Goal: Check status: Check status

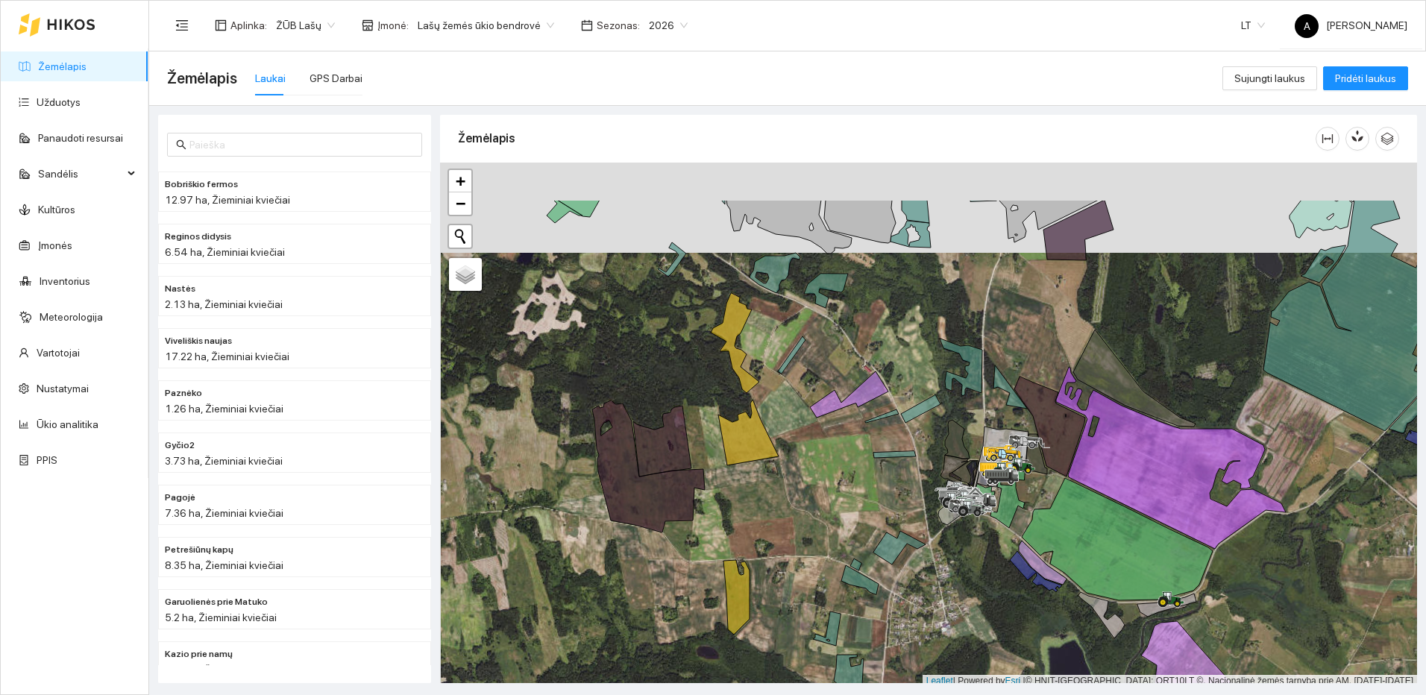
scroll to position [4, 0]
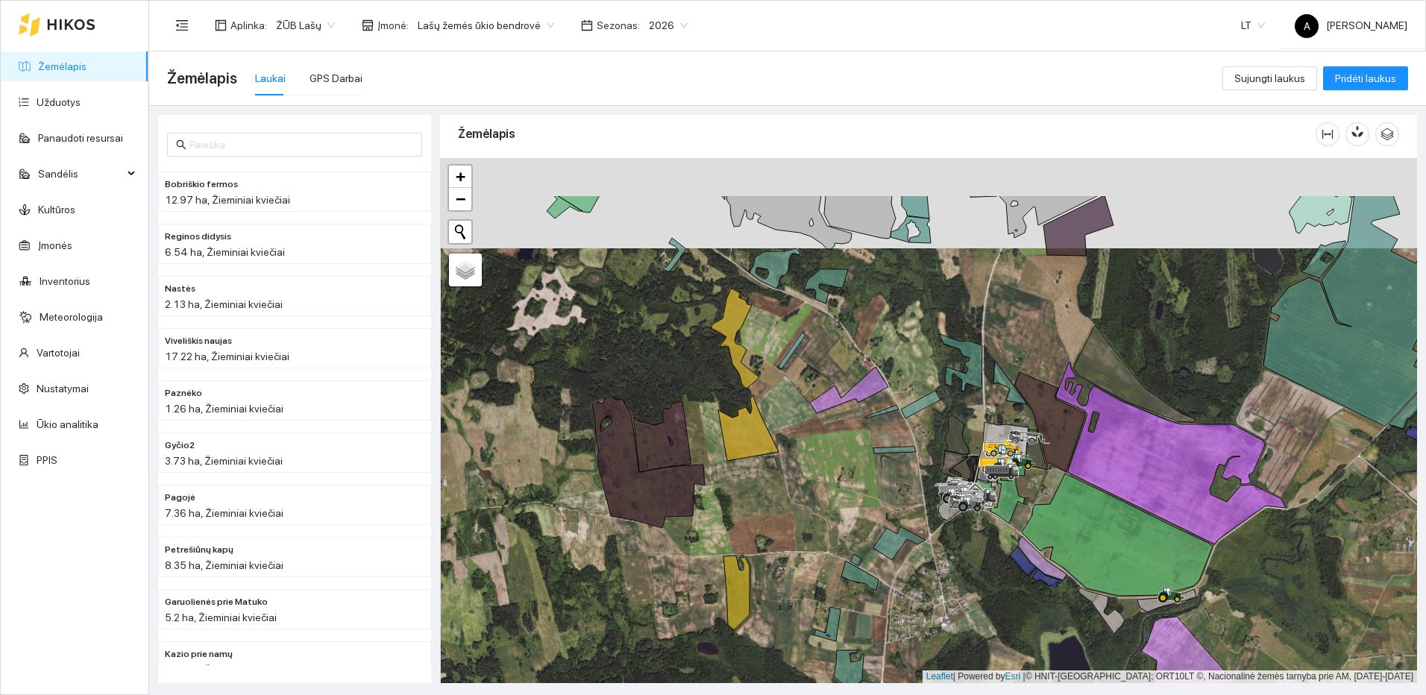
drag, startPoint x: 1184, startPoint y: 312, endPoint x: 1167, endPoint y: 479, distance: 167.2
click at [1167, 479] on div at bounding box center [928, 420] width 977 height 525
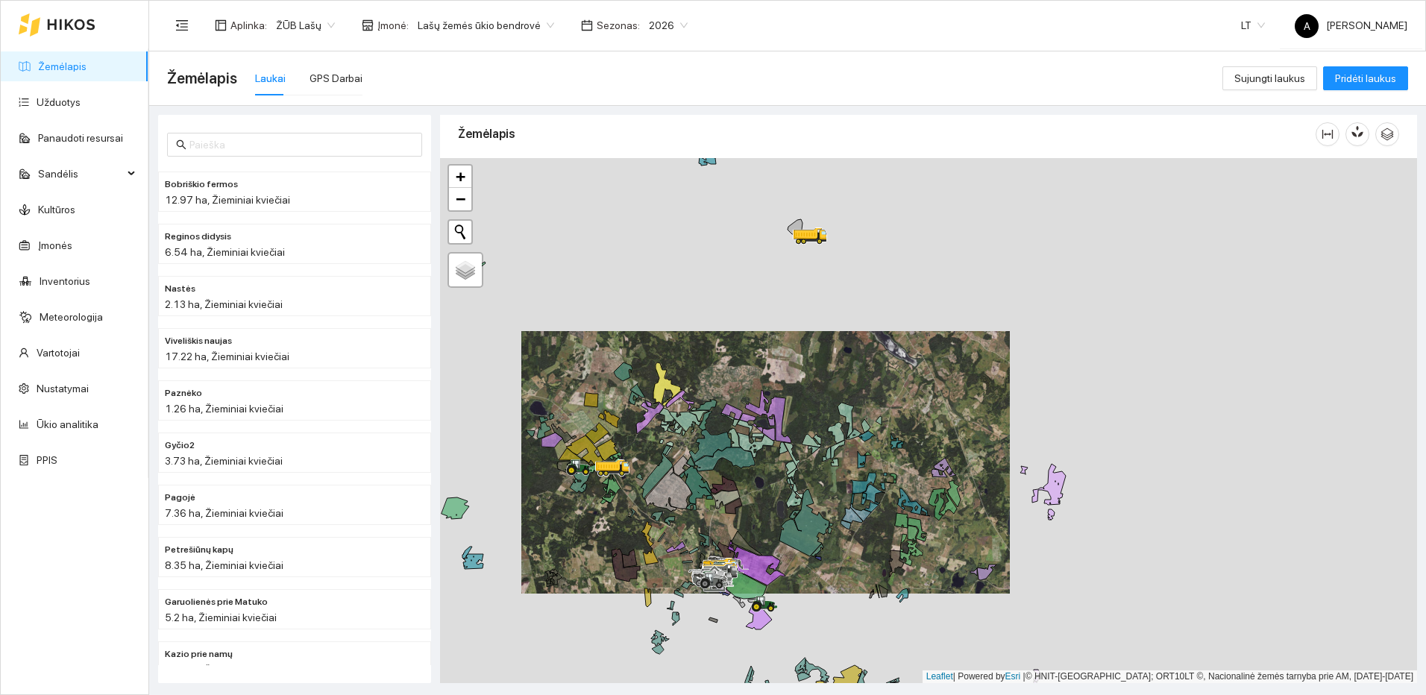
drag, startPoint x: 826, startPoint y: 605, endPoint x: 860, endPoint y: 462, distance: 146.3
click at [860, 462] on div at bounding box center [928, 420] width 977 height 525
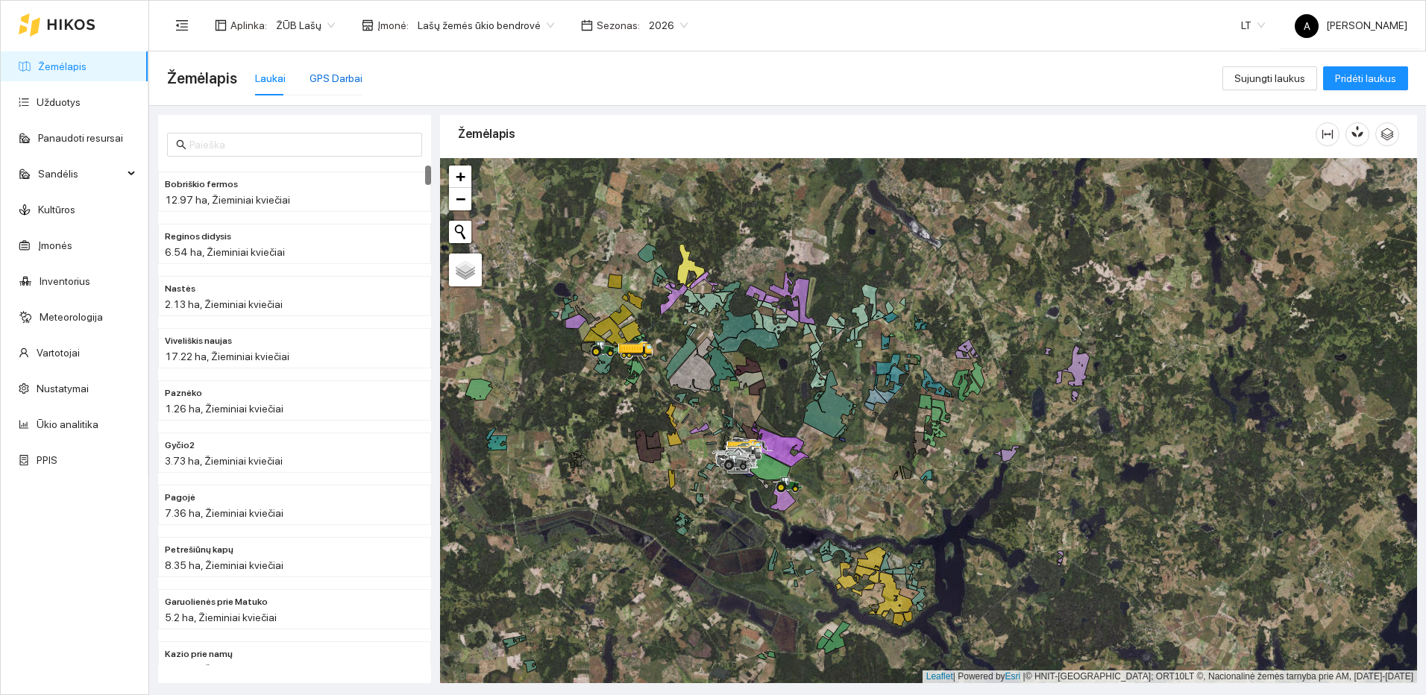
click at [354, 72] on div "GPS Darbai" at bounding box center [335, 78] width 53 height 16
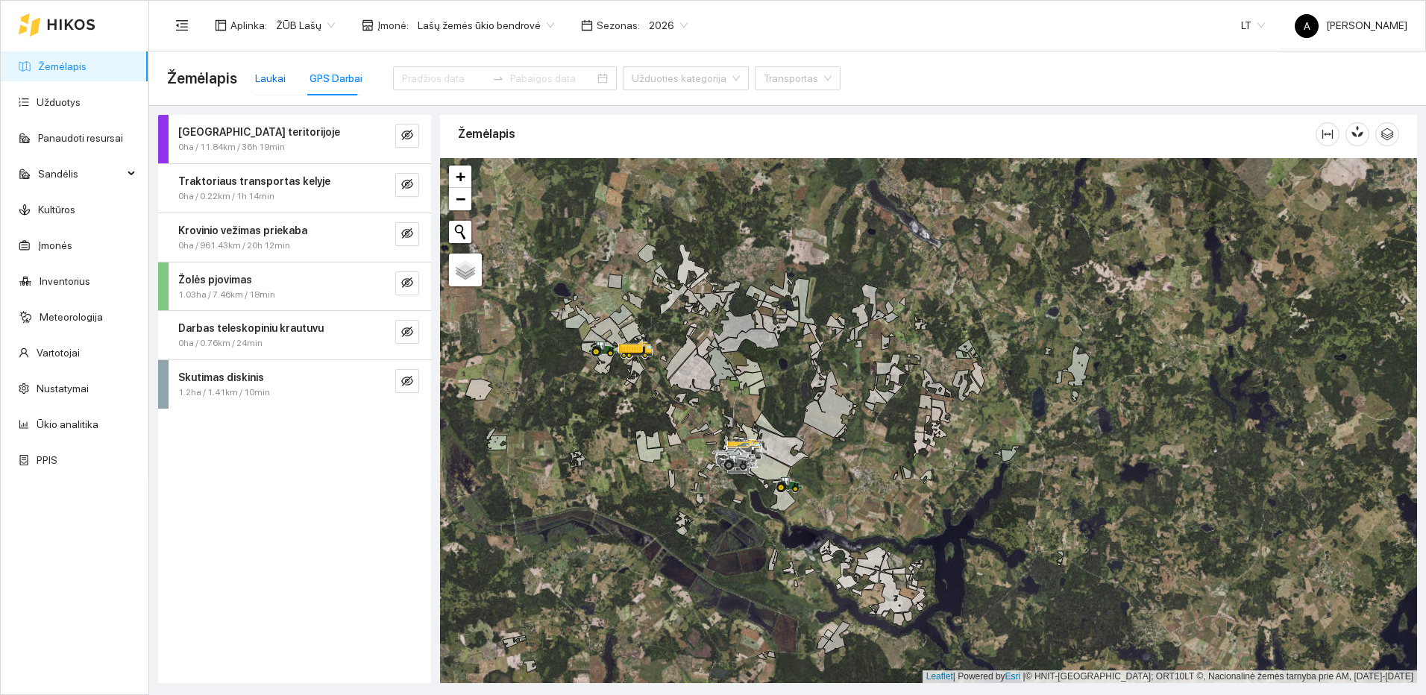
click at [277, 83] on div "Laukai" at bounding box center [270, 78] width 31 height 16
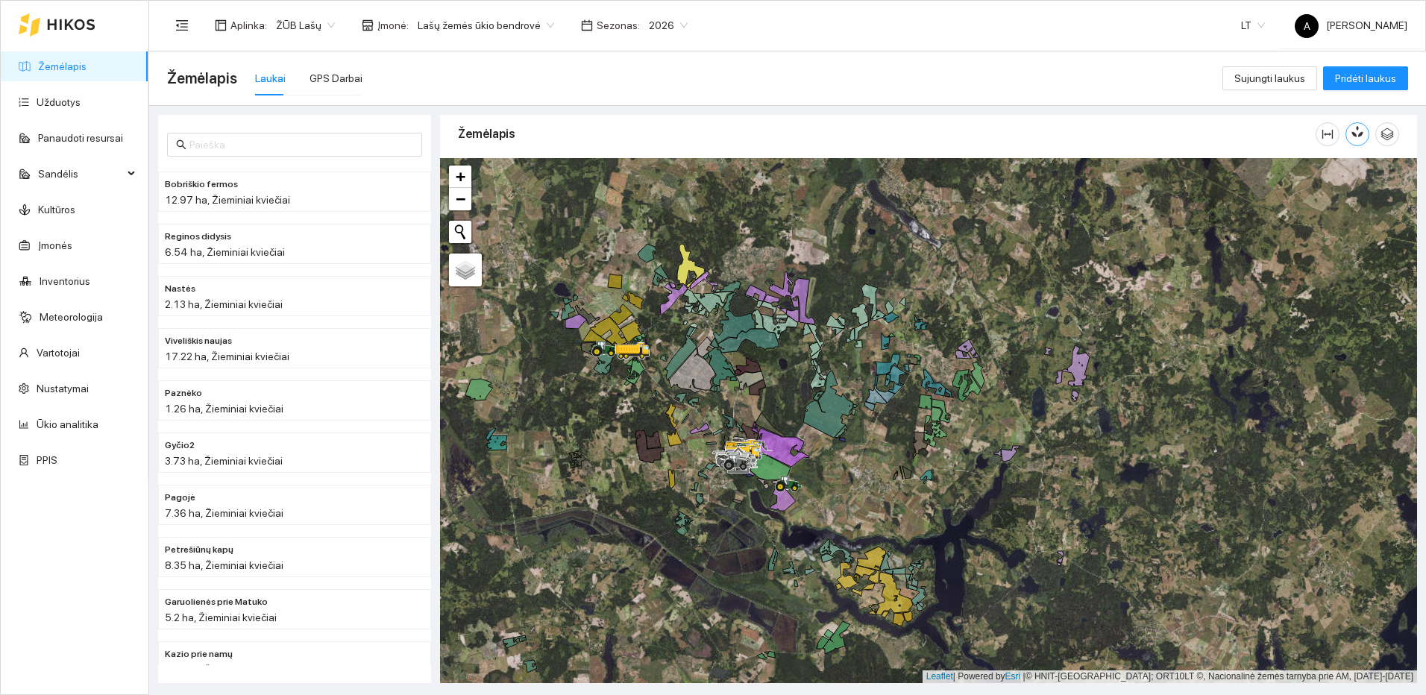
click at [1356, 139] on button "button" at bounding box center [1357, 134] width 24 height 24
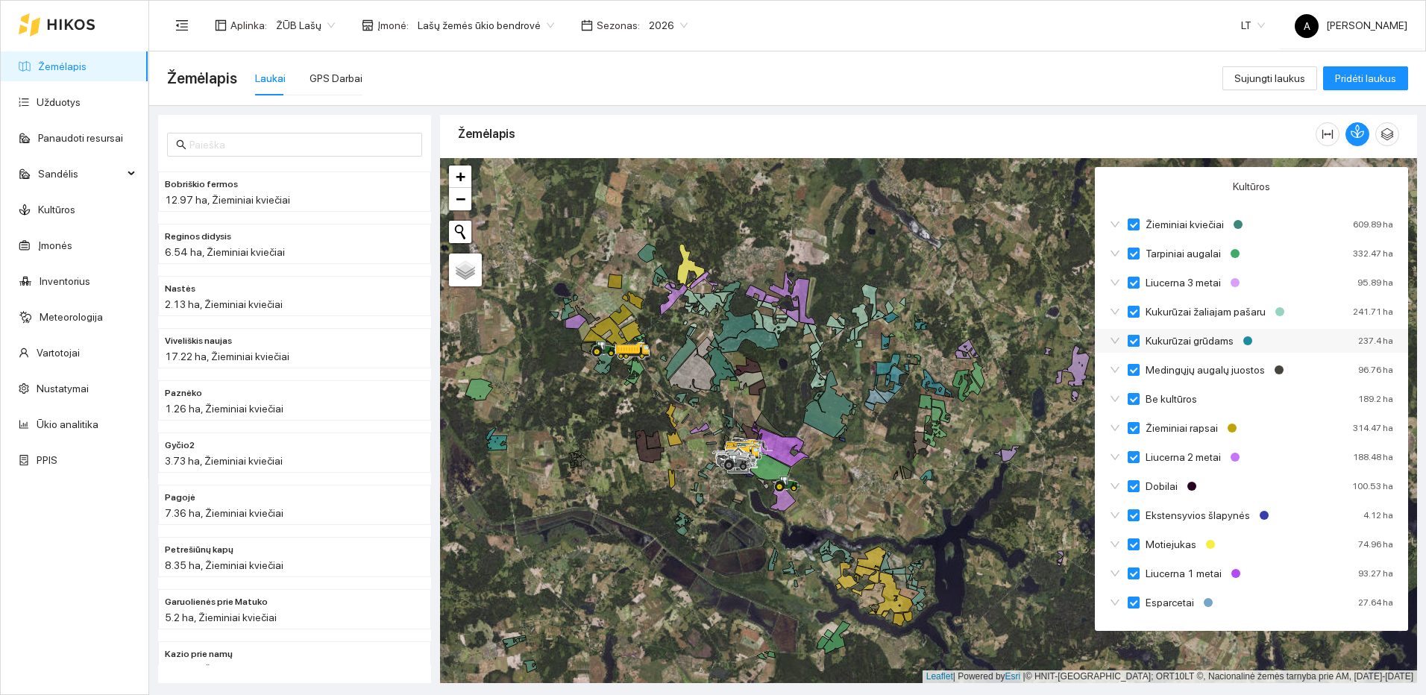
click at [1133, 336] on input "Kukurūzai grūdams" at bounding box center [1133, 341] width 12 height 12
checkbox input "true"
click at [1134, 317] on input "Kukurūzai žaliajam pašaru" at bounding box center [1133, 312] width 12 height 12
checkbox input "true"
checkbox input "false"
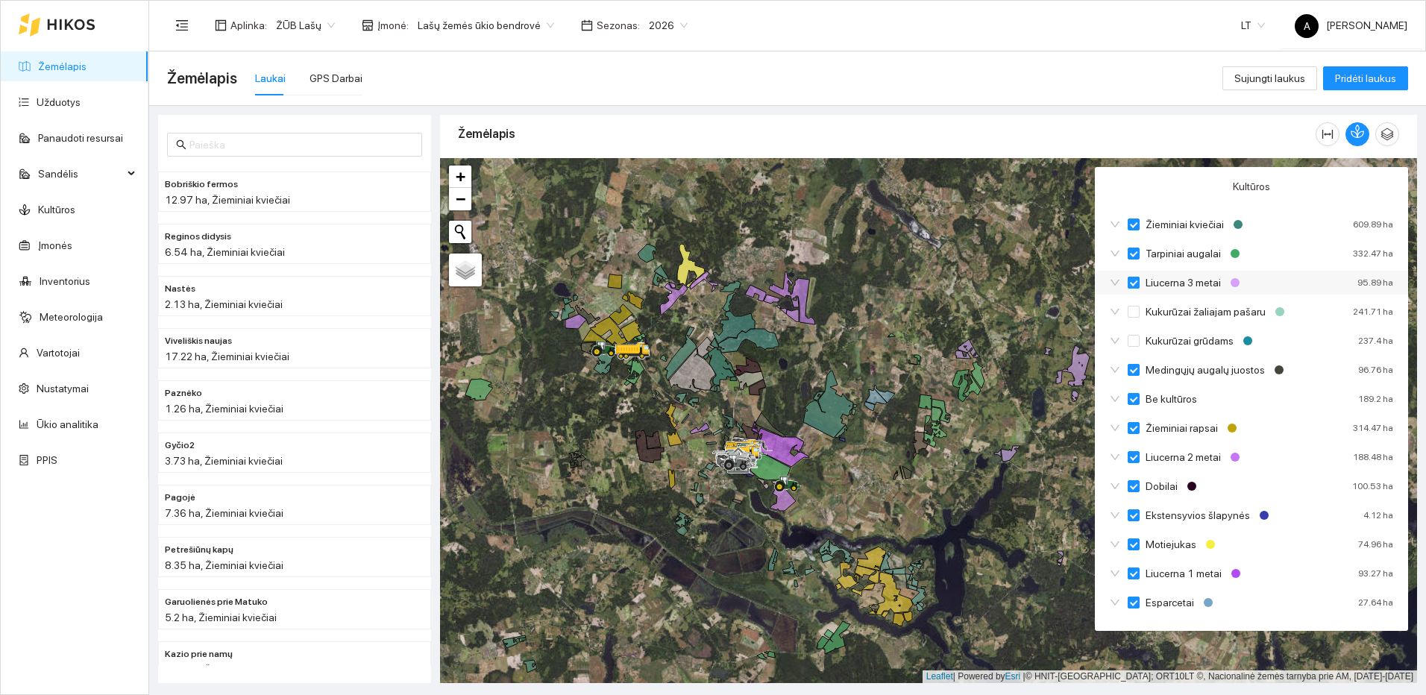
click at [1139, 280] on span "Liucerna 3 metai" at bounding box center [1182, 282] width 87 height 16
click at [1139, 280] on input "Liucerna 3 metai" at bounding box center [1133, 283] width 12 height 12
checkbox input "true"
checkbox input "false"
click at [1138, 250] on input "Tarpiniai augalai" at bounding box center [1133, 254] width 12 height 12
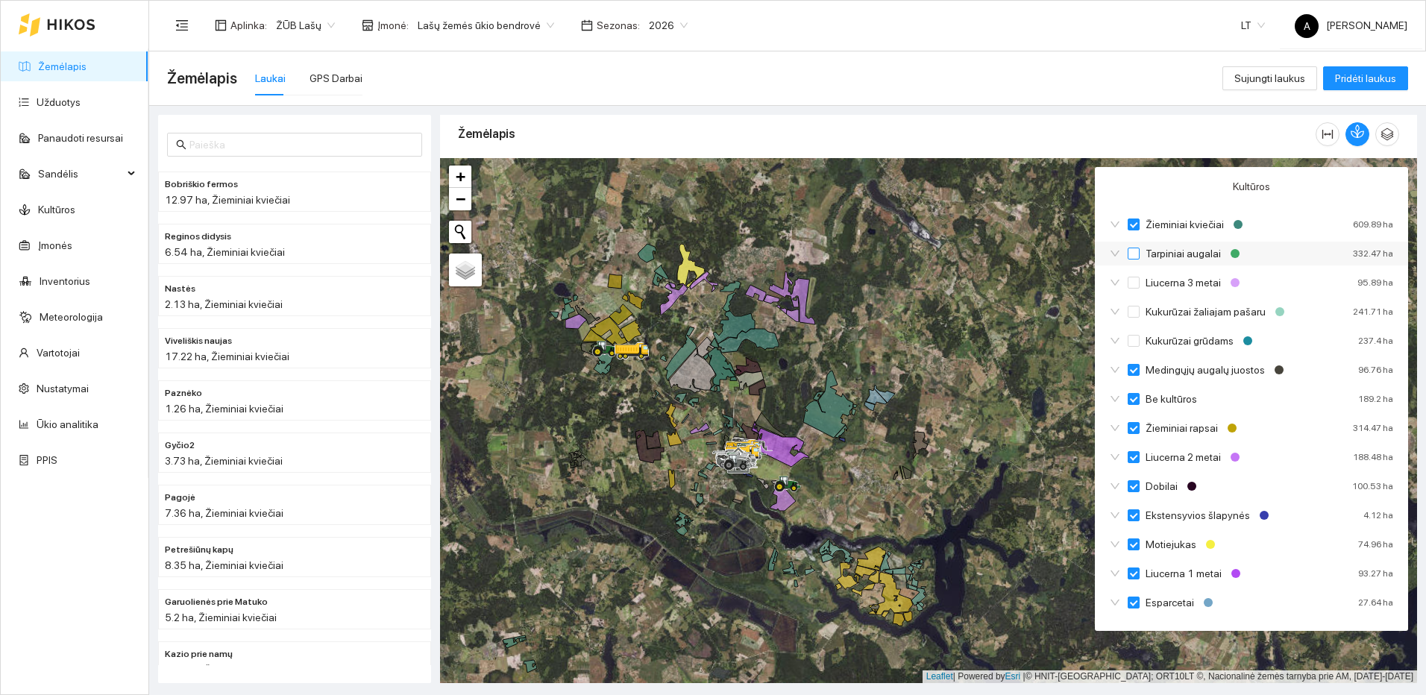
checkbox input "true"
checkbox input "false"
click at [1139, 216] on span "Žieminiai kviečiai" at bounding box center [1184, 224] width 90 height 16
click at [1139, 218] on input "Žieminiai kviečiai" at bounding box center [1133, 224] width 12 height 12
checkbox input "true"
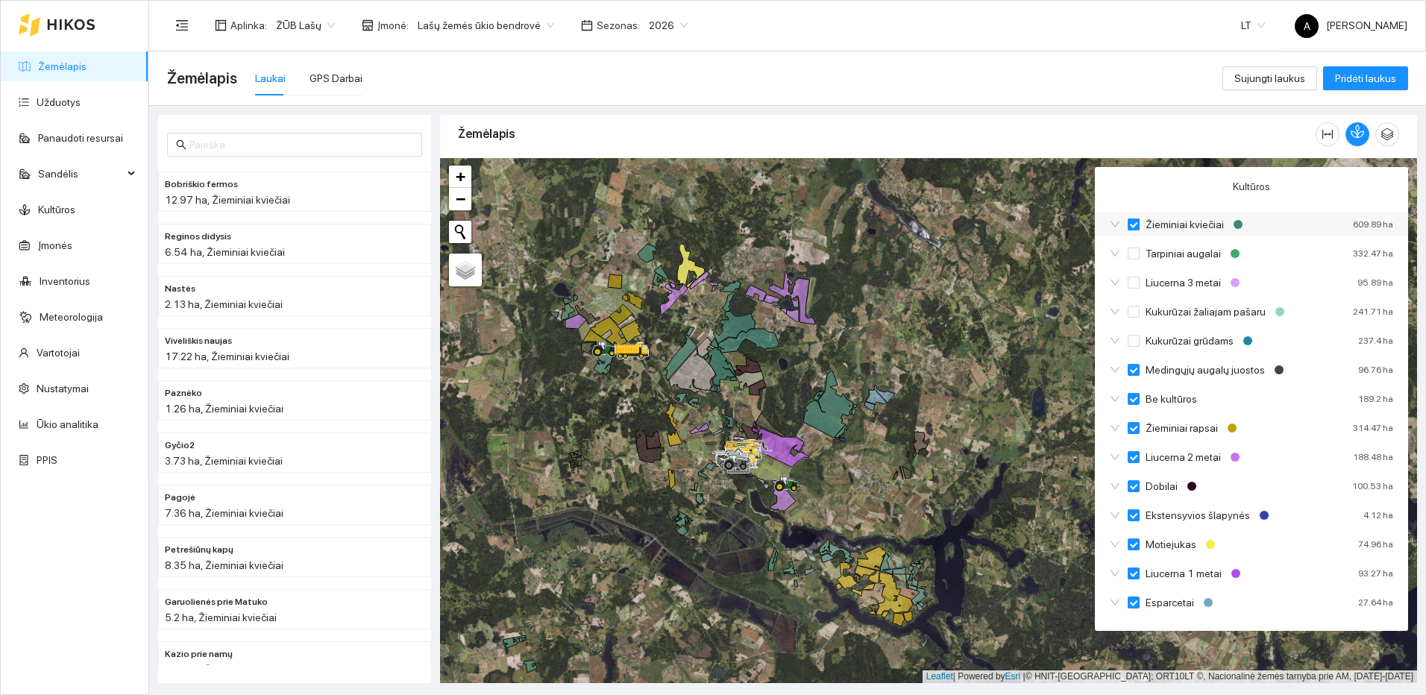
checkbox input "false"
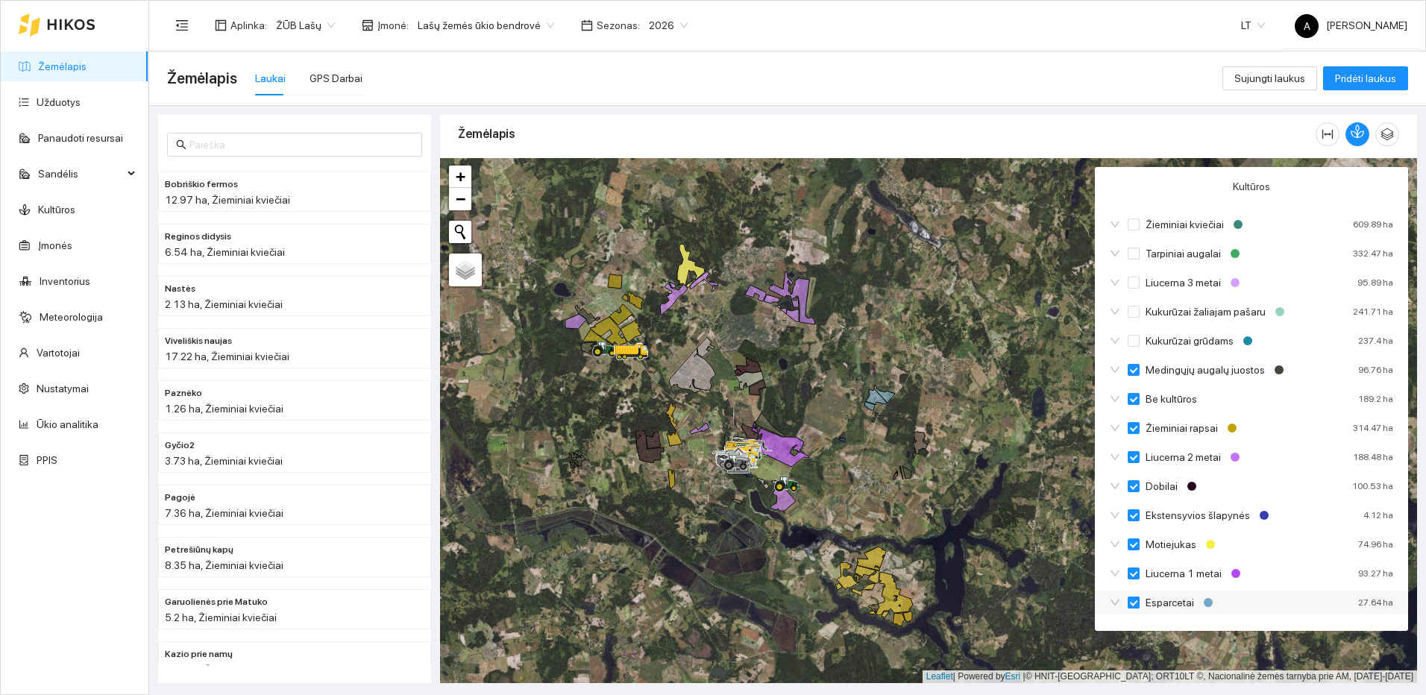
click at [1137, 604] on input "Esparcetai" at bounding box center [1133, 603] width 12 height 12
checkbox input "false"
checkbox input "true"
click at [1139, 575] on span "Liucerna 1 metai" at bounding box center [1183, 573] width 88 height 16
click at [1139, 575] on input "Liucerna 1 metai" at bounding box center [1133, 573] width 12 height 12
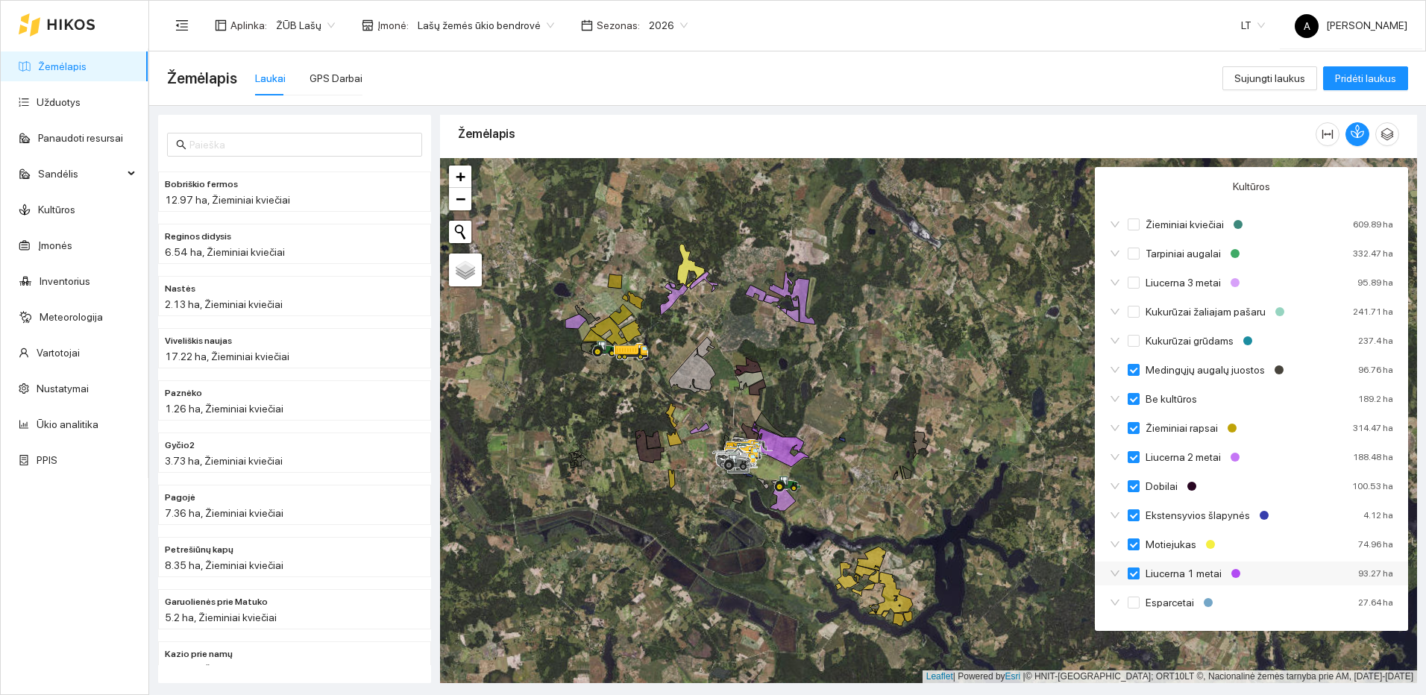
checkbox input "true"
checkbox input "false"
click at [1133, 546] on input "Motiejukas" at bounding box center [1133, 544] width 12 height 12
checkbox input "true"
checkbox input "false"
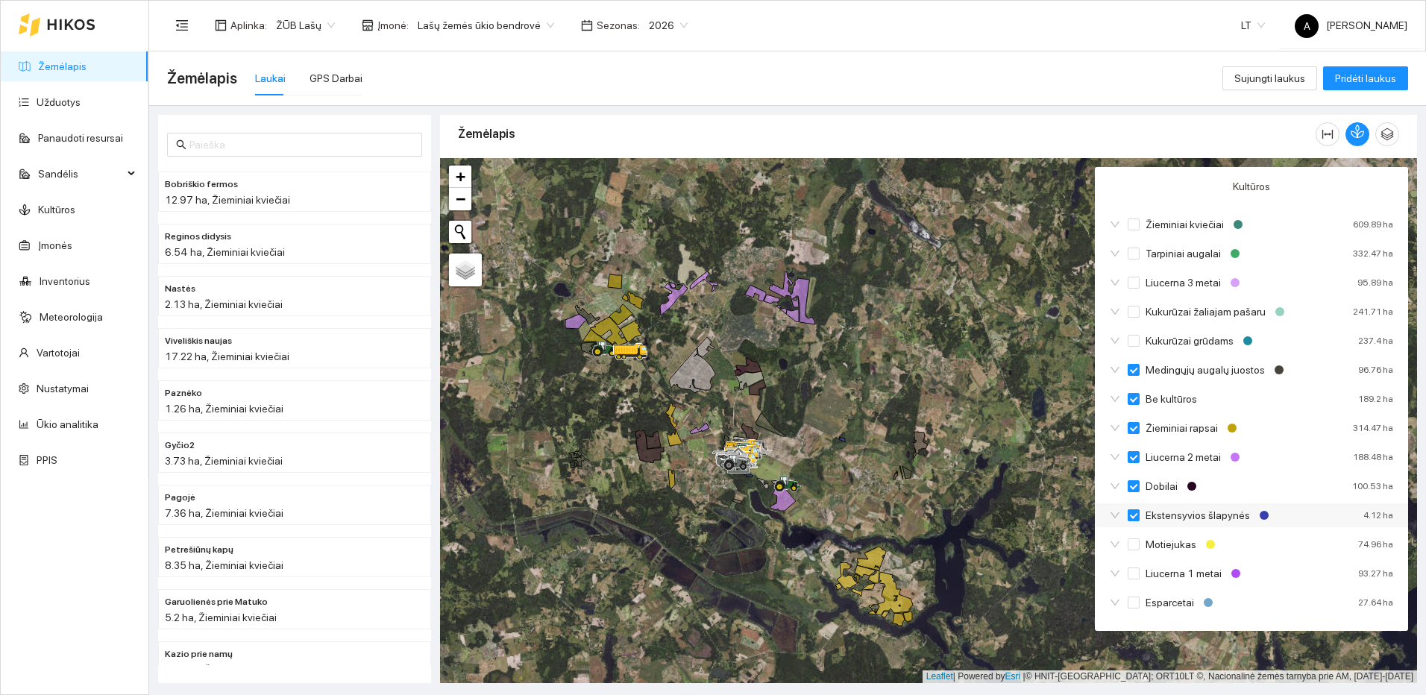
click at [1138, 520] on input "Ekstensyvios šlapynės" at bounding box center [1133, 515] width 12 height 12
checkbox input "true"
checkbox input "false"
click at [1139, 485] on input "Dobilai" at bounding box center [1133, 486] width 12 height 12
checkbox input "true"
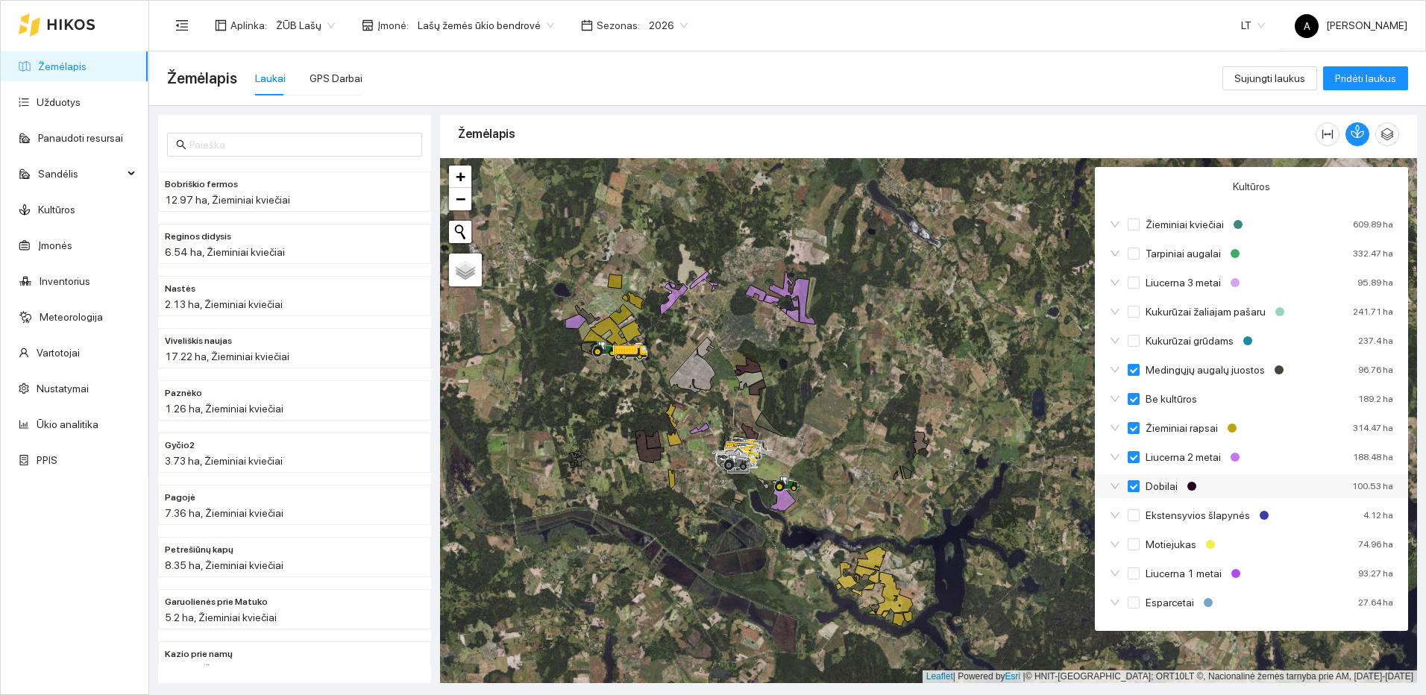
checkbox input "false"
click at [1136, 455] on input "Liucerna 2 metai" at bounding box center [1133, 457] width 12 height 12
checkbox input "true"
checkbox input "false"
click at [1137, 427] on input "Žieminiai rapsai" at bounding box center [1133, 428] width 12 height 12
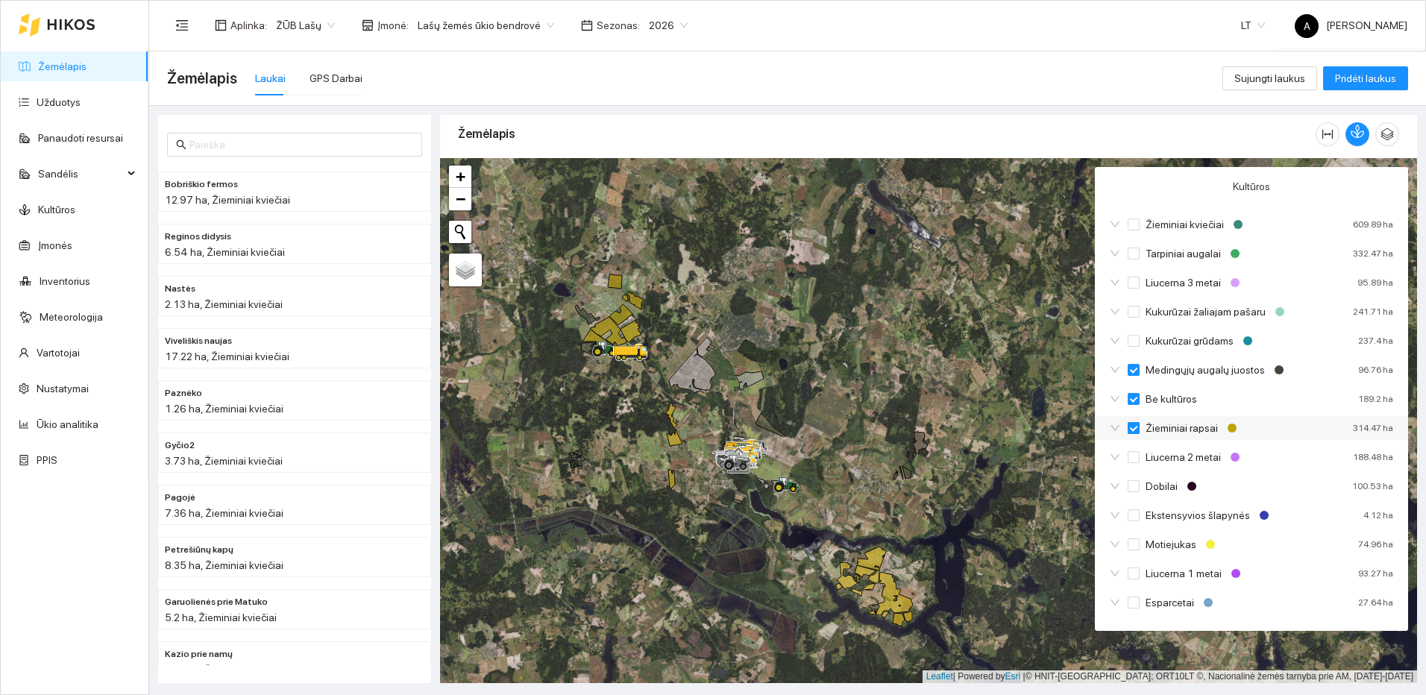
checkbox input "true"
checkbox input "false"
click at [1136, 400] on input "Be kultūros" at bounding box center [1133, 399] width 12 height 12
checkbox input "true"
checkbox input "false"
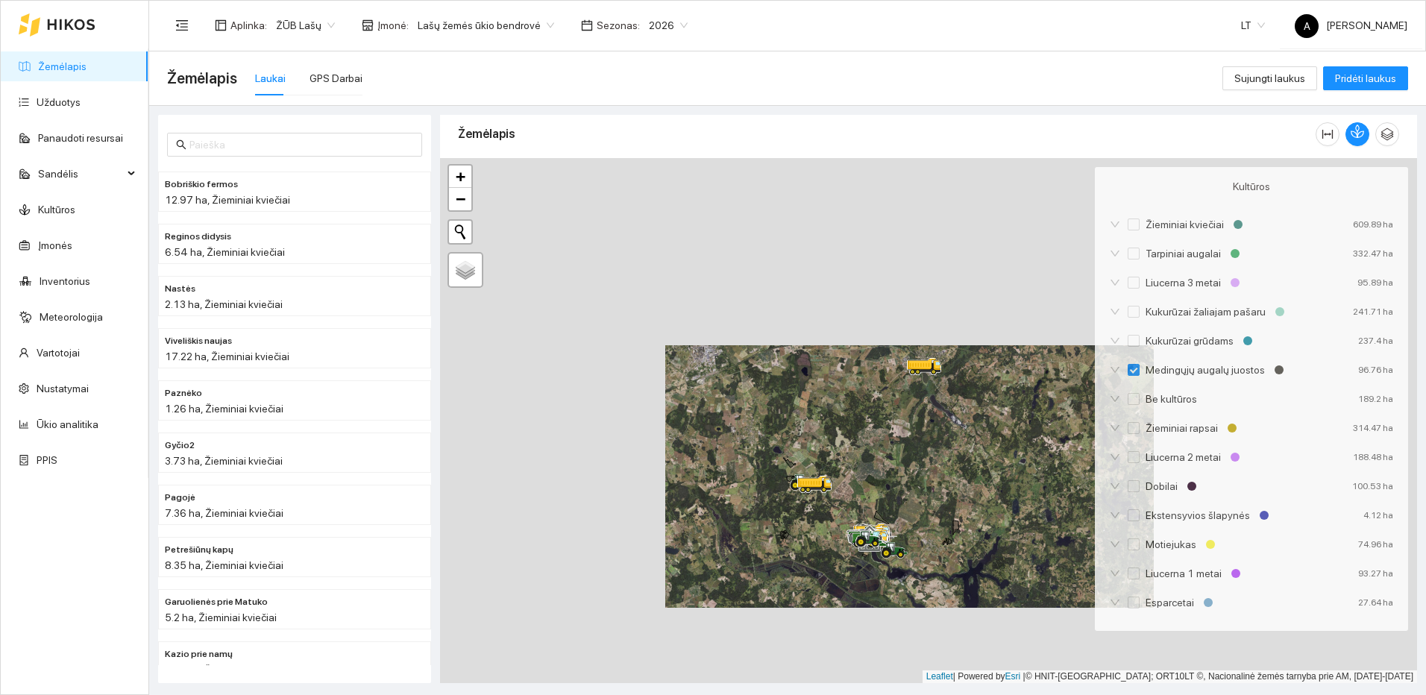
drag, startPoint x: 1039, startPoint y: 565, endPoint x: 970, endPoint y: 432, distance: 150.1
click at [972, 432] on div at bounding box center [928, 420] width 977 height 525
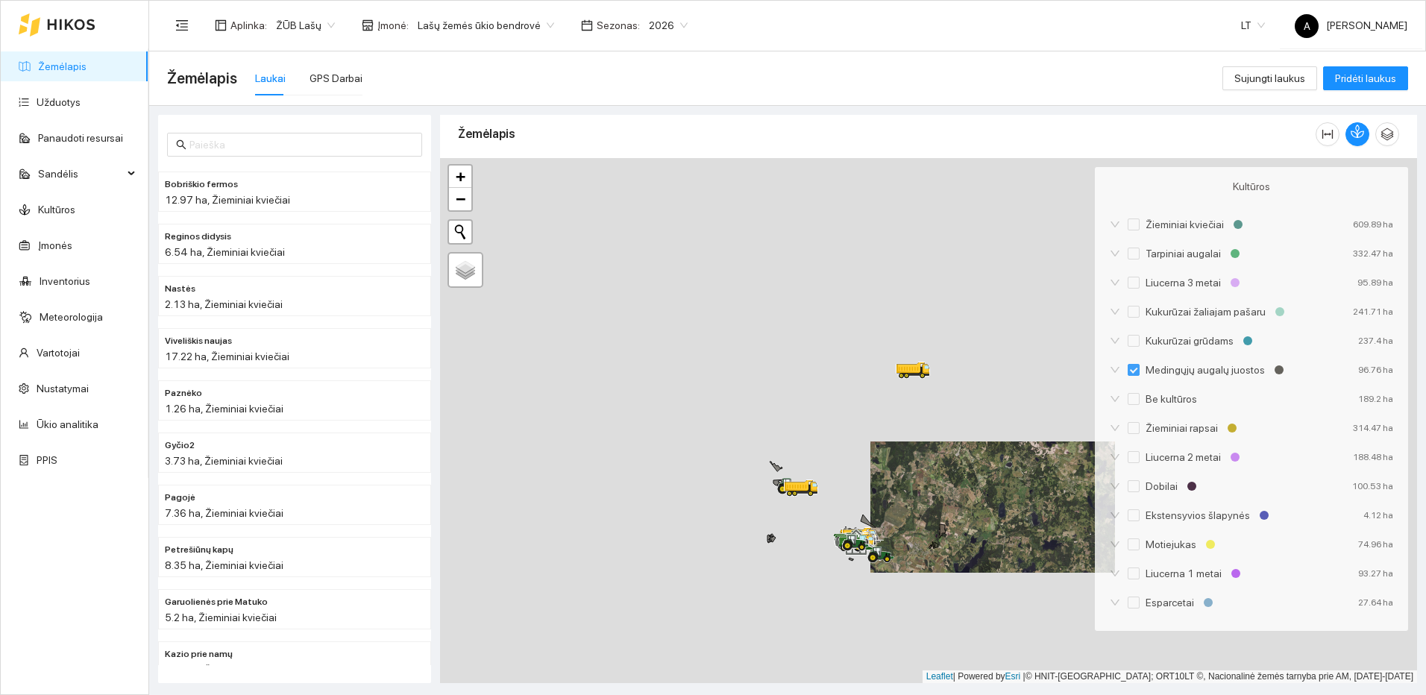
drag, startPoint x: 798, startPoint y: 504, endPoint x: 940, endPoint y: 509, distance: 141.7
click at [940, 509] on div at bounding box center [928, 420] width 977 height 525
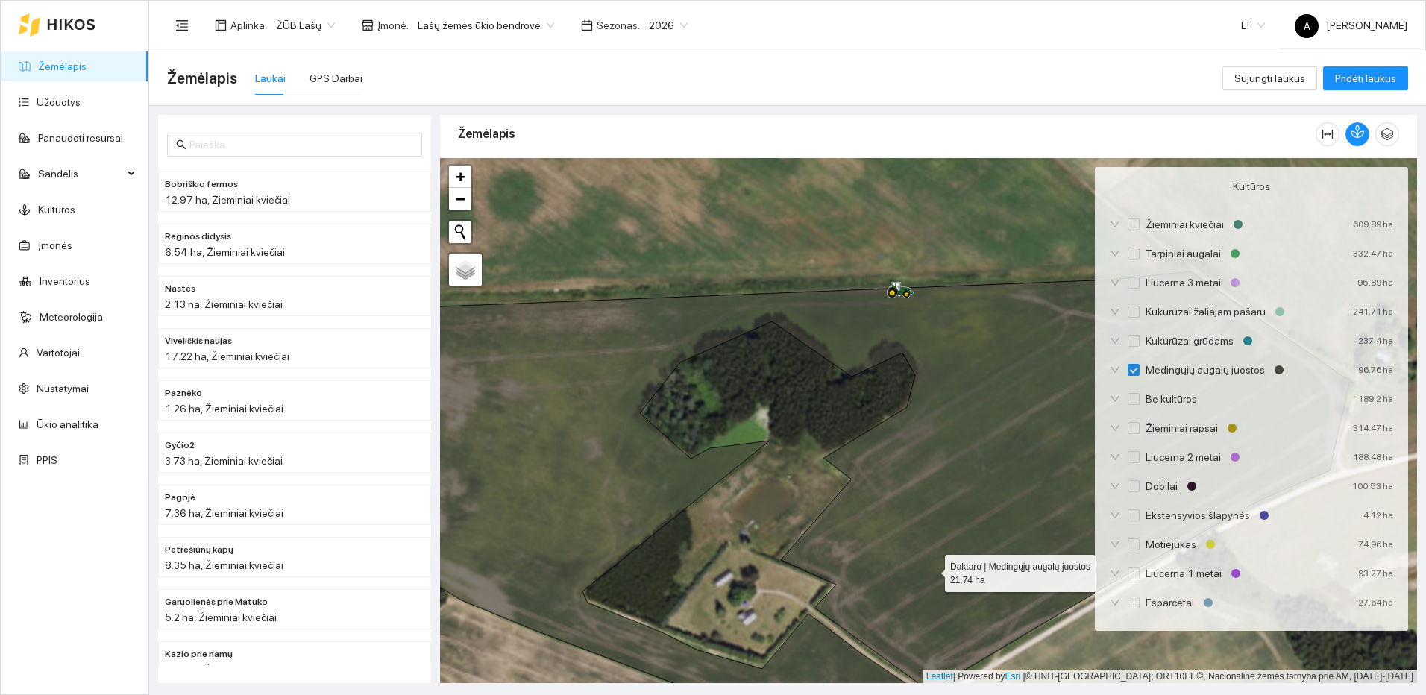
click at [931, 570] on icon at bounding box center [846, 503] width 1008 height 465
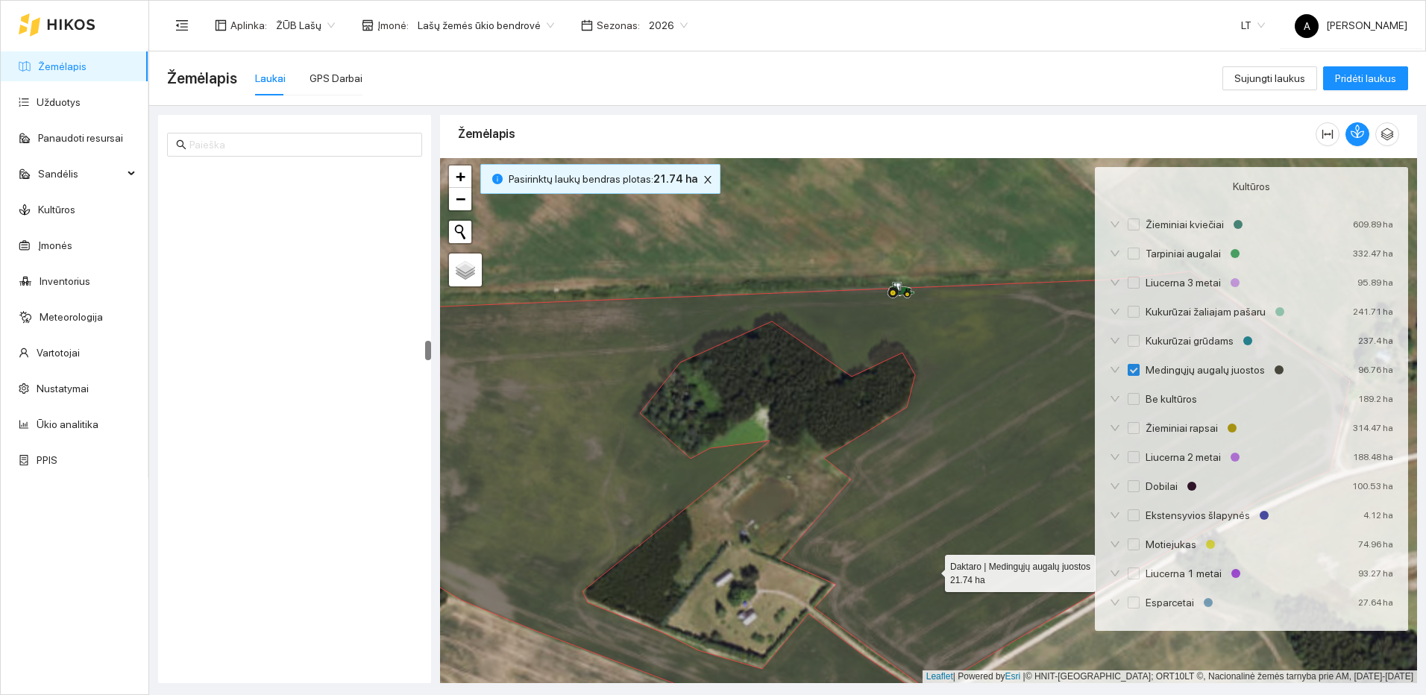
scroll to position [4374, 0]
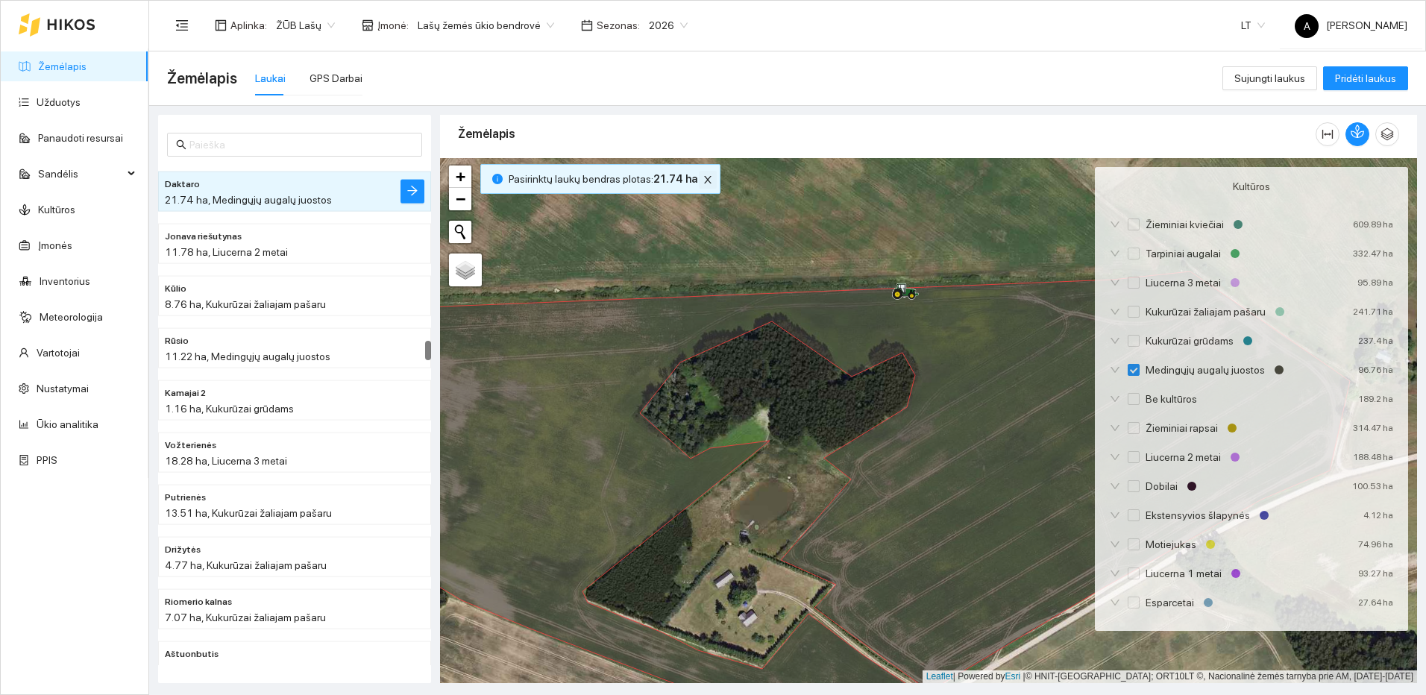
click at [704, 185] on button "button" at bounding box center [708, 180] width 18 height 18
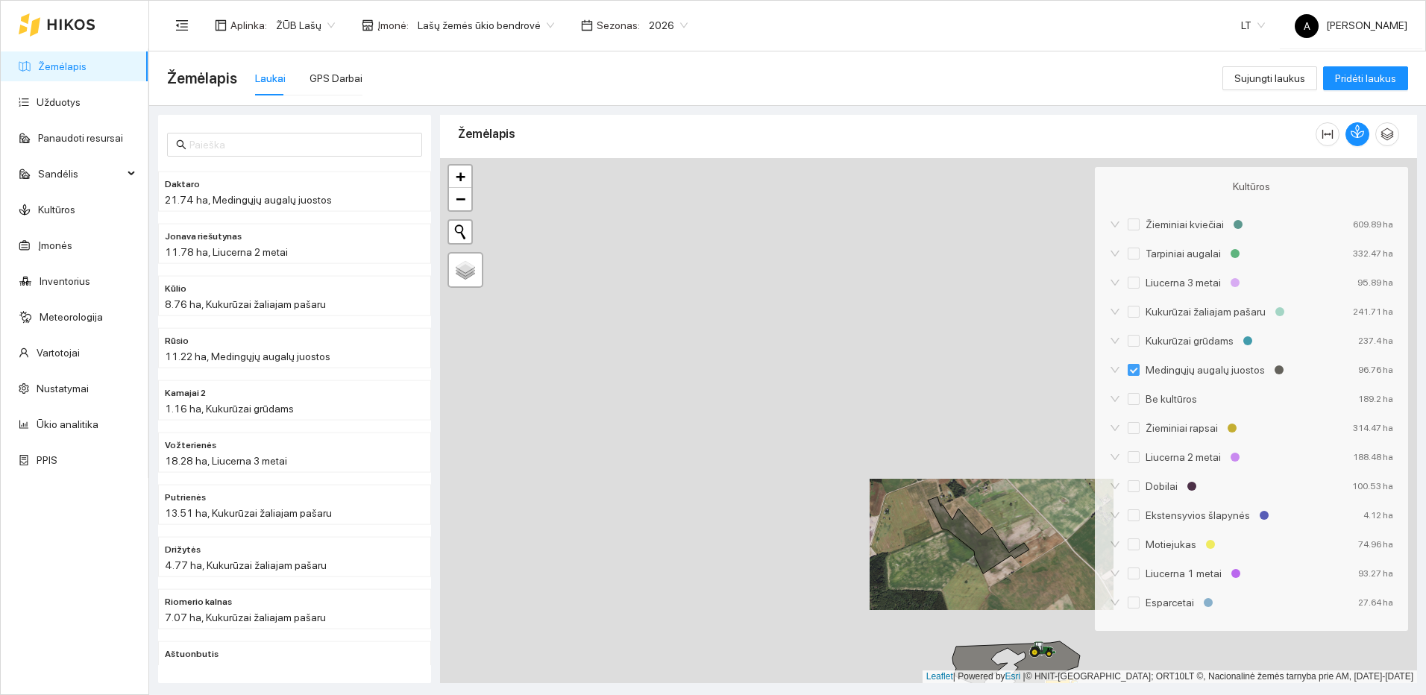
drag, startPoint x: 1039, startPoint y: 550, endPoint x: 890, endPoint y: 388, distance: 221.1
click at [905, 401] on div at bounding box center [928, 420] width 977 height 525
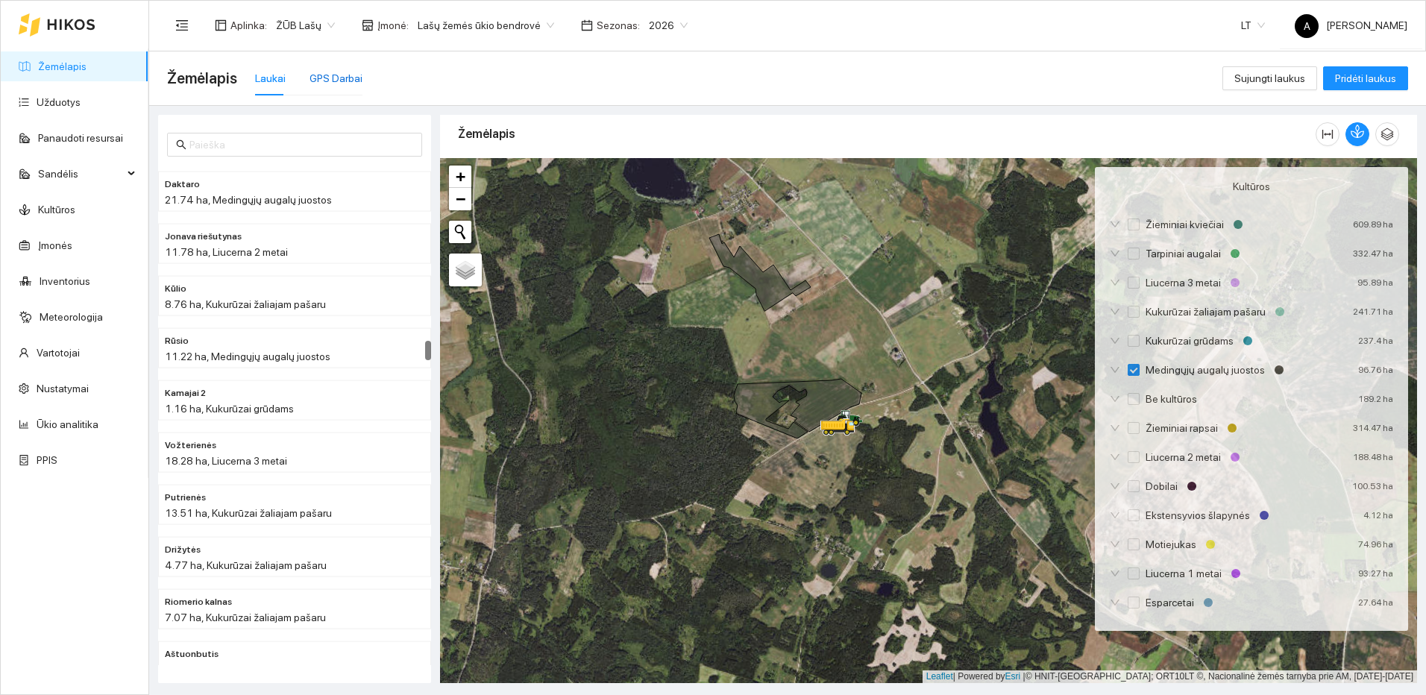
click at [326, 78] on div "GPS Darbai" at bounding box center [335, 78] width 53 height 16
checkbox input "false"
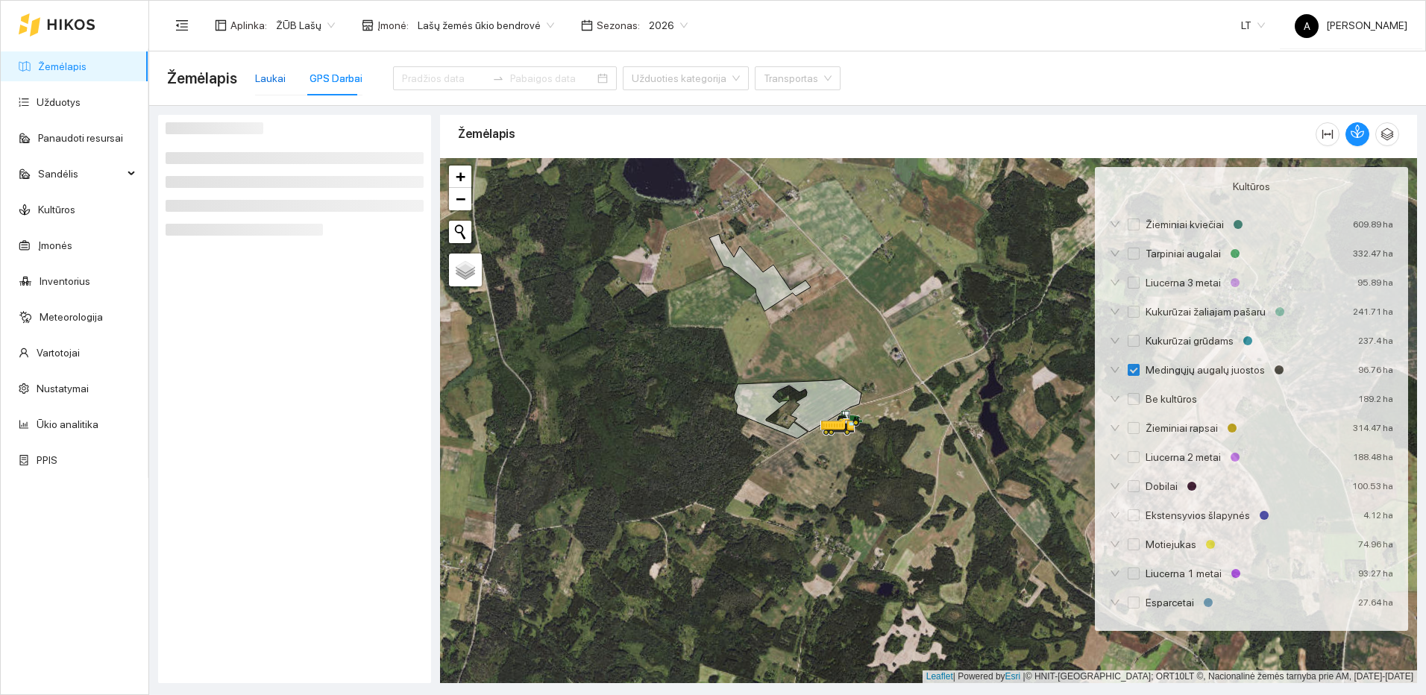
click at [265, 76] on div "Laukai" at bounding box center [270, 78] width 31 height 16
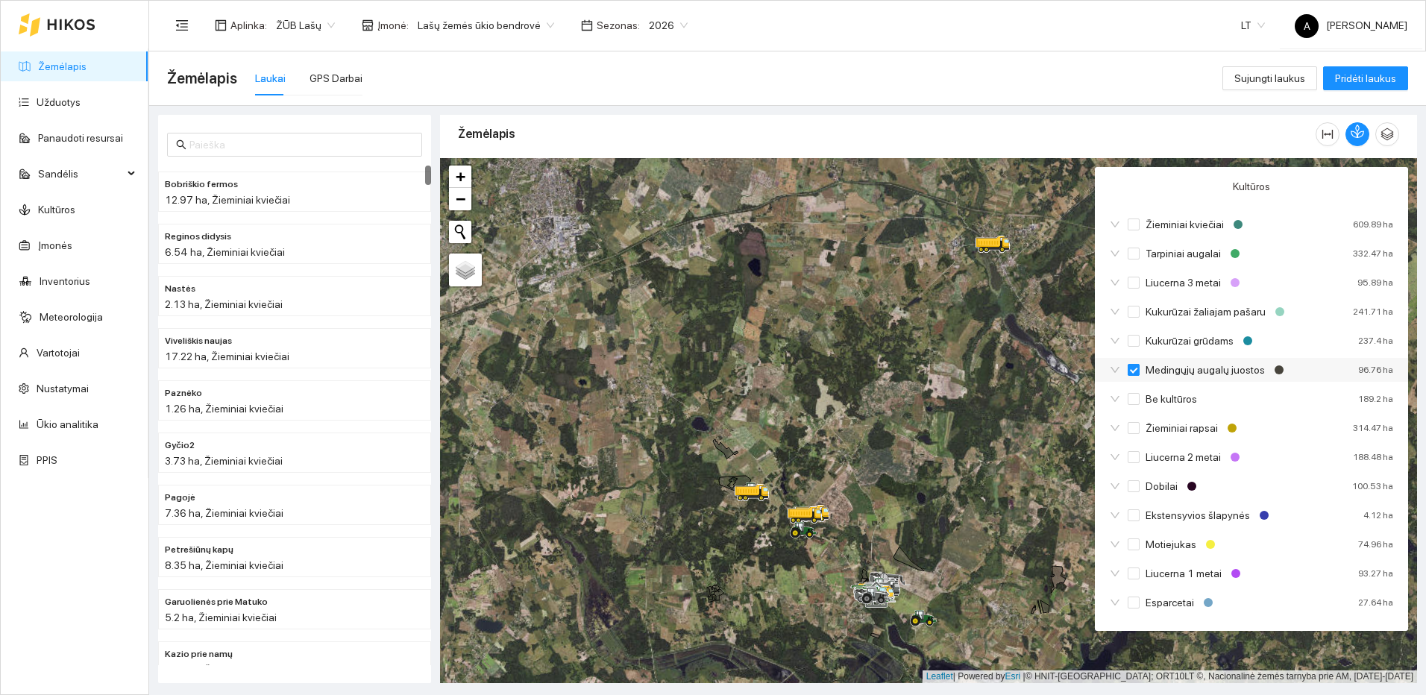
click at [1130, 371] on input "Medingųjų augalų juostos" at bounding box center [1133, 370] width 12 height 12
click at [1130, 429] on input "Žieminiai rapsai" at bounding box center [1133, 428] width 12 height 12
checkbox input "false"
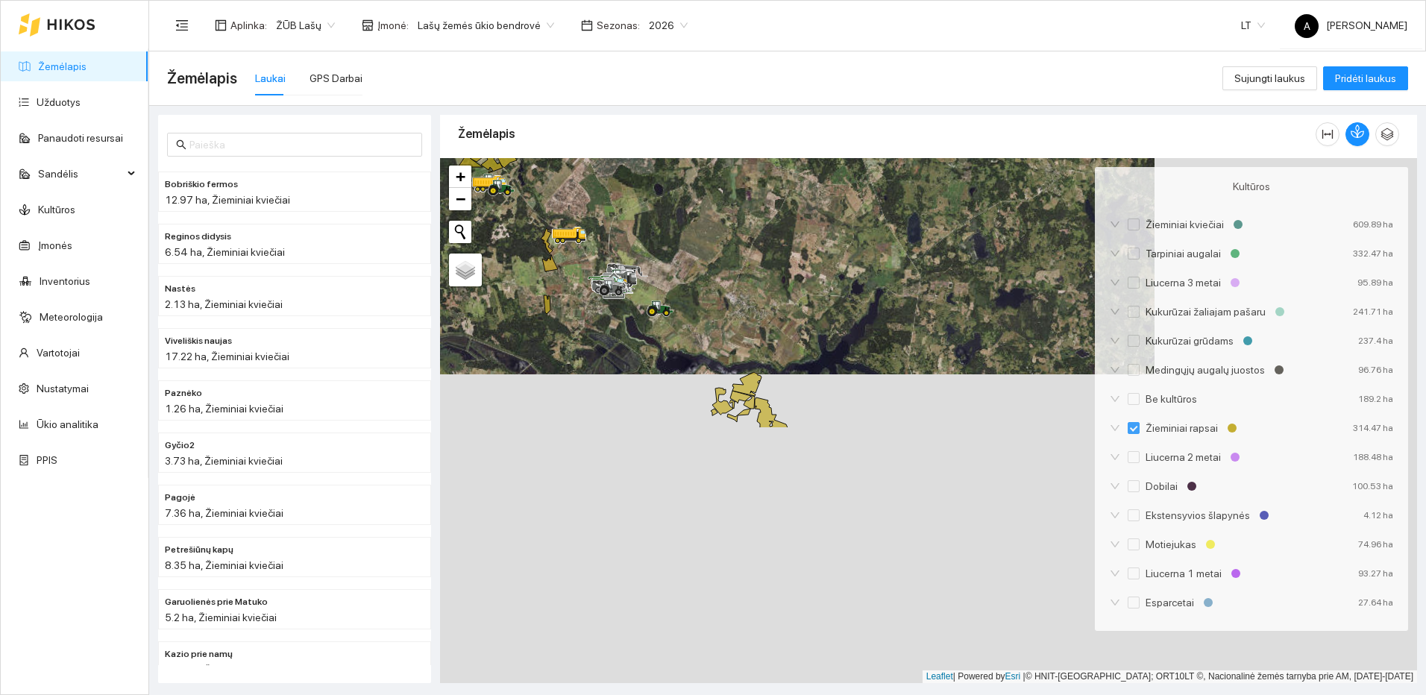
drag, startPoint x: 966, startPoint y: 552, endPoint x: 702, endPoint y: 235, distance: 412.9
click at [702, 235] on div at bounding box center [928, 420] width 977 height 525
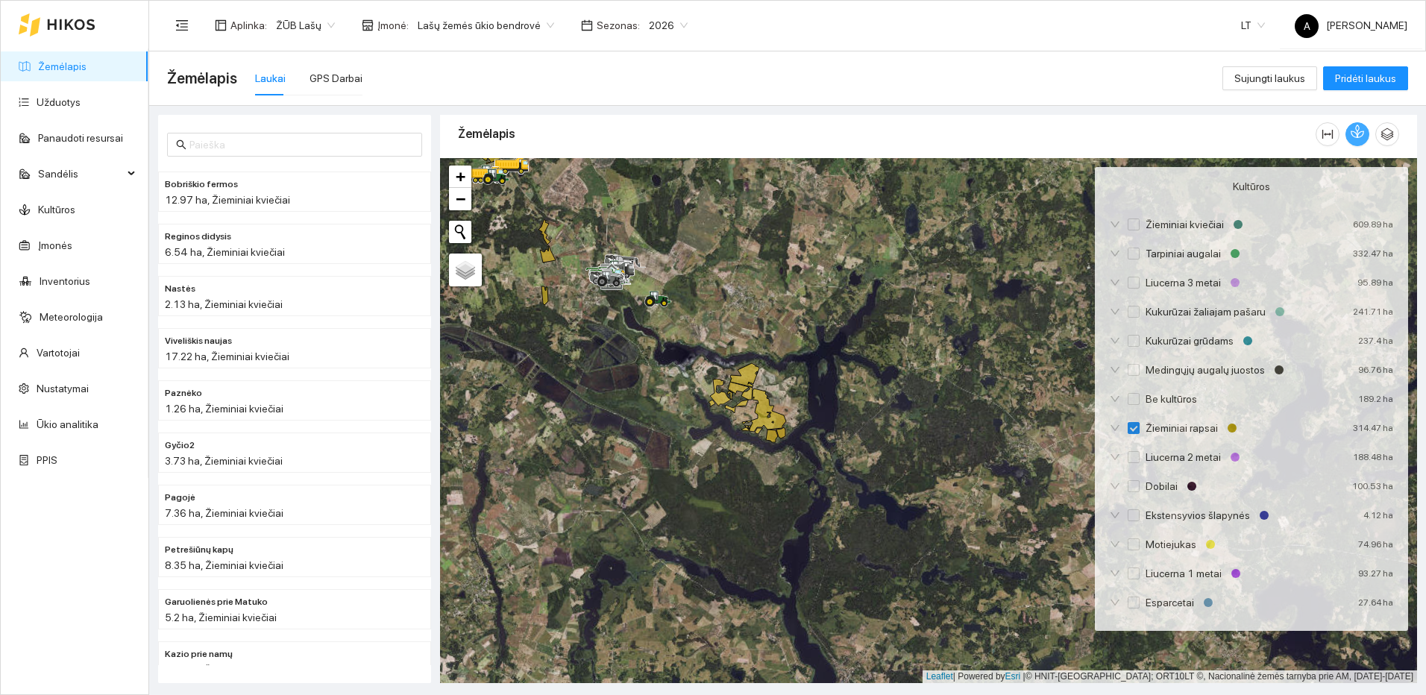
click at [1365, 131] on button "button" at bounding box center [1357, 134] width 24 height 24
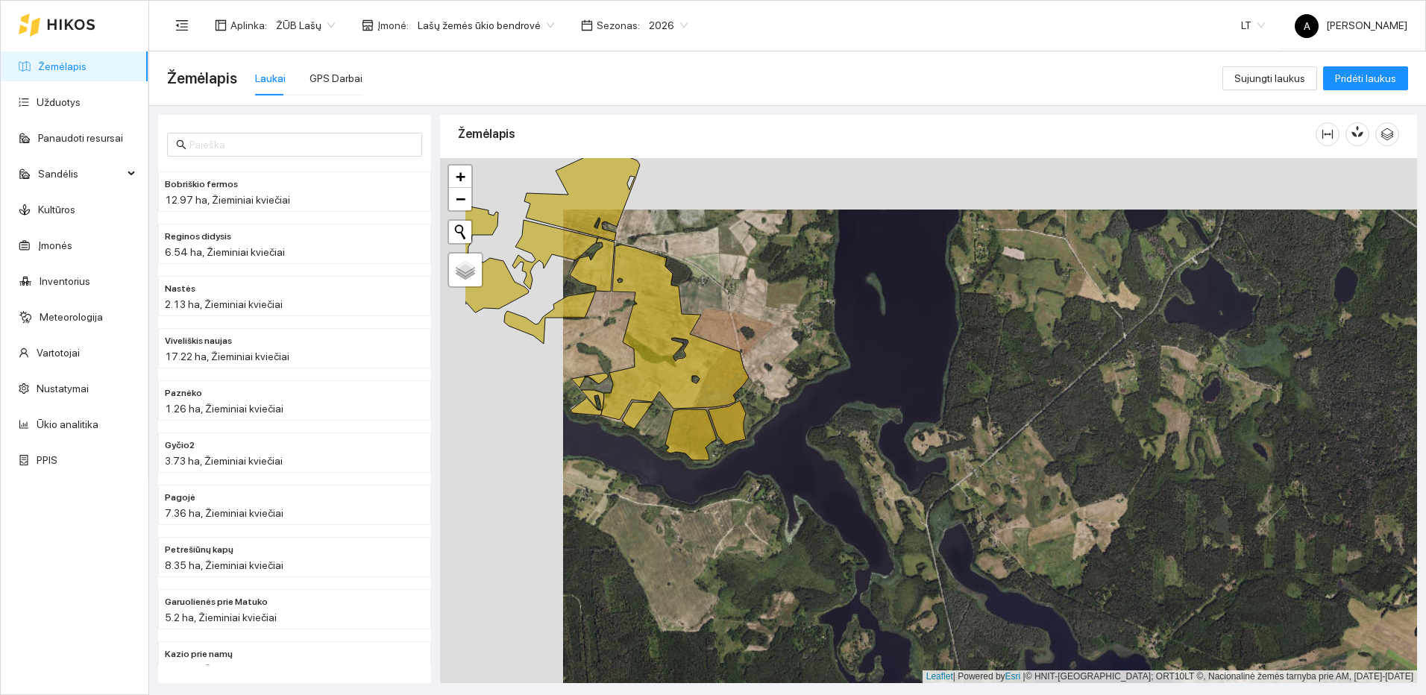
drag, startPoint x: 705, startPoint y: 315, endPoint x: 828, endPoint y: 367, distance: 133.4
click at [828, 367] on div at bounding box center [928, 420] width 977 height 525
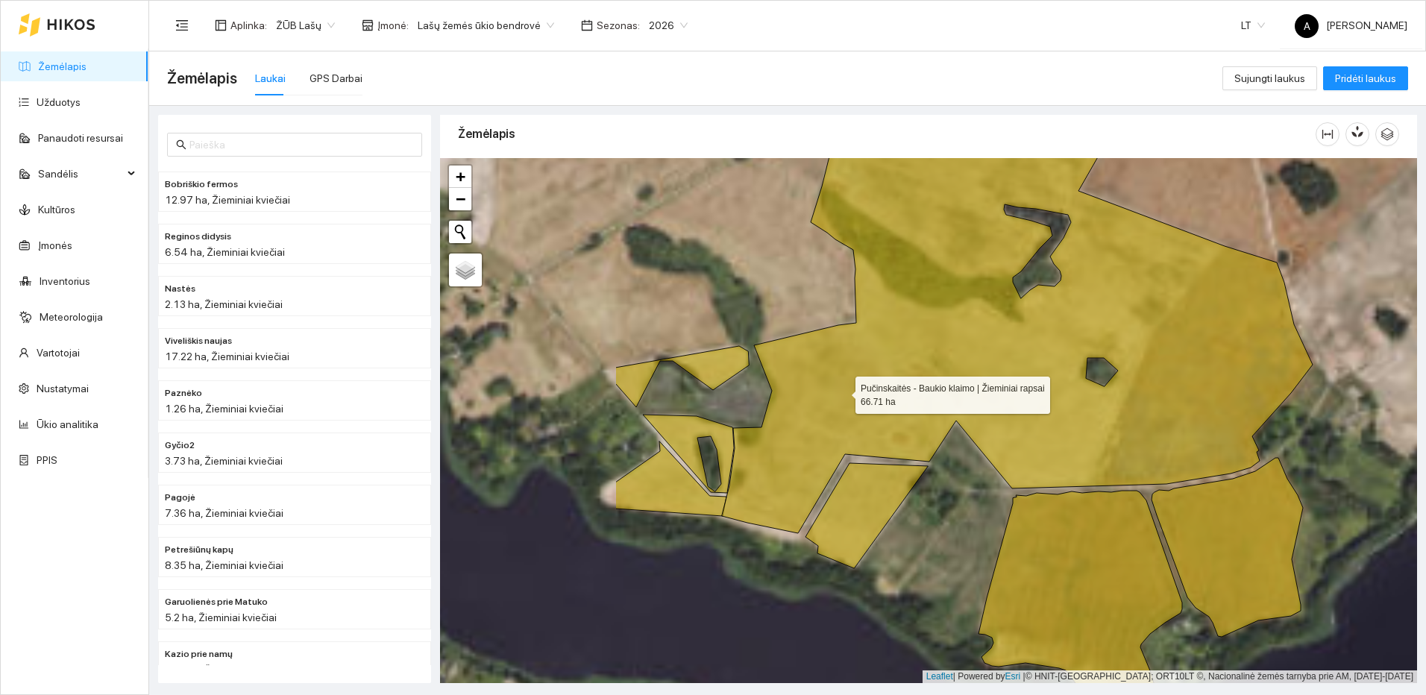
drag, startPoint x: 560, startPoint y: 424, endPoint x: 834, endPoint y: 392, distance: 275.4
click at [834, 392] on icon at bounding box center [1017, 303] width 591 height 459
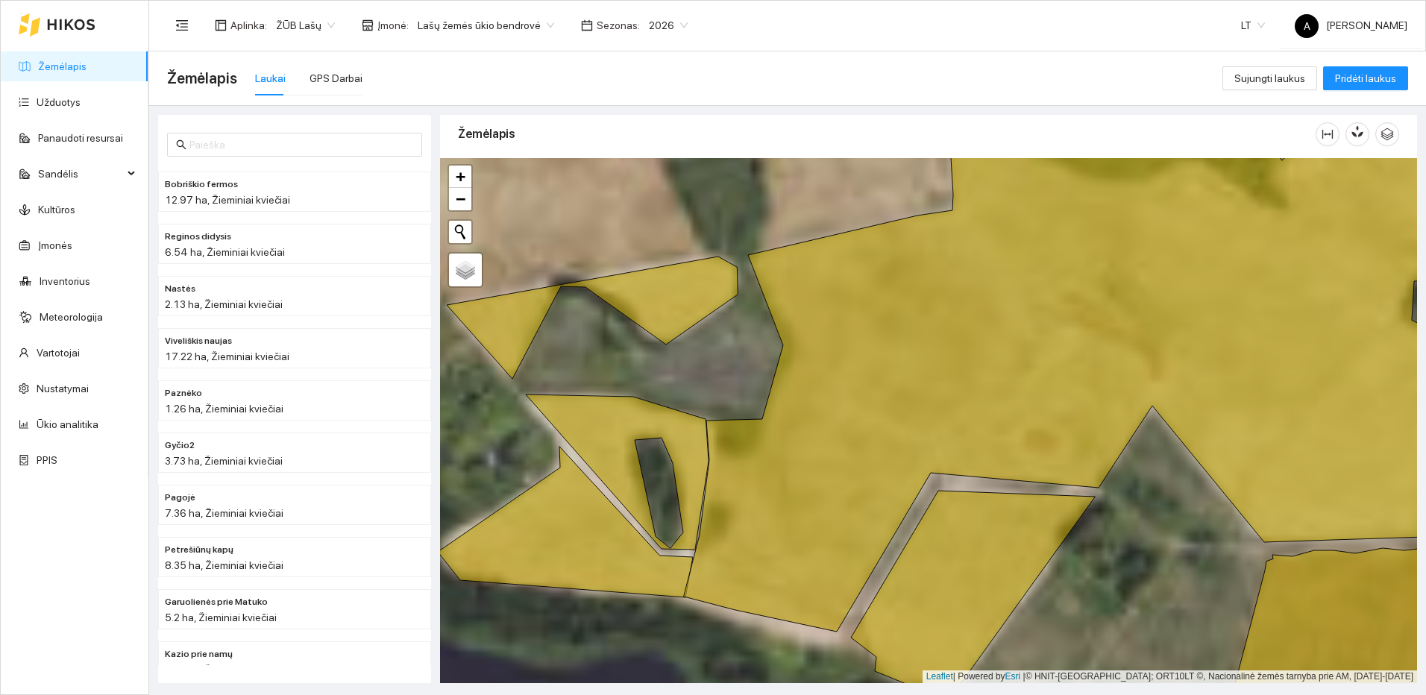
click at [778, 484] on icon at bounding box center [1099, 368] width 831 height 526
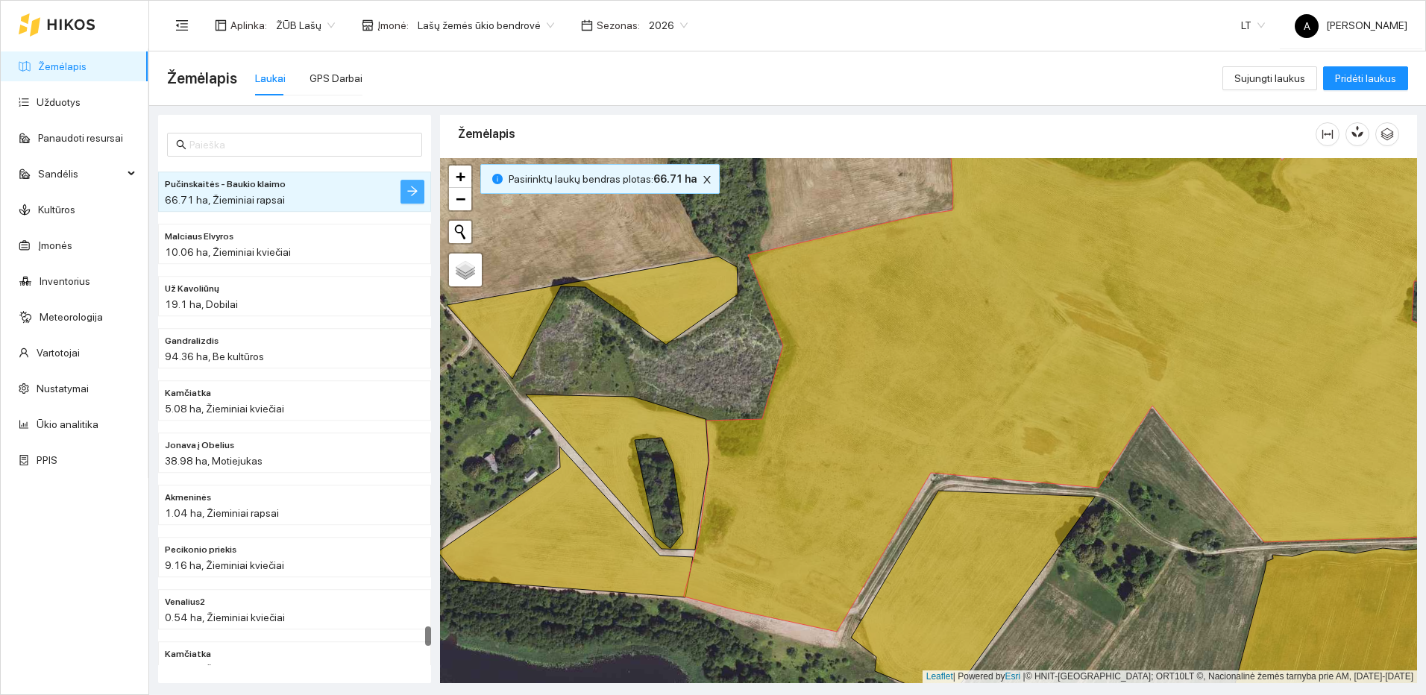
click at [421, 195] on button "button" at bounding box center [412, 192] width 24 height 24
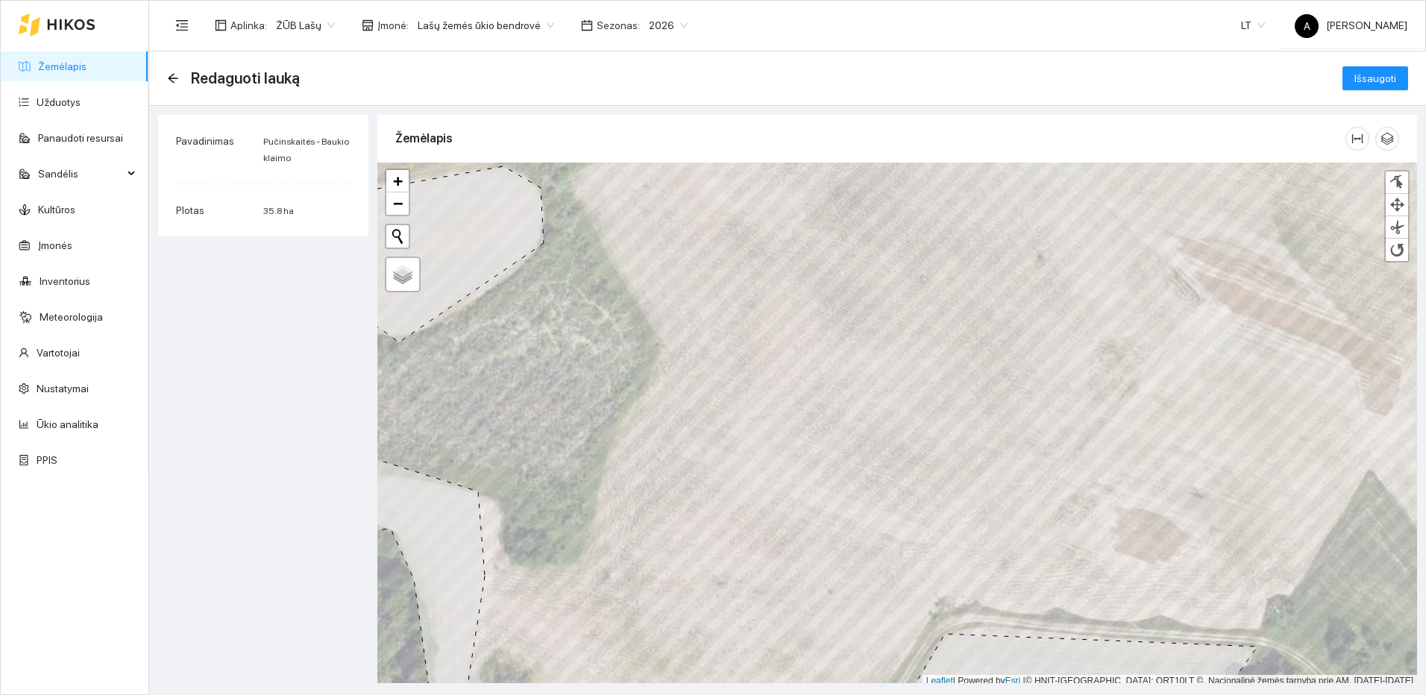
scroll to position [4, 0]
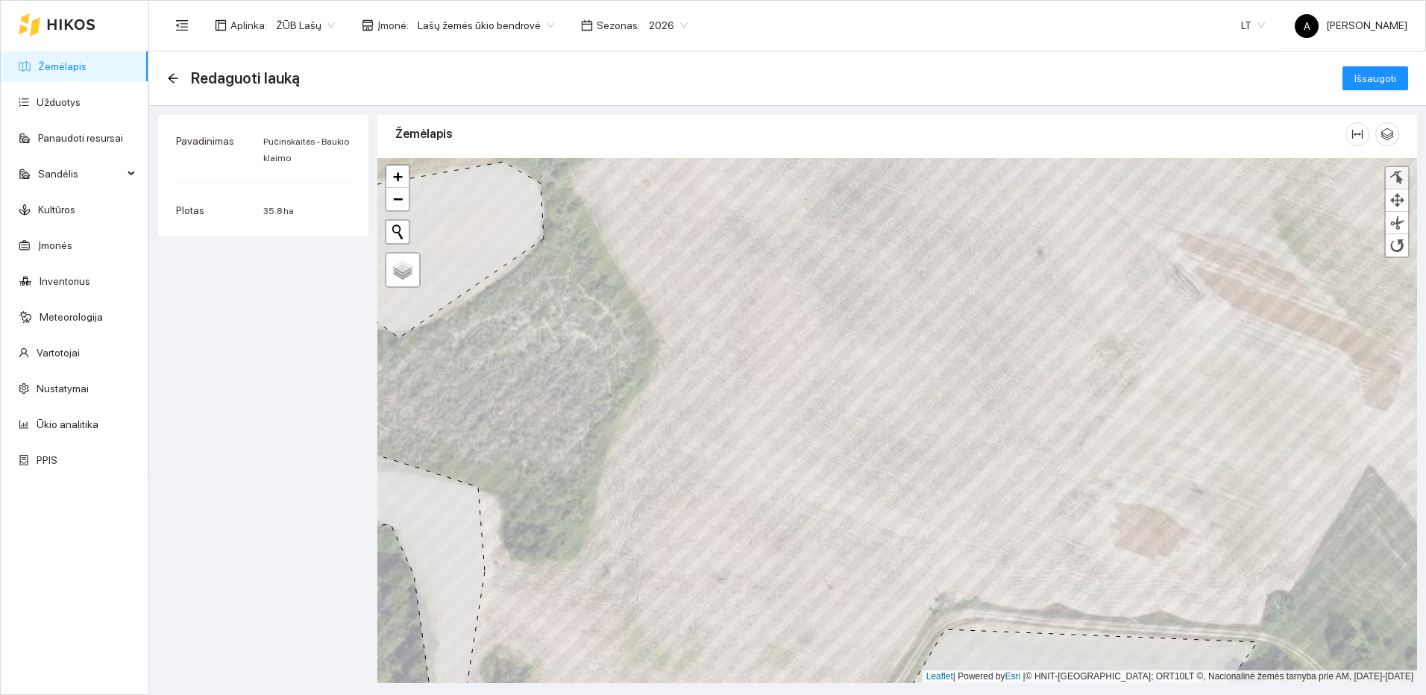
click at [1397, 174] on div at bounding box center [1396, 178] width 15 height 14
drag, startPoint x: 634, startPoint y: 334, endPoint x: 659, endPoint y: 330, distance: 25.6
click at [659, 330] on div at bounding box center [657, 332] width 10 height 10
click at [657, 335] on div at bounding box center [658, 335] width 10 height 10
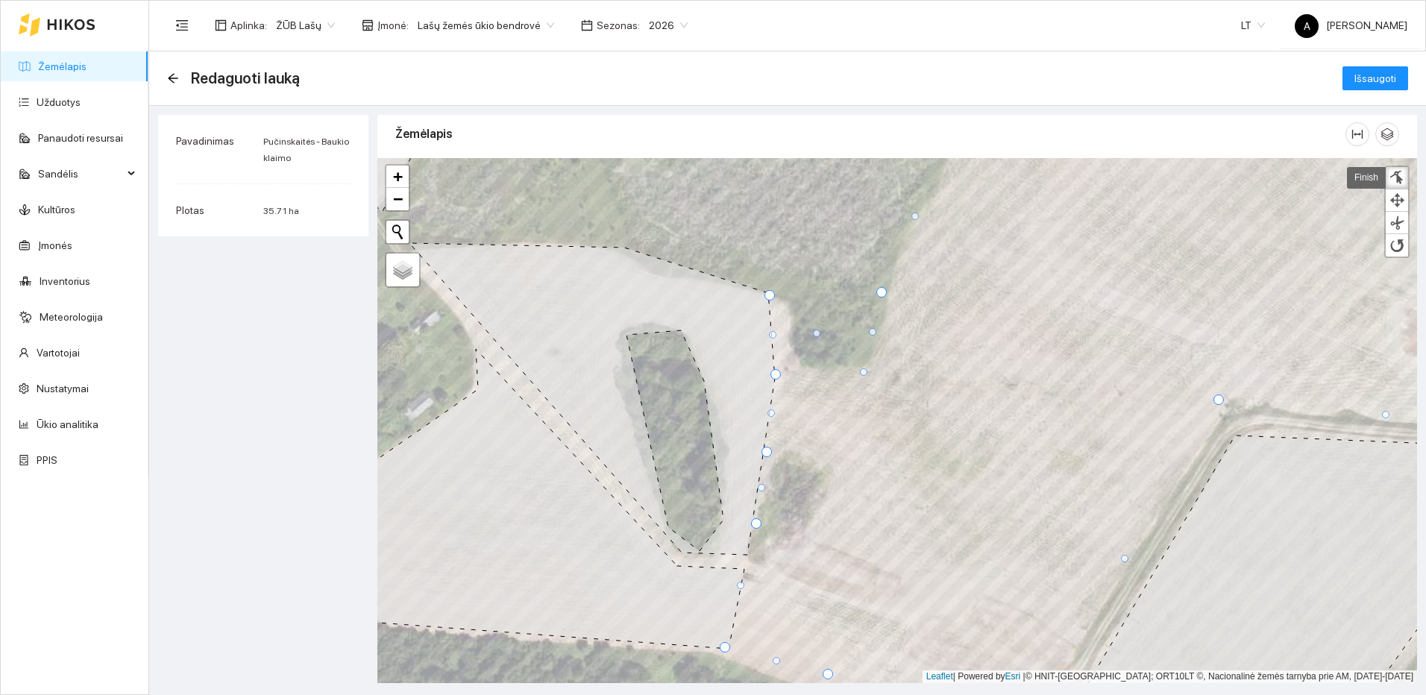
drag, startPoint x: 825, startPoint y: 293, endPoint x: 863, endPoint y: 371, distance: 87.0
click at [863, 371] on div at bounding box center [863, 371] width 7 height 7
drag, startPoint x: 887, startPoint y: 293, endPoint x: 896, endPoint y: 274, distance: 21.0
click at [896, 274] on div at bounding box center [895, 274] width 10 height 10
drag, startPoint x: 820, startPoint y: 333, endPoint x: 805, endPoint y: 367, distance: 37.4
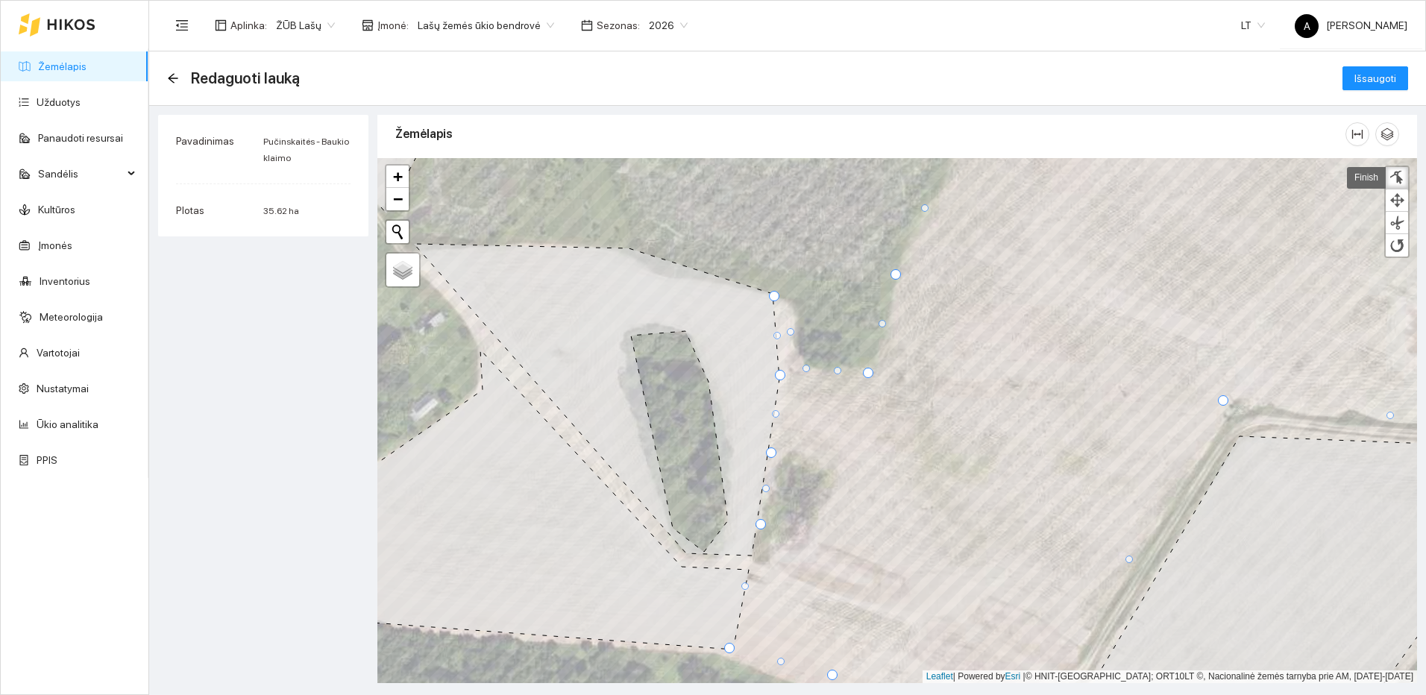
click at [805, 367] on div at bounding box center [805, 368] width 7 height 7
drag, startPoint x: 791, startPoint y: 333, endPoint x: 797, endPoint y: 304, distance: 29.0
click at [797, 304] on div at bounding box center [796, 303] width 7 height 7
click at [802, 335] on div at bounding box center [801, 336] width 7 height 7
click at [802, 335] on div at bounding box center [801, 336] width 10 height 10
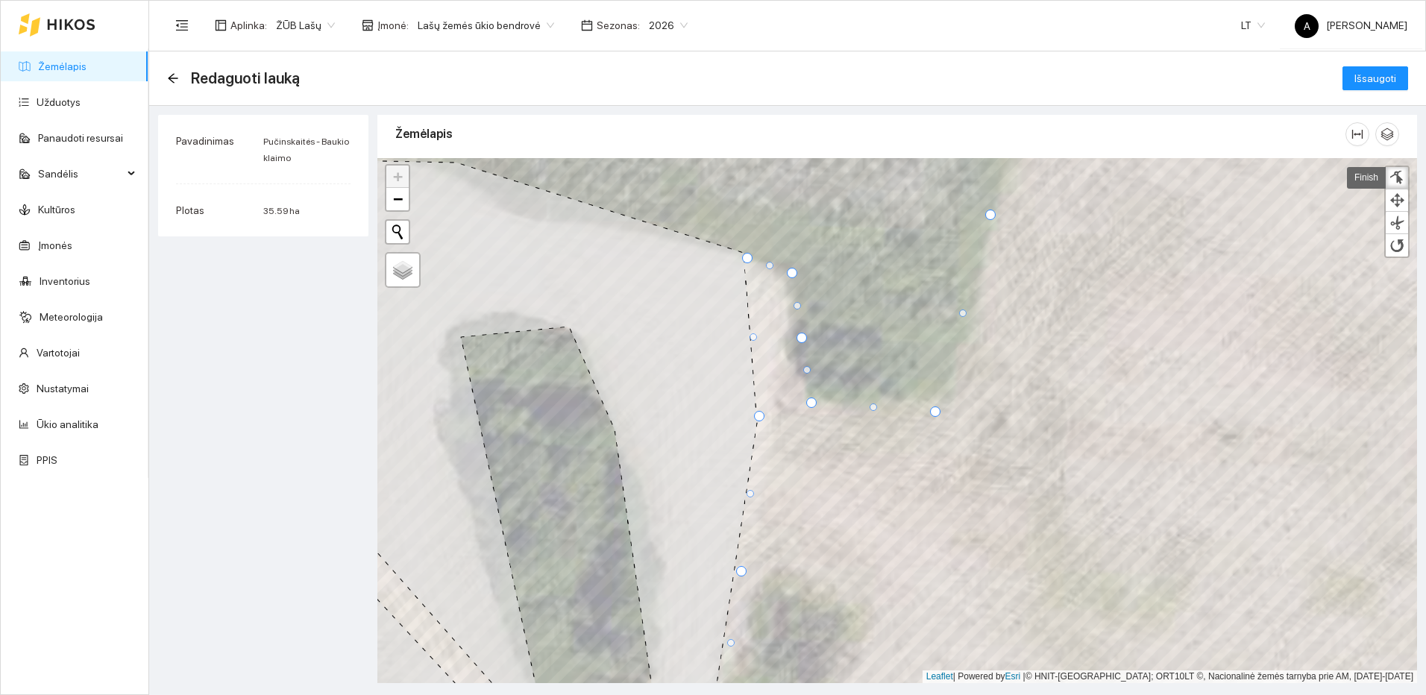
click at [802, 338] on div at bounding box center [801, 338] width 10 height 10
drag, startPoint x: 801, startPoint y: 339, endPoint x: 790, endPoint y: 350, distance: 14.8
click at [790, 350] on div at bounding box center [791, 350] width 10 height 10
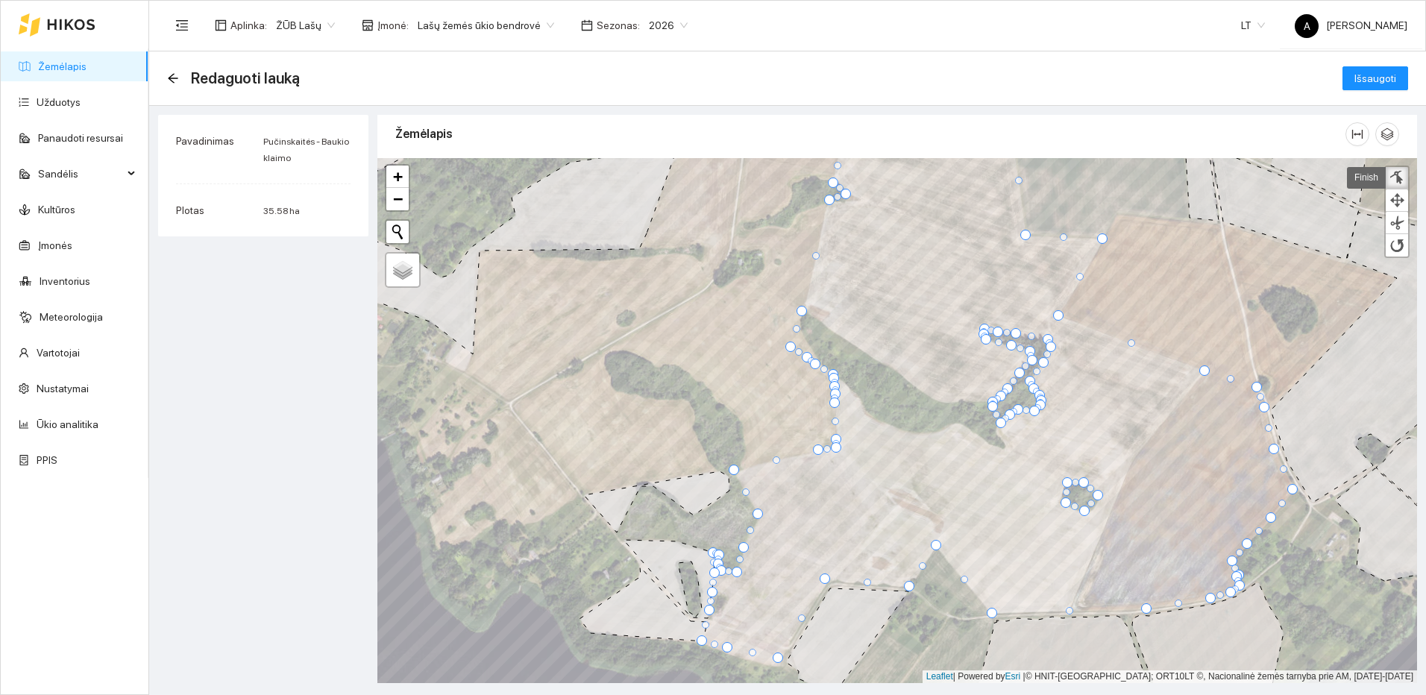
click at [1391, 172] on div at bounding box center [1396, 178] width 15 height 14
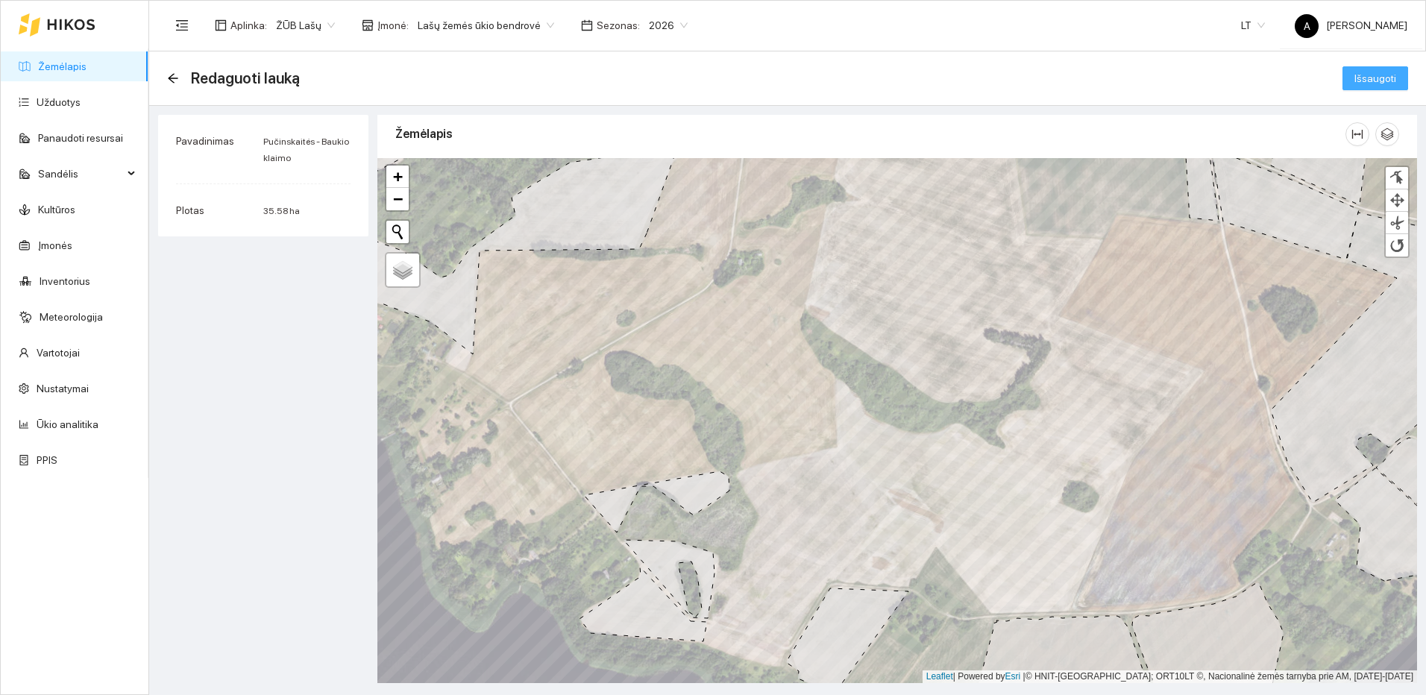
click at [1375, 75] on span "Išsaugoti" at bounding box center [1375, 78] width 42 height 16
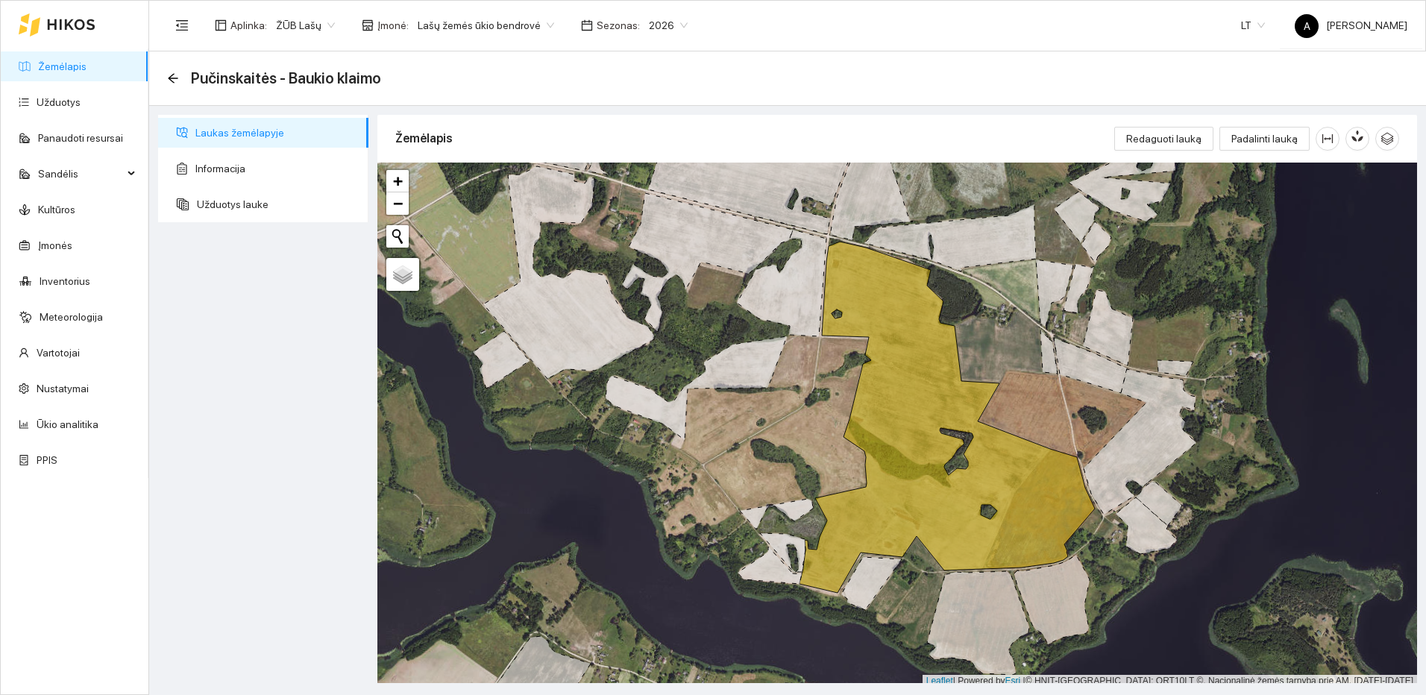
click at [78, 60] on link "Žemėlapis" at bounding box center [62, 66] width 48 height 12
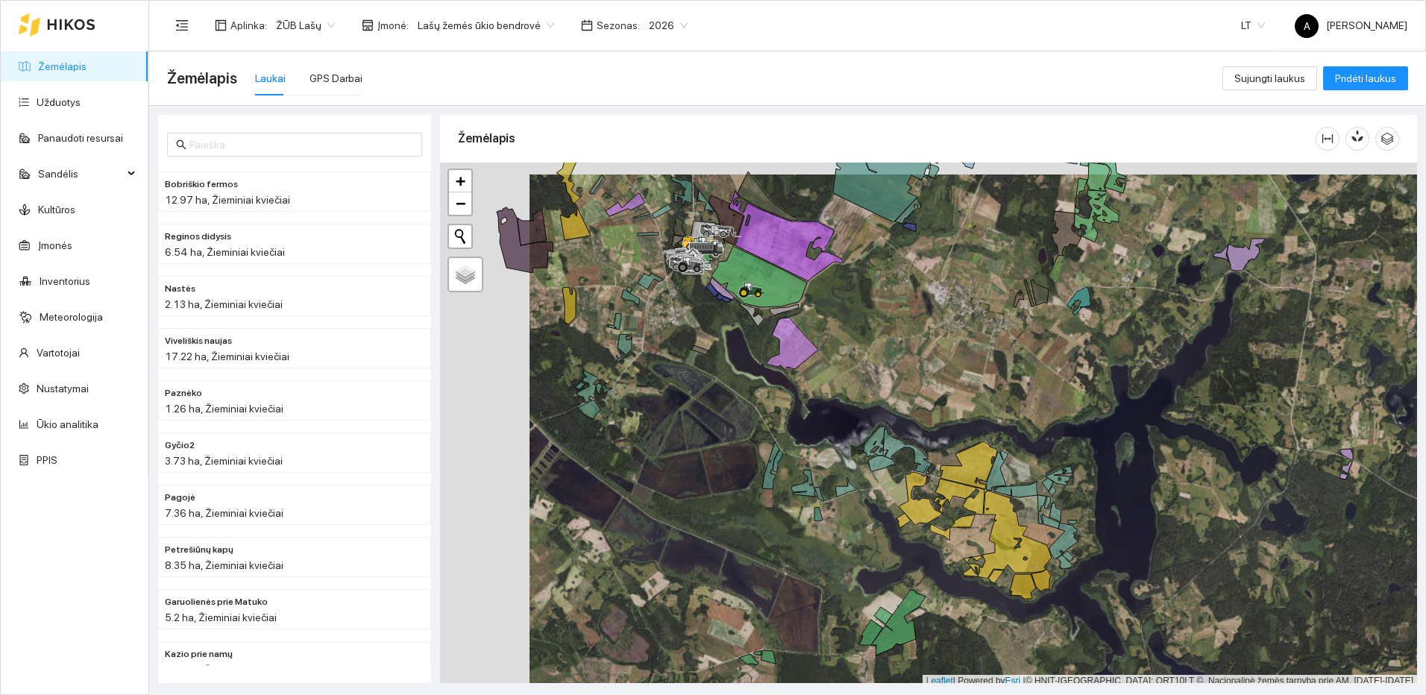
scroll to position [4, 0]
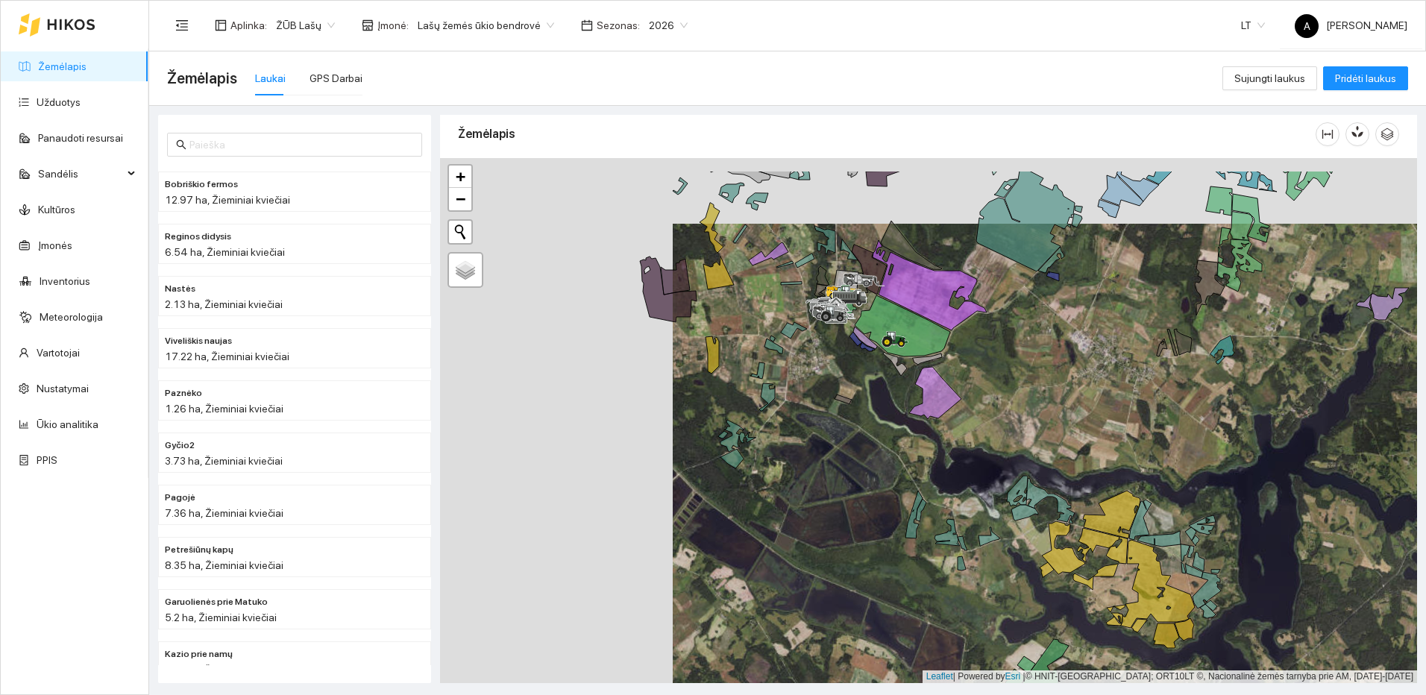
drag, startPoint x: 908, startPoint y: 347, endPoint x: 1051, endPoint y: 400, distance: 152.9
click at [1051, 400] on div at bounding box center [928, 420] width 977 height 525
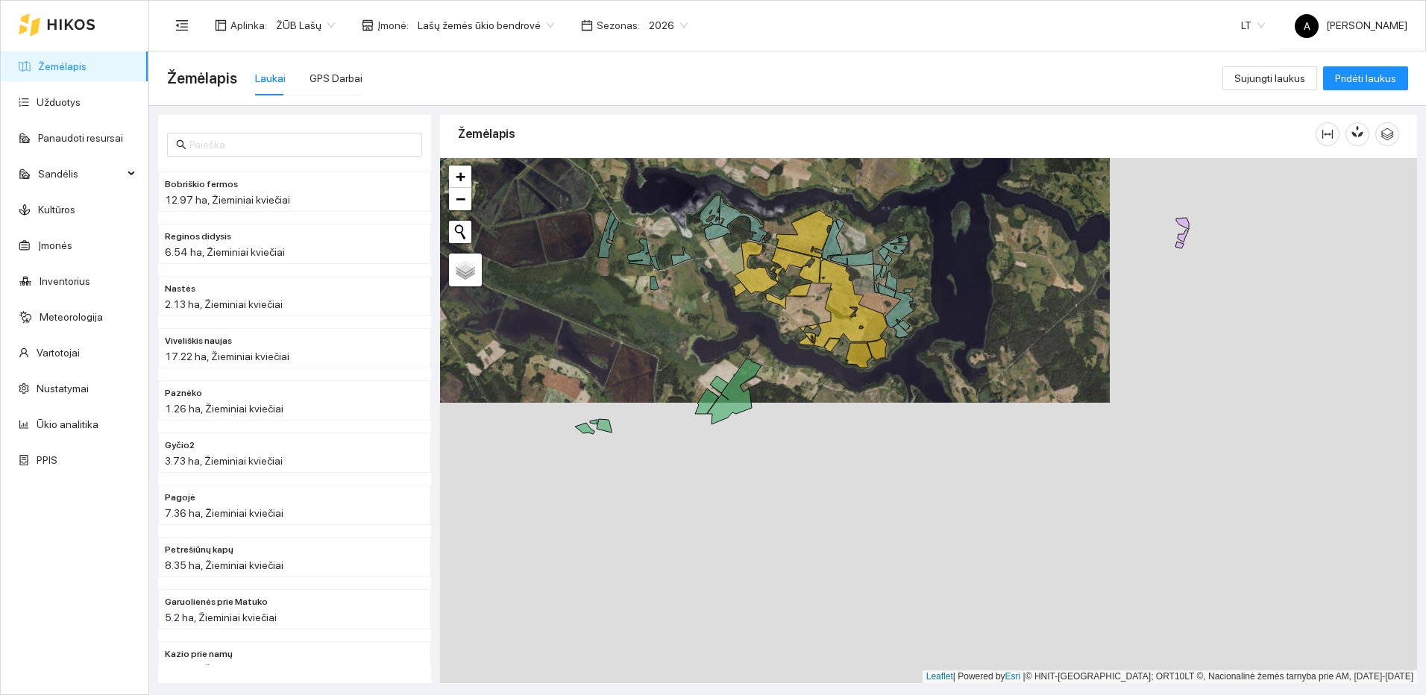
drag, startPoint x: 1100, startPoint y: 432, endPoint x: 857, endPoint y: 281, distance: 285.3
click at [857, 281] on div at bounding box center [928, 420] width 977 height 525
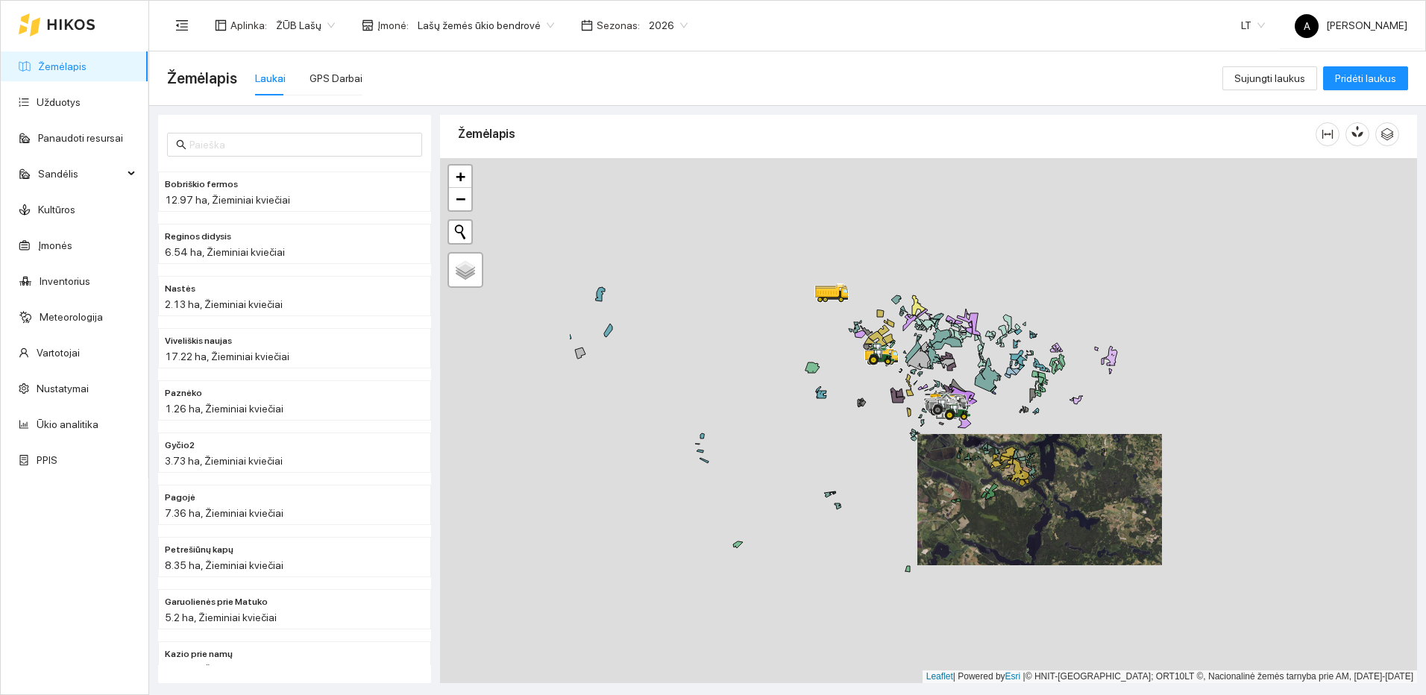
drag, startPoint x: 734, startPoint y: 292, endPoint x: 961, endPoint y: 465, distance: 285.3
click at [961, 465] on div at bounding box center [928, 420] width 977 height 525
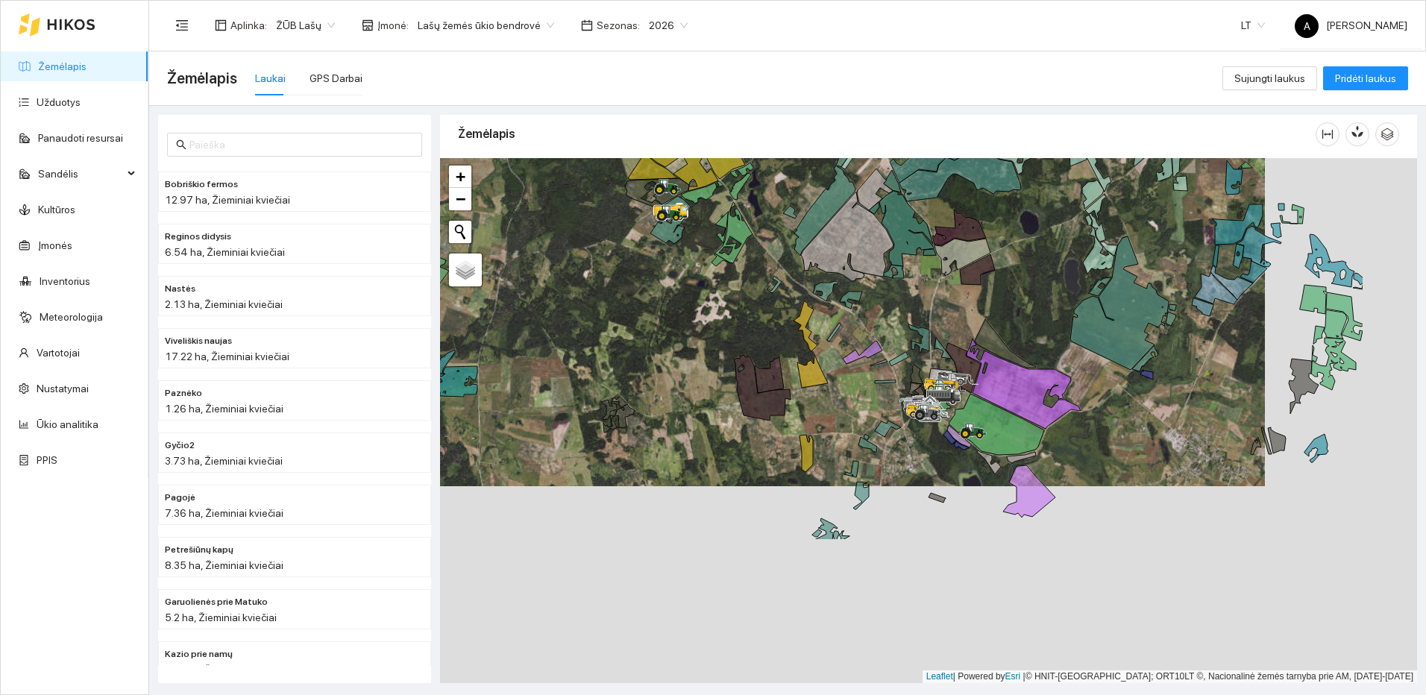
drag, startPoint x: 772, startPoint y: 450, endPoint x: 742, endPoint y: 414, distance: 47.1
click at [742, 414] on div at bounding box center [928, 420] width 977 height 525
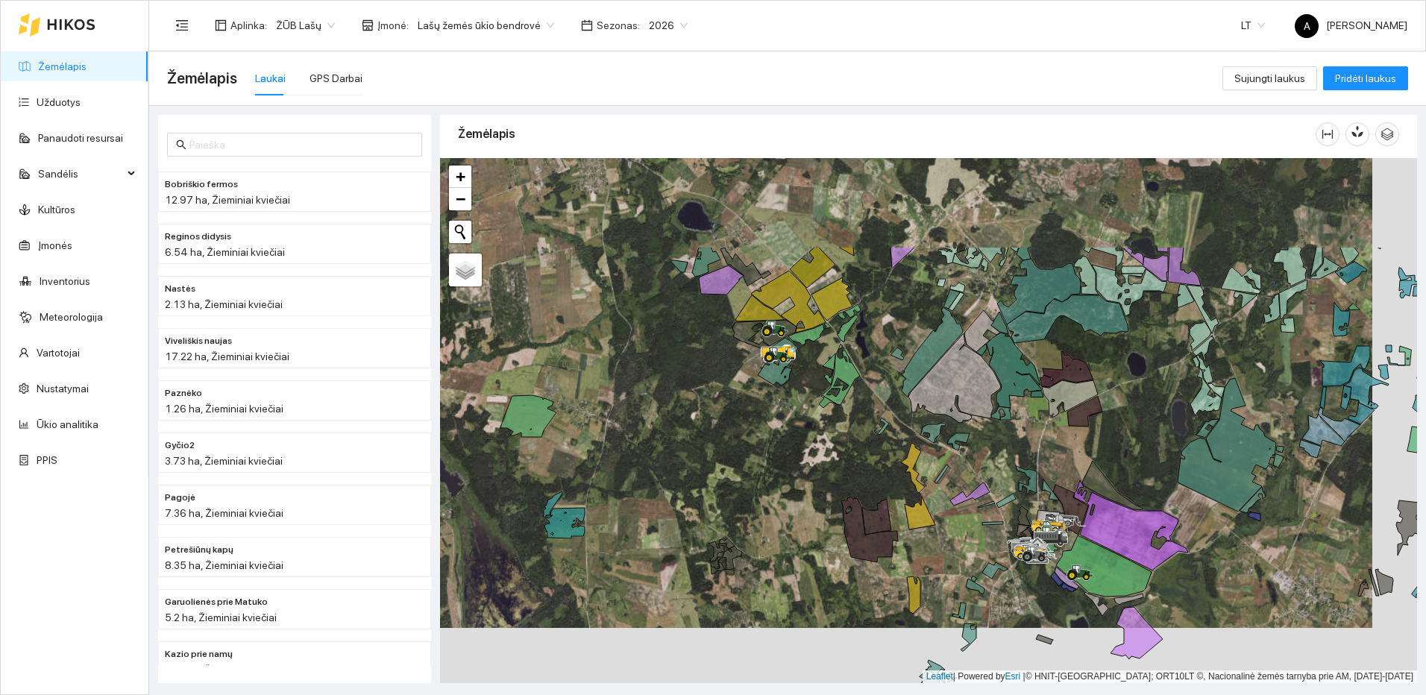
drag, startPoint x: 765, startPoint y: 435, endPoint x: 849, endPoint y: 556, distance: 146.7
click at [849, 556] on div at bounding box center [928, 420] width 977 height 525
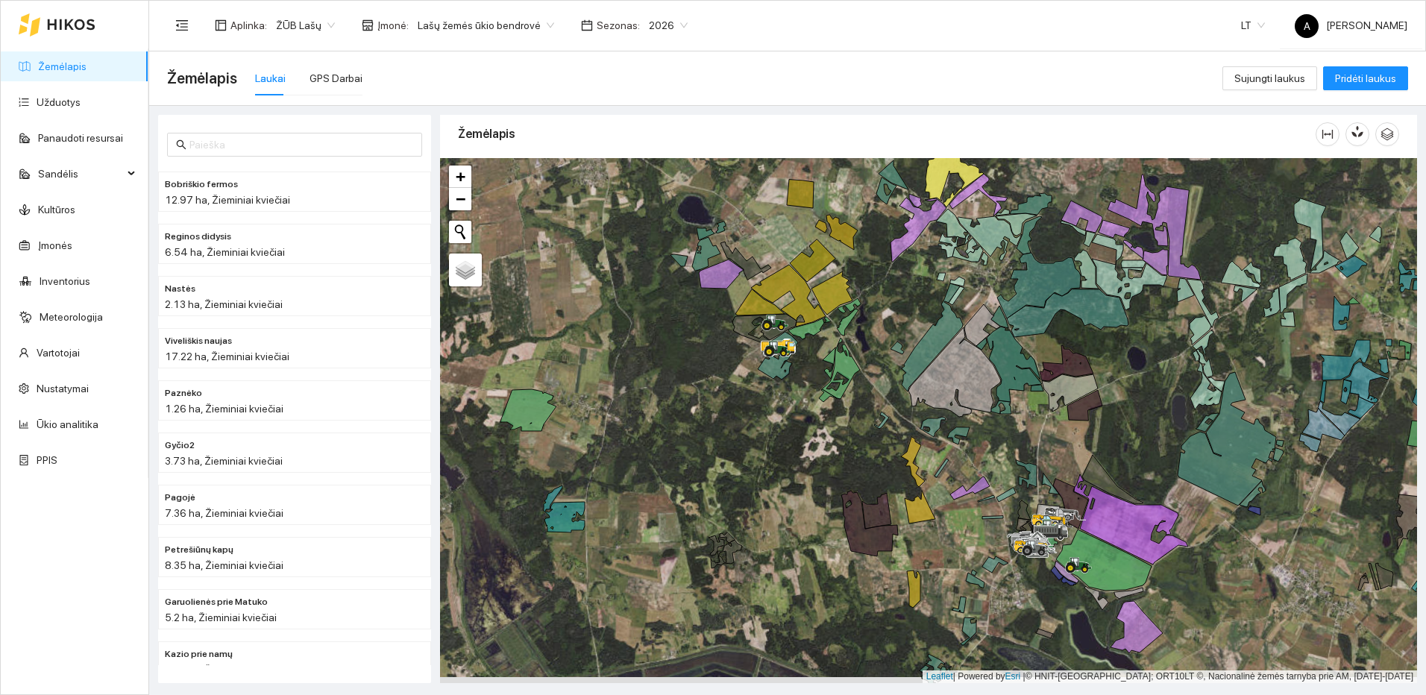
drag, startPoint x: 988, startPoint y: 462, endPoint x: 885, endPoint y: 315, distance: 179.3
click at [886, 317] on div at bounding box center [928, 420] width 977 height 525
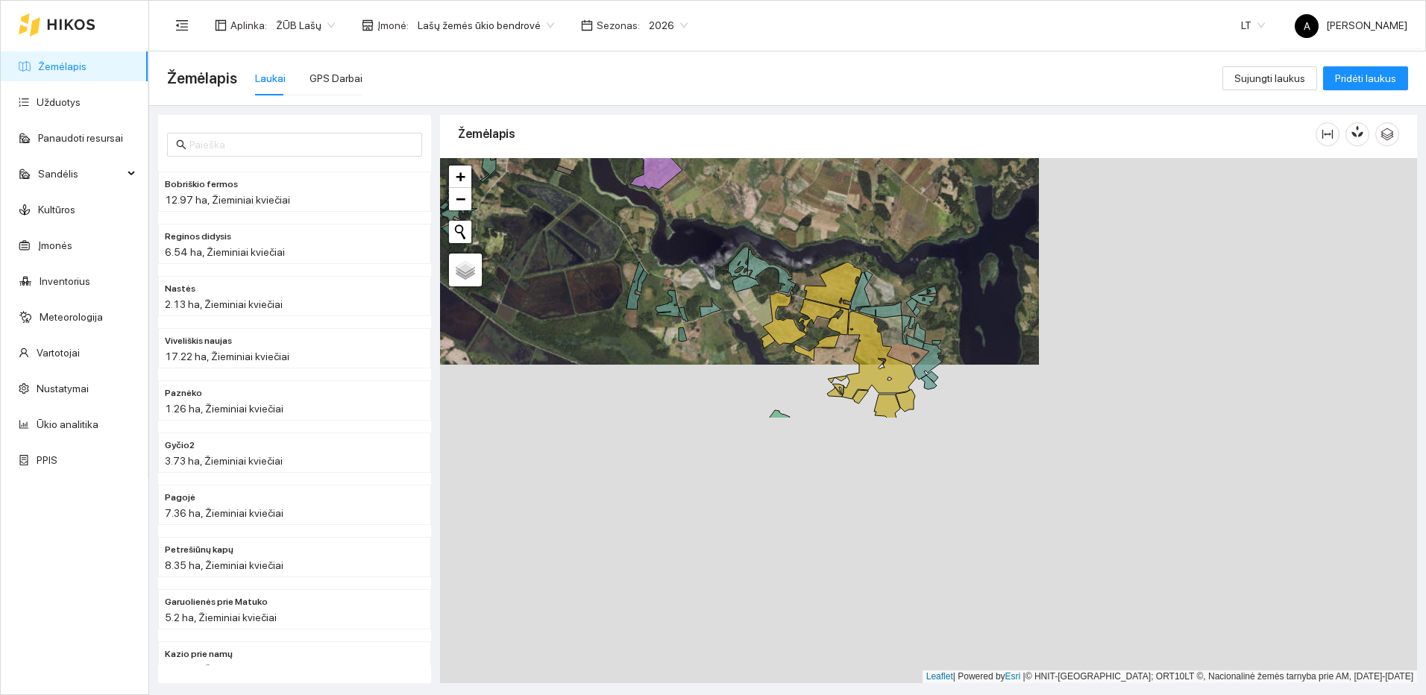
drag, startPoint x: 1030, startPoint y: 508, endPoint x: 629, endPoint y: 177, distance: 520.1
click at [630, 177] on div at bounding box center [928, 420] width 977 height 525
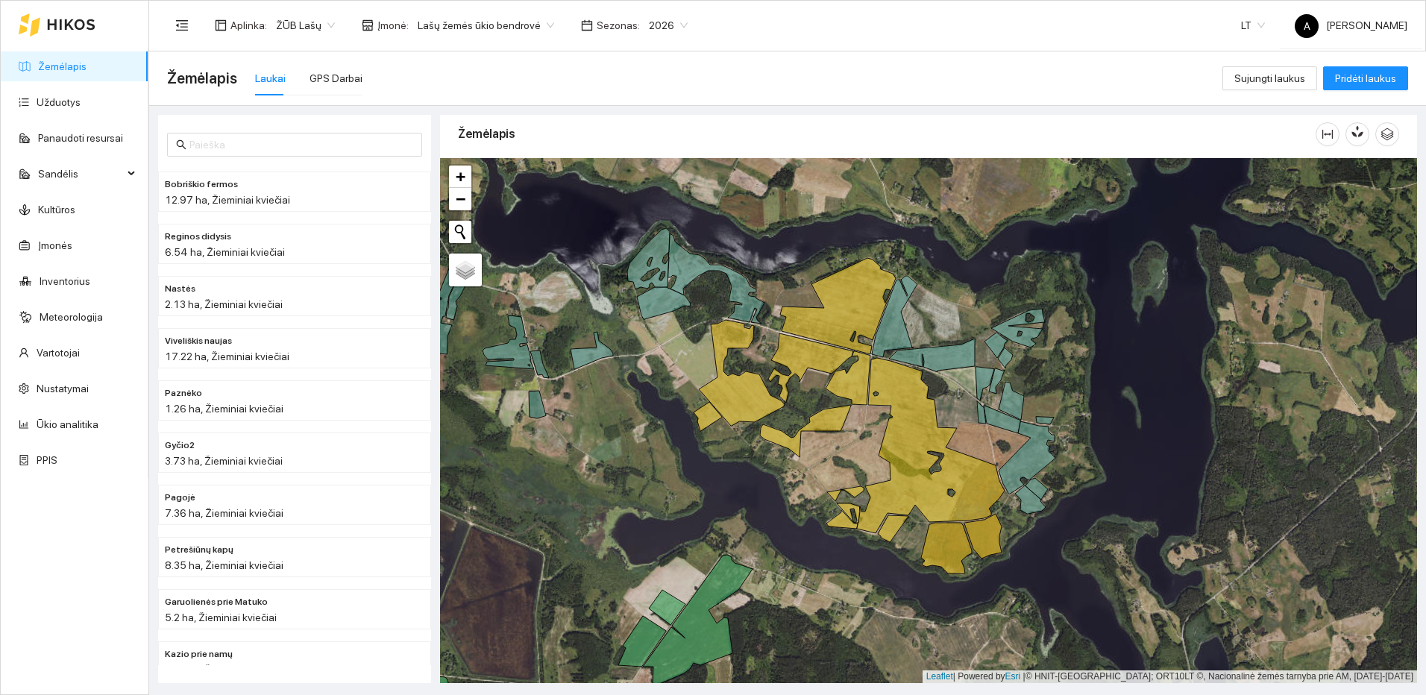
click at [649, 23] on span "2026" at bounding box center [668, 25] width 39 height 22
click at [655, 173] on div "2025" at bounding box center [651, 174] width 37 height 16
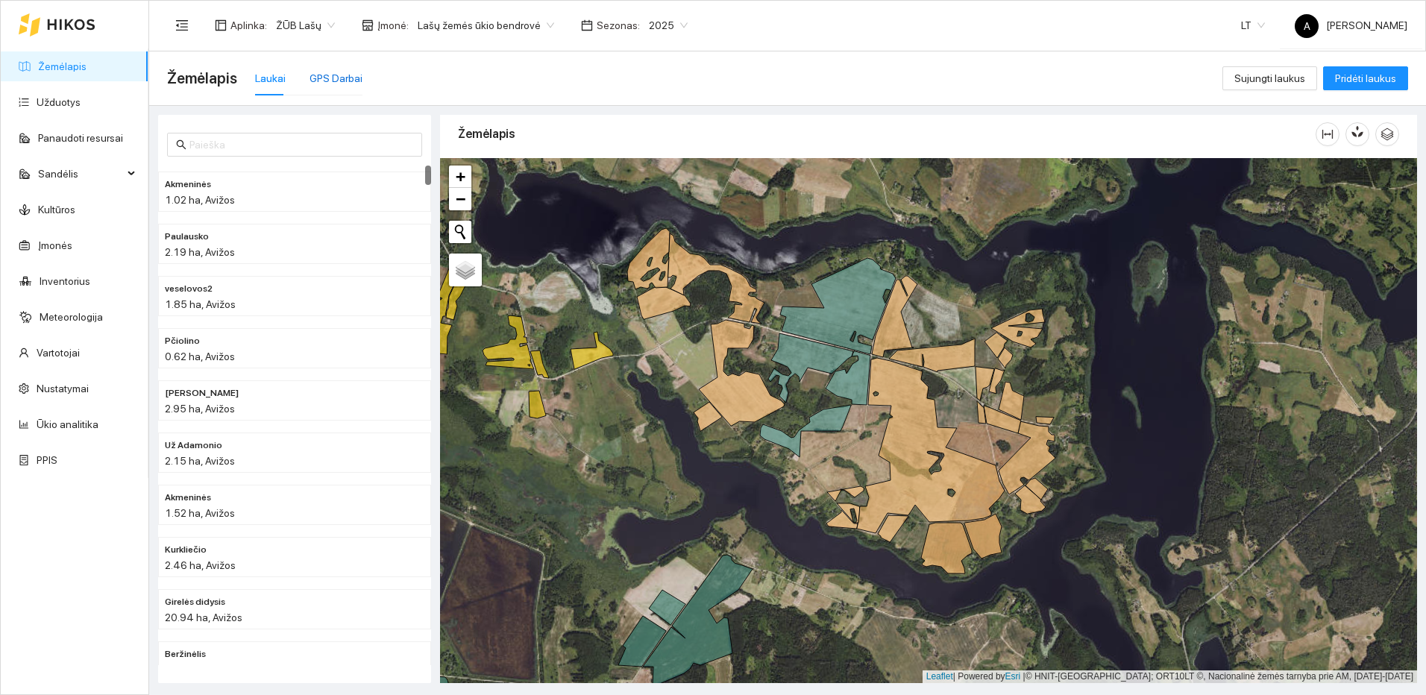
click at [344, 77] on div "GPS Darbai" at bounding box center [335, 78] width 53 height 16
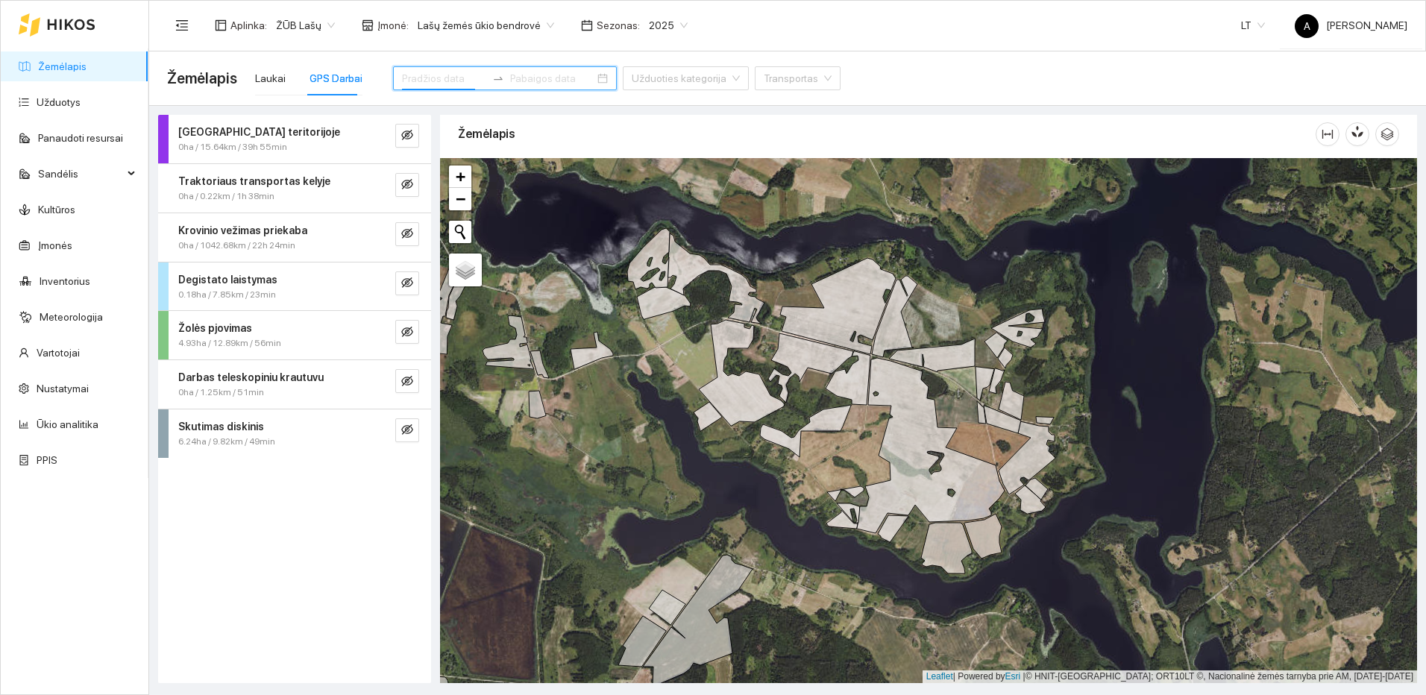
click at [449, 78] on input at bounding box center [444, 78] width 84 height 16
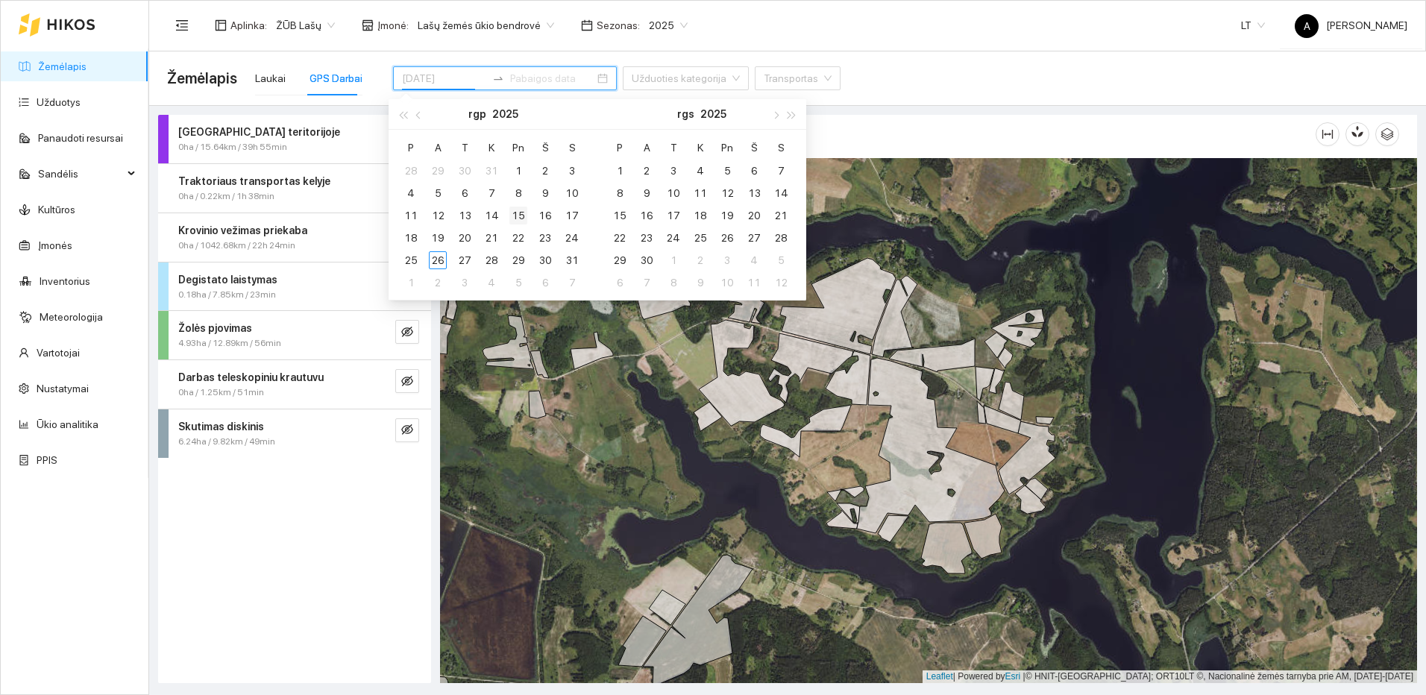
type input "[DATE]"
click at [518, 211] on div "15" at bounding box center [518, 216] width 18 height 18
type input "[DATE]"
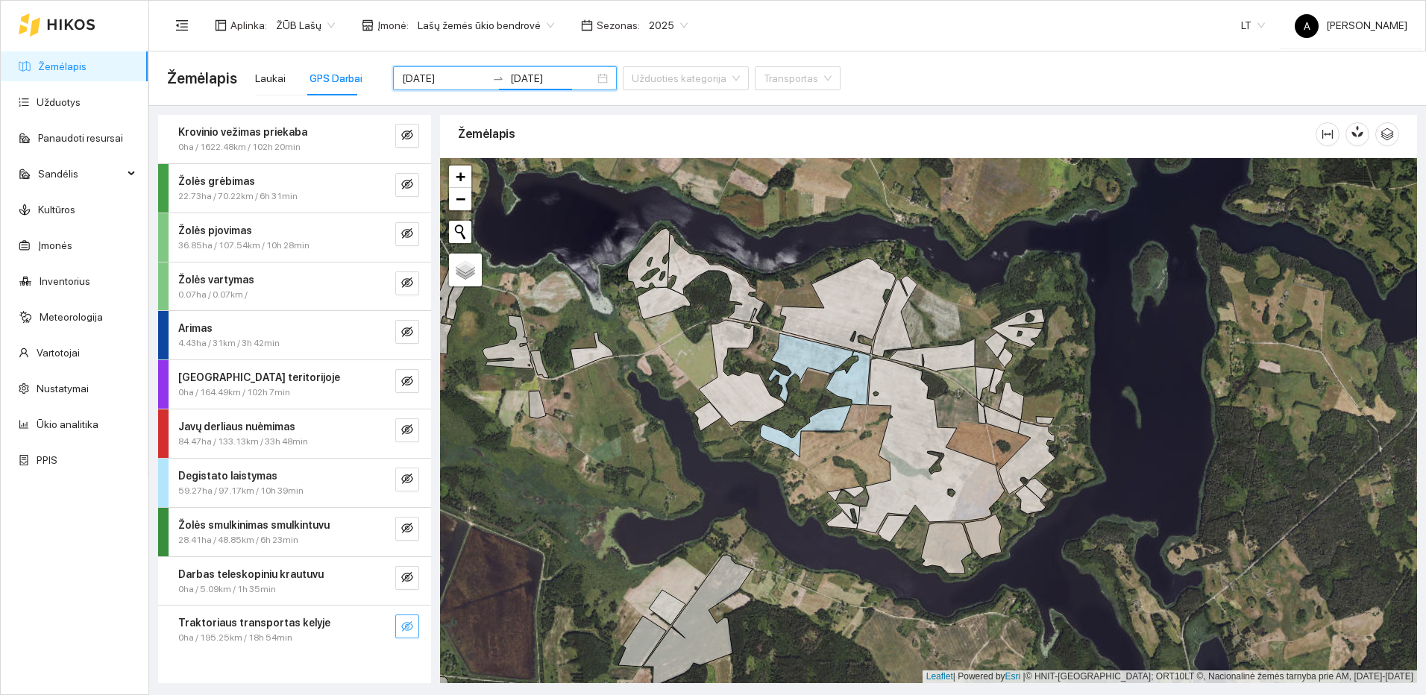
click at [411, 627] on icon "eye-invisible" at bounding box center [407, 626] width 12 height 12
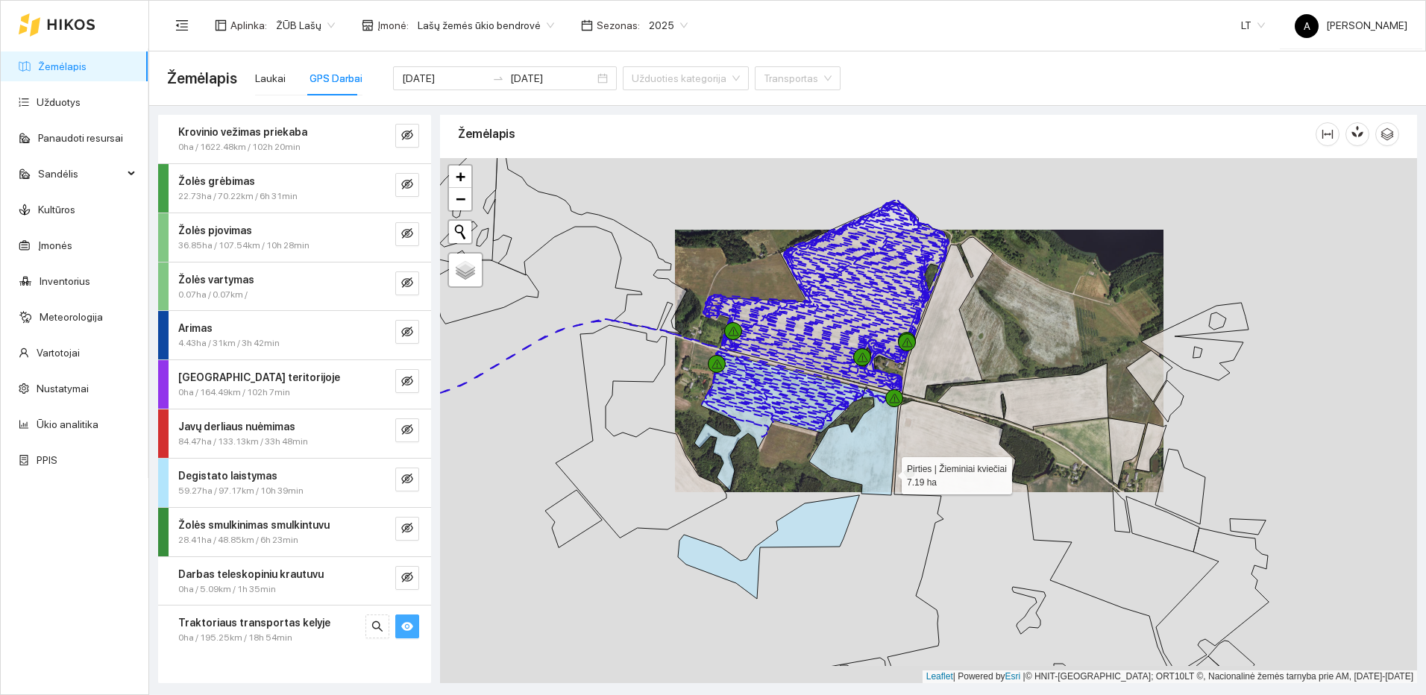
drag, startPoint x: 862, startPoint y: 550, endPoint x: 886, endPoint y: 476, distance: 76.9
click at [886, 476] on icon at bounding box center [853, 441] width 89 height 107
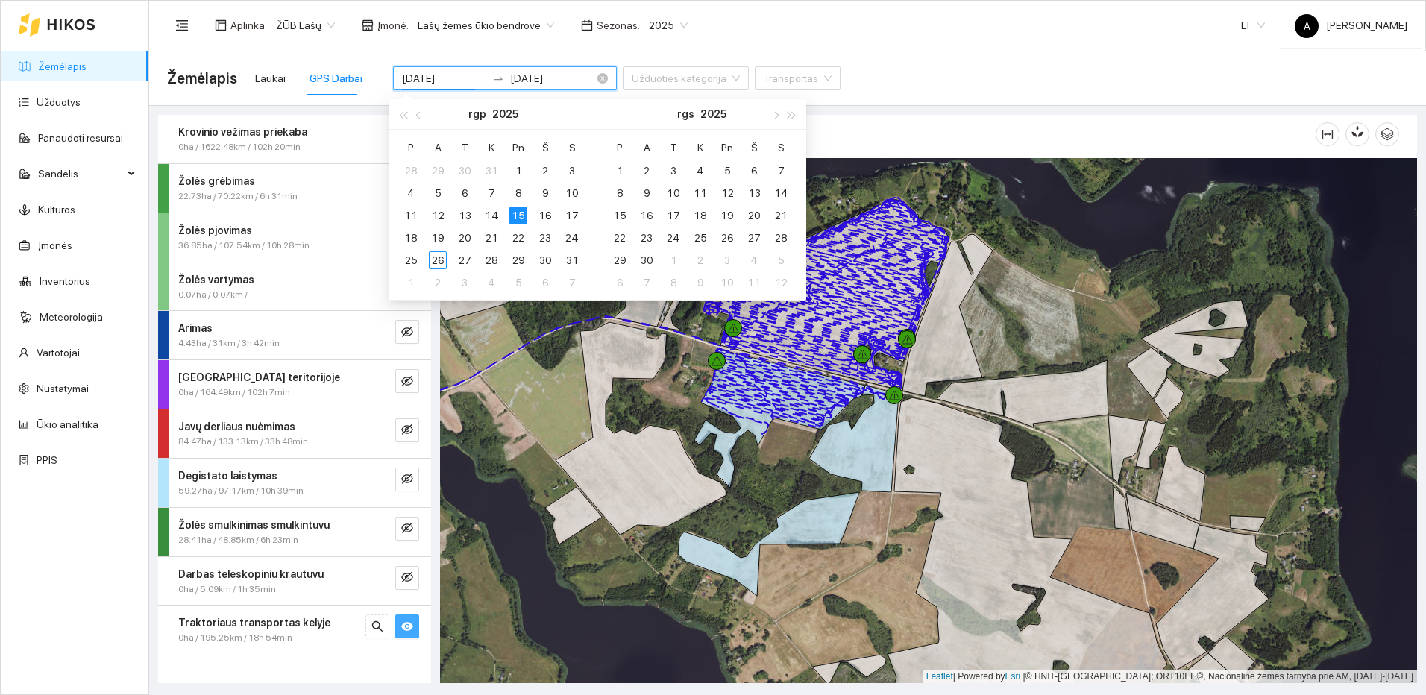
click at [448, 78] on input "[DATE]" at bounding box center [444, 78] width 84 height 16
type input "[DATE]"
click at [549, 215] on div "16" at bounding box center [545, 216] width 18 height 18
type input "[DATE]"
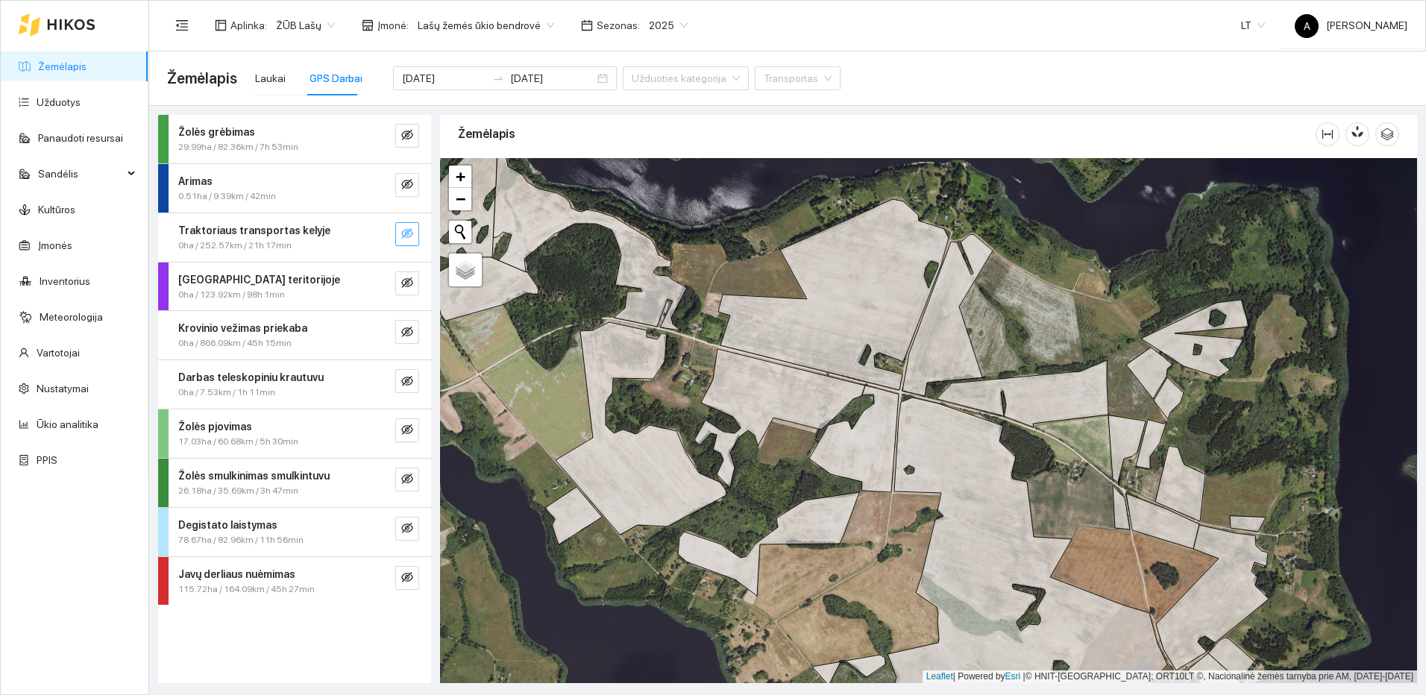
click at [409, 234] on icon "eye-invisible" at bounding box center [407, 233] width 12 height 12
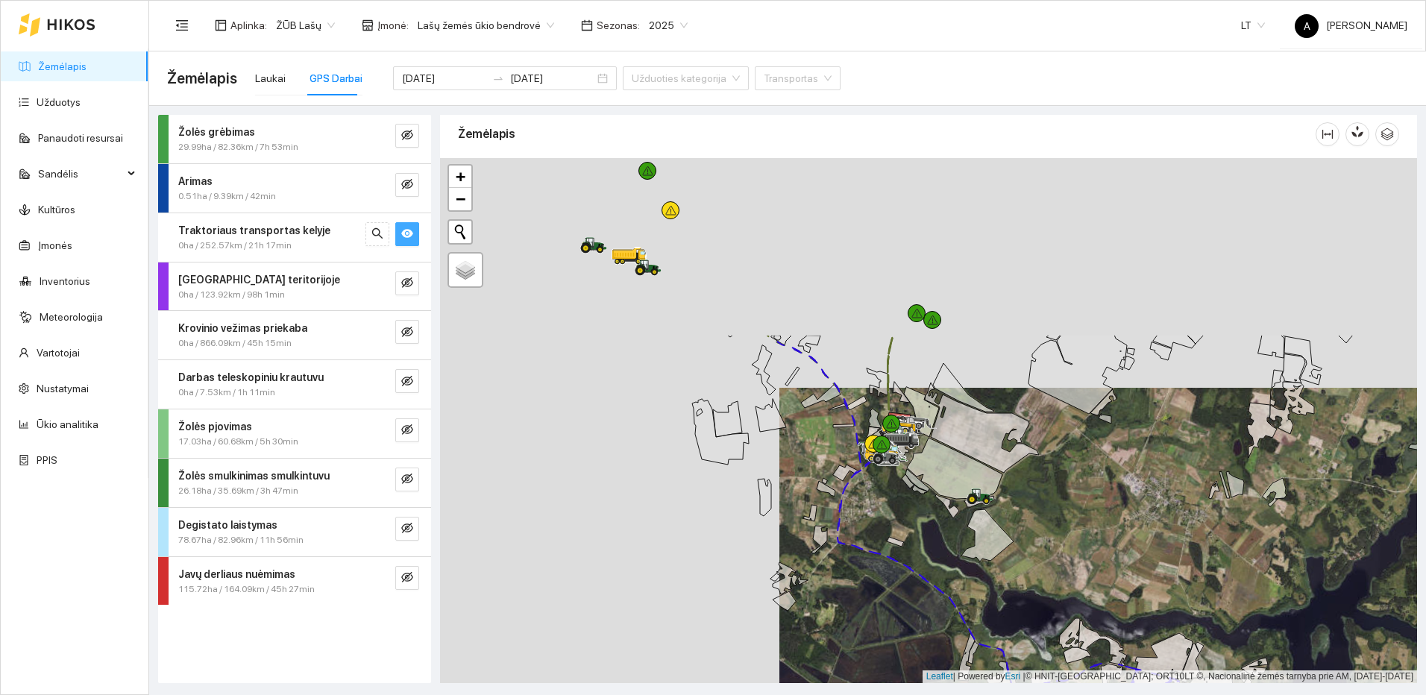
drag, startPoint x: 578, startPoint y: 234, endPoint x: 929, endPoint y: 490, distance: 434.5
click at [928, 489] on icon at bounding box center [954, 468] width 95 height 61
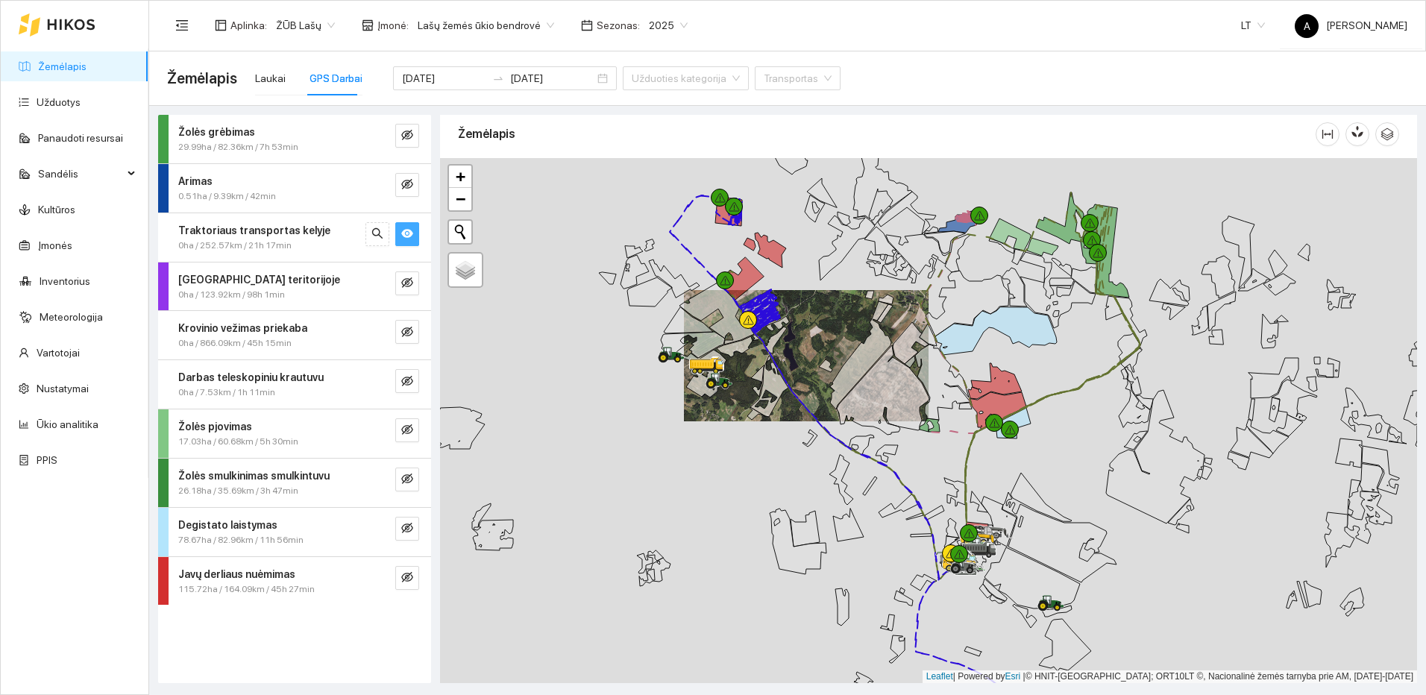
drag, startPoint x: 781, startPoint y: 252, endPoint x: 792, endPoint y: 330, distance: 78.3
click at [803, 344] on div at bounding box center [928, 420] width 977 height 525
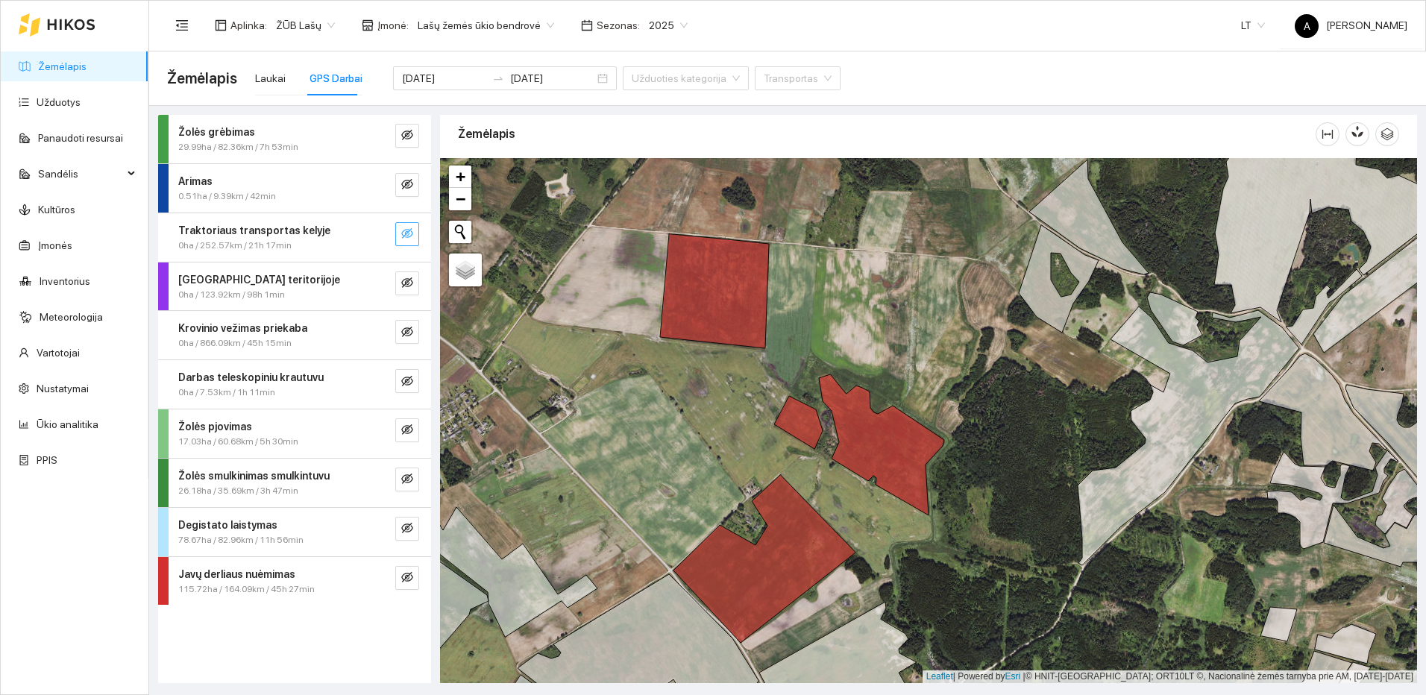
click at [411, 233] on icon "eye-invisible" at bounding box center [407, 233] width 12 height 12
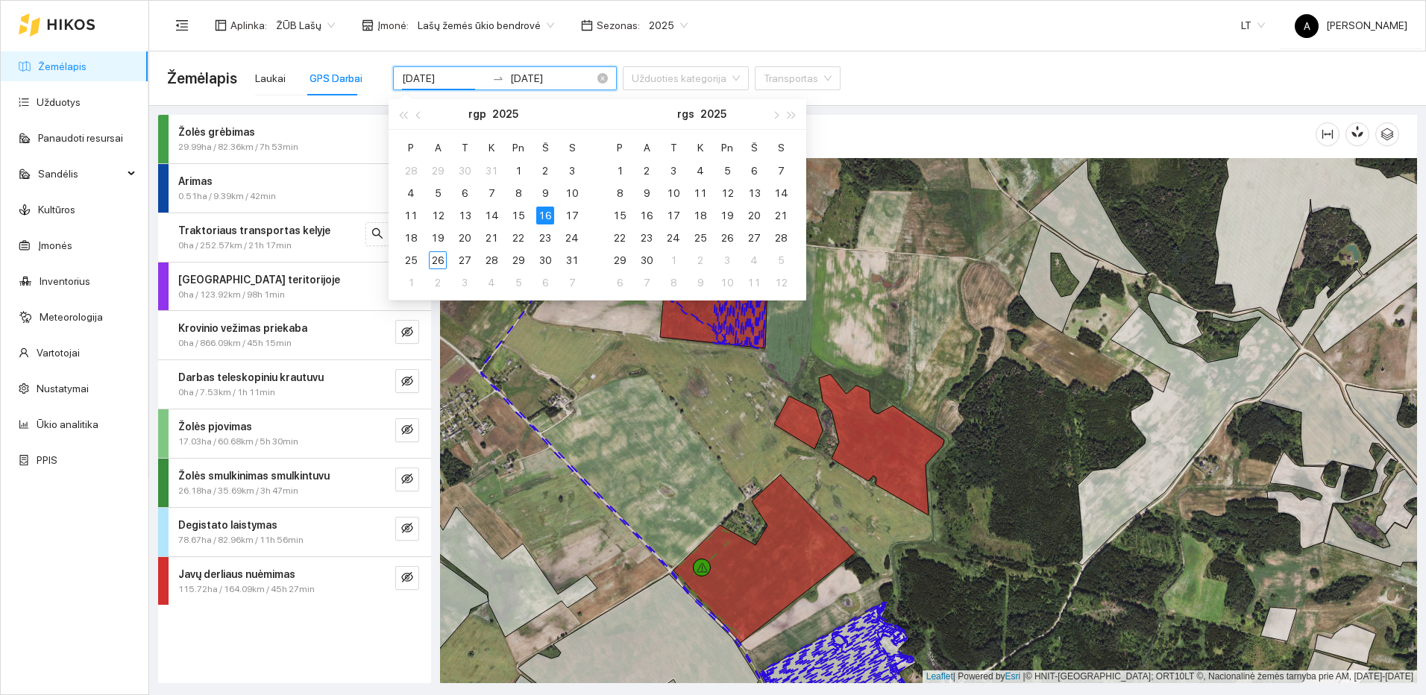
click at [450, 78] on input "[DATE]" at bounding box center [444, 78] width 84 height 16
click at [453, 79] on input "[DATE]" at bounding box center [444, 78] width 84 height 16
type input "[DATE]"
click at [570, 208] on div "17" at bounding box center [572, 216] width 18 height 18
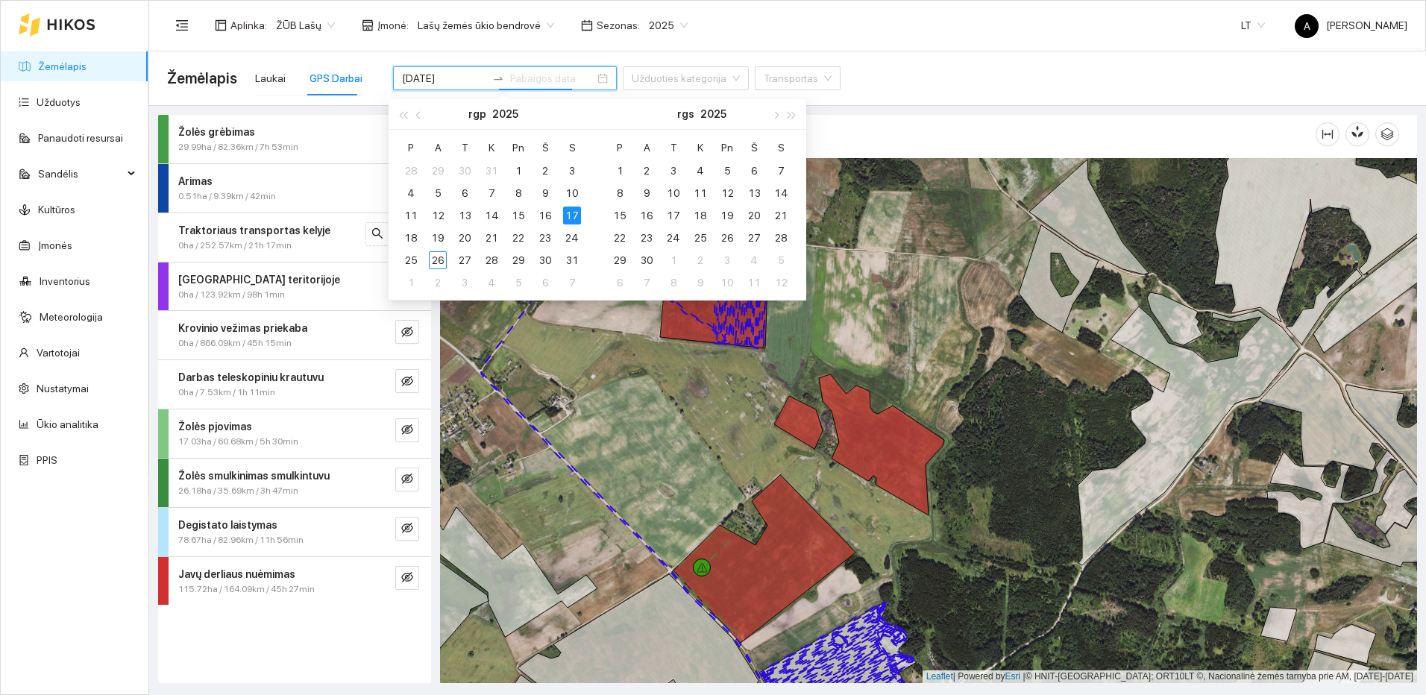
type input "[DATE]"
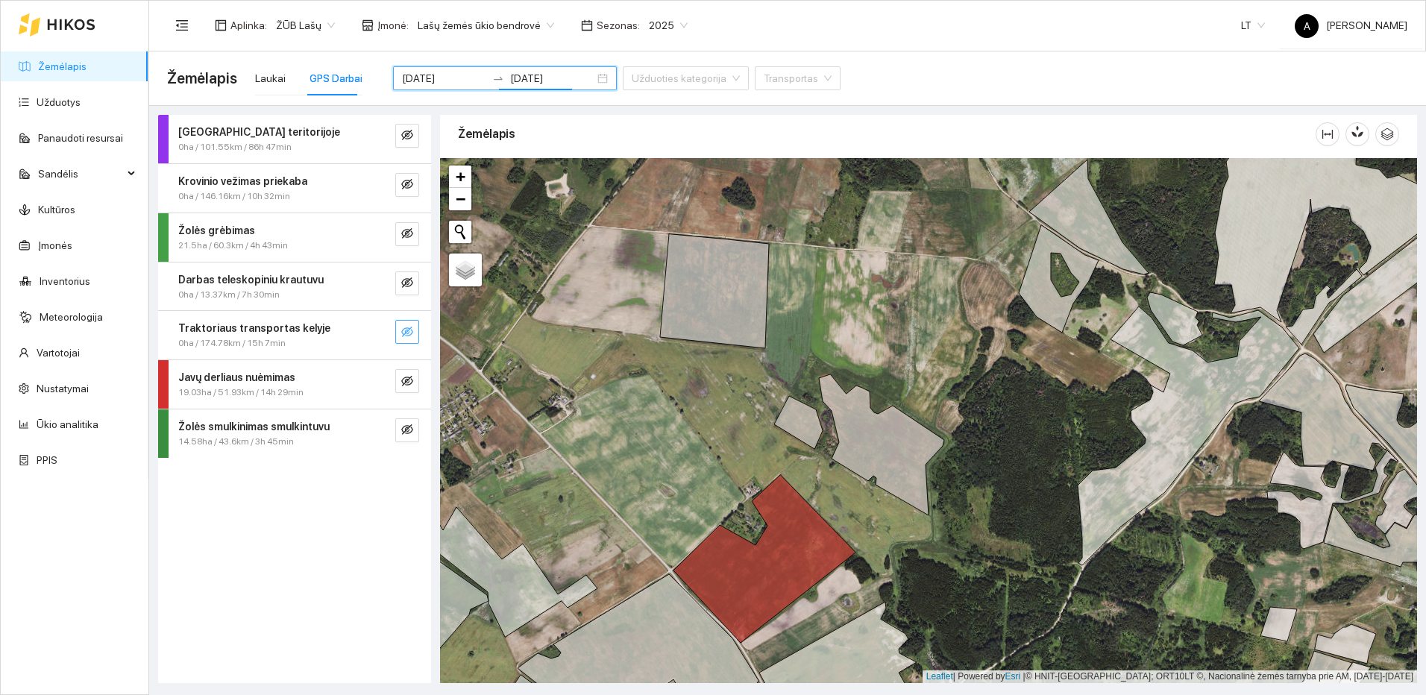
click at [410, 328] on icon "eye-invisible" at bounding box center [407, 332] width 12 height 10
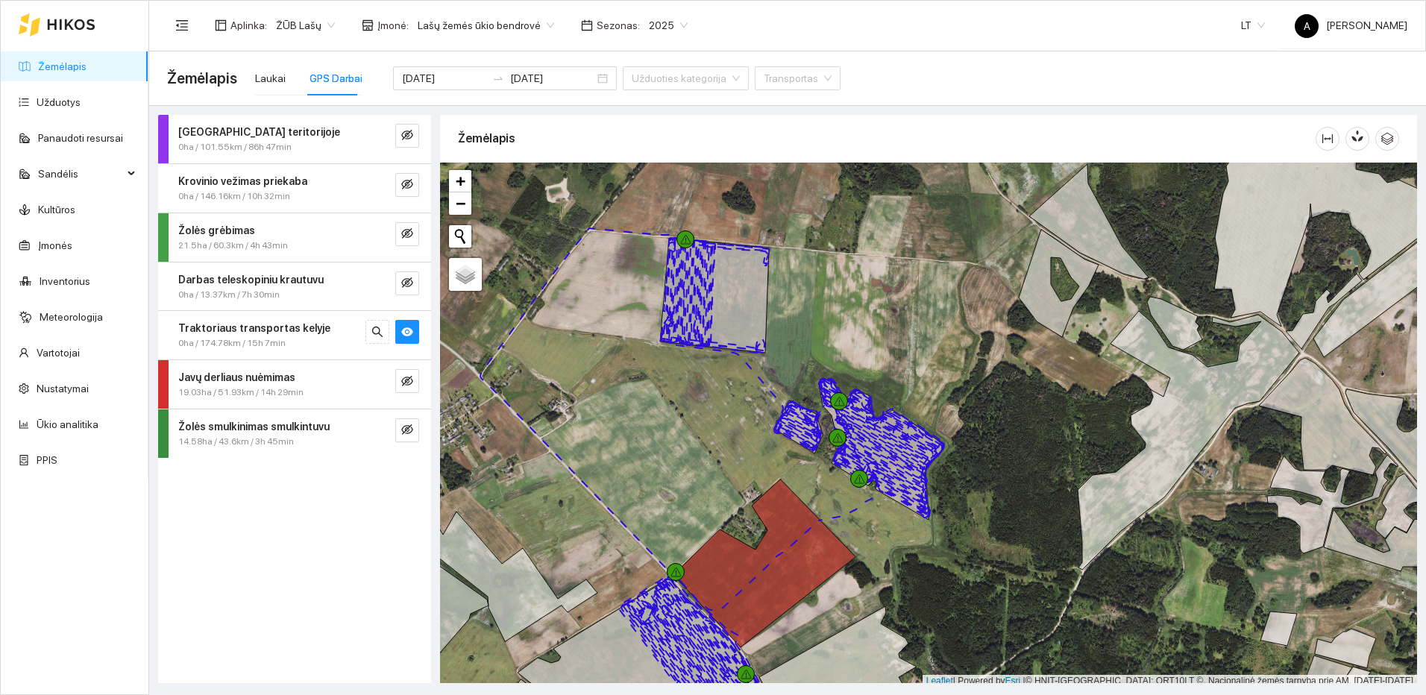
scroll to position [4, 0]
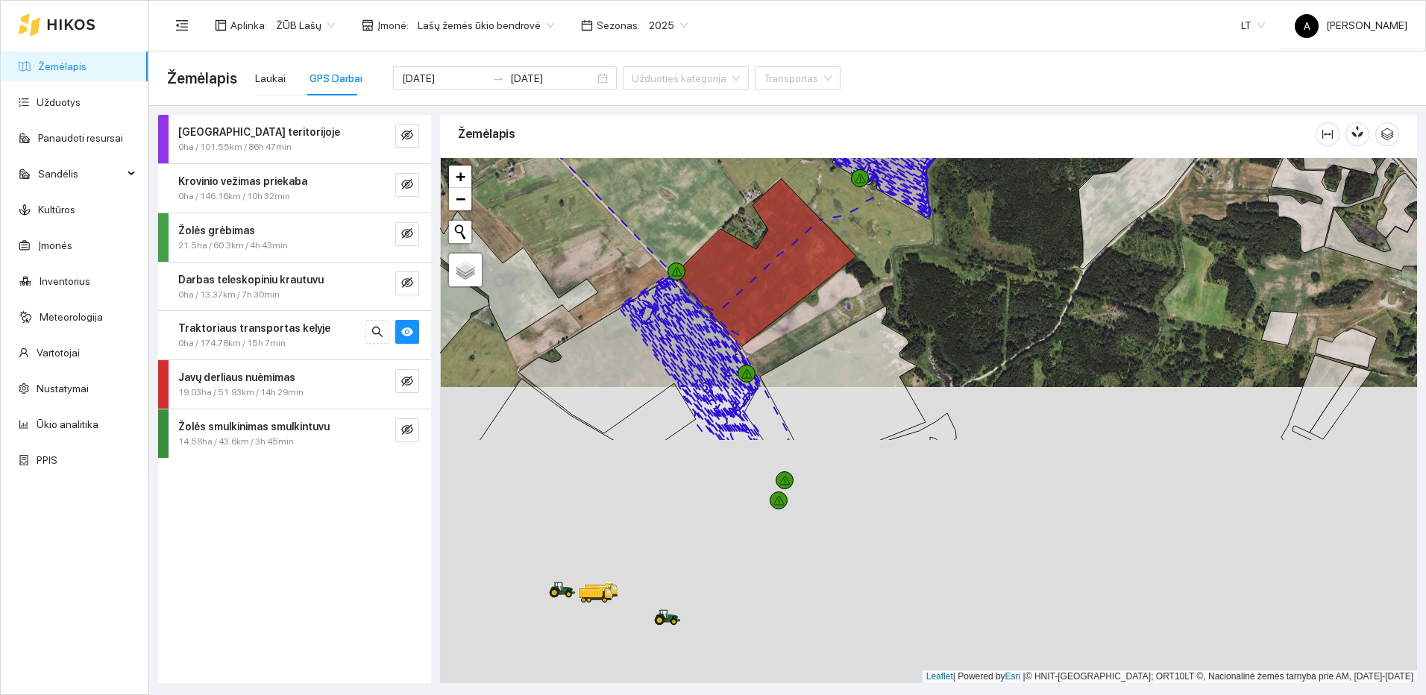
drag, startPoint x: 878, startPoint y: 573, endPoint x: 875, endPoint y: 300, distance: 272.9
click at [875, 300] on div at bounding box center [928, 420] width 977 height 525
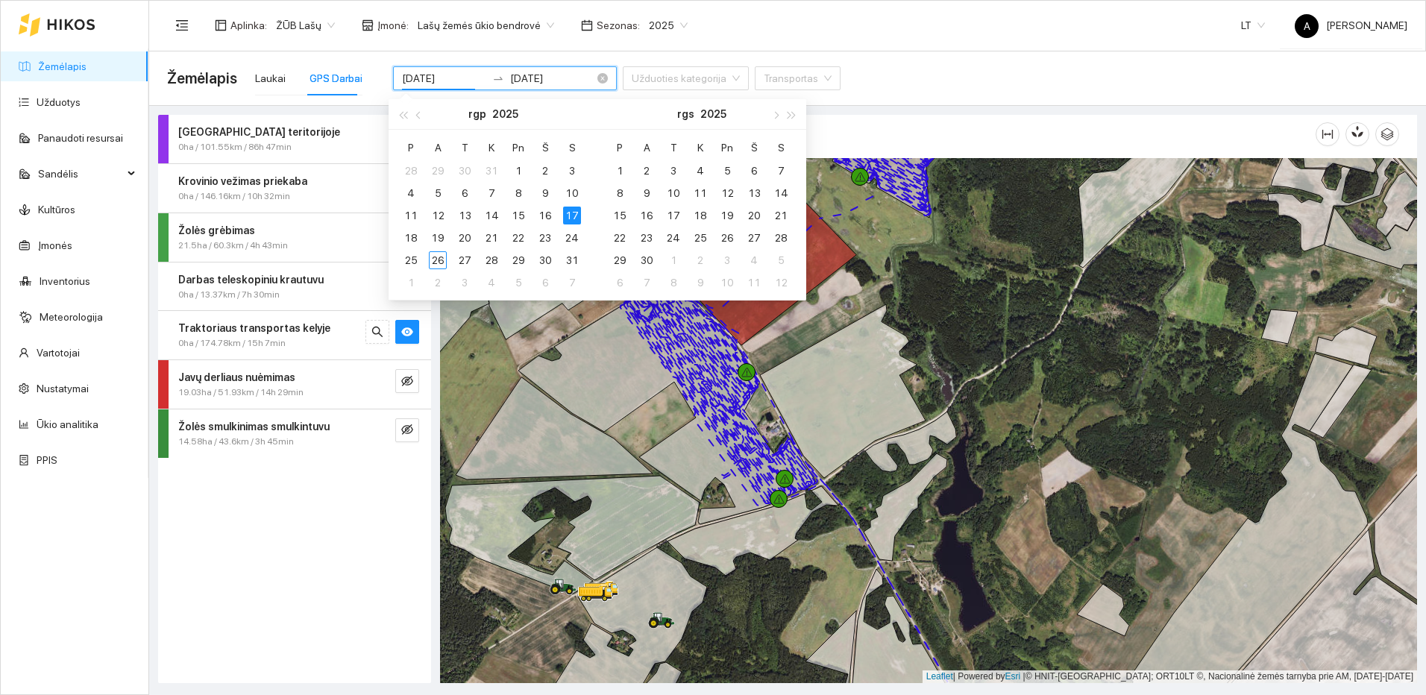
click at [448, 79] on input "[DATE]" at bounding box center [444, 78] width 84 height 16
type input "[DATE]"
click at [418, 236] on div "18" at bounding box center [411, 238] width 18 height 18
type input "[DATE]"
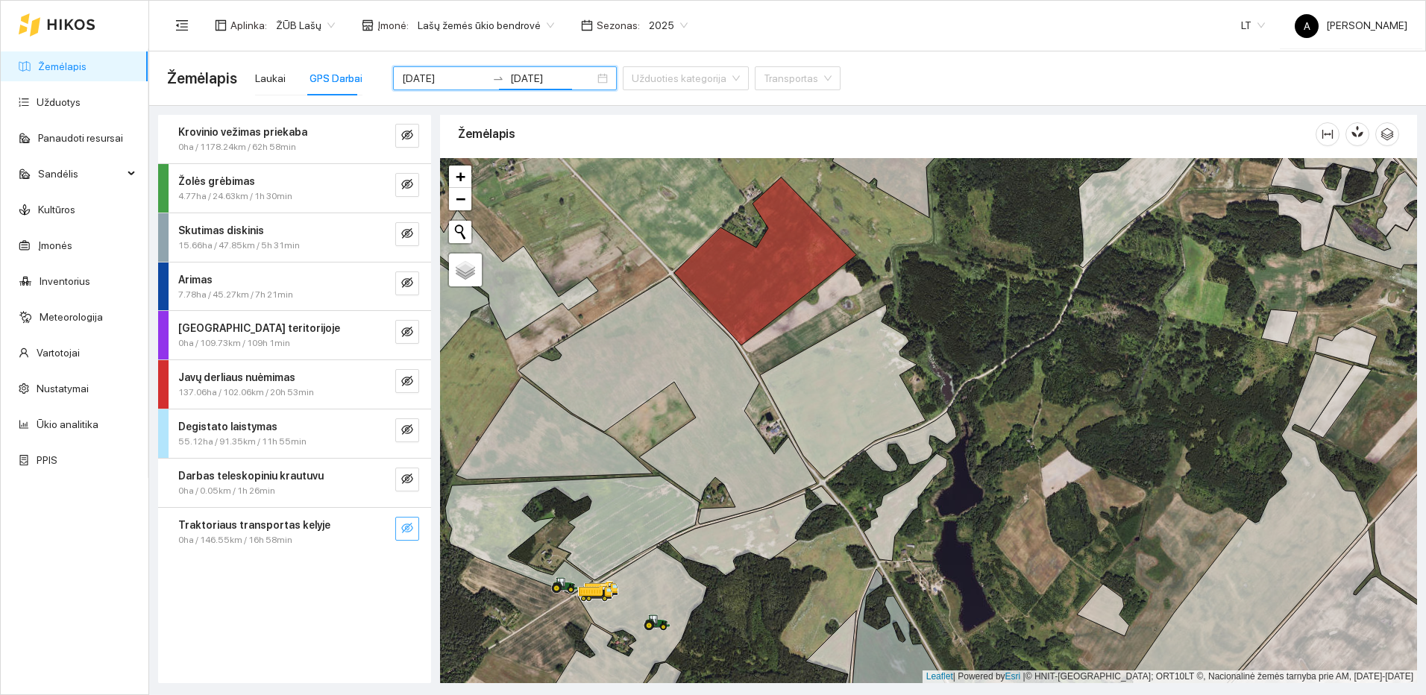
click at [409, 526] on icon "eye-invisible" at bounding box center [407, 528] width 12 height 10
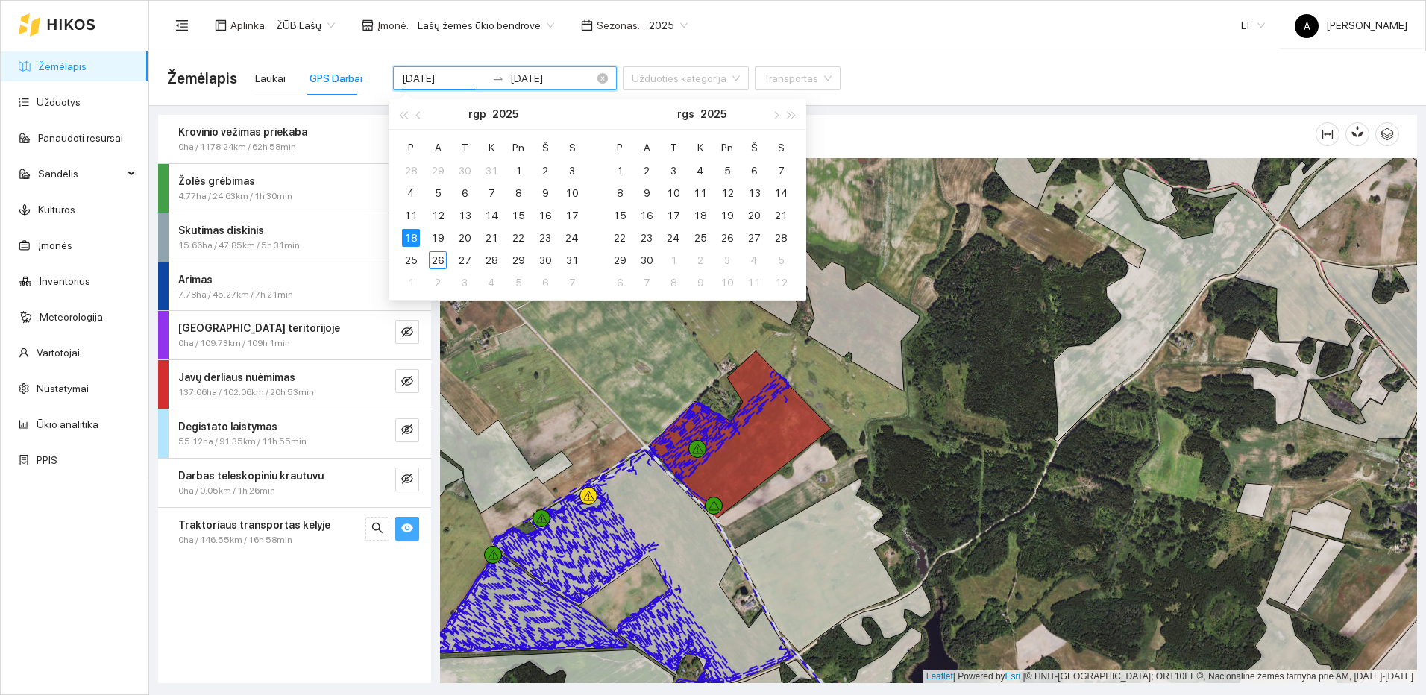
click at [450, 79] on input "[DATE]" at bounding box center [444, 78] width 84 height 16
type input "[DATE]"
click at [442, 229] on div "19" at bounding box center [438, 238] width 18 height 18
type input "[DATE]"
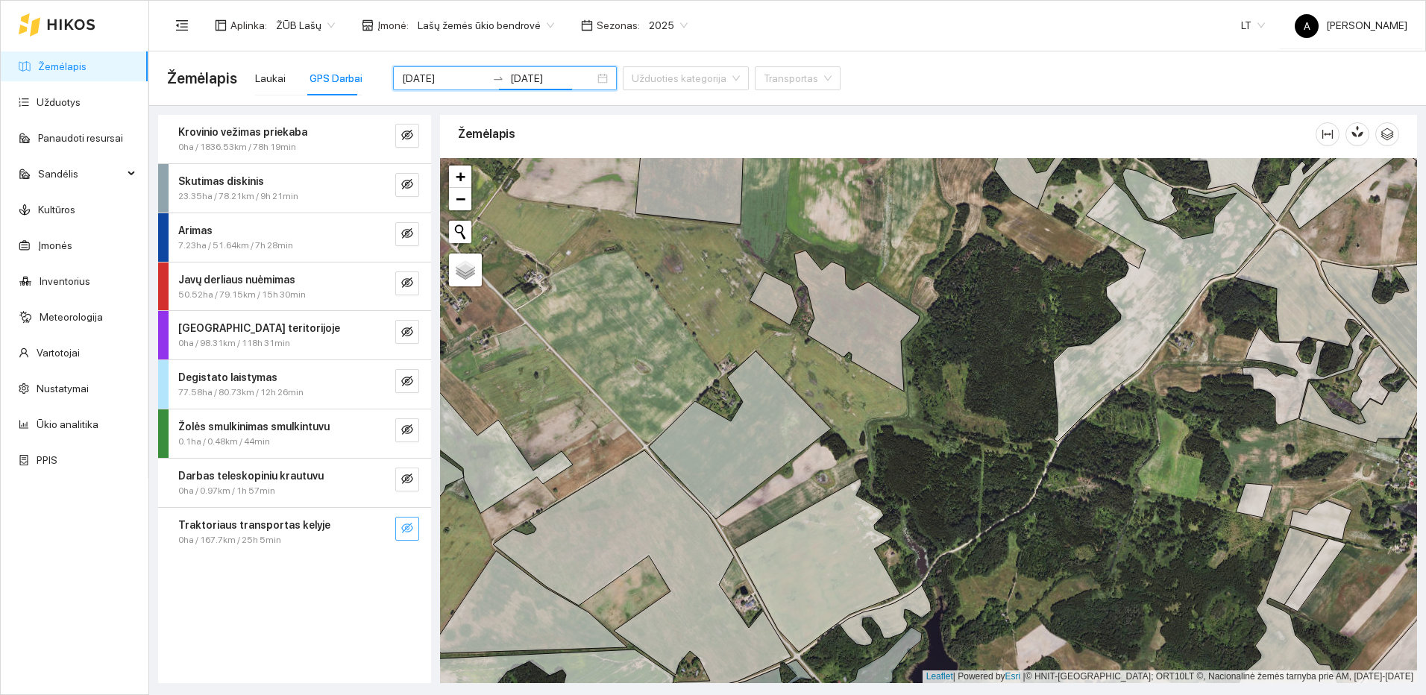
click at [410, 524] on icon "eye-invisible" at bounding box center [407, 528] width 12 height 10
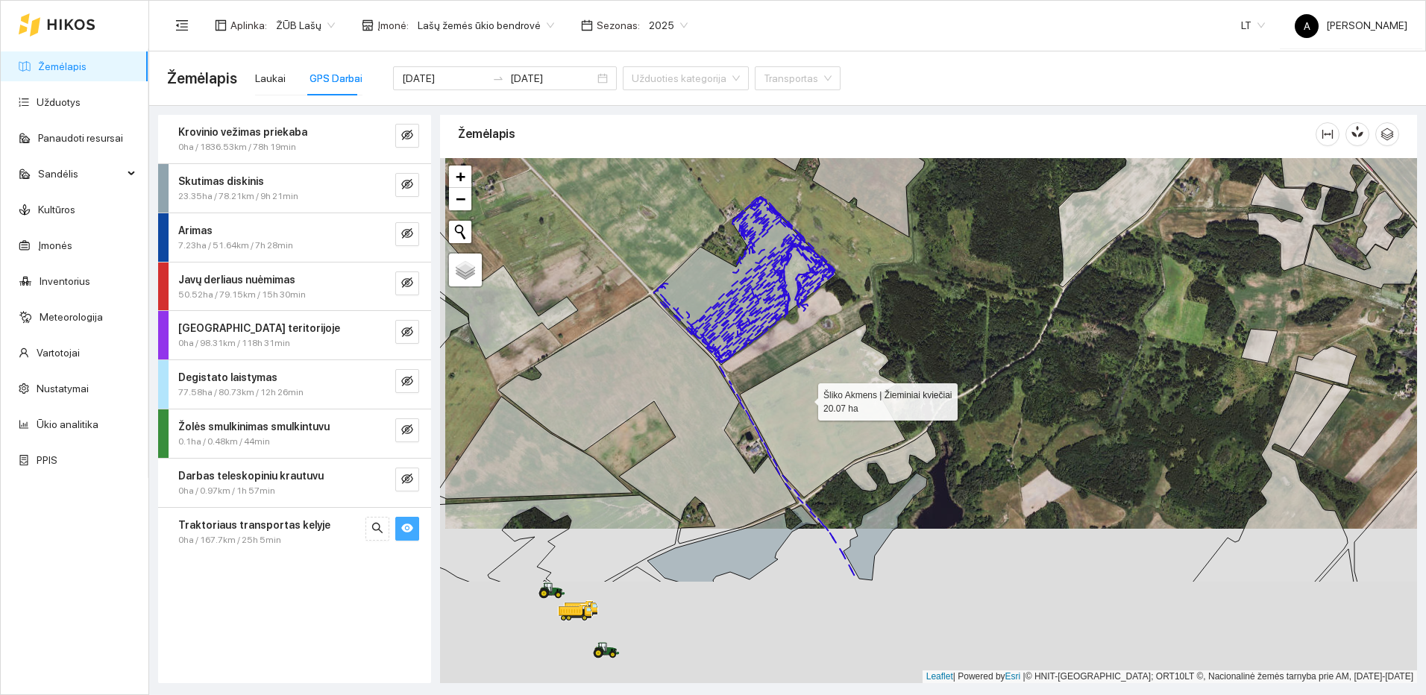
drag, startPoint x: 799, startPoint y: 576, endPoint x: 805, endPoint y: 376, distance: 199.9
click at [805, 383] on icon at bounding box center [823, 411] width 166 height 174
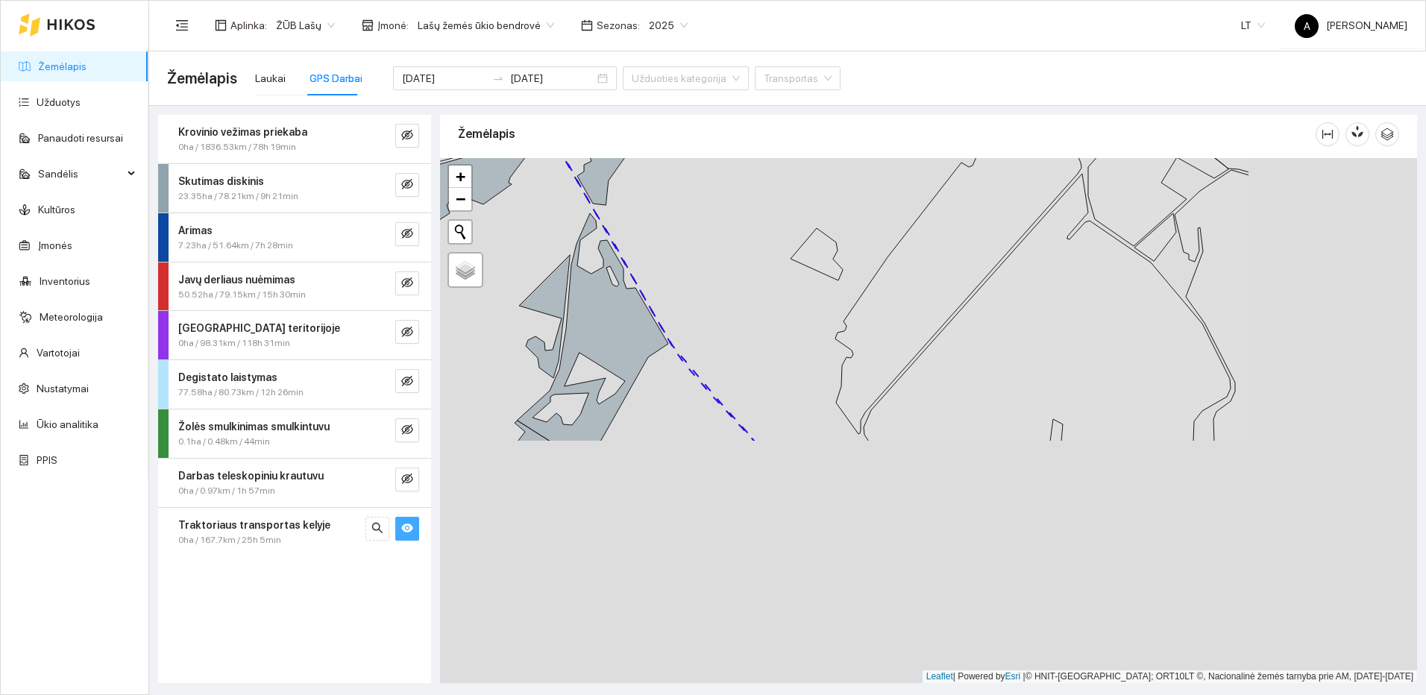
drag, startPoint x: 863, startPoint y: 365, endPoint x: 749, endPoint y: 283, distance: 140.5
click at [749, 283] on div at bounding box center [928, 420] width 977 height 525
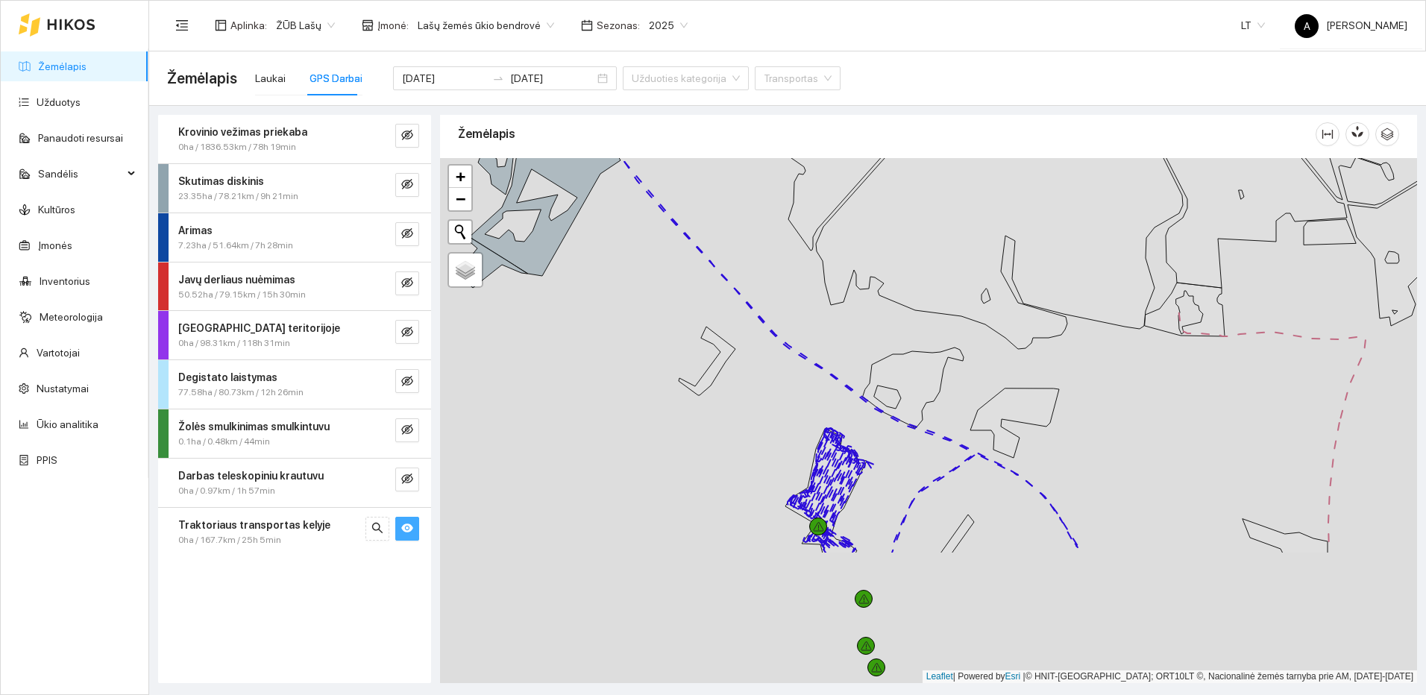
drag, startPoint x: 994, startPoint y: 511, endPoint x: 925, endPoint y: 341, distance: 183.6
click at [925, 341] on div at bounding box center [928, 420] width 977 height 525
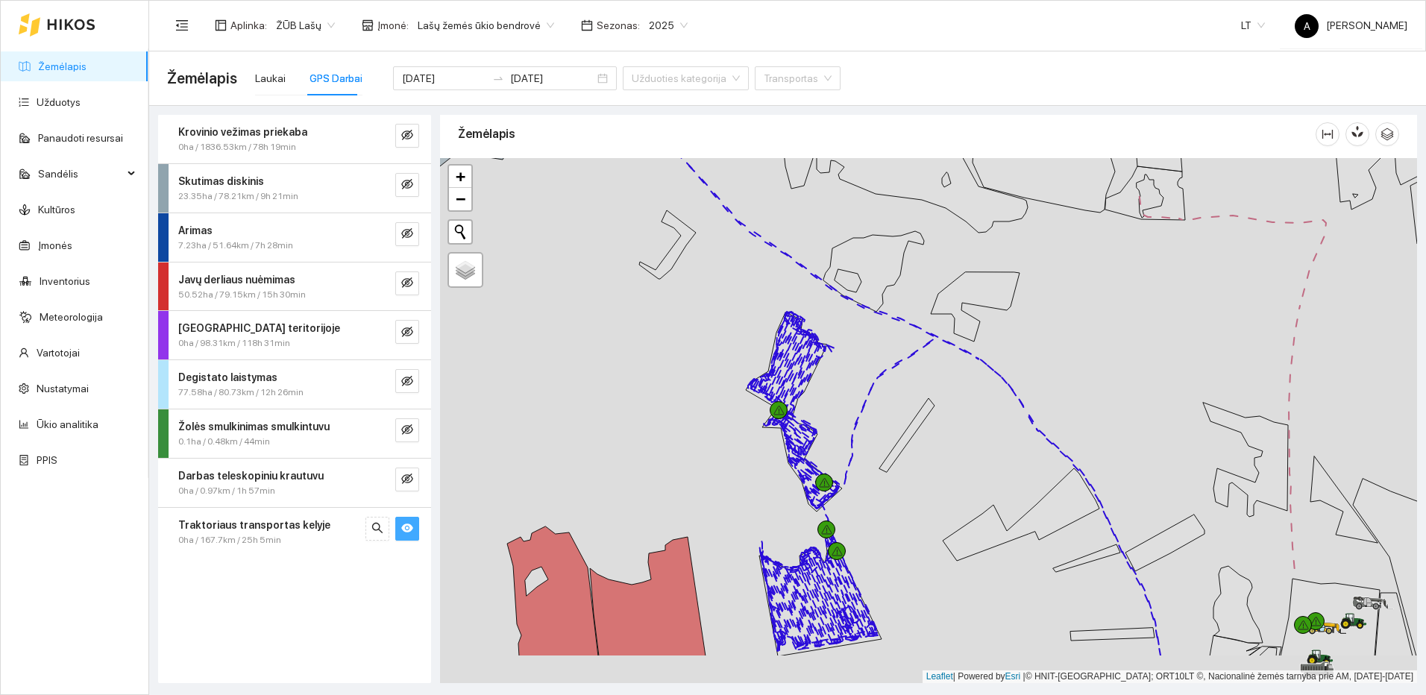
drag, startPoint x: 961, startPoint y: 463, endPoint x: 910, endPoint y: 303, distance: 168.4
click at [910, 303] on div at bounding box center [928, 420] width 977 height 525
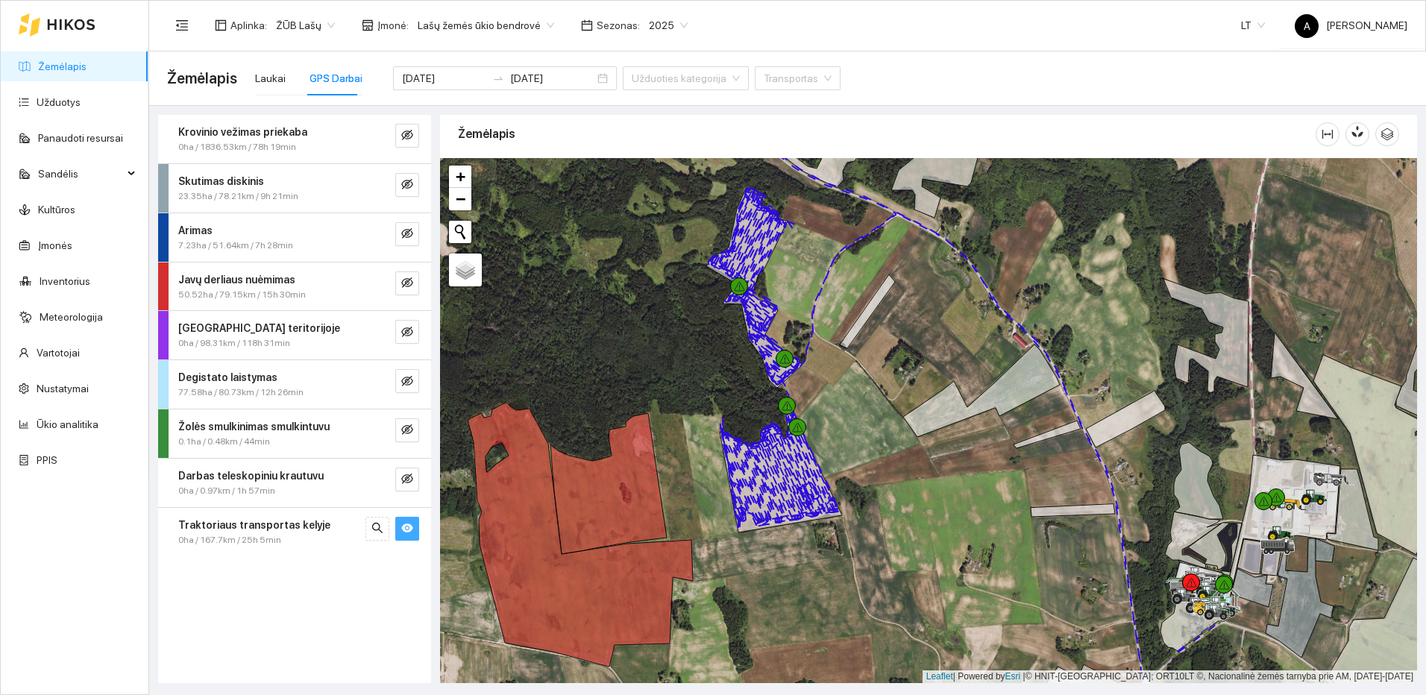
drag, startPoint x: 913, startPoint y: 605, endPoint x: 927, endPoint y: 377, distance: 228.6
click at [927, 377] on div at bounding box center [928, 420] width 977 height 525
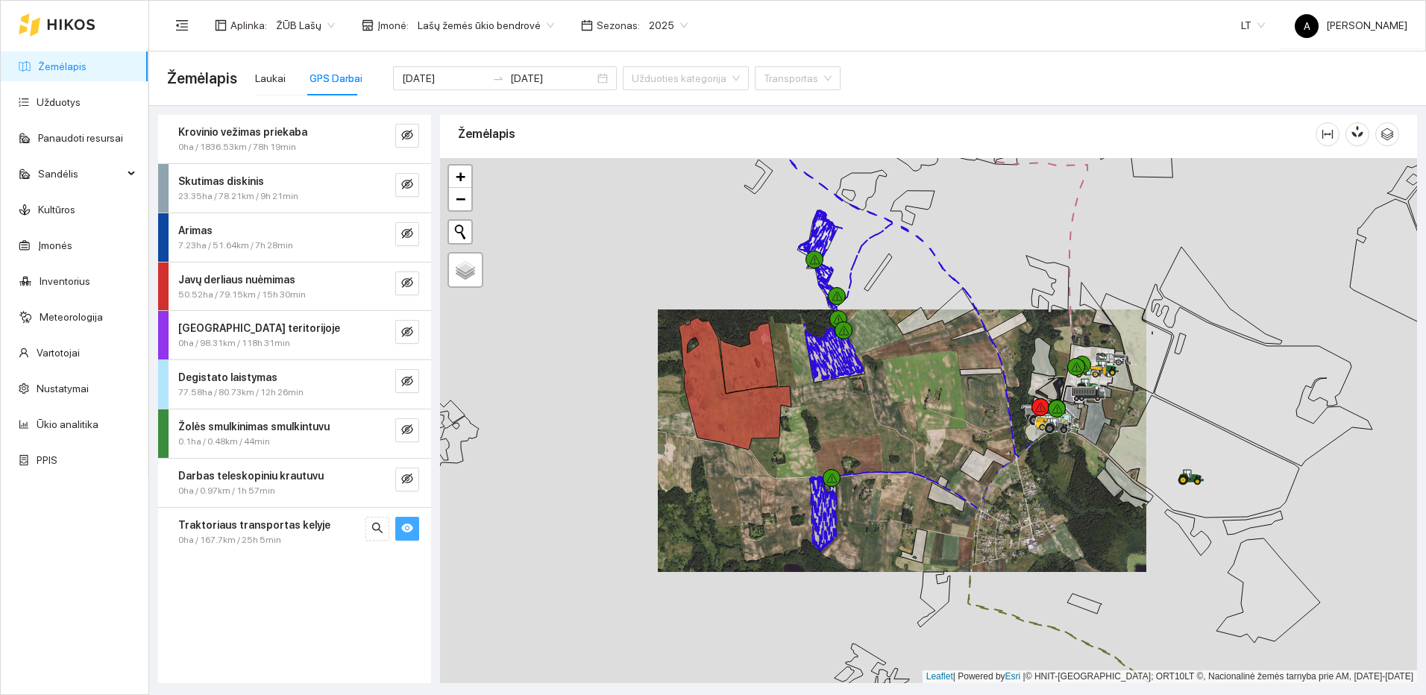
drag, startPoint x: 940, startPoint y: 561, endPoint x: 902, endPoint y: 367, distance: 197.6
click at [902, 368] on div at bounding box center [928, 420] width 977 height 525
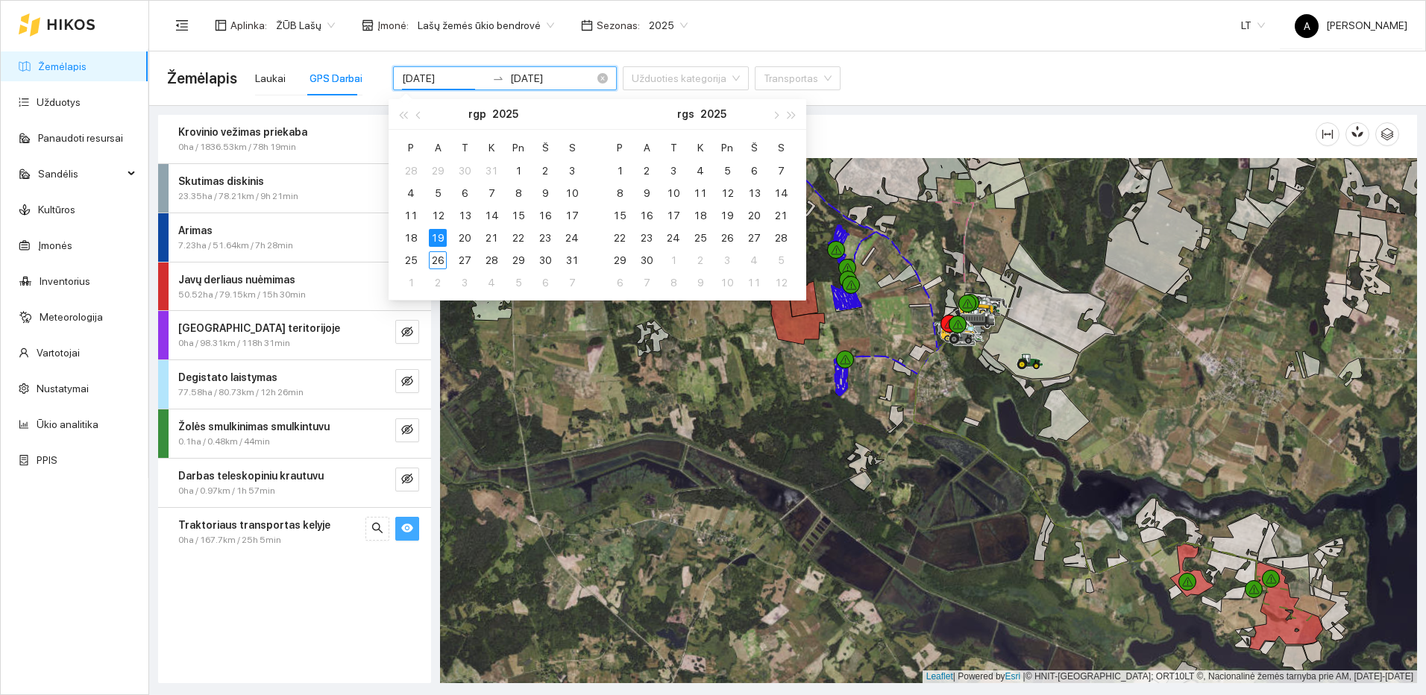
drag, startPoint x: 453, startPoint y: 80, endPoint x: 444, endPoint y: 81, distance: 9.1
click at [444, 81] on input "[DATE]" at bounding box center [444, 78] width 84 height 16
type input "[DATE]"
click at [464, 230] on div "20" at bounding box center [465, 238] width 18 height 18
click at [467, 235] on div "20" at bounding box center [465, 238] width 18 height 18
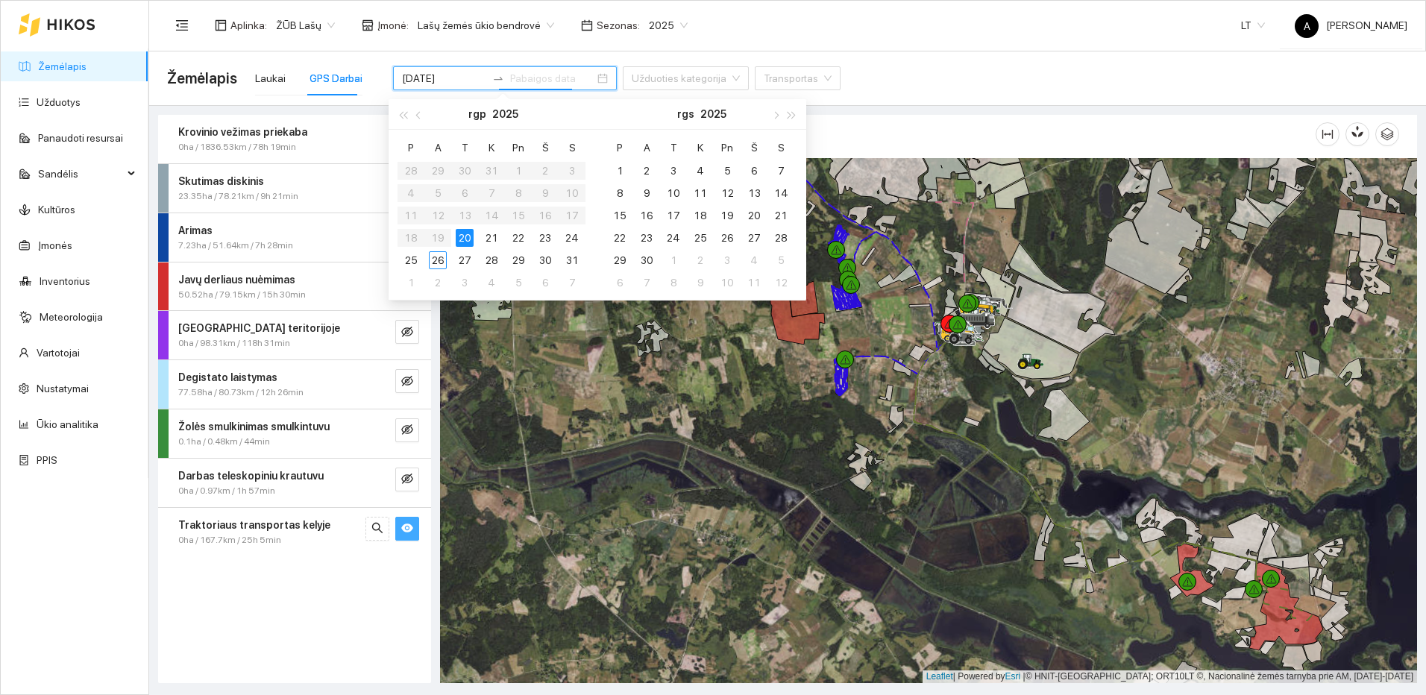
type input "[DATE]"
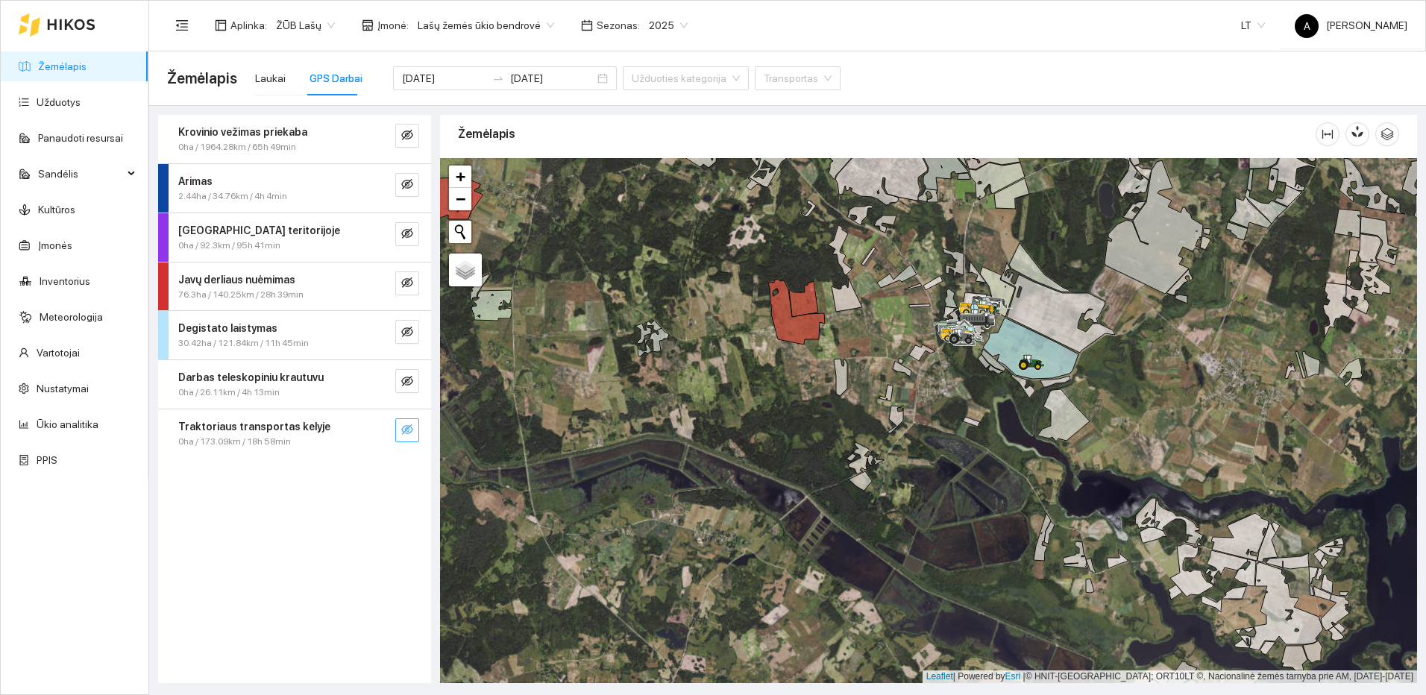
click at [406, 432] on icon "eye-invisible" at bounding box center [407, 429] width 12 height 10
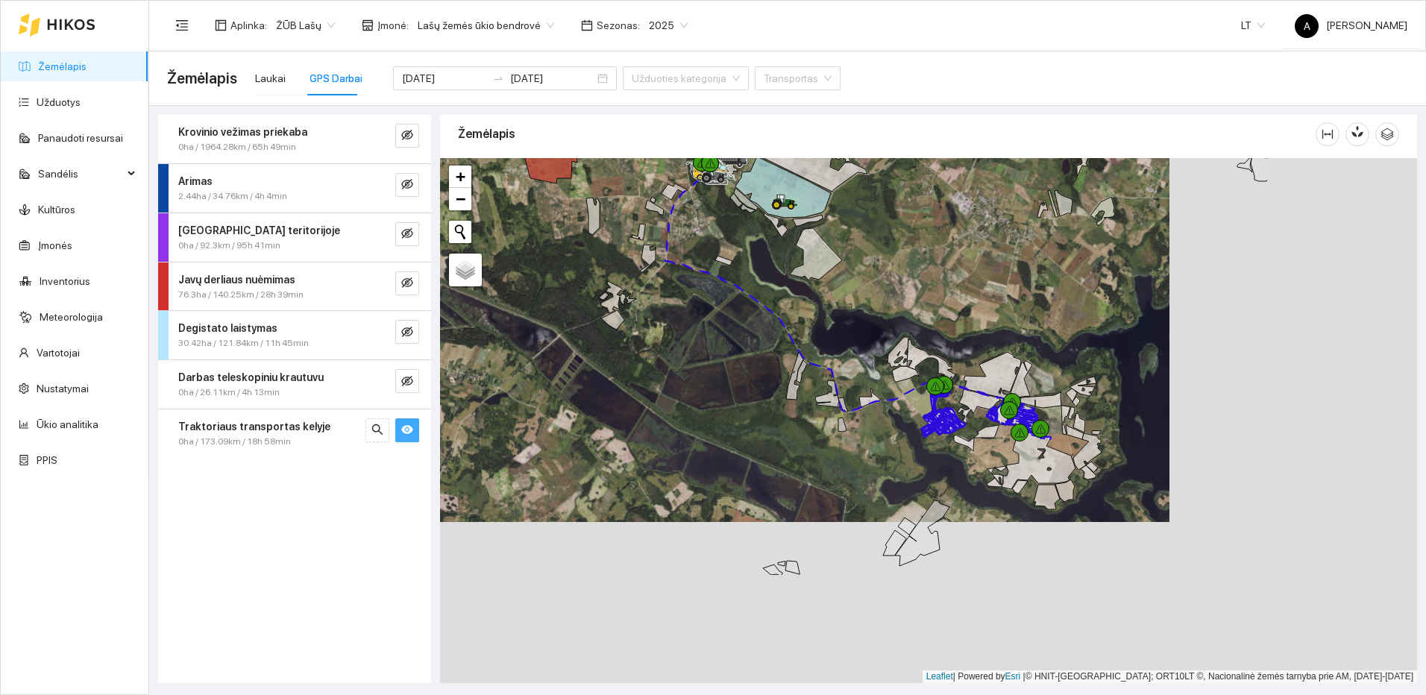
drag, startPoint x: 1198, startPoint y: 626, endPoint x: 895, endPoint y: 429, distance: 360.7
click at [924, 448] on div at bounding box center [928, 420] width 977 height 525
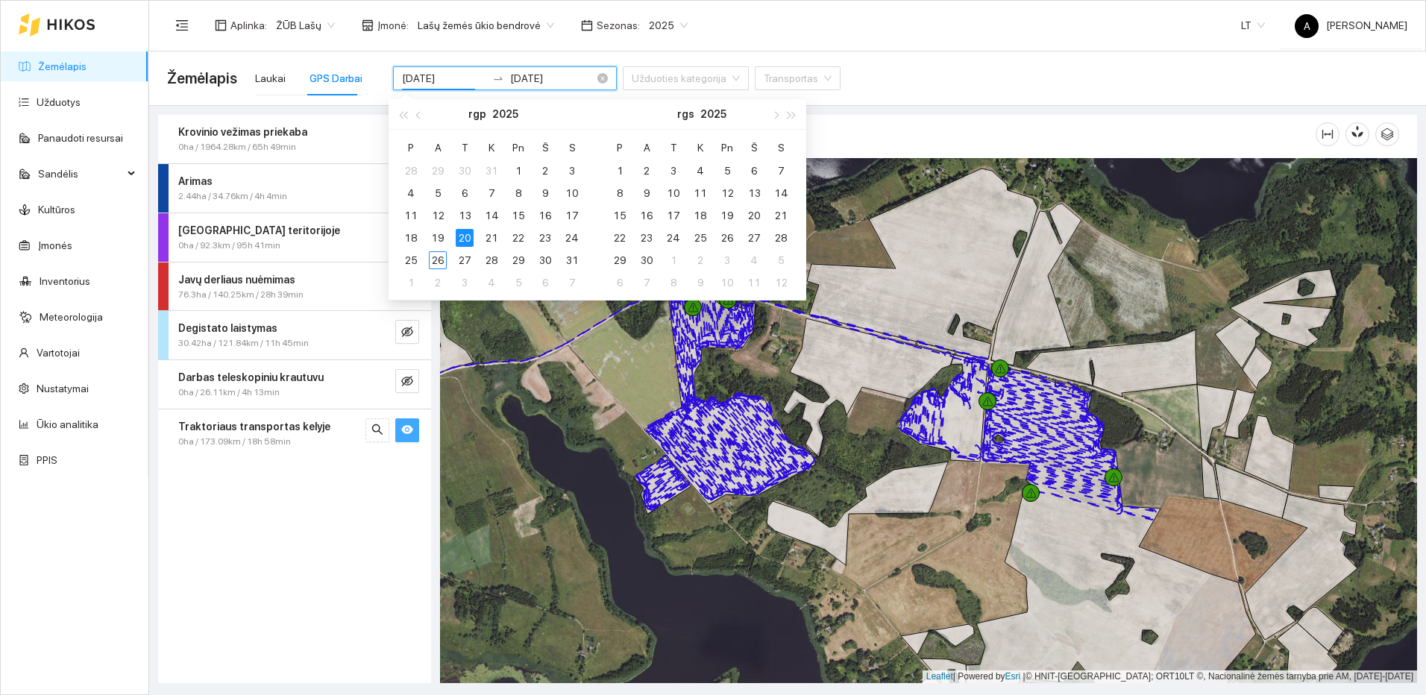
click at [453, 80] on input "[DATE]" at bounding box center [444, 78] width 84 height 16
type input "[DATE]"
click at [488, 235] on div "21" at bounding box center [491, 238] width 18 height 18
click at [489, 235] on div "21" at bounding box center [491, 238] width 18 height 18
type input "[DATE]"
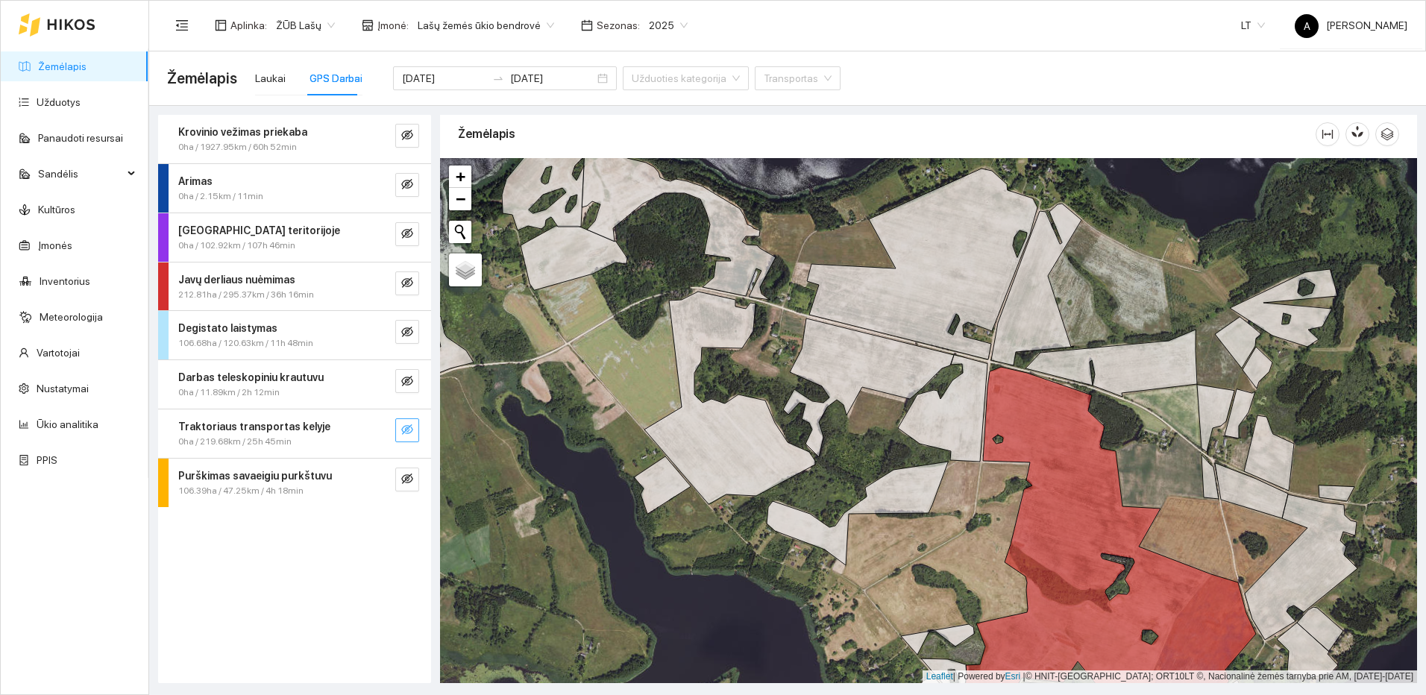
click at [397, 431] on button "button" at bounding box center [407, 430] width 24 height 24
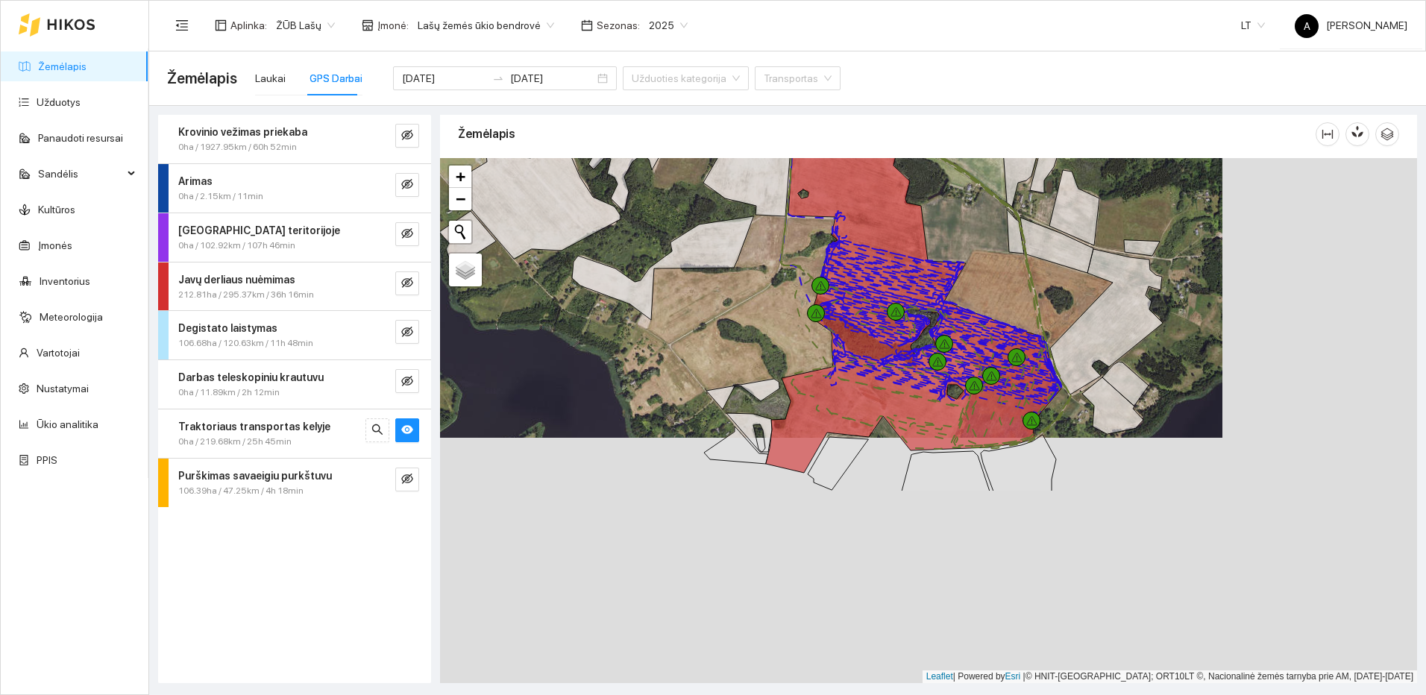
drag, startPoint x: 869, startPoint y: 506, endPoint x: 639, endPoint y: 203, distance: 380.4
click at [639, 216] on icon at bounding box center [662, 268] width 181 height 104
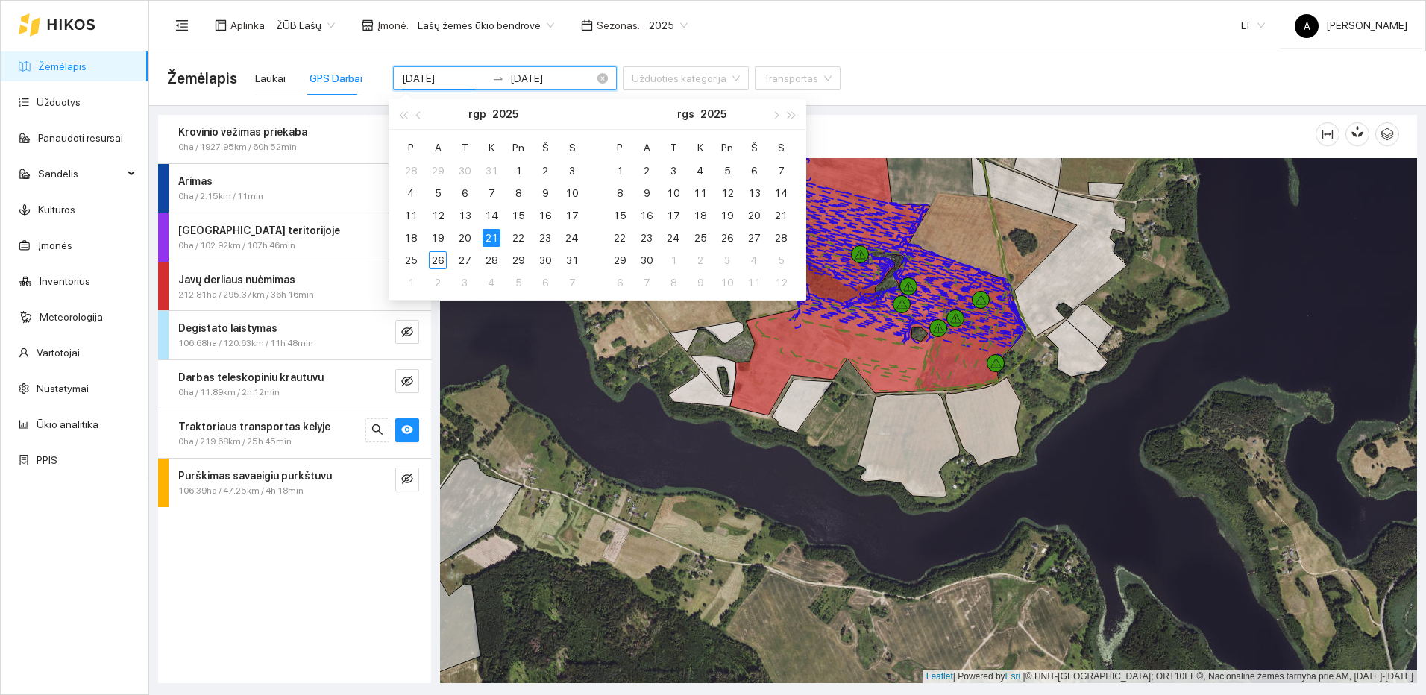
click at [453, 78] on input "[DATE]" at bounding box center [444, 78] width 84 height 16
type input "[DATE]"
click at [520, 233] on div "22" at bounding box center [518, 238] width 18 height 18
type input "[DATE]"
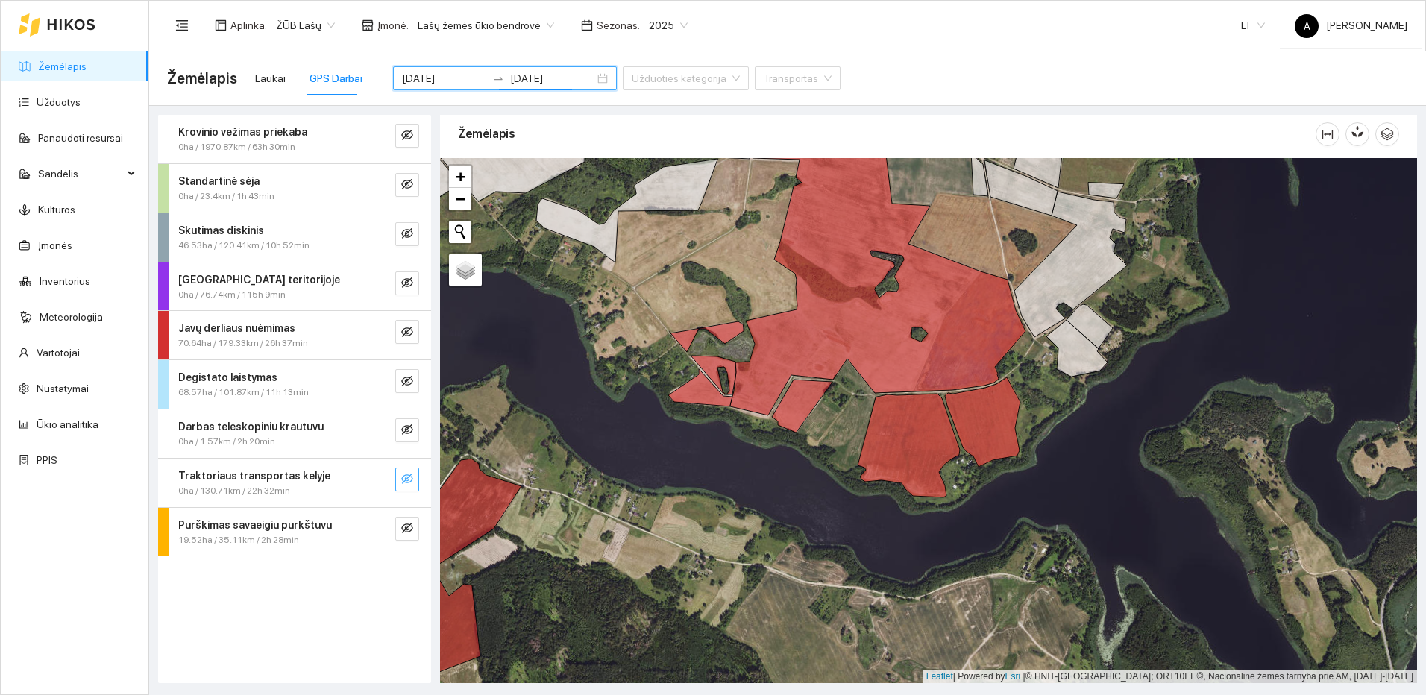
click at [403, 478] on icon "eye-invisible" at bounding box center [407, 479] width 12 height 12
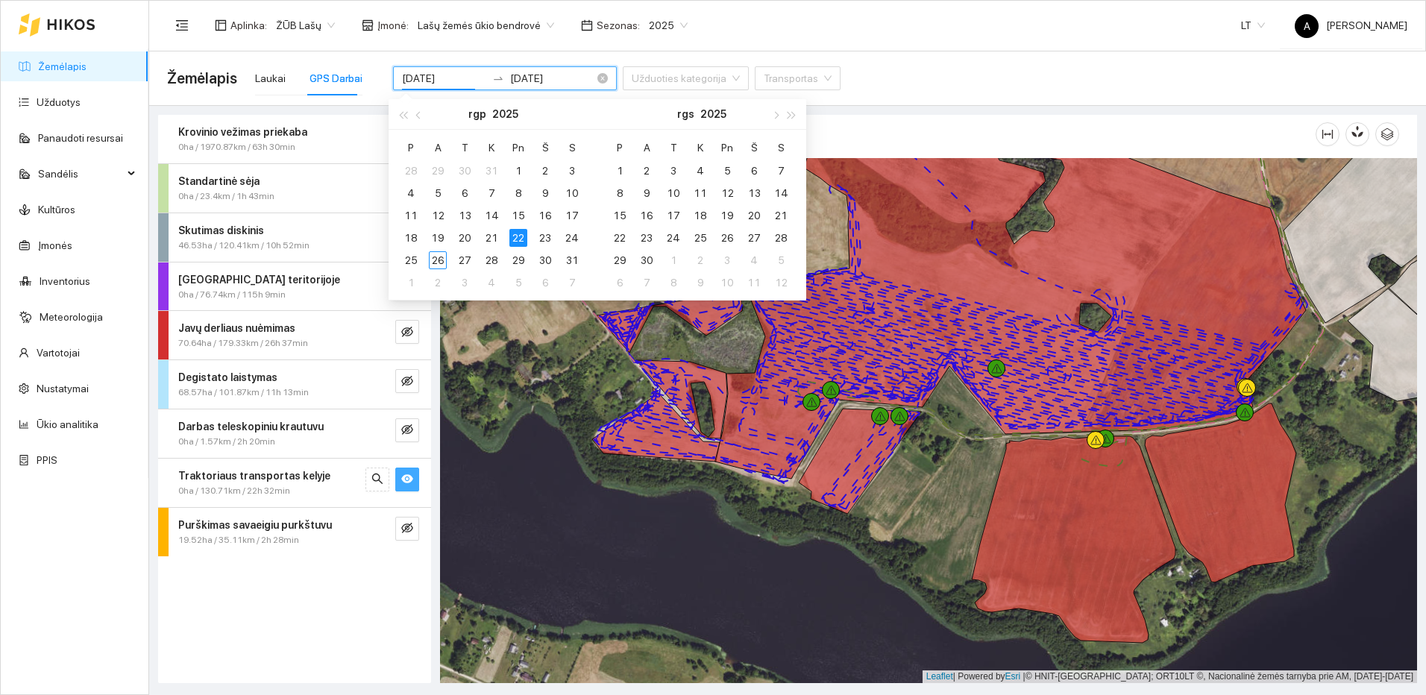
click at [455, 79] on input "[DATE]" at bounding box center [444, 78] width 84 height 16
type input "[DATE]"
click at [496, 229] on div "21" at bounding box center [491, 238] width 18 height 18
type input "[DATE]"
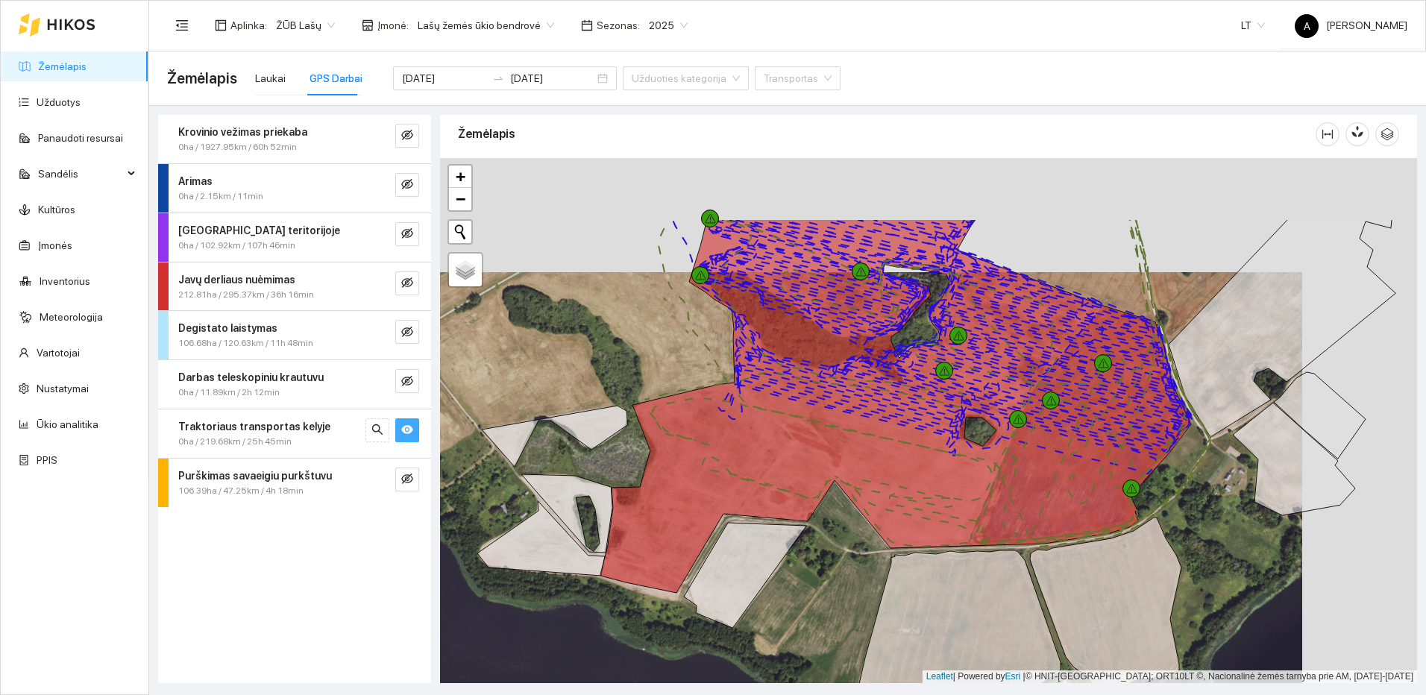
drag, startPoint x: 934, startPoint y: 377, endPoint x: 916, endPoint y: 390, distance: 21.8
click at [916, 390] on icon at bounding box center [941, 372] width 481 height 202
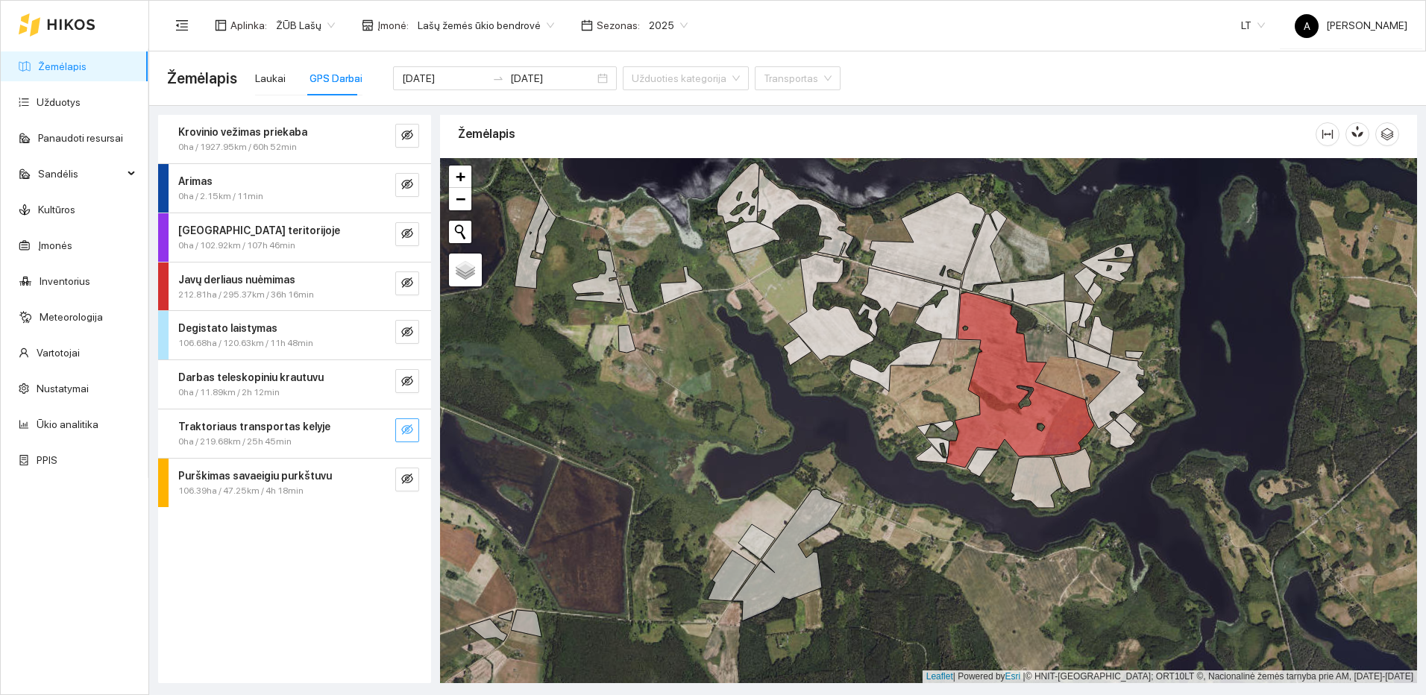
click at [402, 426] on icon "eye-invisible" at bounding box center [407, 430] width 12 height 12
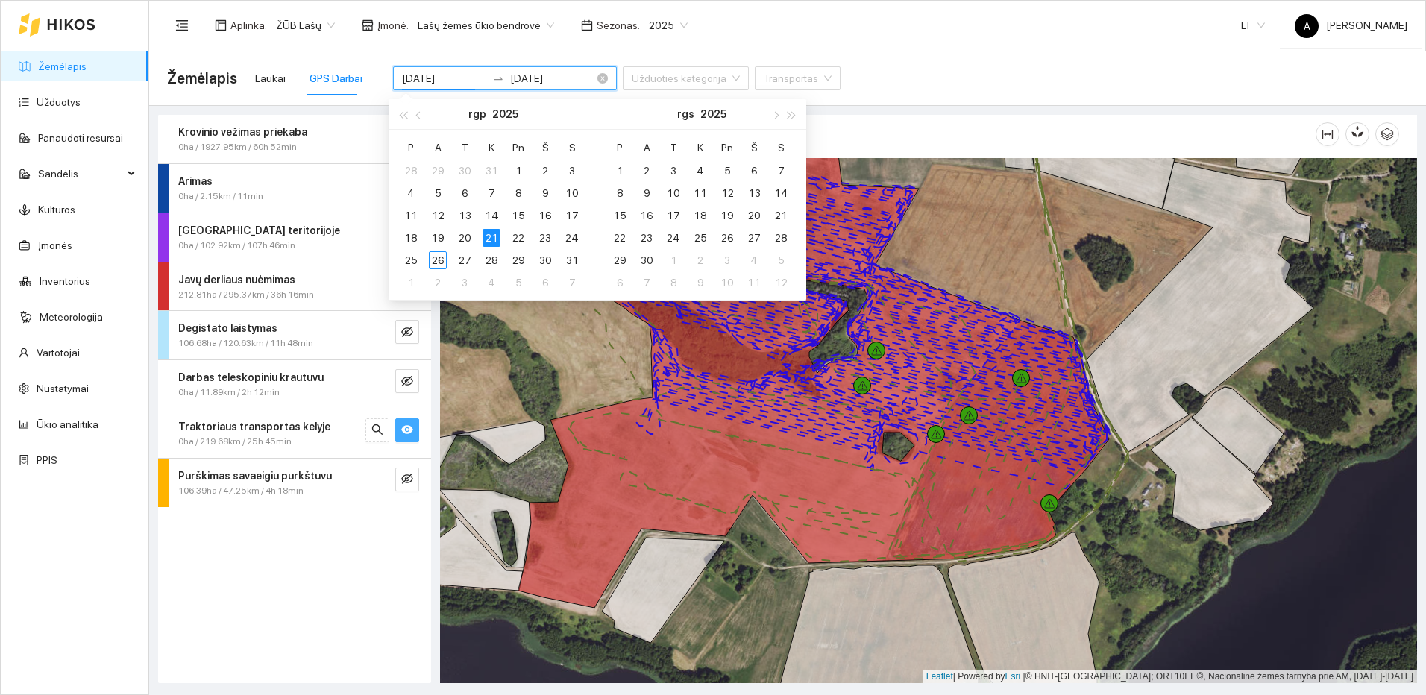
click at [453, 78] on input "[DATE]" at bounding box center [444, 78] width 84 height 16
type input "[DATE]"
click at [515, 238] on div "22" at bounding box center [518, 238] width 18 height 18
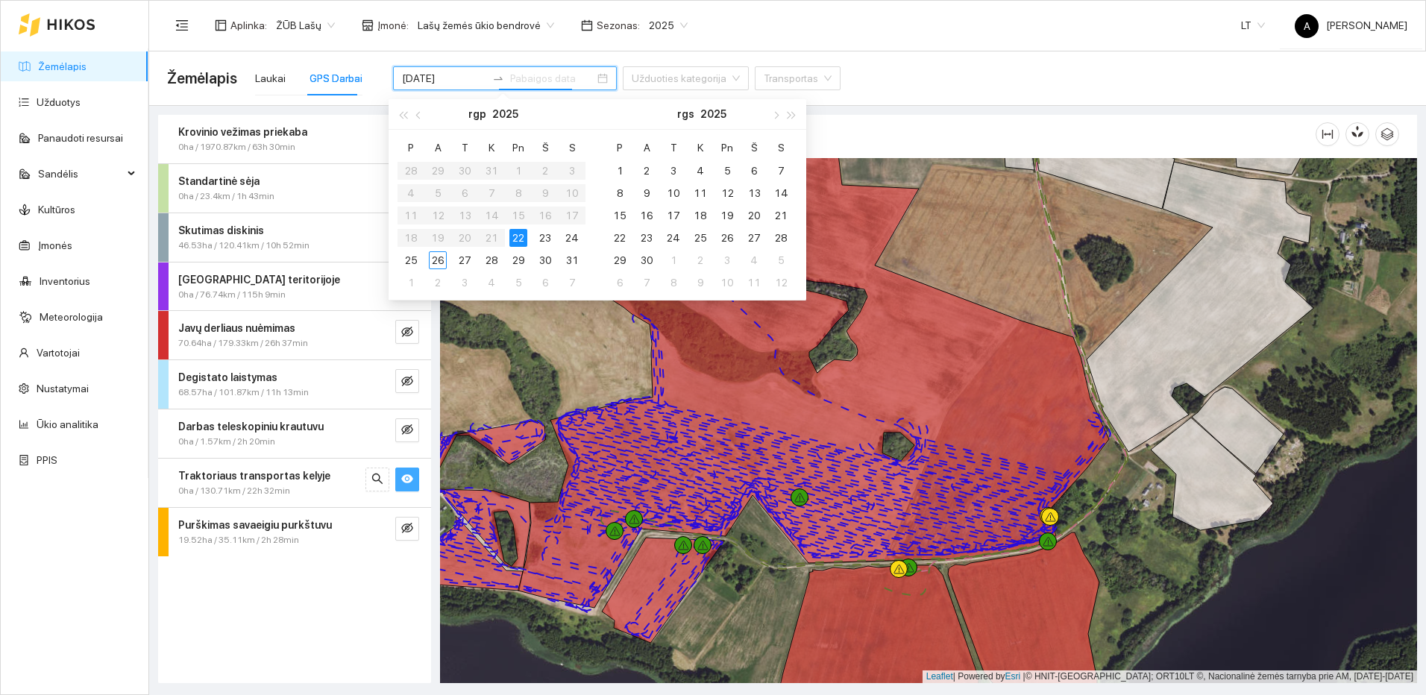
click at [515, 238] on div "22" at bounding box center [518, 238] width 18 height 18
type input "[DATE]"
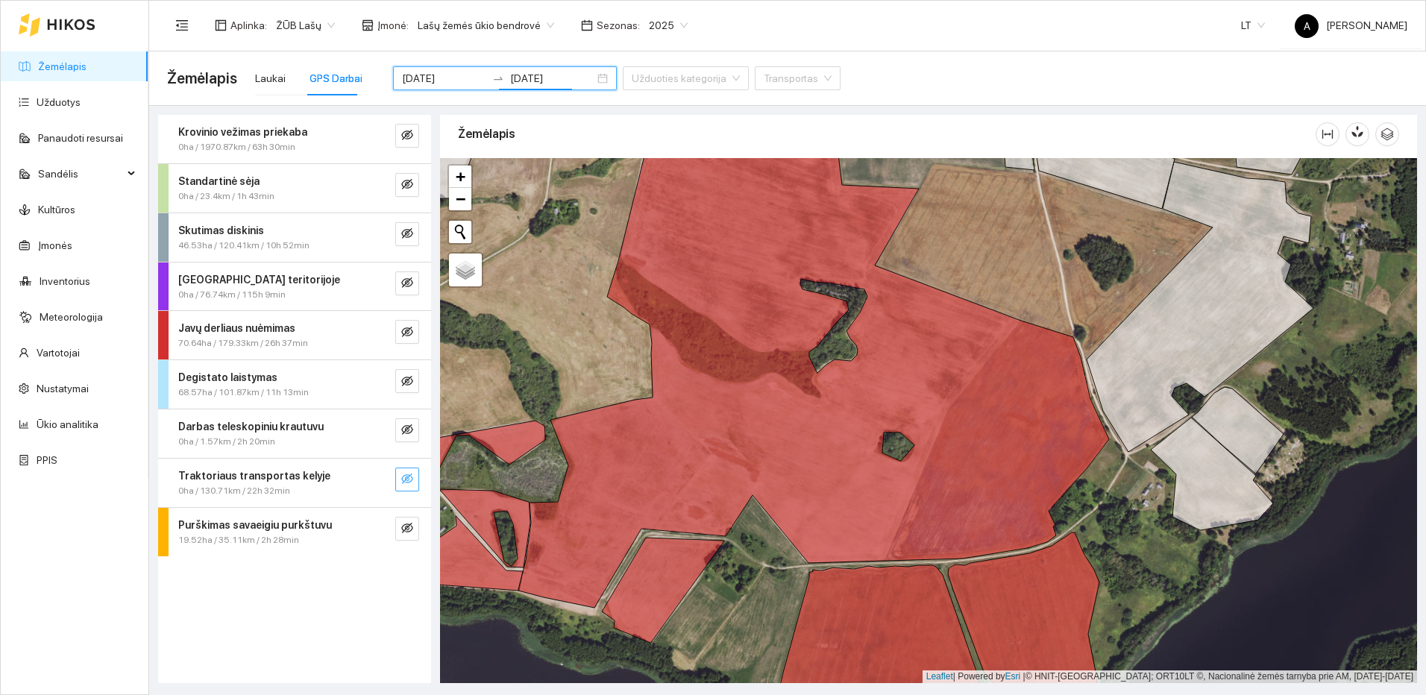
click at [415, 477] on button "button" at bounding box center [407, 480] width 24 height 24
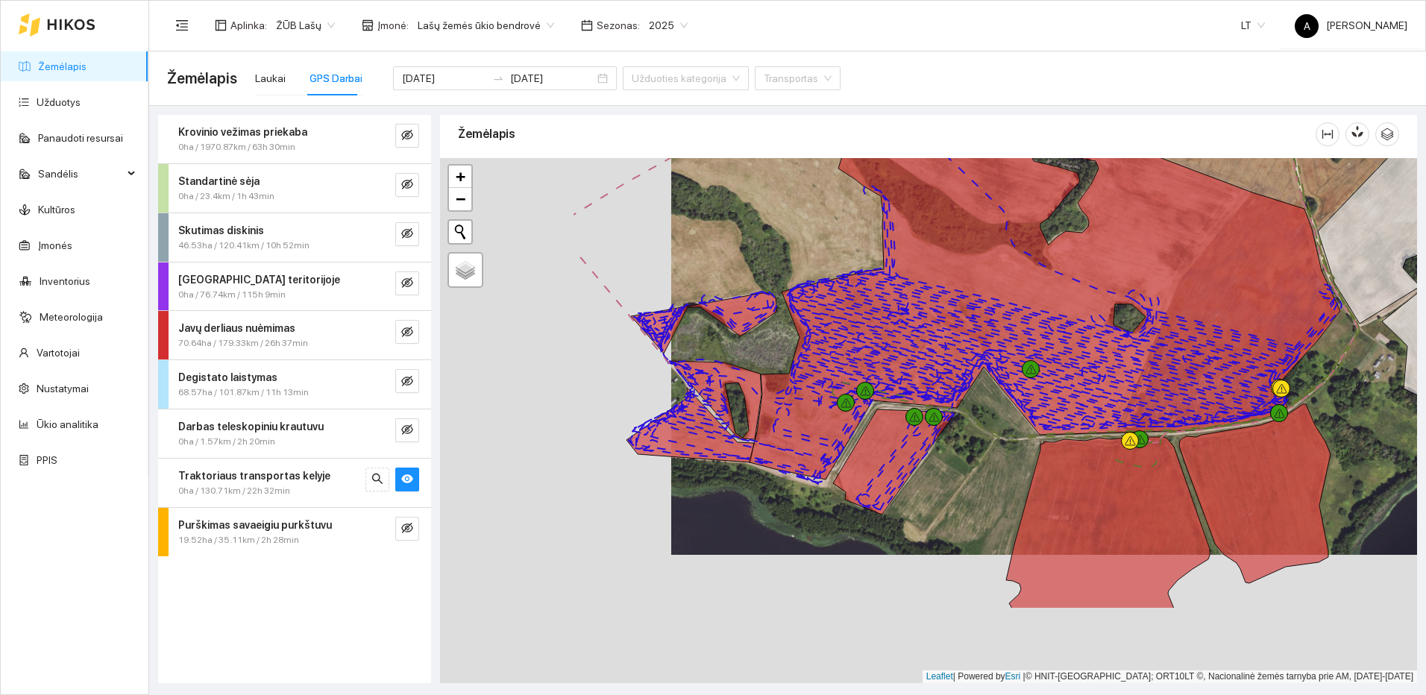
drag, startPoint x: 822, startPoint y: 597, endPoint x: 1007, endPoint y: 502, distance: 208.1
click at [1007, 502] on div at bounding box center [928, 420] width 977 height 525
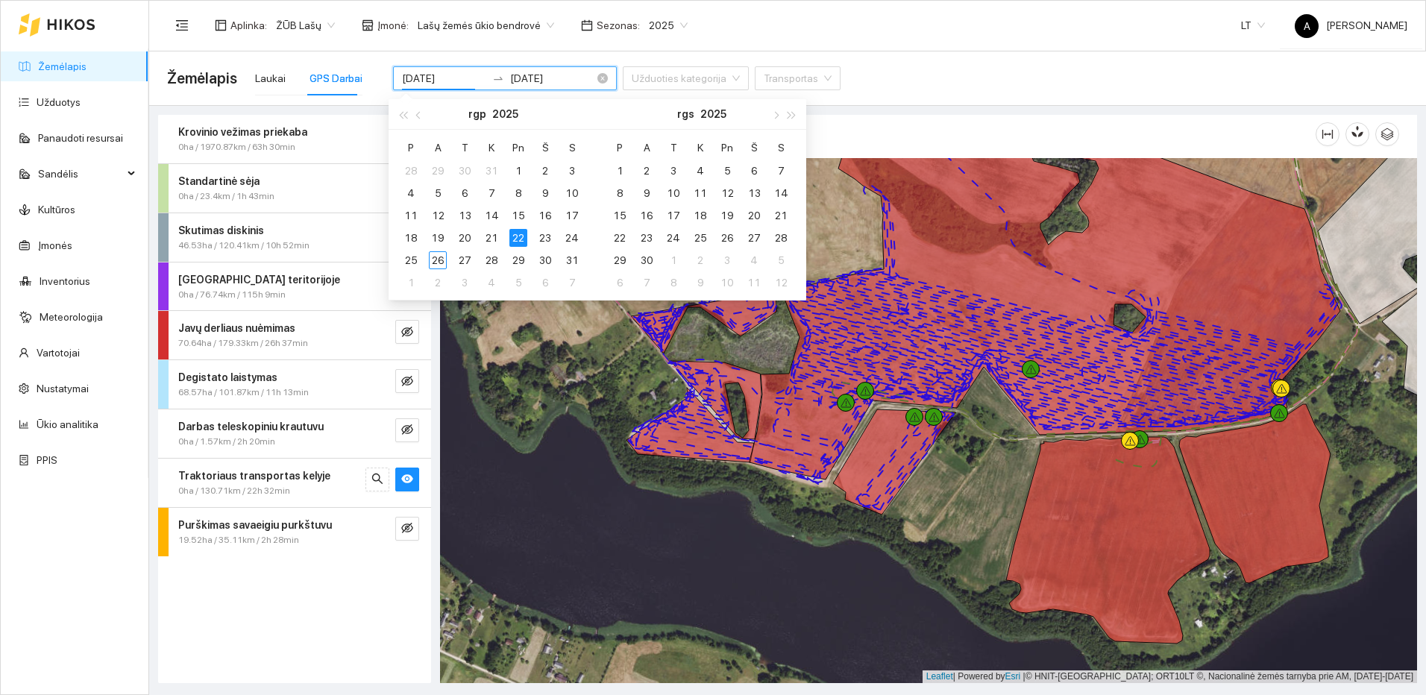
click at [455, 75] on input "[DATE]" at bounding box center [444, 78] width 84 height 16
type input "2025-08-23"
click at [547, 234] on div "23" at bounding box center [545, 238] width 18 height 18
type input "2025-08-23"
click at [547, 235] on div "23" at bounding box center [545, 238] width 18 height 18
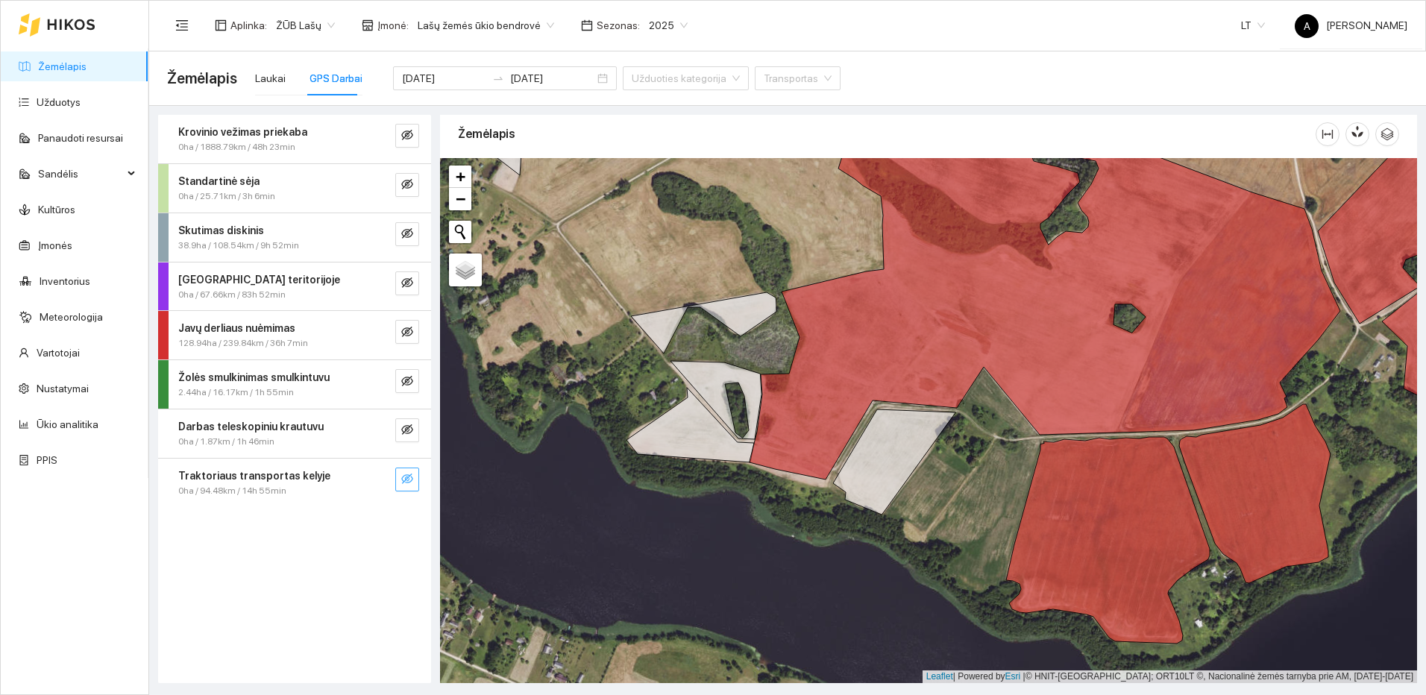
click at [404, 479] on icon "eye-invisible" at bounding box center [407, 479] width 12 height 12
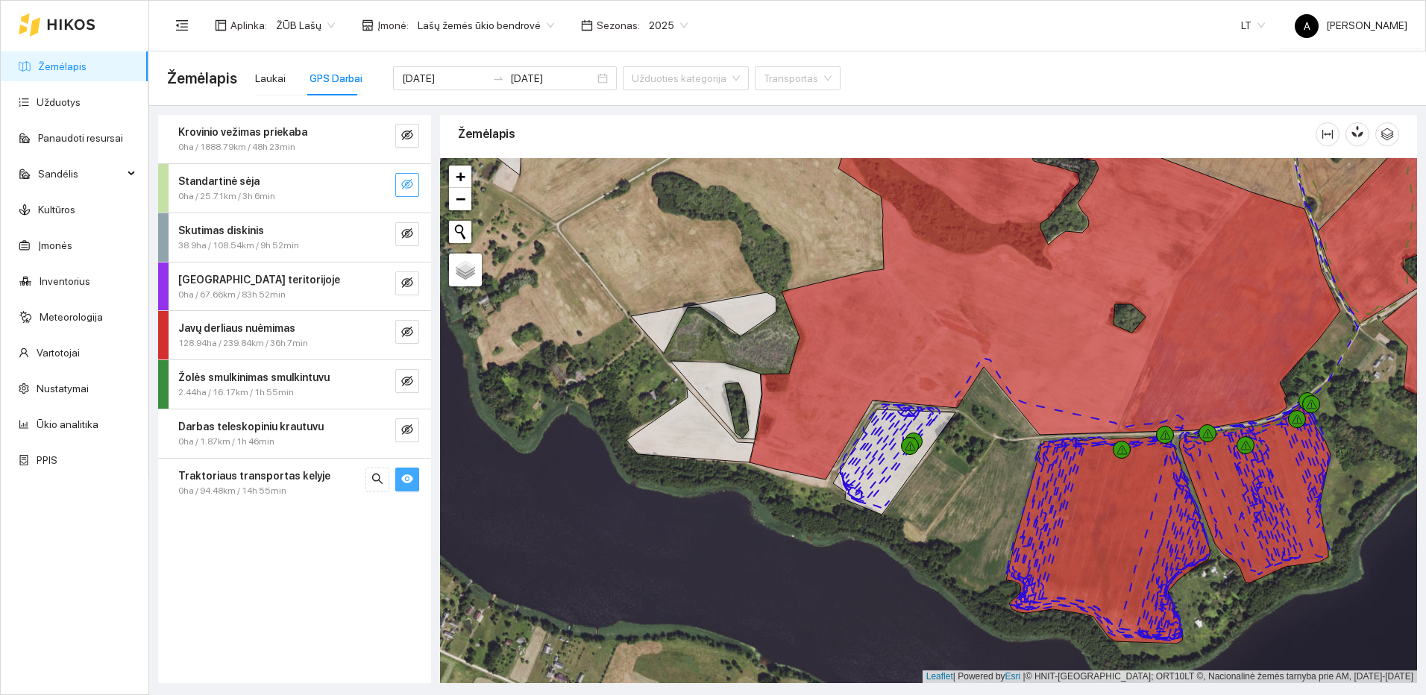
click at [409, 189] on icon "eye-invisible" at bounding box center [407, 184] width 12 height 12
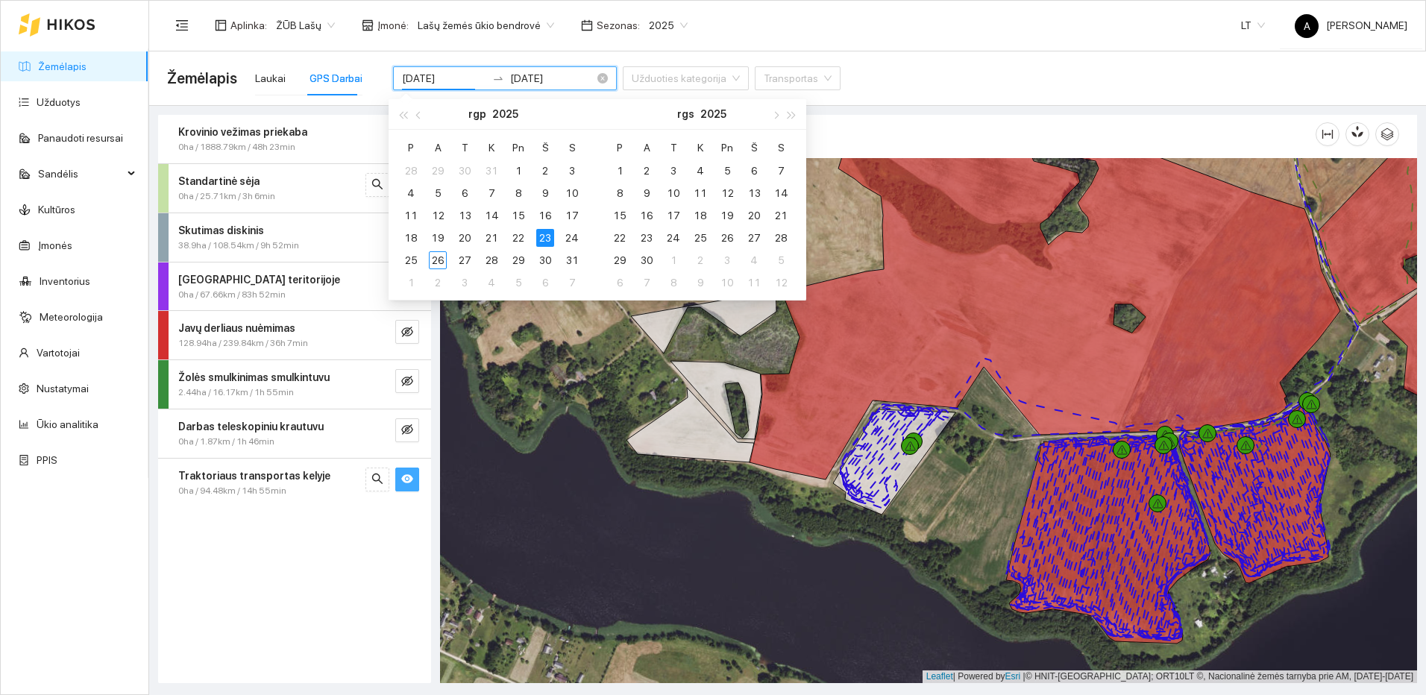
drag, startPoint x: 449, startPoint y: 74, endPoint x: 456, endPoint y: 77, distance: 8.0
click at [456, 77] on input "2025-08-23" at bounding box center [444, 78] width 84 height 16
type input "2025-08-22"
click at [520, 233] on div "22" at bounding box center [518, 238] width 18 height 18
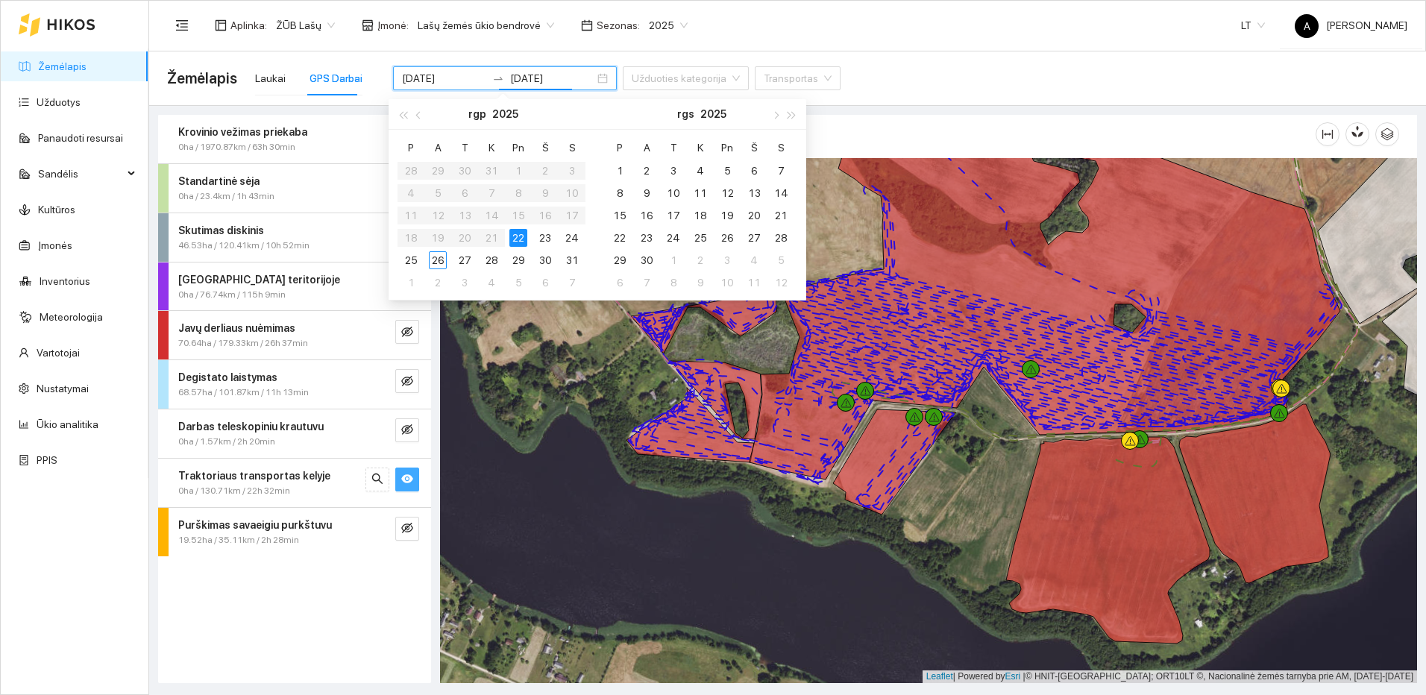
type input "2025-08-22"
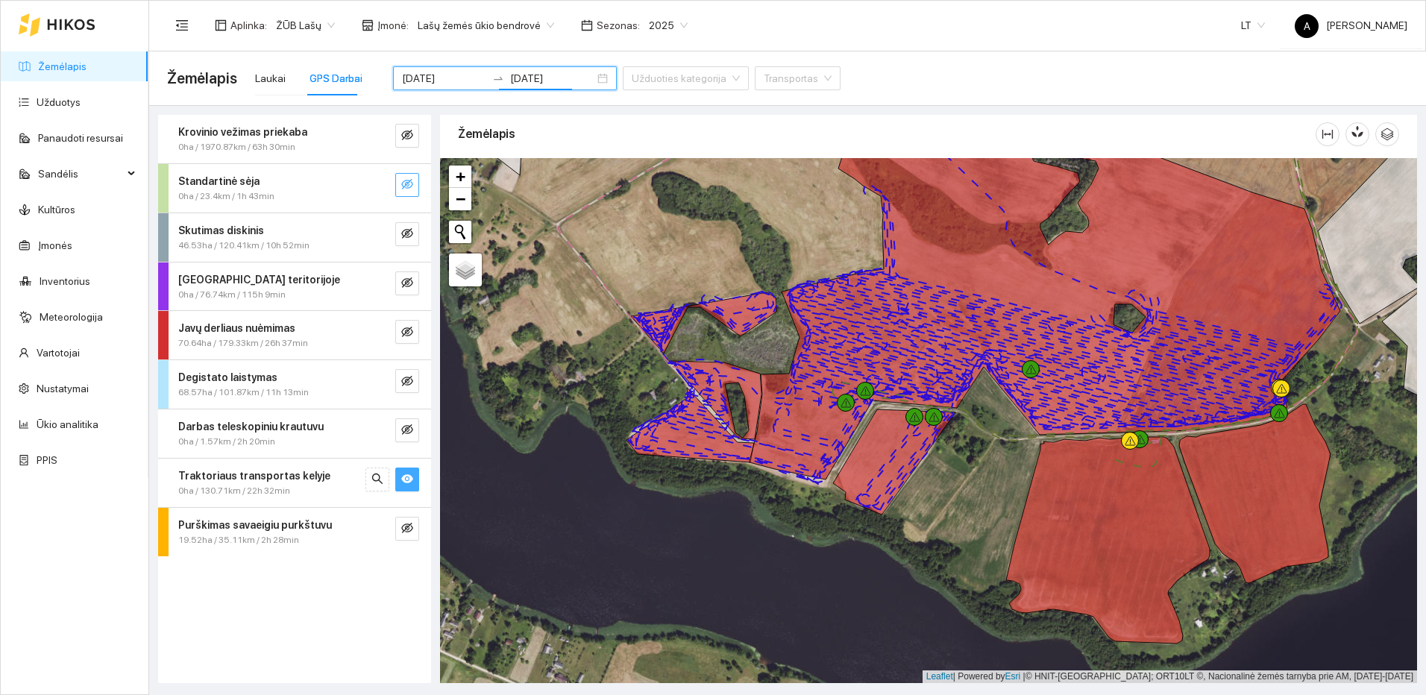
click at [418, 188] on button "button" at bounding box center [407, 185] width 24 height 24
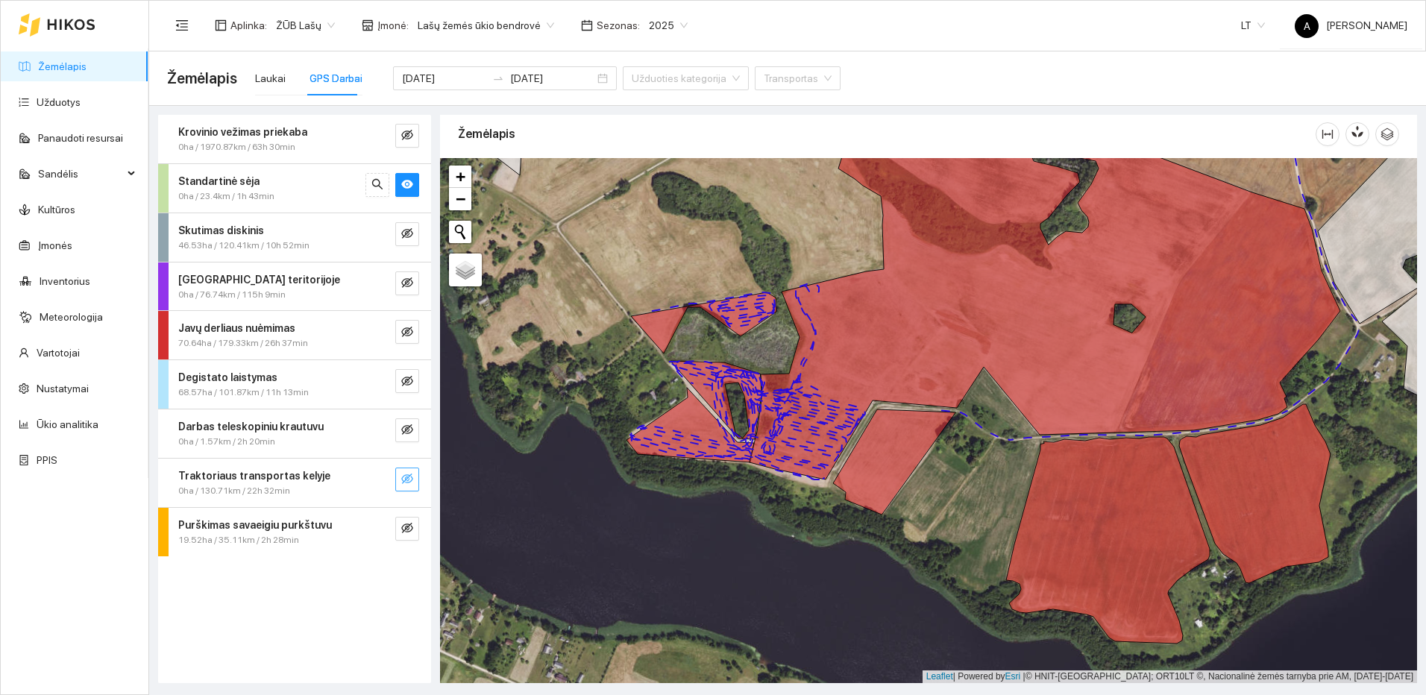
click at [410, 483] on icon "eye-invisible" at bounding box center [407, 479] width 12 height 12
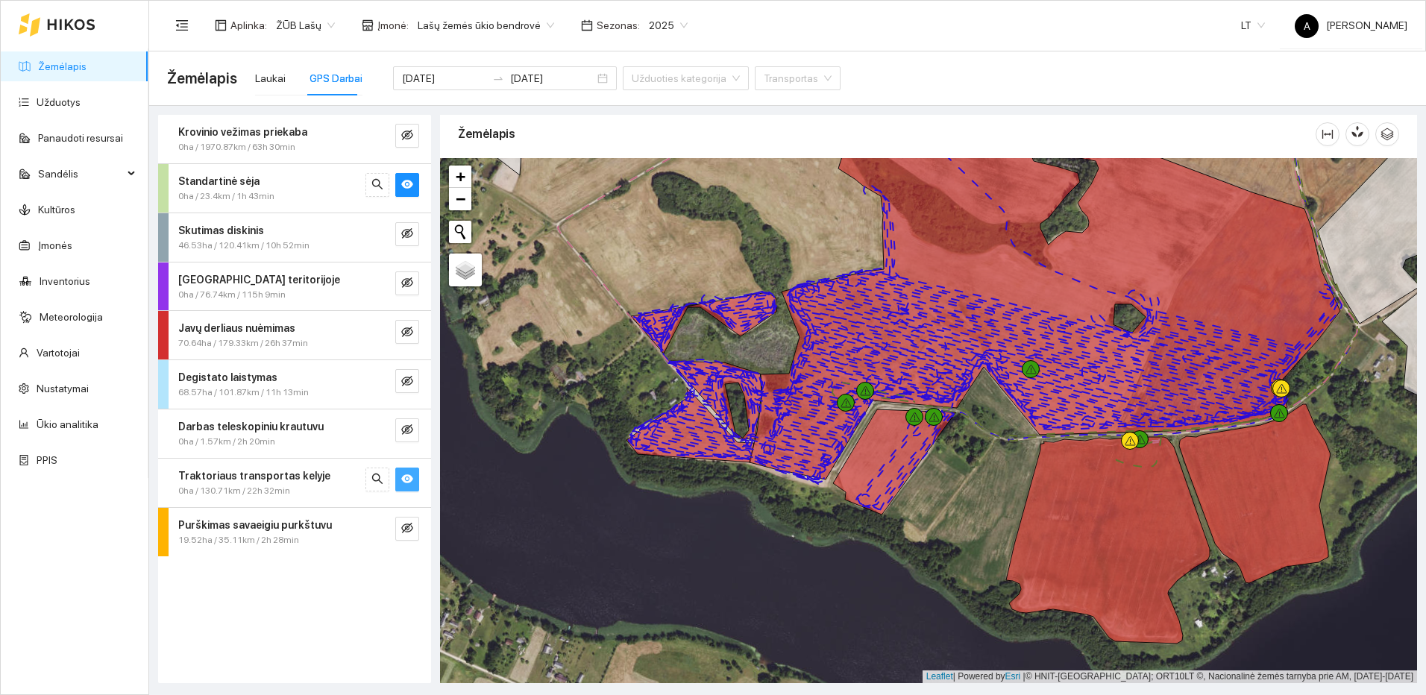
drag, startPoint x: 1425, startPoint y: 288, endPoint x: 1378, endPoint y: 276, distance: 48.5
click at [443, 75] on input "2025-08-22" at bounding box center [444, 78] width 84 height 16
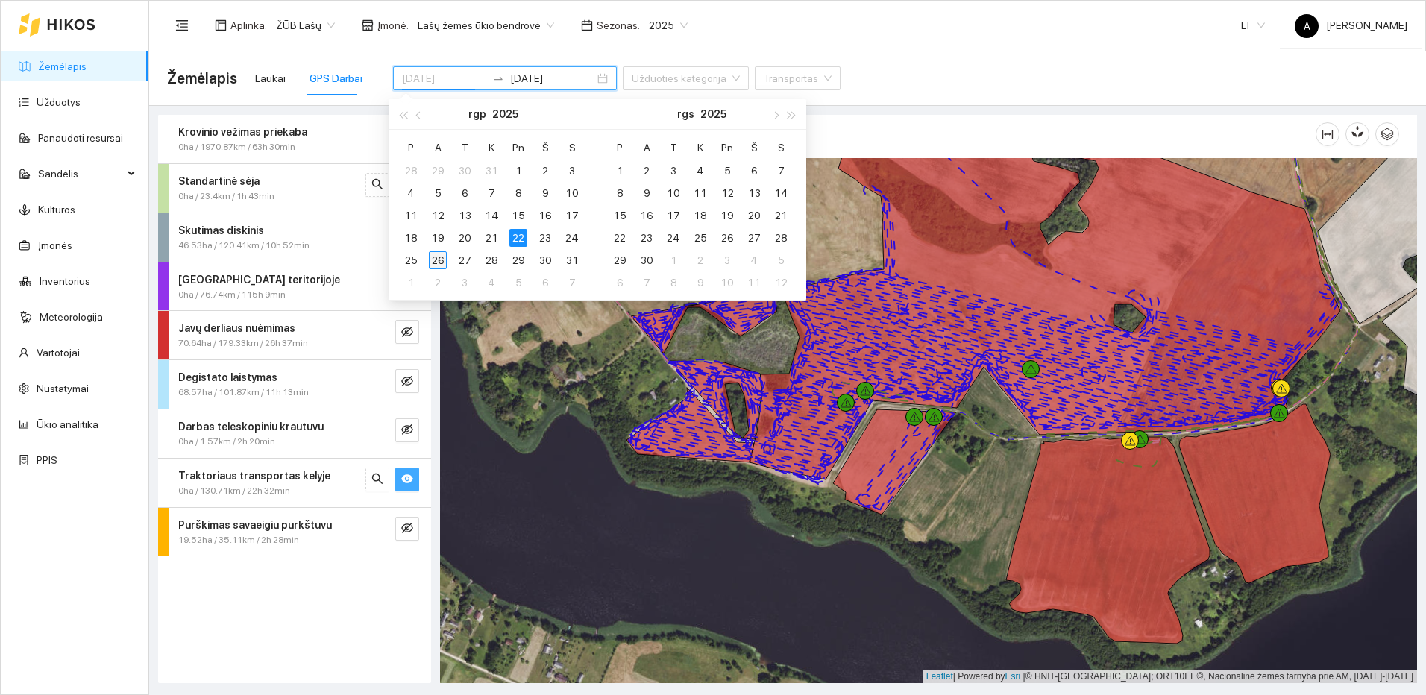
type input "2025-08-26"
click at [435, 259] on div "26" at bounding box center [438, 260] width 18 height 18
click at [435, 258] on div "26" at bounding box center [438, 260] width 18 height 18
type input "2025-08-26"
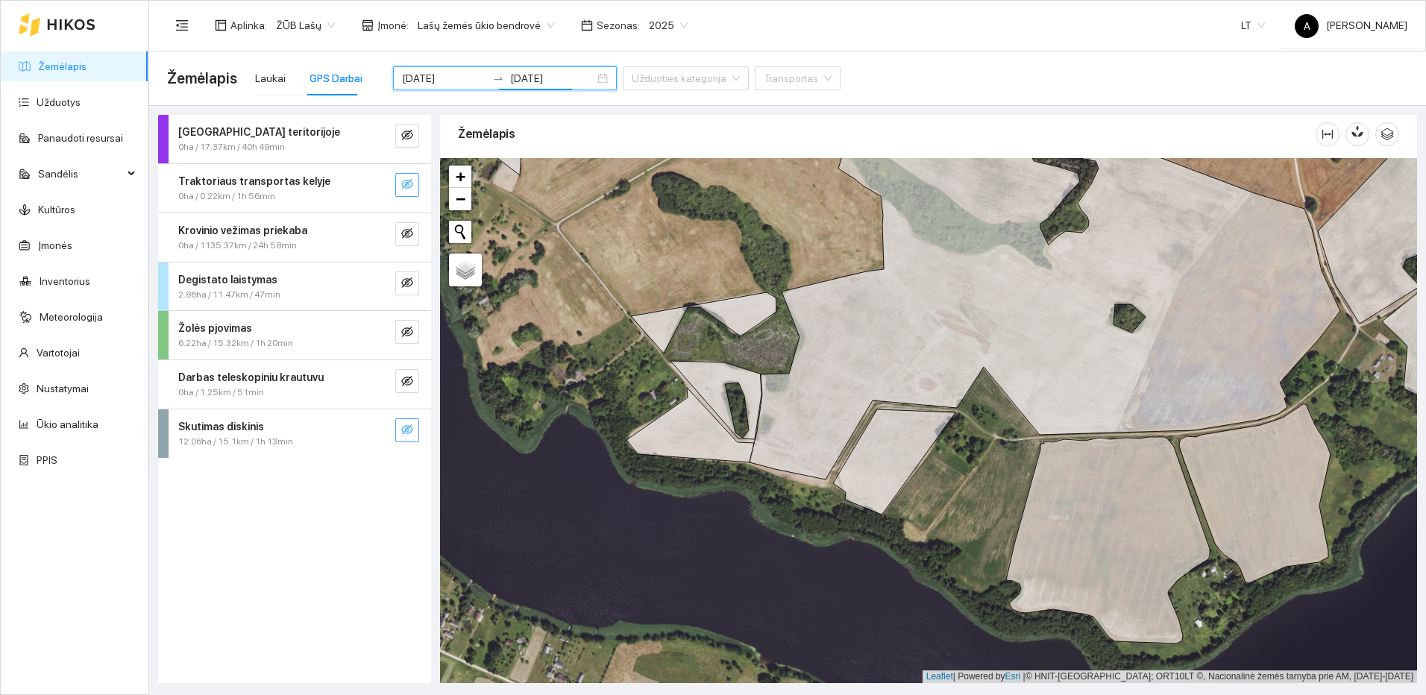
click at [412, 432] on icon "eye-invisible" at bounding box center [407, 430] width 12 height 12
click at [386, 425] on button "button" at bounding box center [377, 430] width 24 height 24
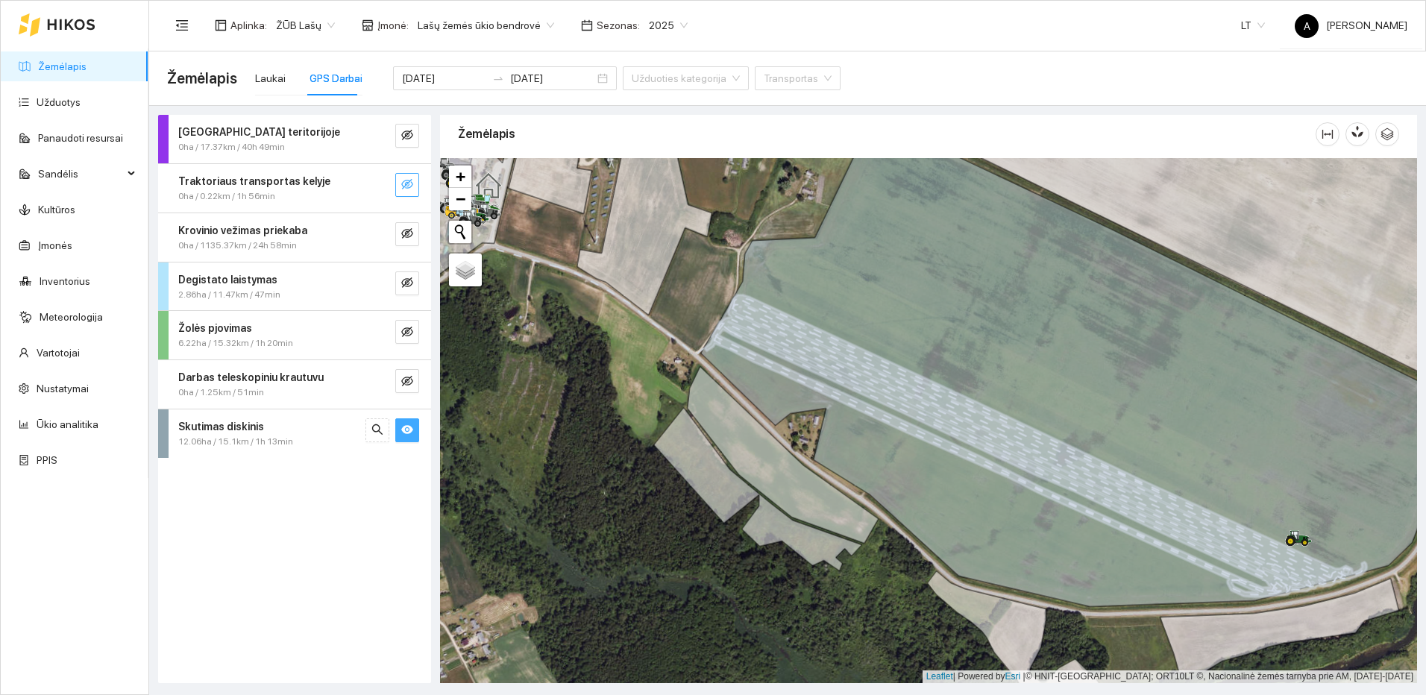
click at [415, 431] on button "button" at bounding box center [407, 430] width 24 height 24
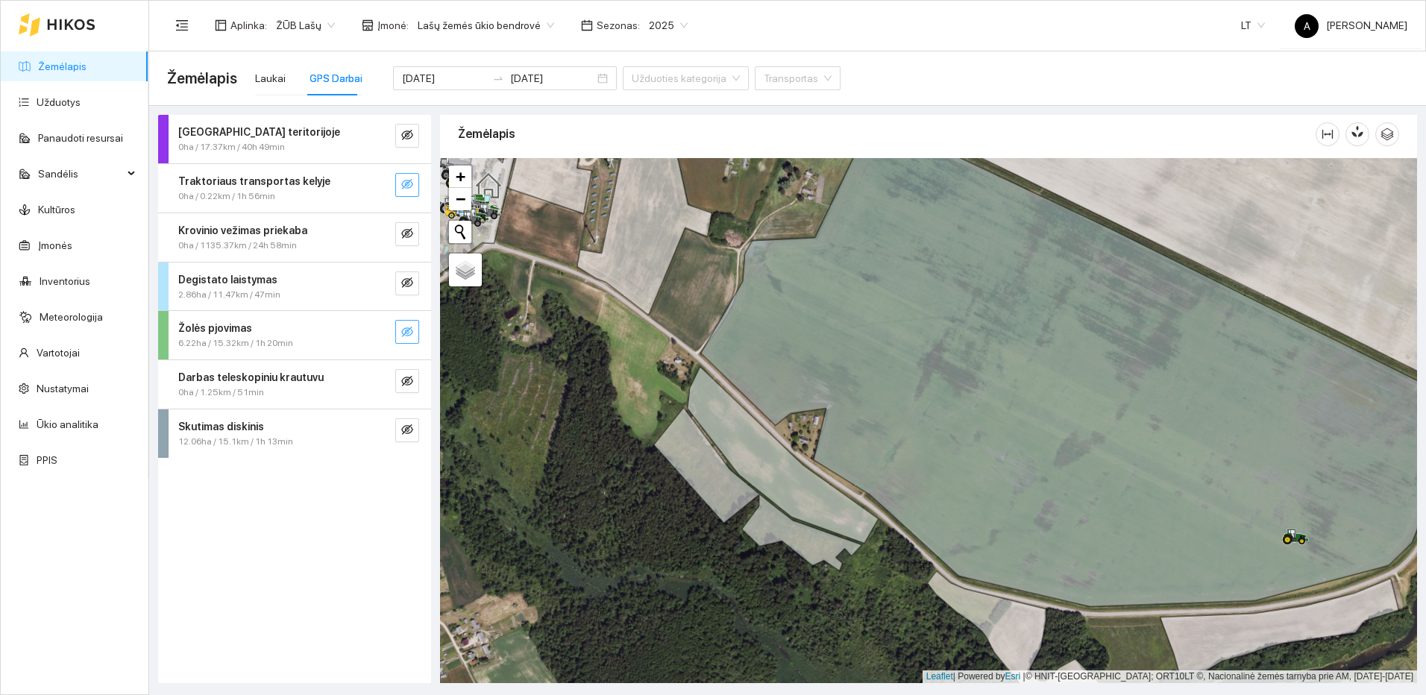
click at [413, 326] on button "button" at bounding box center [407, 332] width 24 height 24
click at [383, 336] on button "button" at bounding box center [377, 332] width 24 height 24
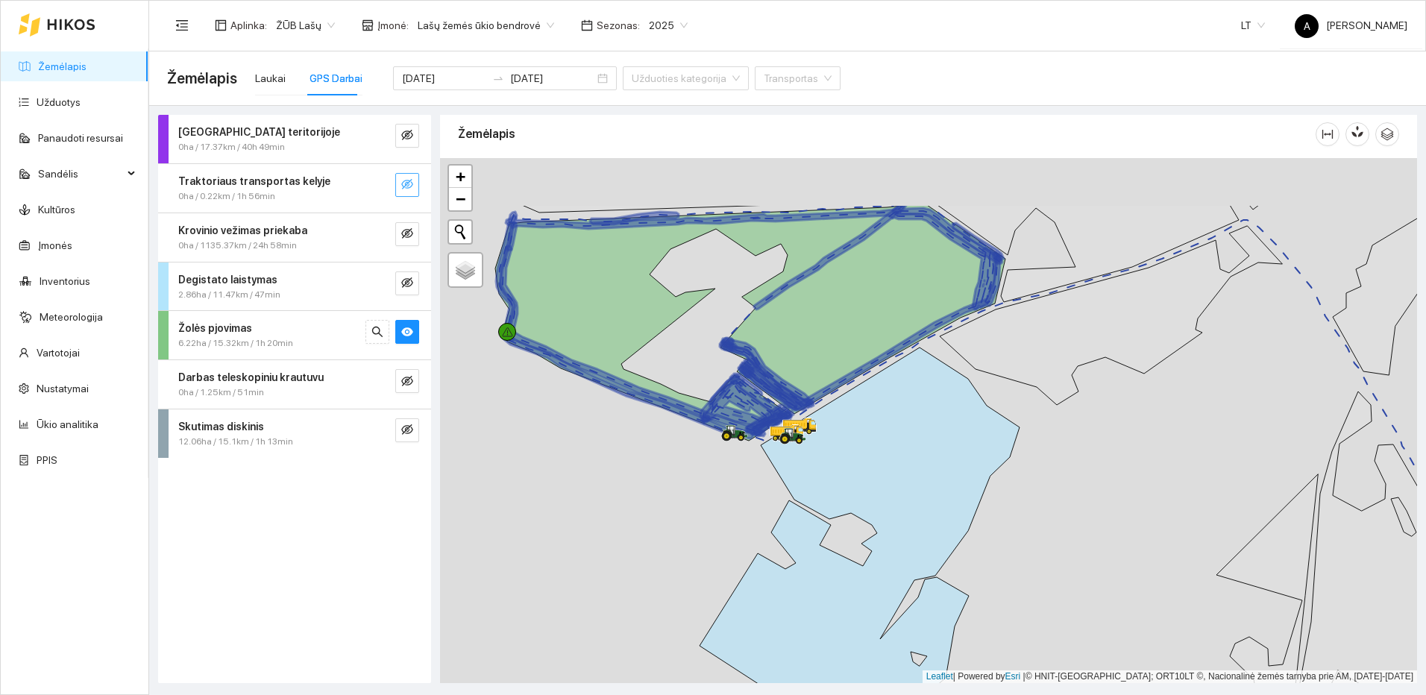
drag, startPoint x: 812, startPoint y: 358, endPoint x: 836, endPoint y: 383, distance: 34.8
click at [836, 383] on icon at bounding box center [750, 323] width 510 height 236
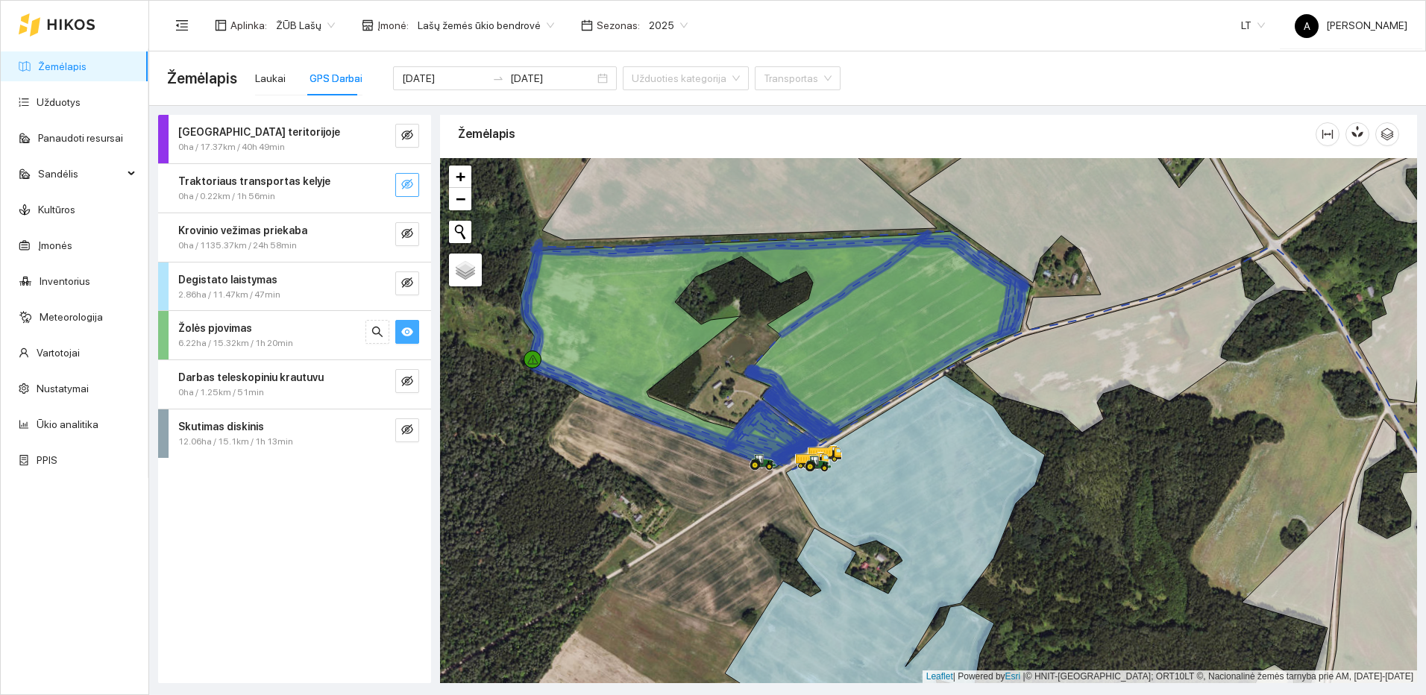
click at [405, 334] on icon "eye" at bounding box center [407, 331] width 12 height 9
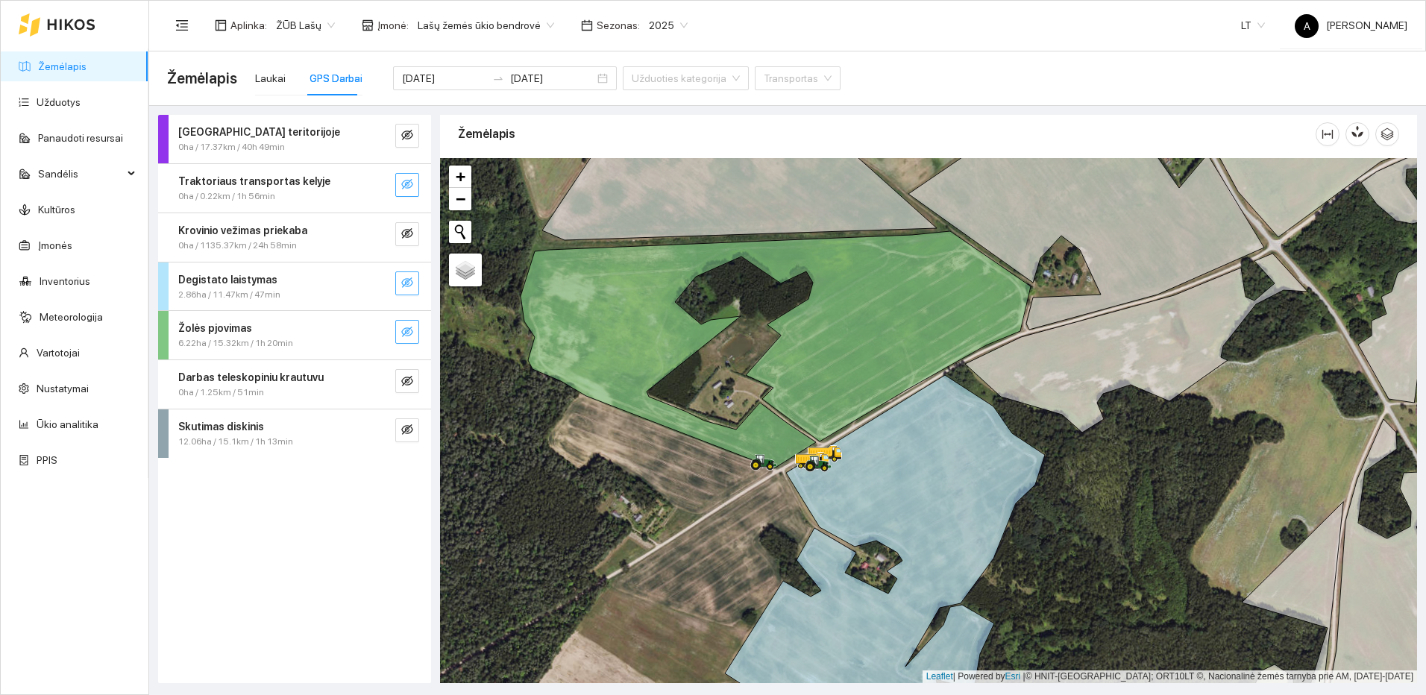
click at [406, 286] on icon "eye-invisible" at bounding box center [407, 283] width 12 height 12
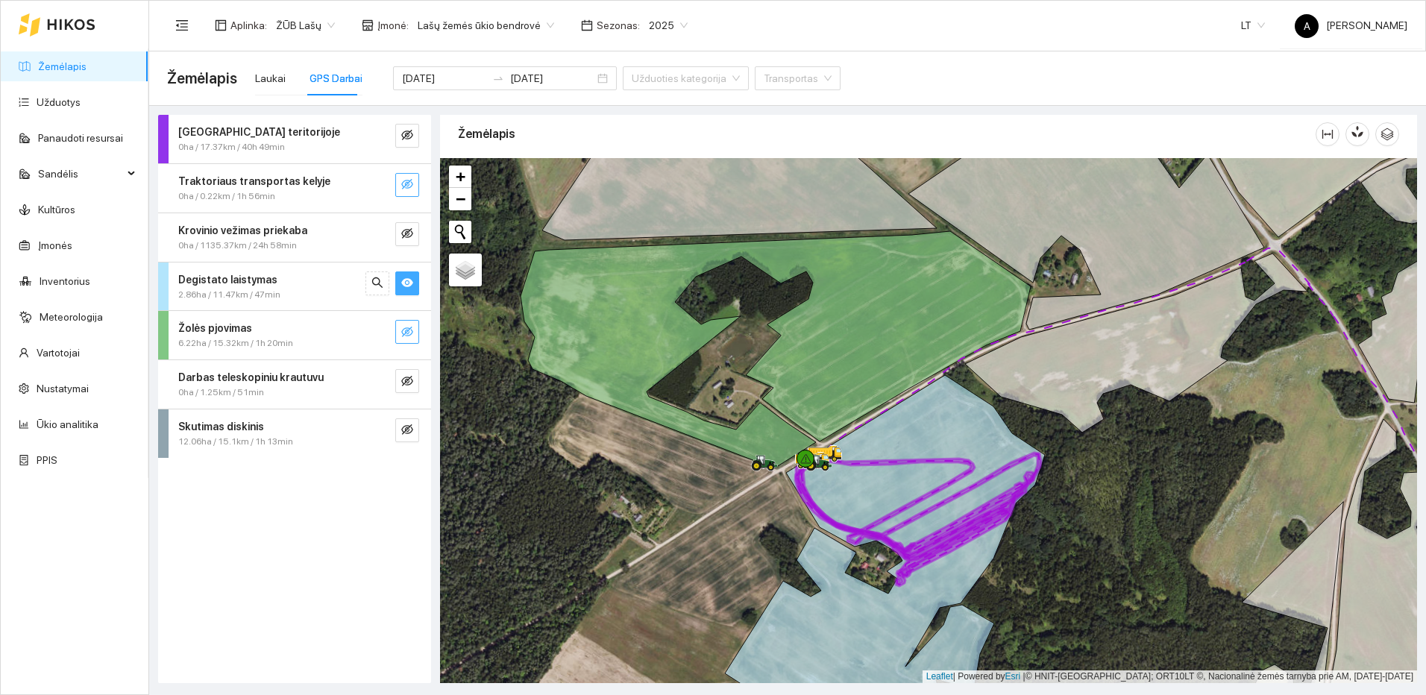
click at [406, 286] on icon "eye" at bounding box center [407, 282] width 12 height 9
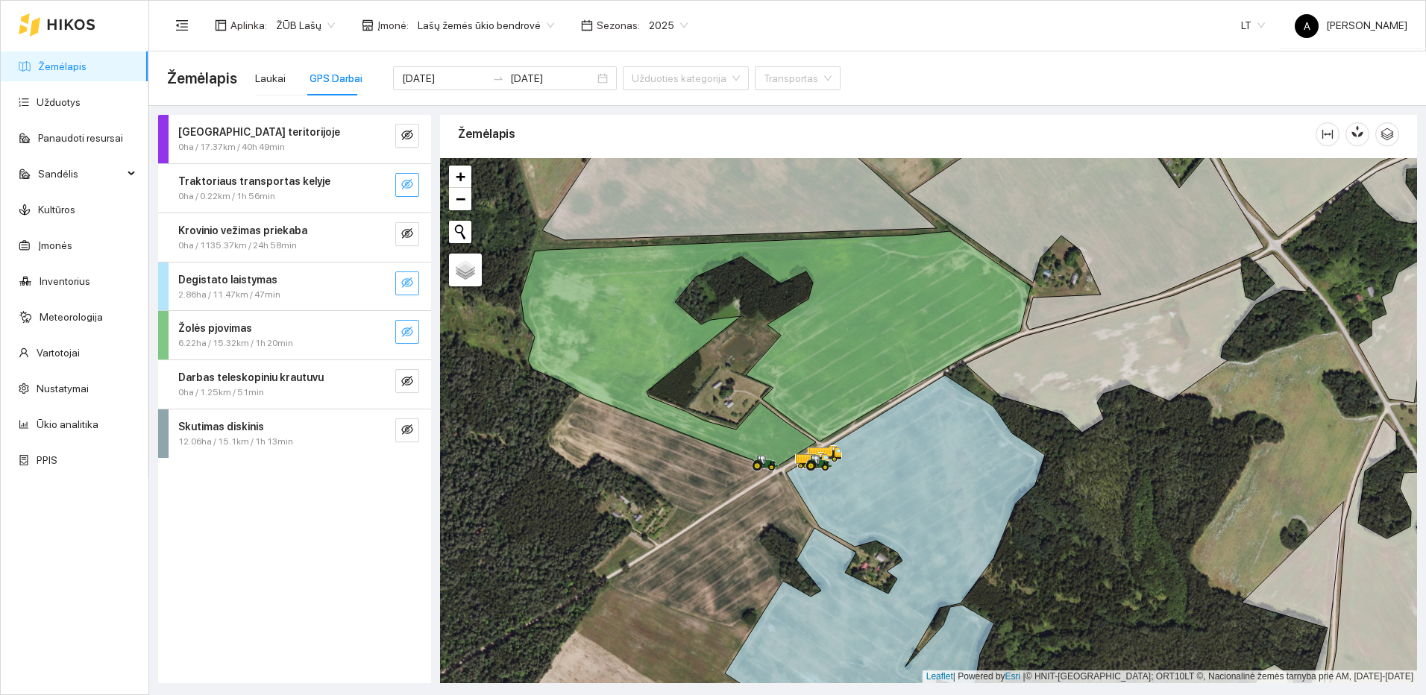
click at [406, 286] on icon "eye-invisible" at bounding box center [407, 283] width 12 height 12
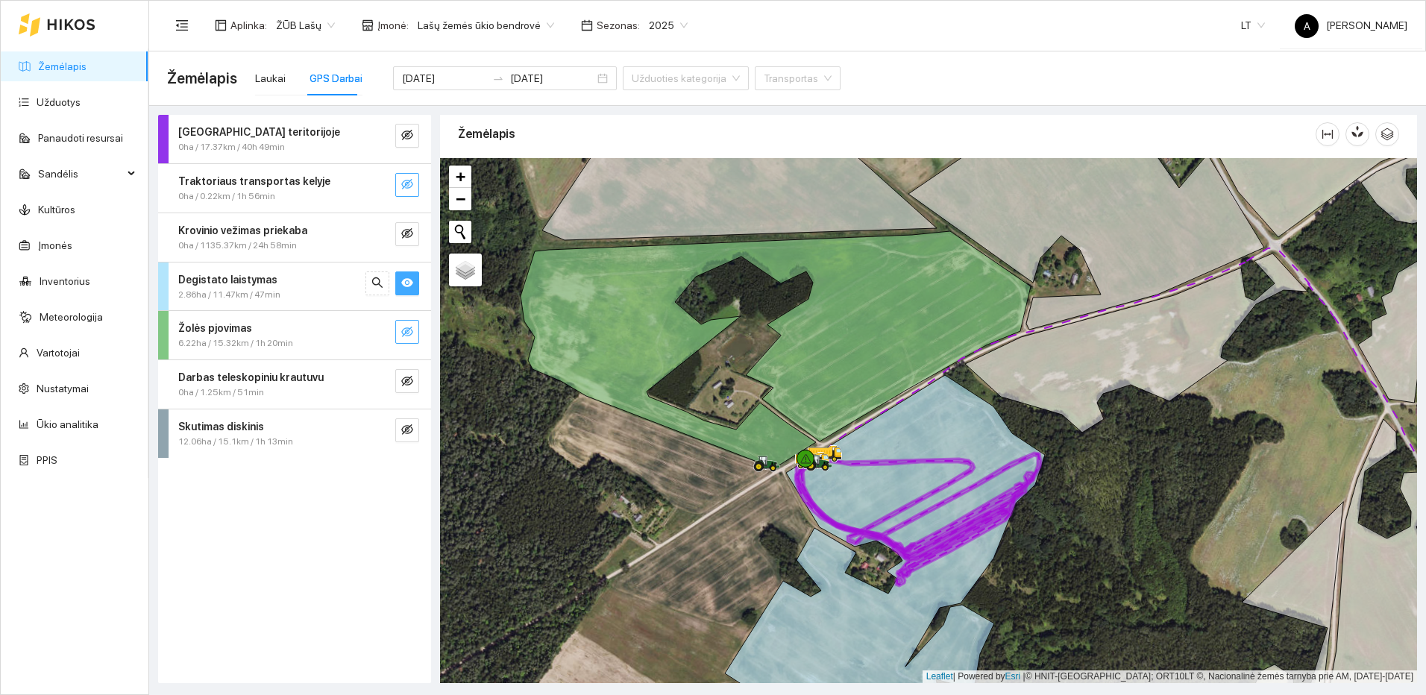
click at [406, 286] on icon "eye" at bounding box center [407, 282] width 12 height 9
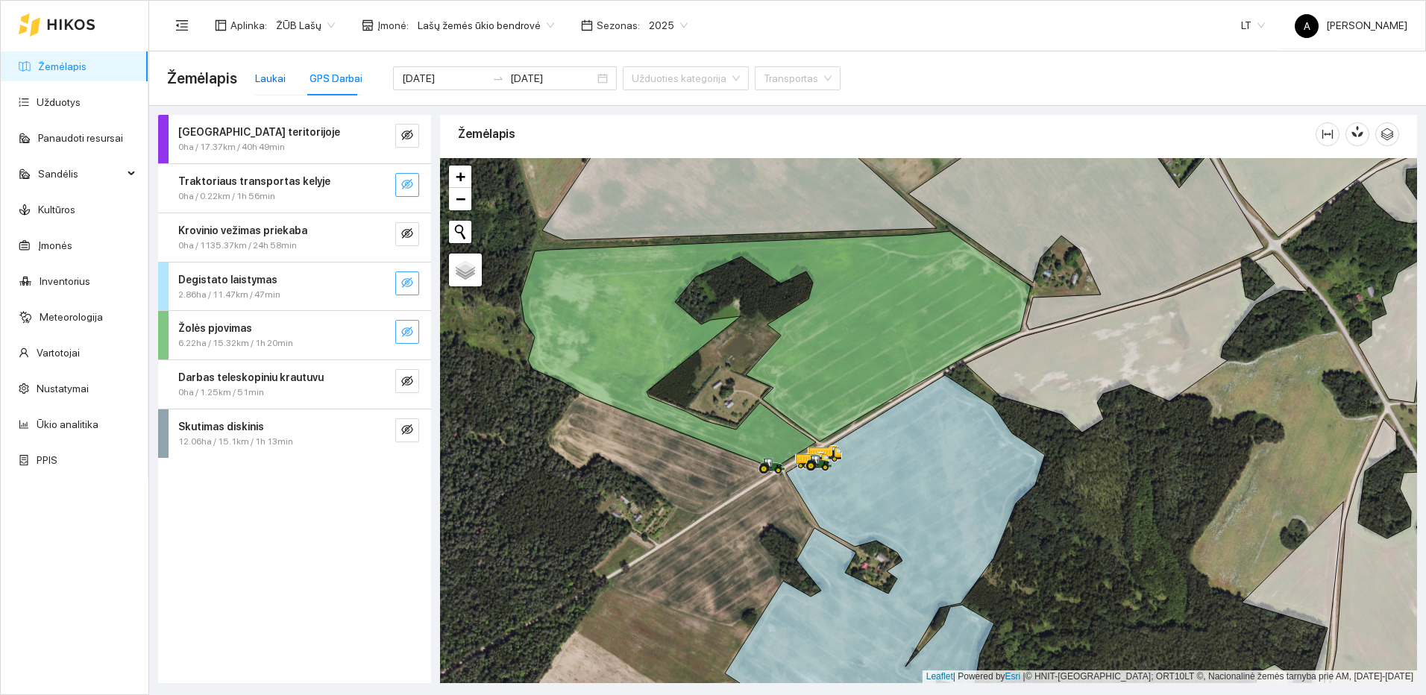
click at [277, 75] on div "Laukai" at bounding box center [270, 78] width 31 height 16
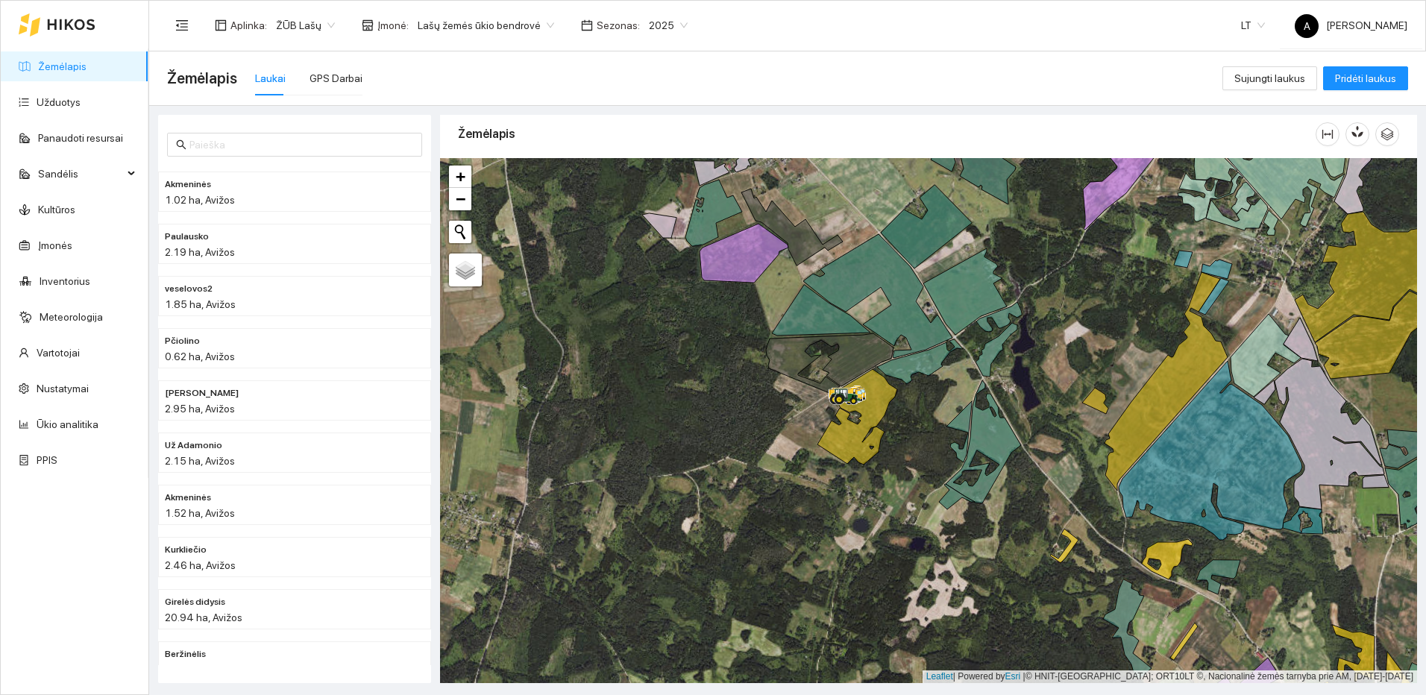
drag, startPoint x: 944, startPoint y: 431, endPoint x: 957, endPoint y: 436, distance: 13.7
click at [955, 436] on div at bounding box center [928, 420] width 977 height 525
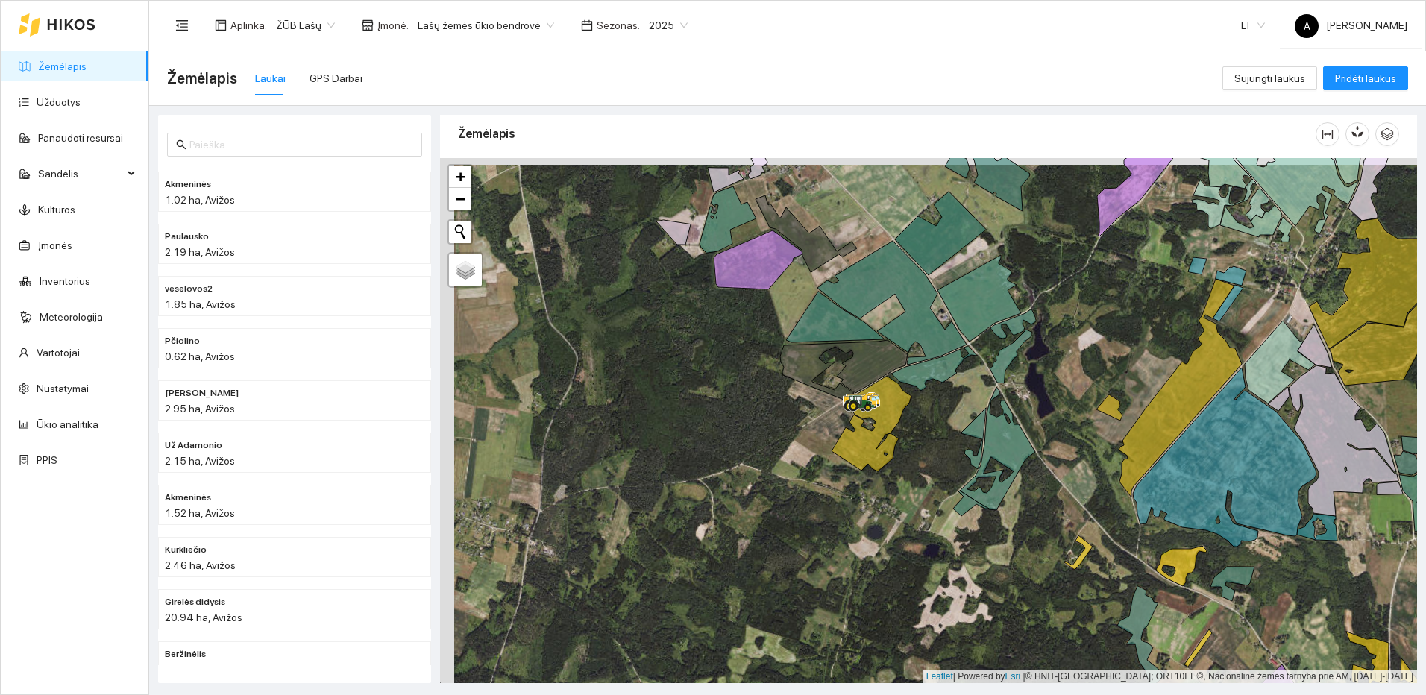
click at [957, 436] on div at bounding box center [928, 420] width 977 height 525
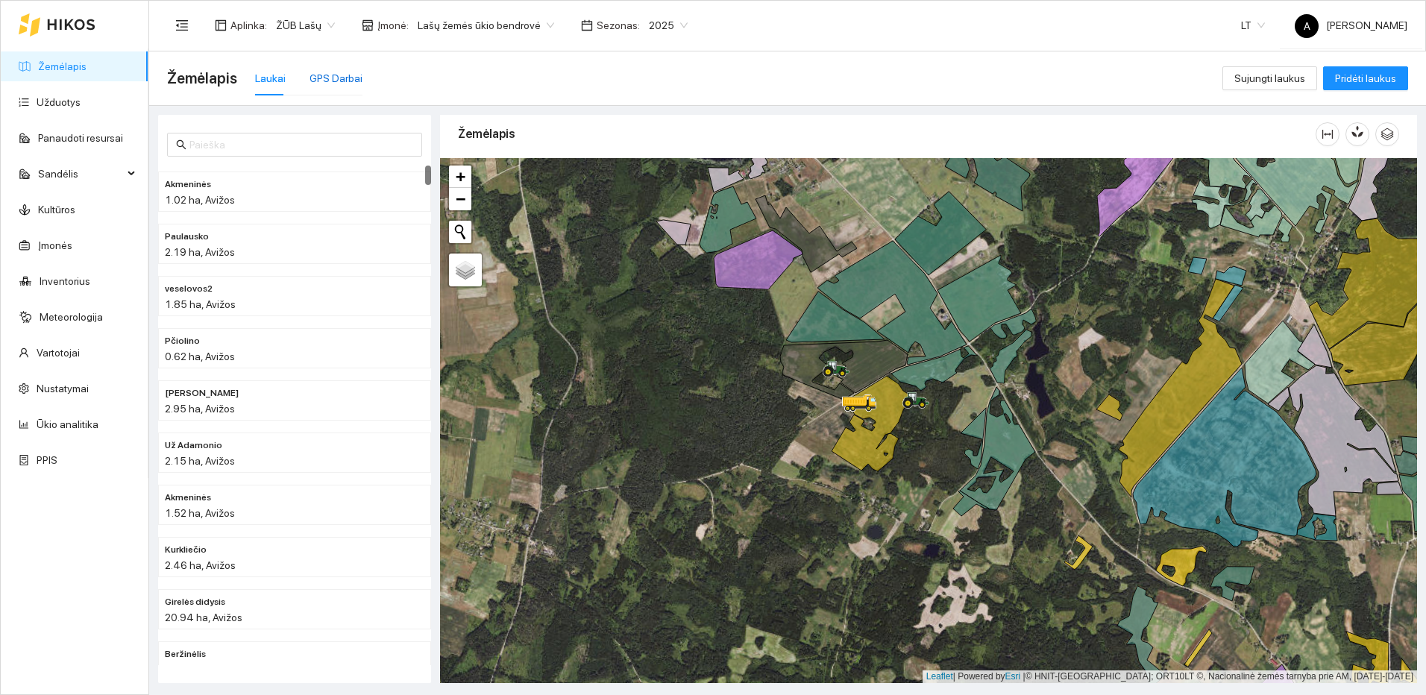
click at [344, 83] on div "GPS Darbai" at bounding box center [335, 78] width 53 height 16
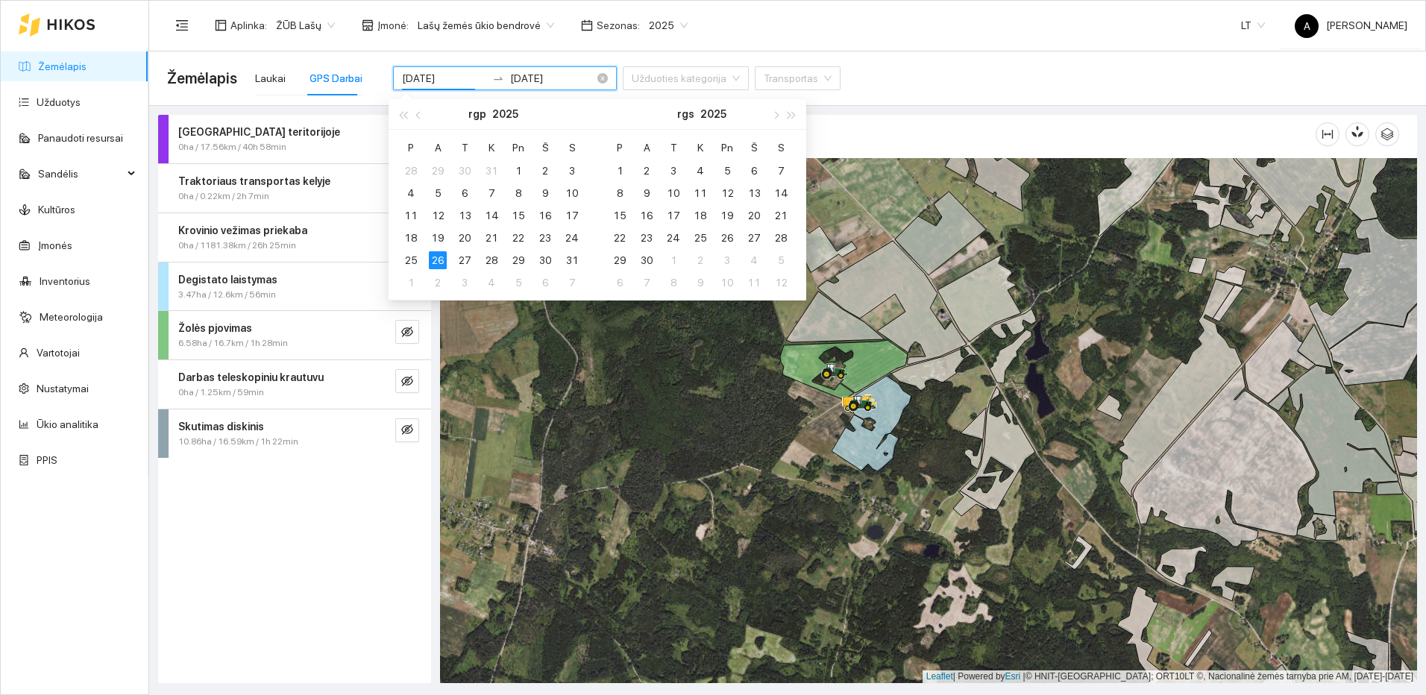
click at [454, 78] on input "2025-08-26" at bounding box center [444, 78] width 84 height 16
type input "2025-08-18"
click at [409, 240] on div "18" at bounding box center [411, 238] width 18 height 18
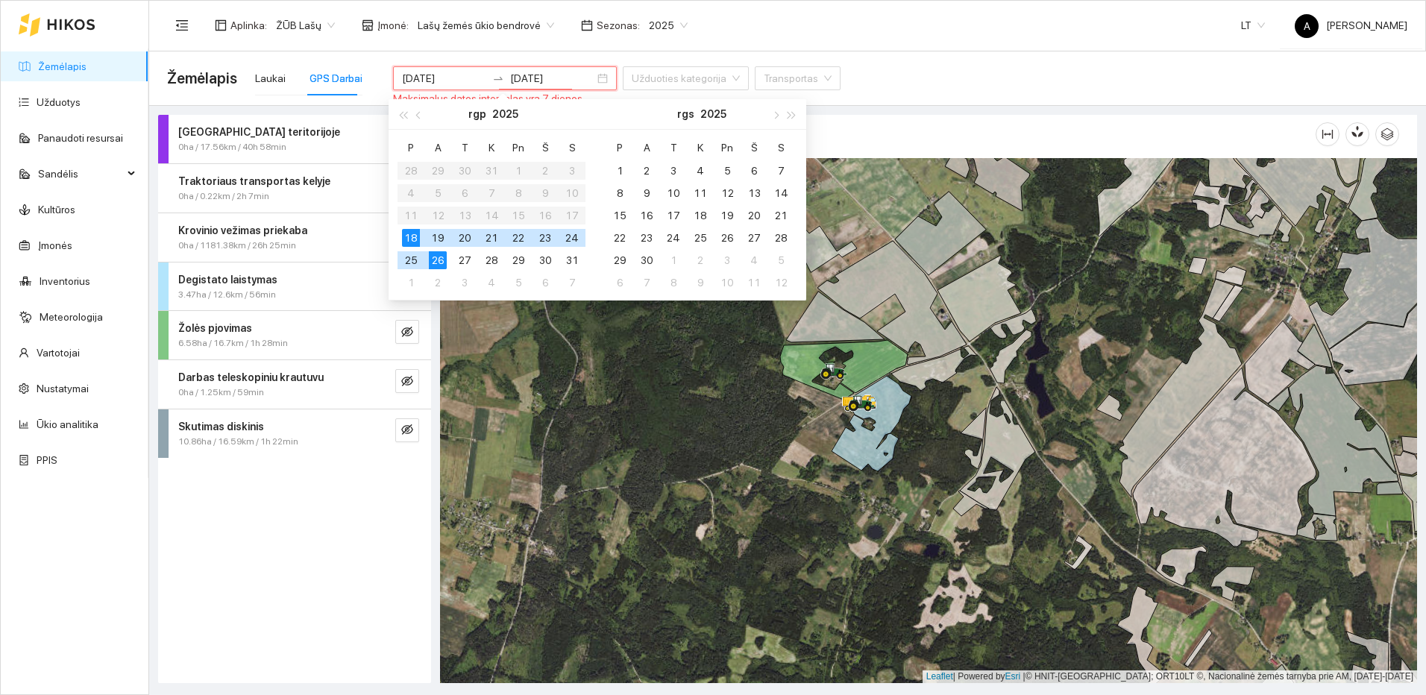
click at [409, 240] on div "18" at bounding box center [411, 238] width 18 height 18
type input "2025-08-18"
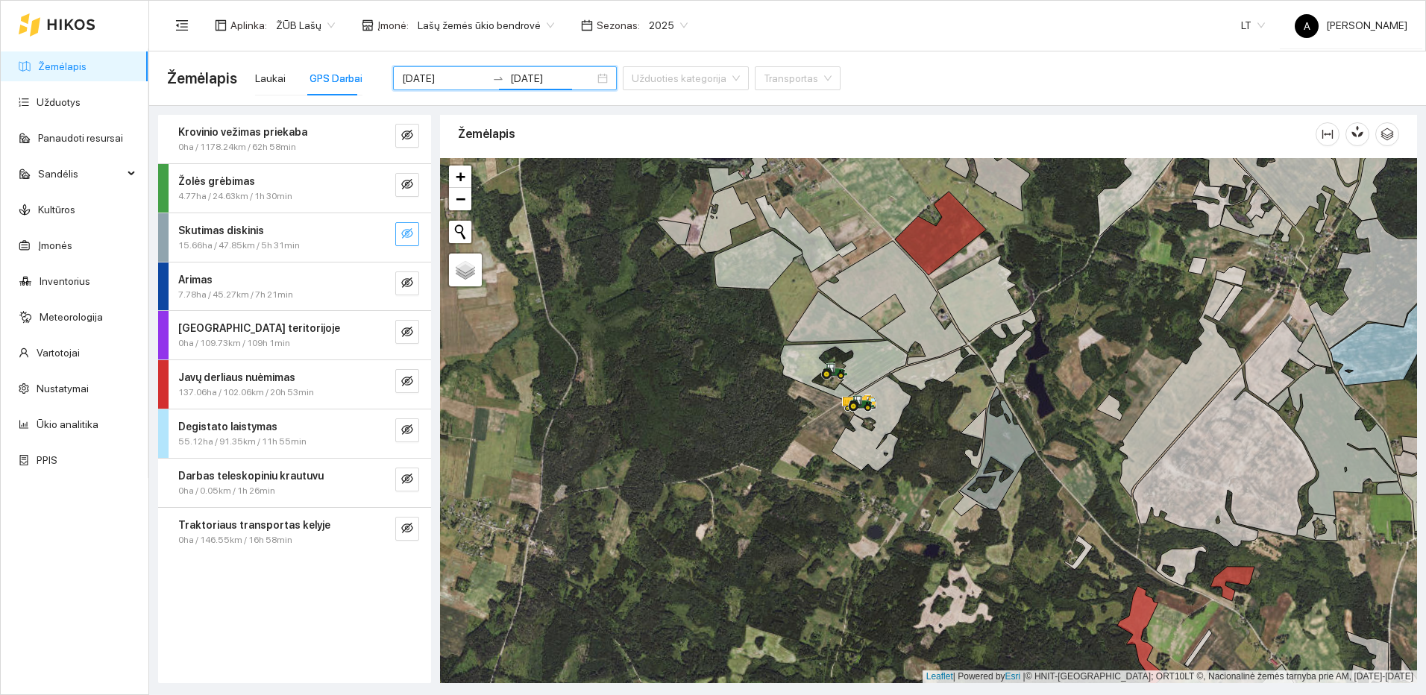
click at [411, 233] on icon "eye-invisible" at bounding box center [407, 233] width 12 height 12
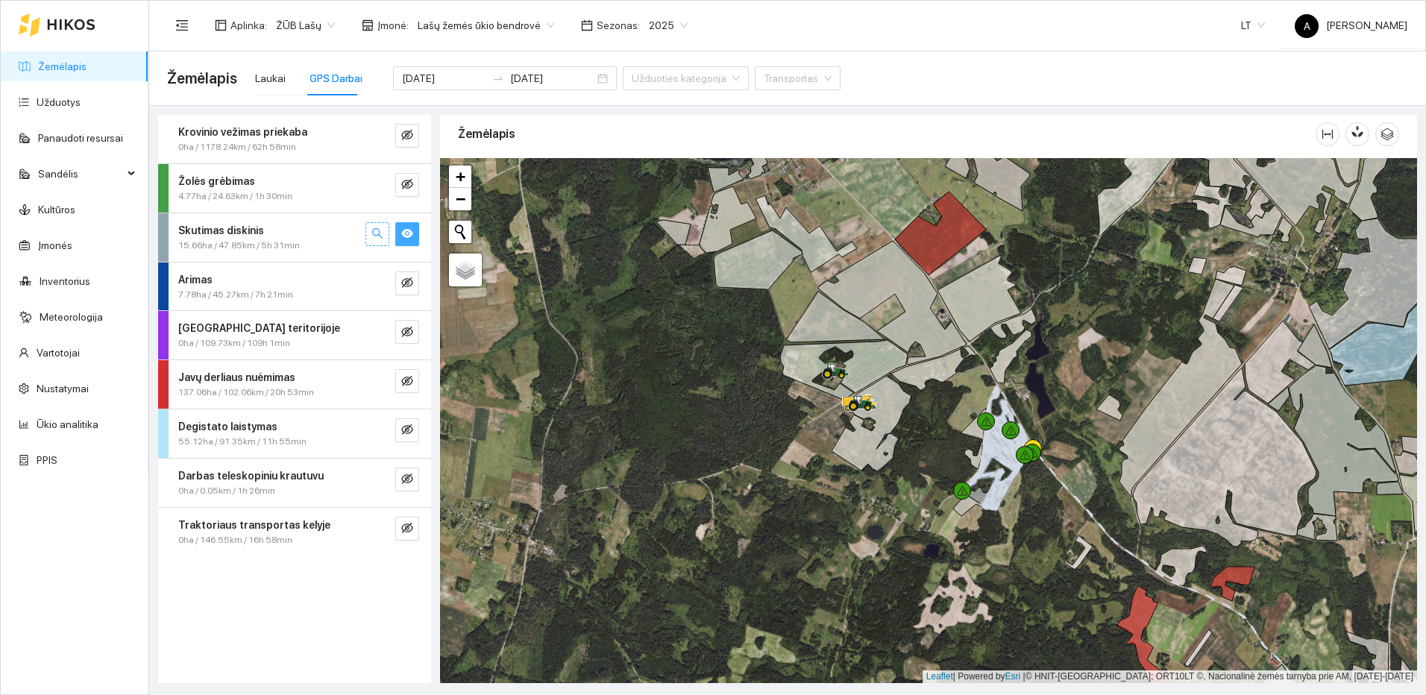
click at [379, 236] on icon "search" at bounding box center [377, 233] width 12 height 12
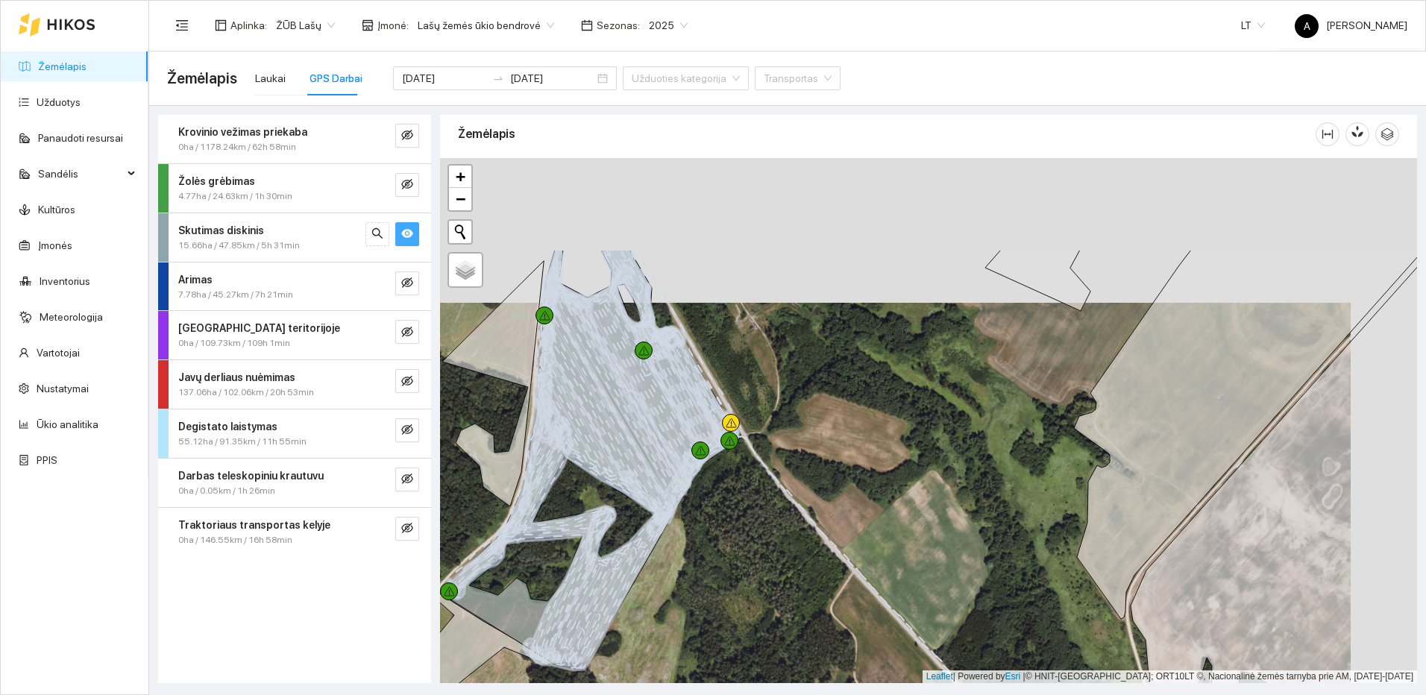
drag, startPoint x: 764, startPoint y: 479, endPoint x: 747, endPoint y: 502, distance: 28.8
click at [747, 502] on div at bounding box center [928, 420] width 977 height 525
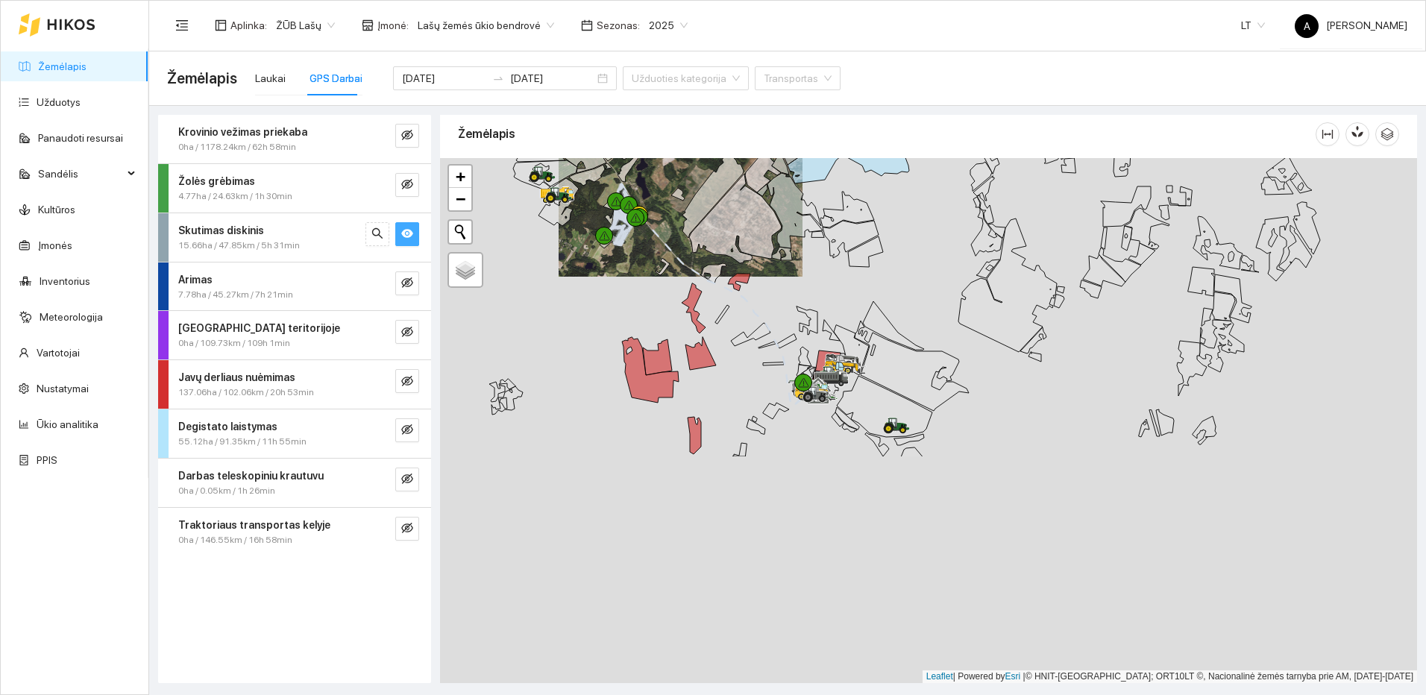
drag, startPoint x: 1118, startPoint y: 605, endPoint x: 928, endPoint y: 325, distance: 338.6
click at [928, 325] on div at bounding box center [928, 420] width 977 height 525
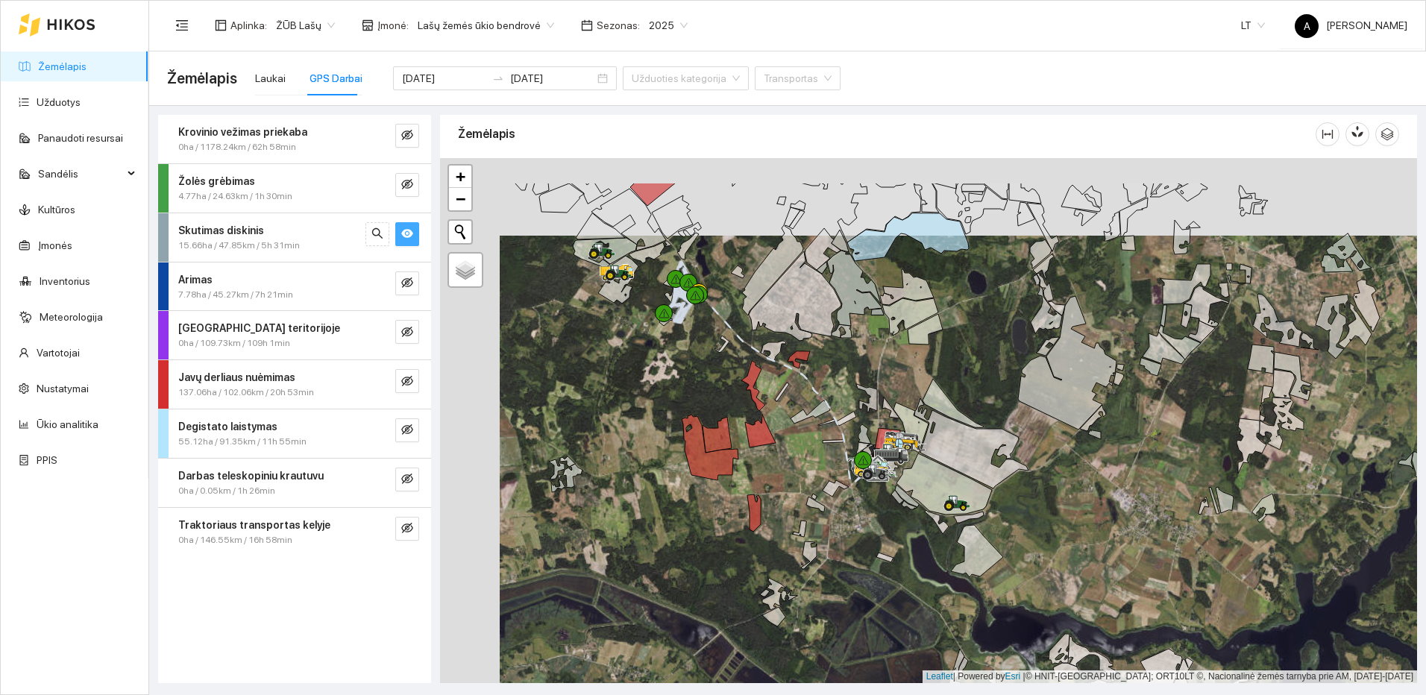
drag, startPoint x: 662, startPoint y: 269, endPoint x: 775, endPoint y: 450, distance: 213.3
click at [729, 353] on icon at bounding box center [721, 344] width 15 height 17
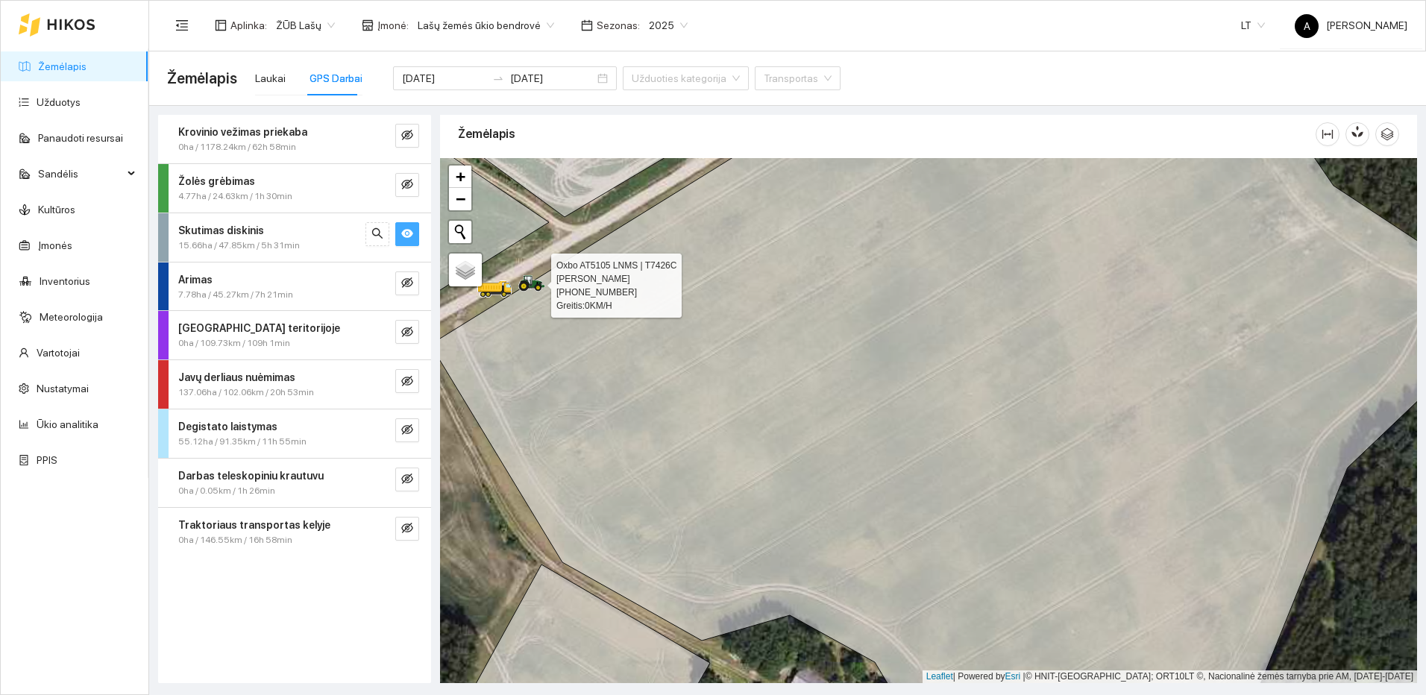
click at [529, 283] on icon at bounding box center [532, 281] width 25 height 12
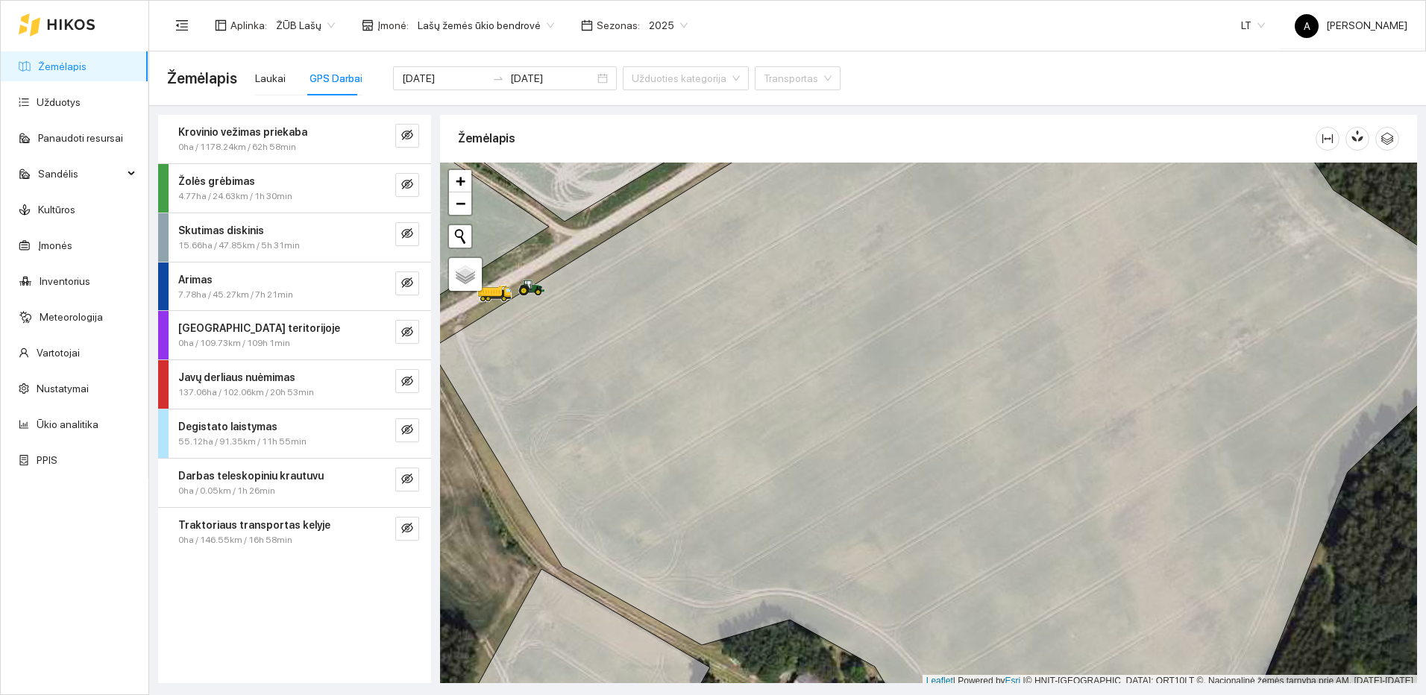
scroll to position [4, 0]
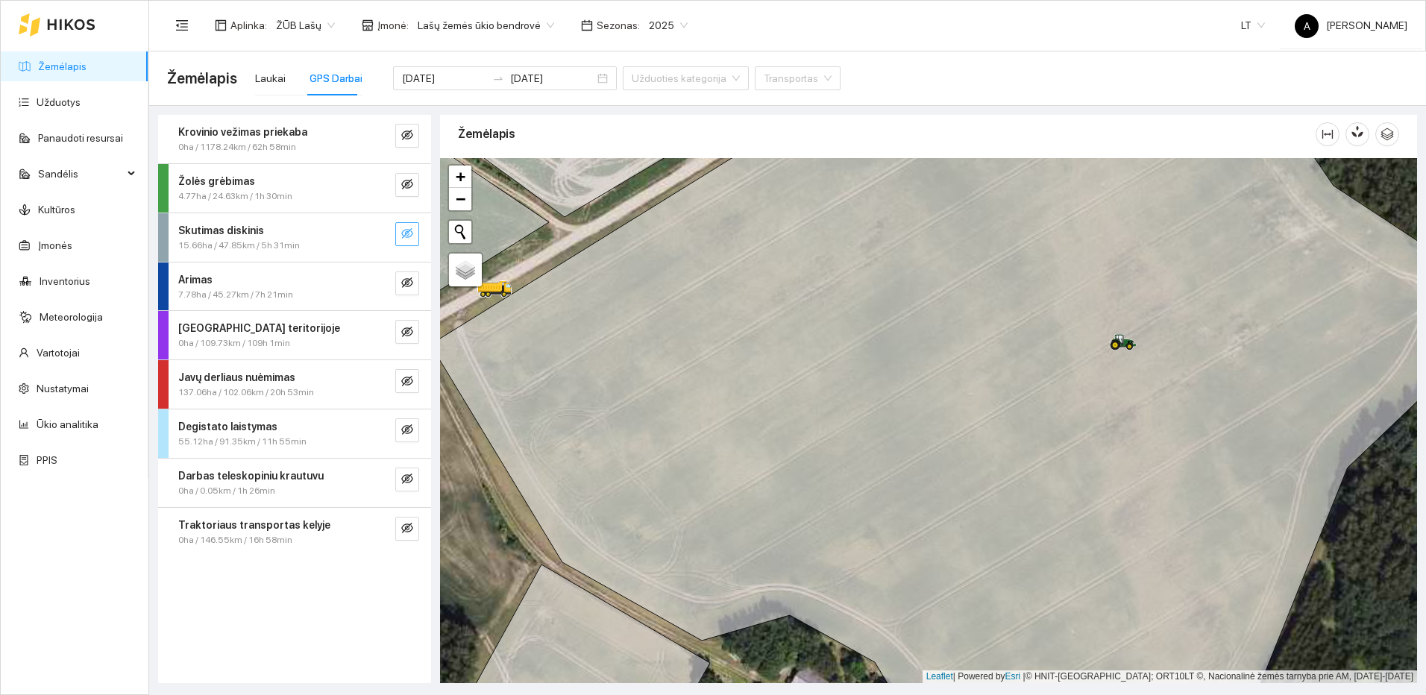
click at [408, 234] on icon "eye-invisible" at bounding box center [407, 233] width 12 height 12
click at [383, 234] on icon "search" at bounding box center [377, 233] width 12 height 12
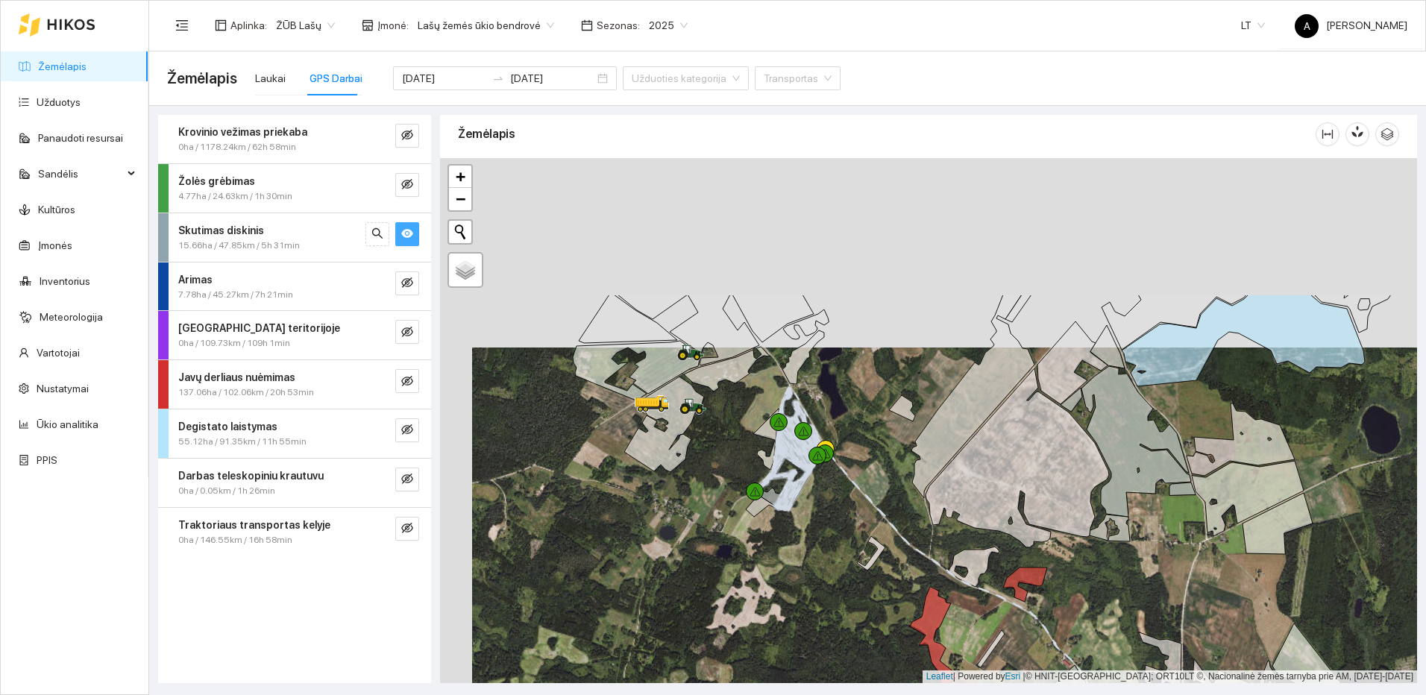
drag, startPoint x: 729, startPoint y: 271, endPoint x: 773, endPoint y: 541, distance: 274.2
click at [772, 543] on div at bounding box center [928, 420] width 977 height 525
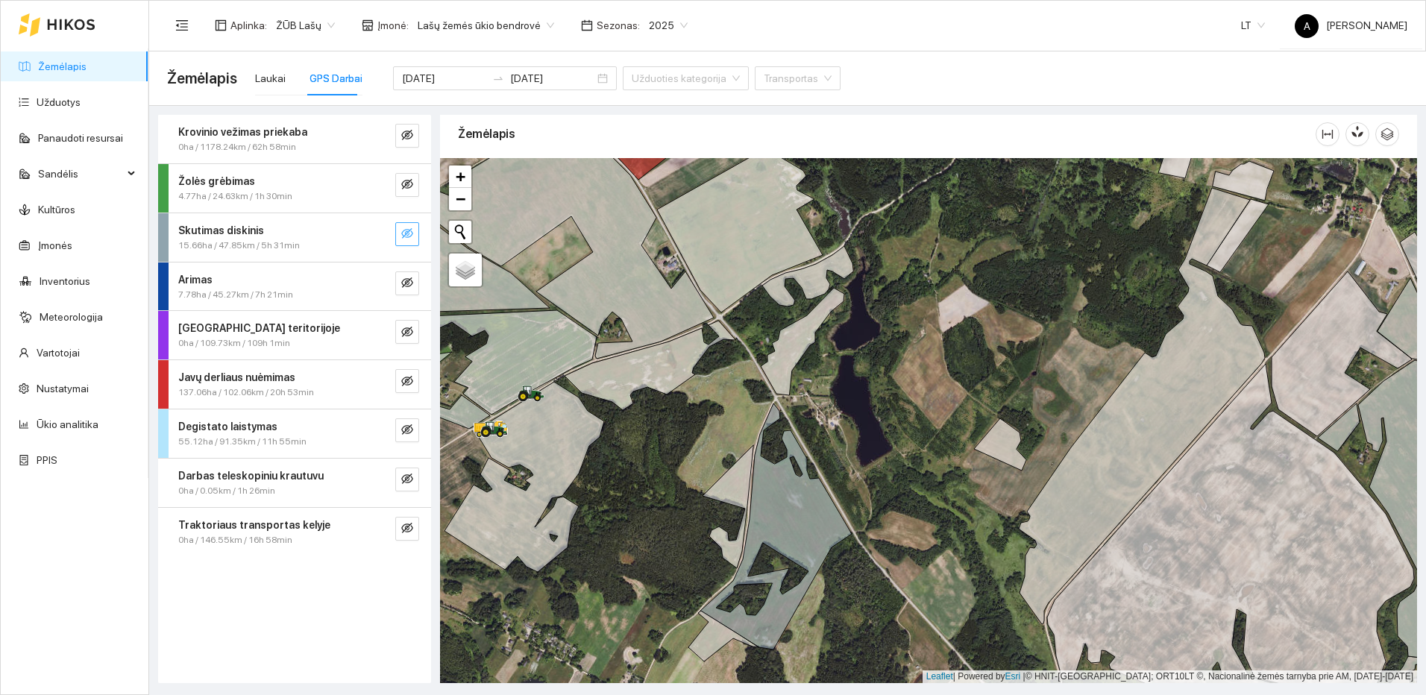
click at [406, 233] on icon "eye-invisible" at bounding box center [407, 233] width 12 height 12
click at [409, 230] on icon "eye-invisible" at bounding box center [407, 233] width 12 height 10
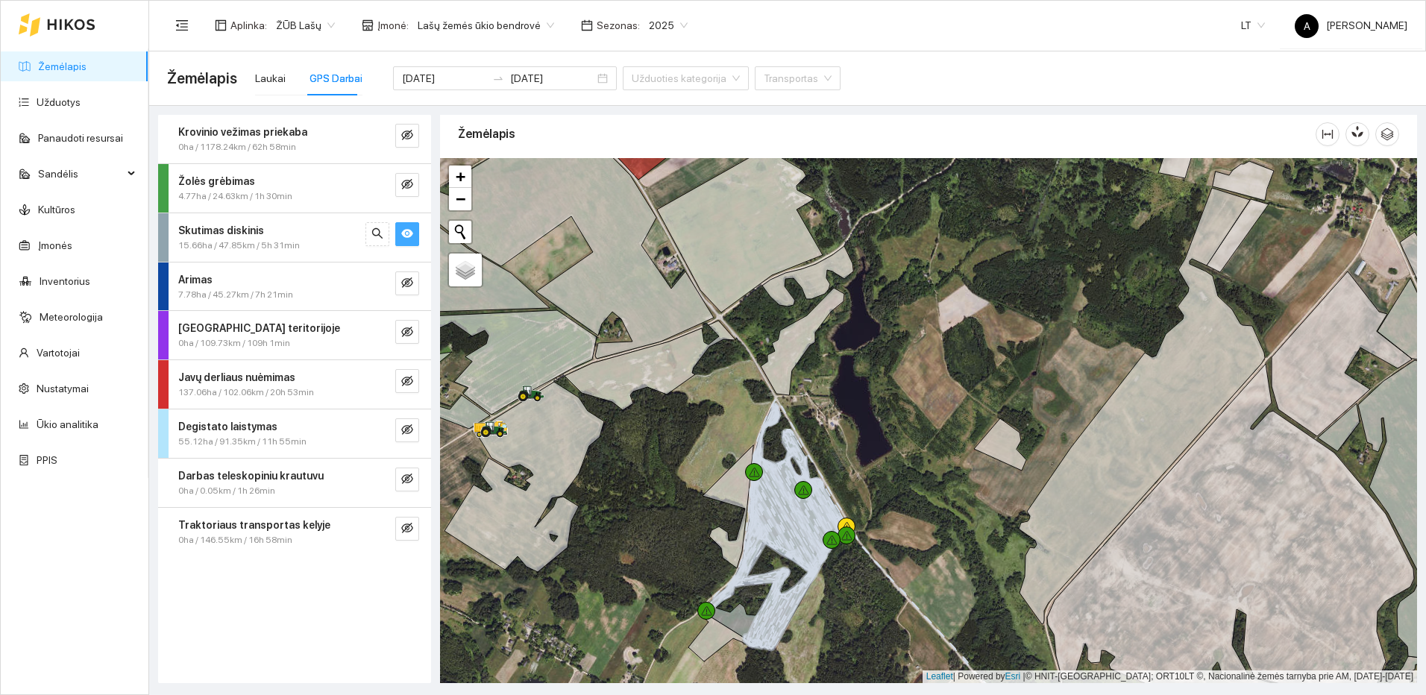
click at [409, 230] on icon "eye" at bounding box center [407, 233] width 12 height 9
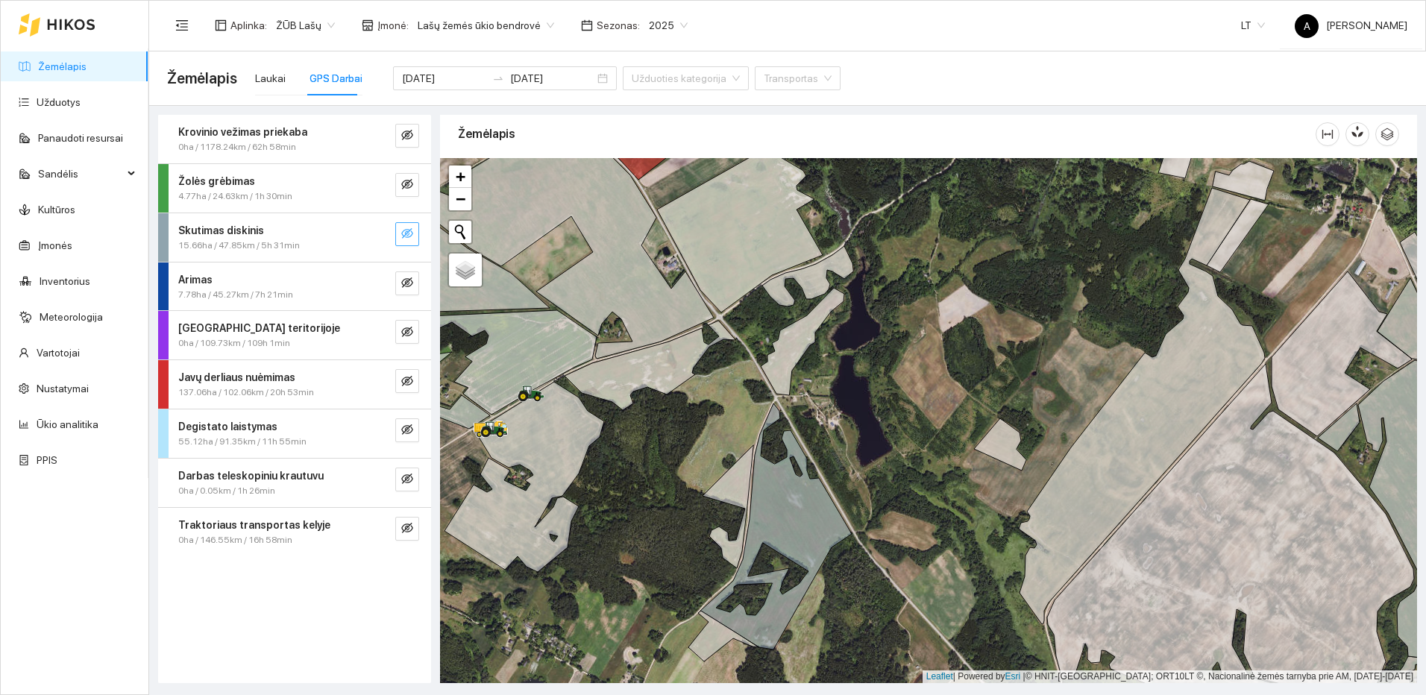
click at [409, 230] on icon "eye-invisible" at bounding box center [407, 233] width 12 height 10
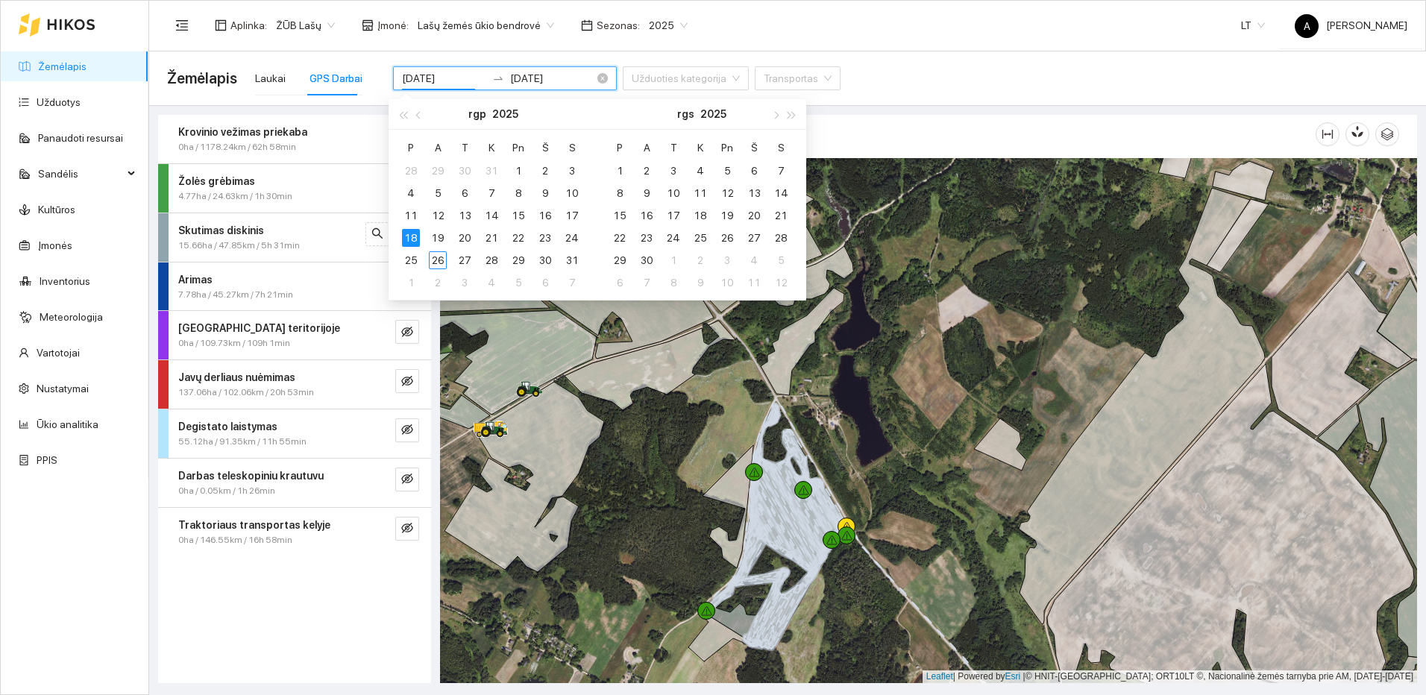
click at [454, 77] on input "[DATE]" at bounding box center [444, 78] width 84 height 16
type input "[DATE]"
click at [434, 239] on div "19" at bounding box center [438, 238] width 18 height 18
type input "[DATE]"
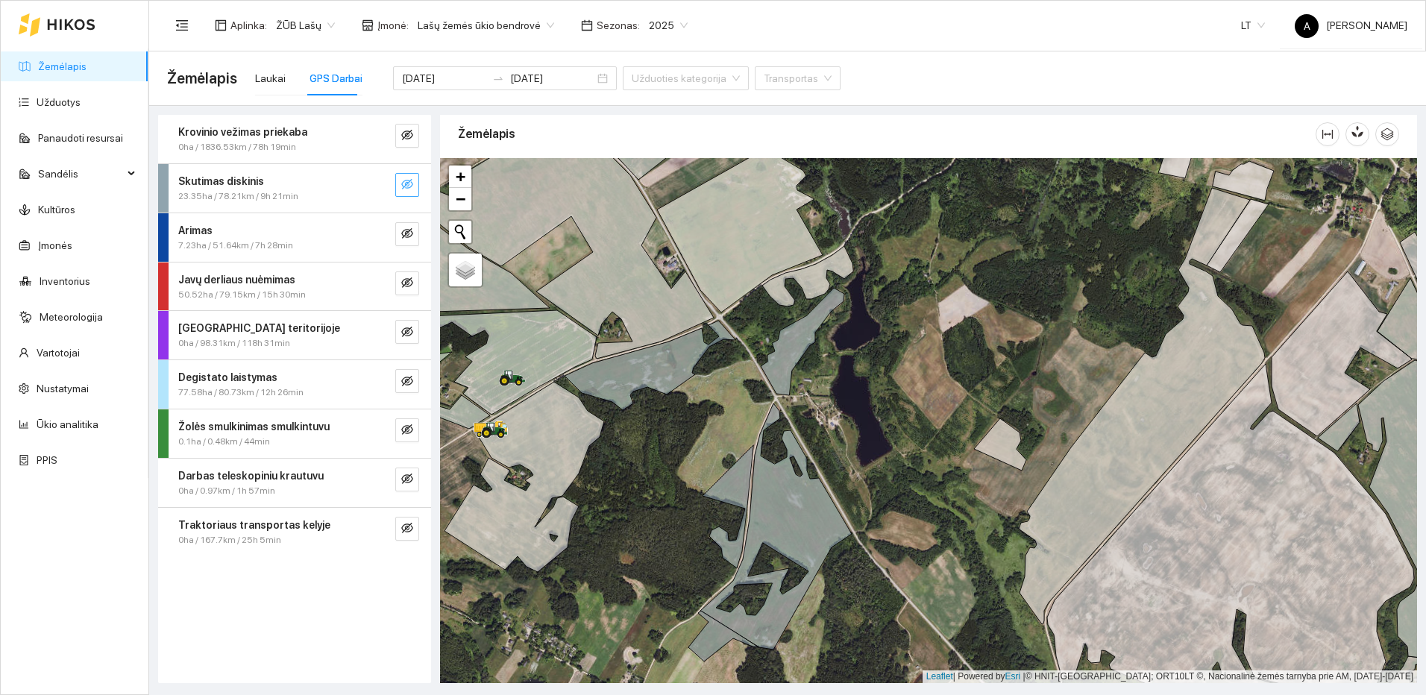
click at [402, 183] on icon "eye-invisible" at bounding box center [407, 184] width 12 height 12
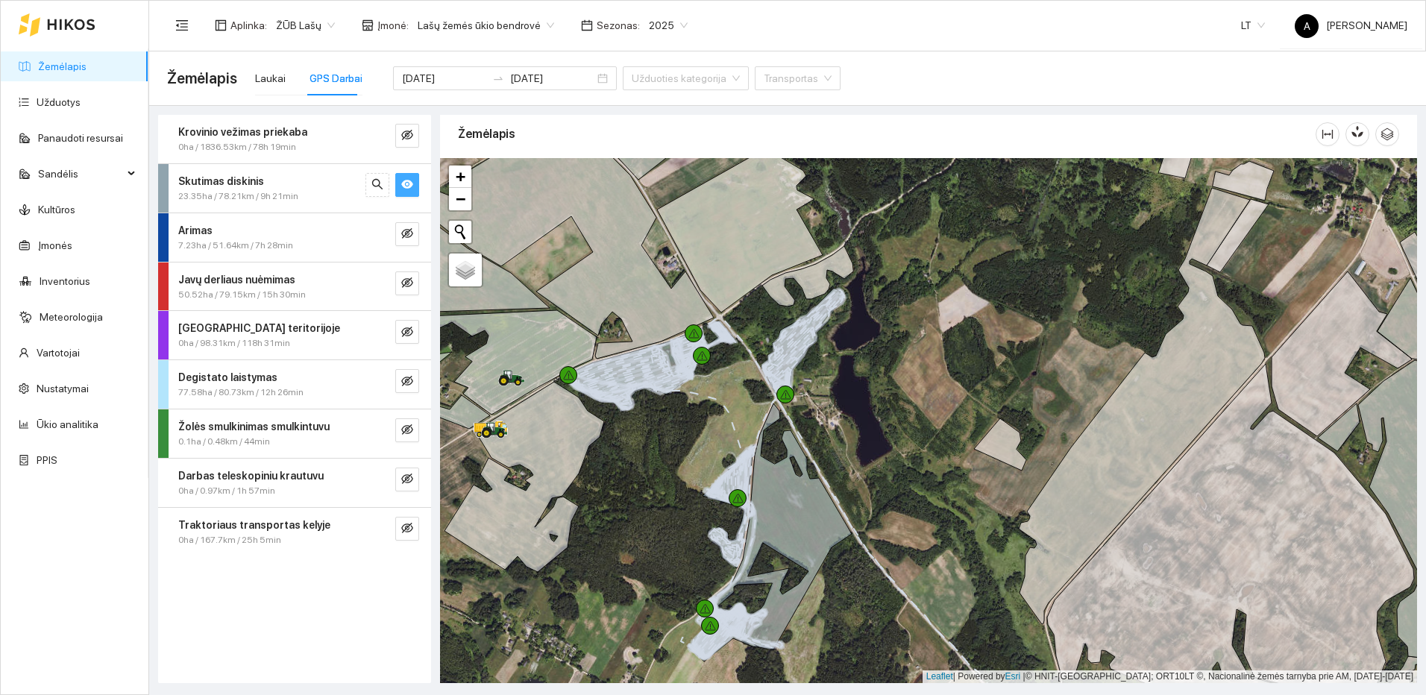
click at [402, 183] on icon "eye" at bounding box center [407, 184] width 12 height 12
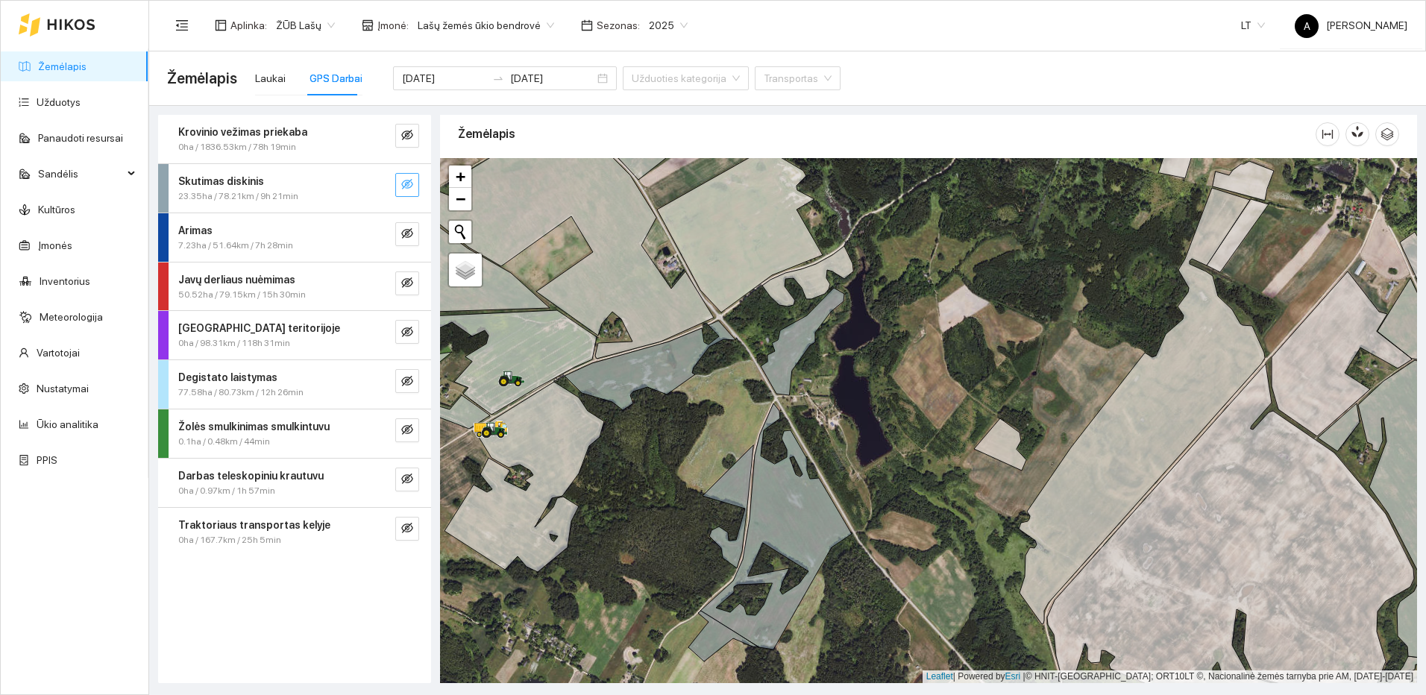
click at [402, 183] on icon "eye-invisible" at bounding box center [407, 184] width 12 height 12
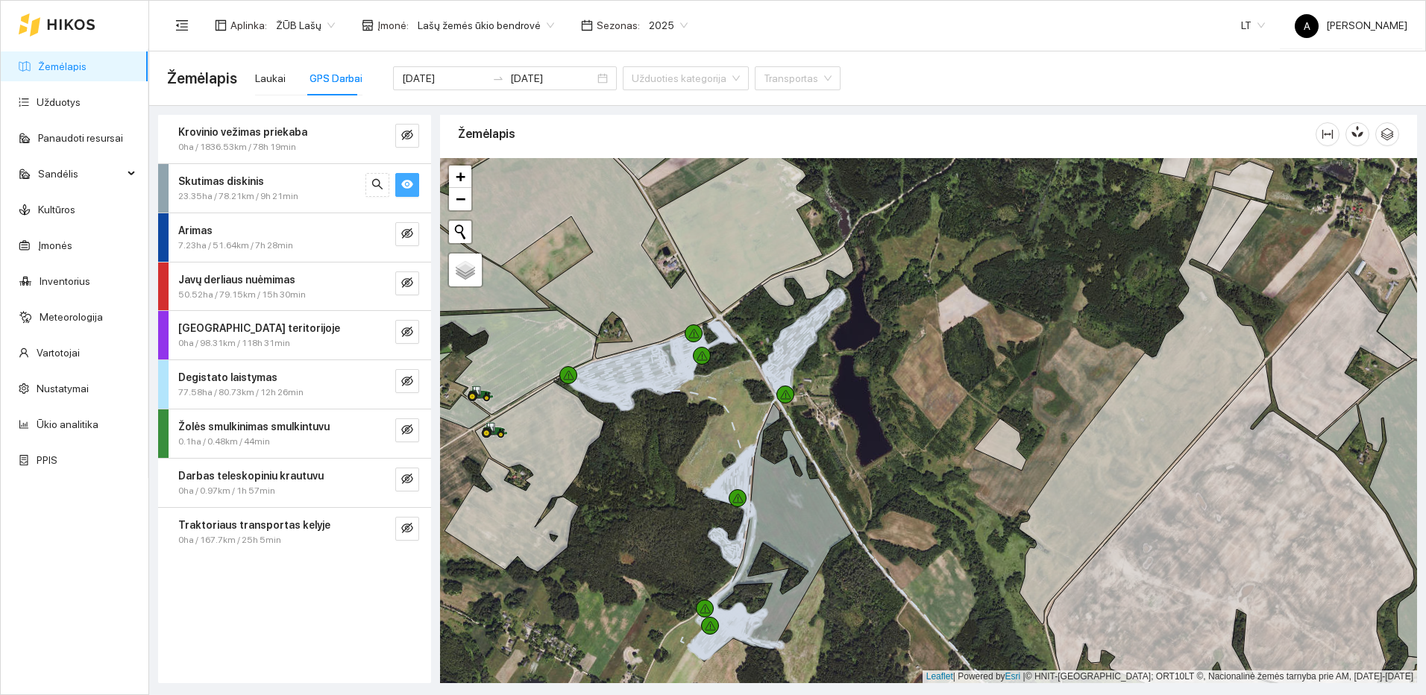
click at [409, 182] on icon "eye" at bounding box center [407, 184] width 12 height 9
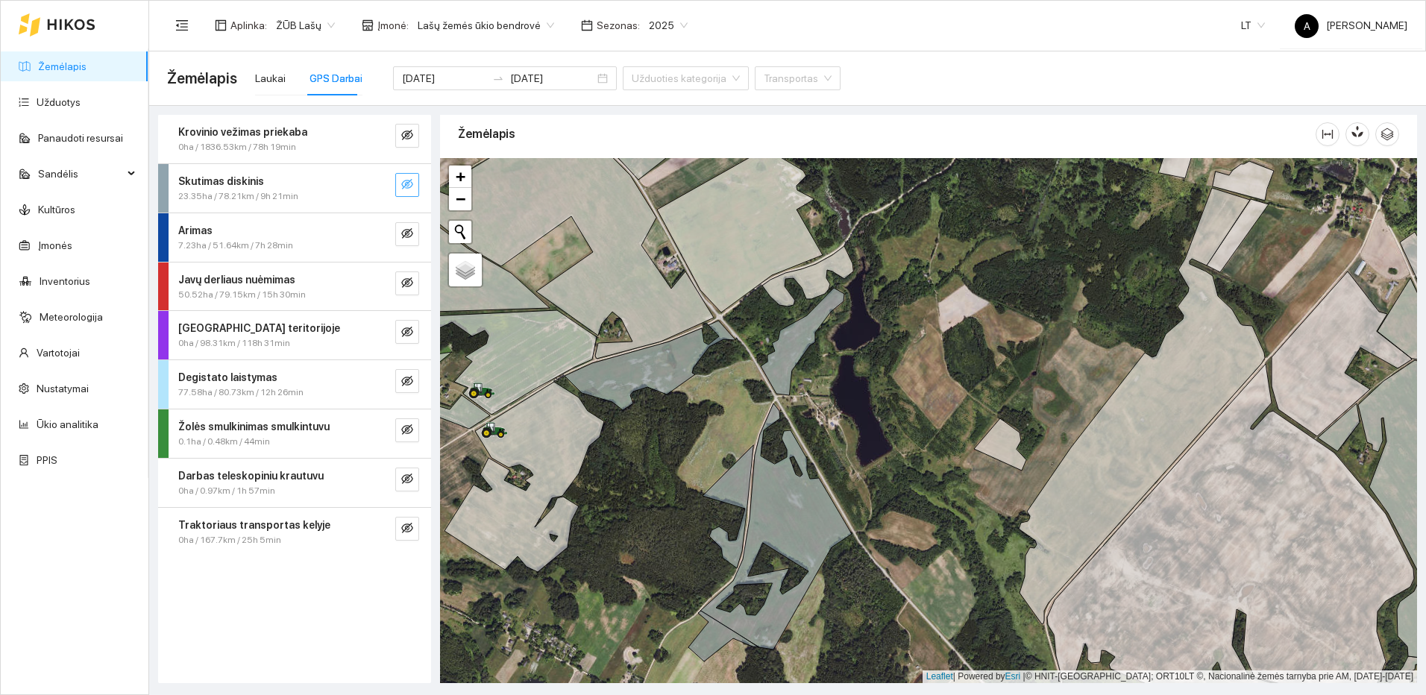
click at [406, 181] on icon "eye-invisible" at bounding box center [407, 184] width 12 height 10
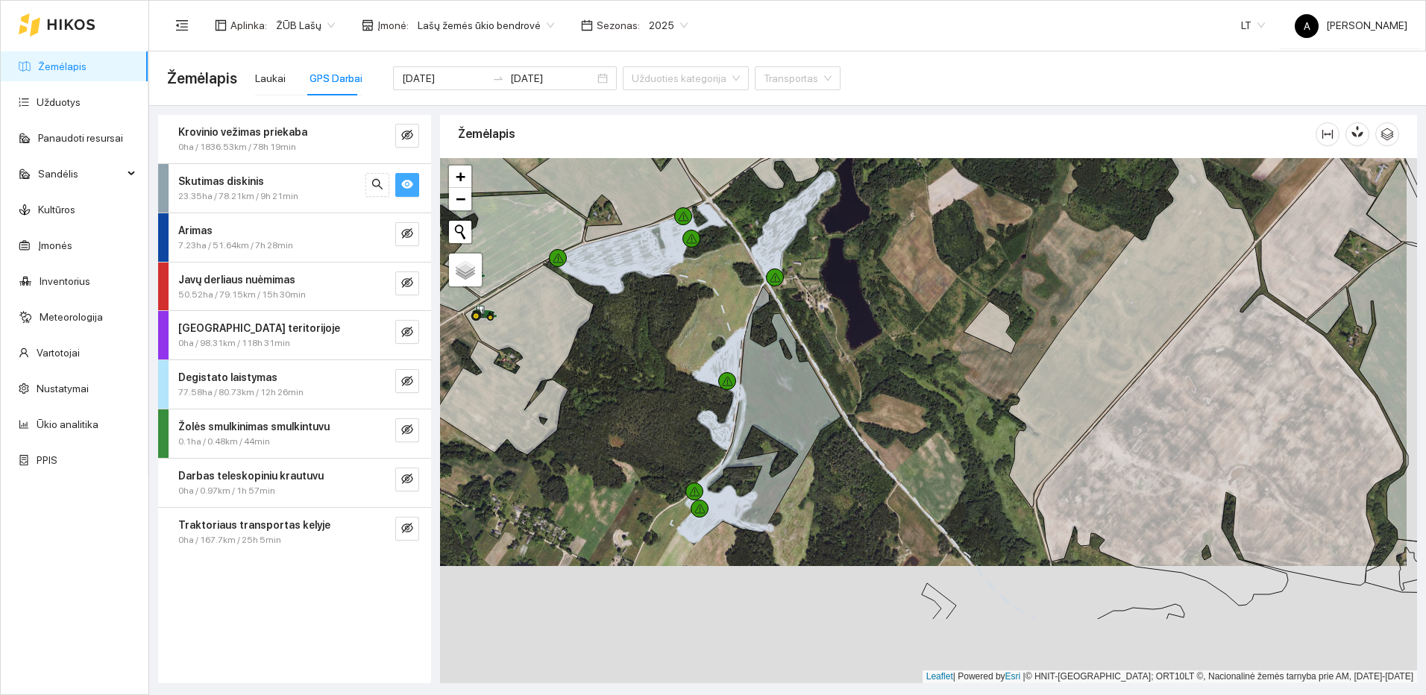
drag, startPoint x: 889, startPoint y: 611, endPoint x: 878, endPoint y: 494, distance: 117.5
click at [878, 494] on div at bounding box center [928, 420] width 977 height 525
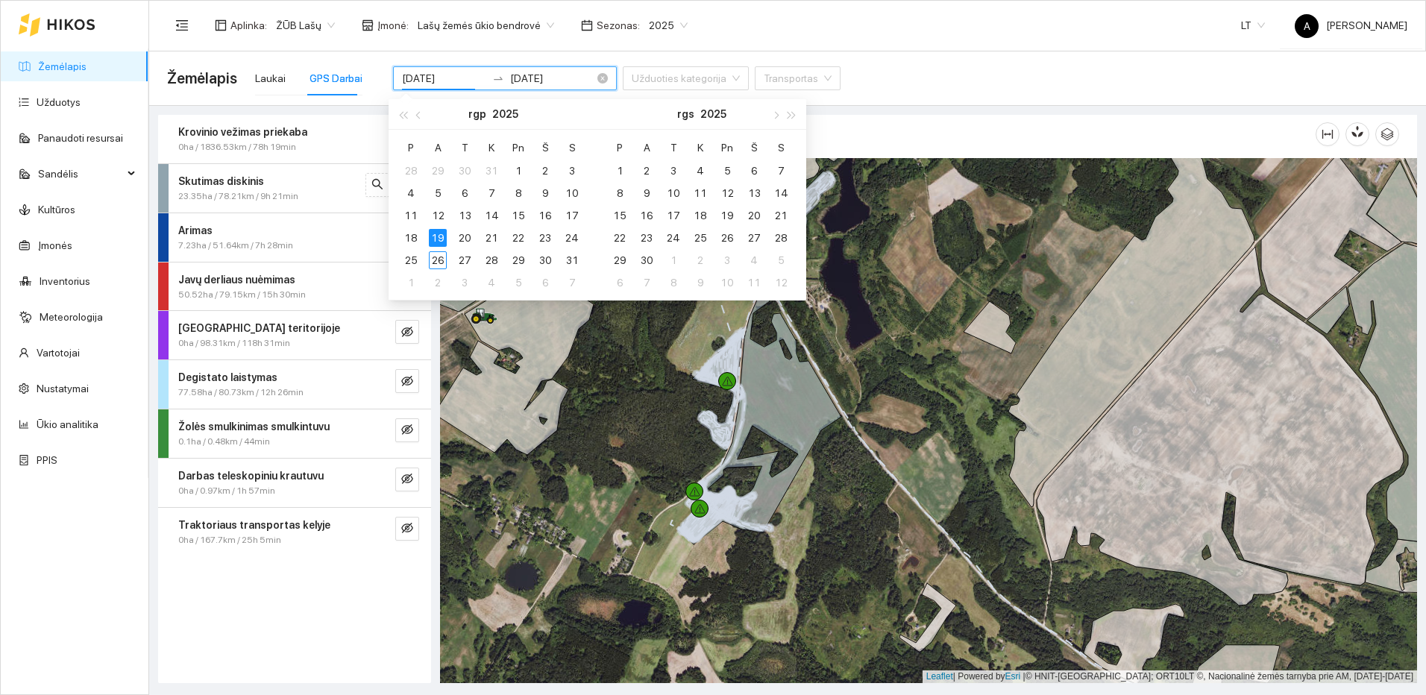
drag, startPoint x: 443, startPoint y: 78, endPoint x: 455, endPoint y: 81, distance: 12.3
click at [455, 81] on input "[DATE]" at bounding box center [444, 78] width 84 height 16
type input "[DATE]"
click at [486, 239] on div "21" at bounding box center [491, 238] width 18 height 18
type input "[DATE]"
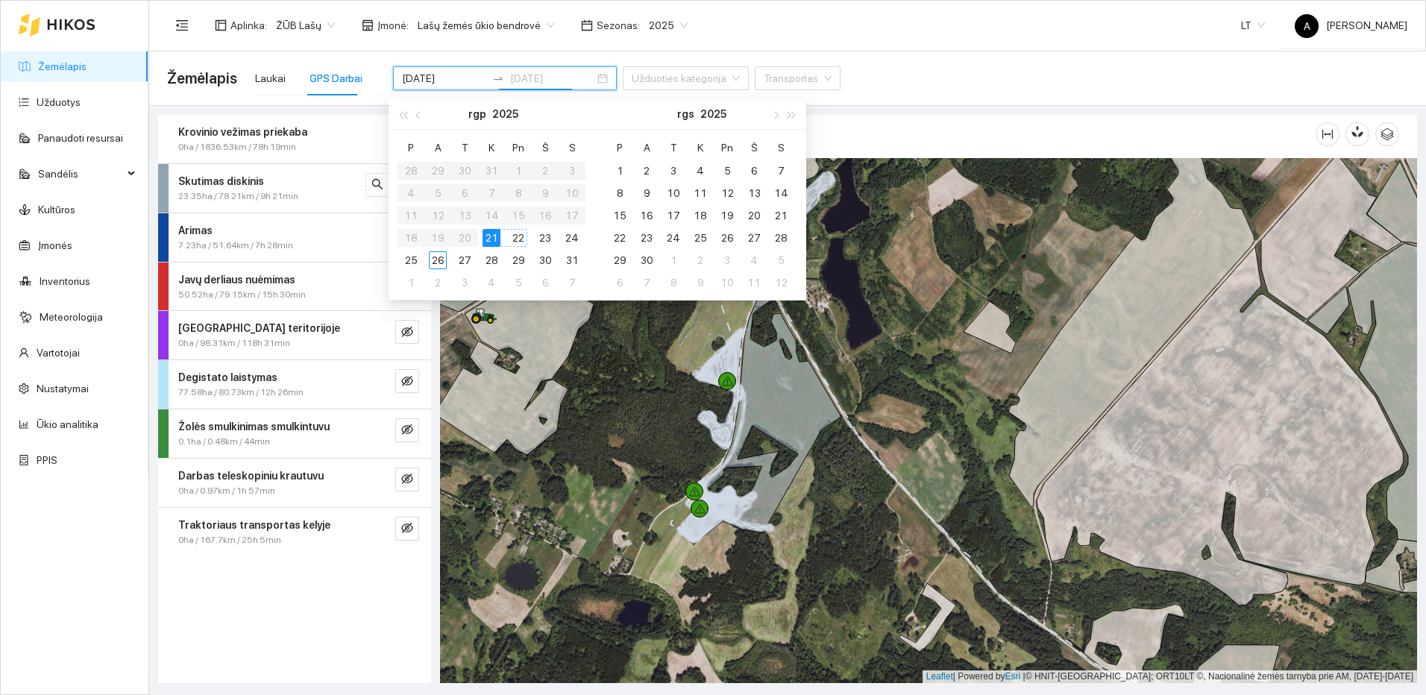
click at [526, 236] on div "22" at bounding box center [518, 238] width 18 height 18
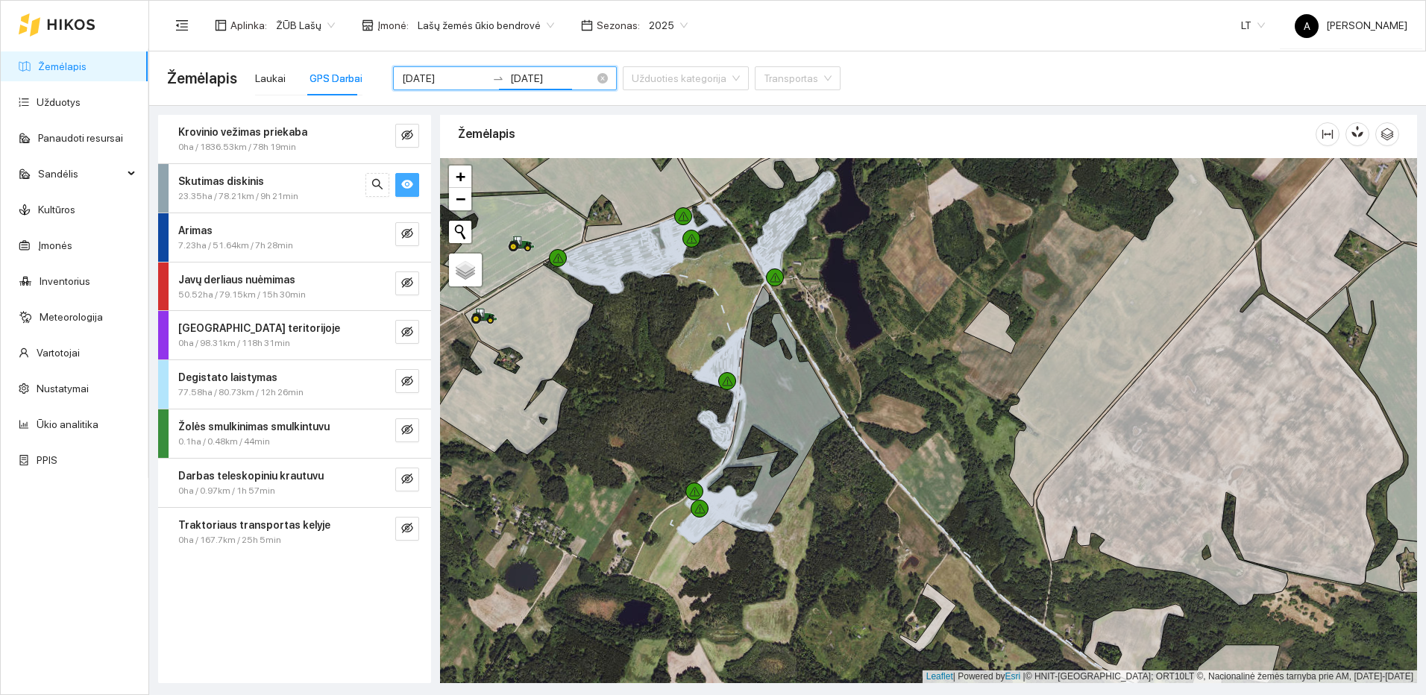
click at [452, 75] on input "[DATE]" at bounding box center [444, 78] width 84 height 16
click at [450, 78] on input "[DATE]" at bounding box center [444, 78] width 84 height 16
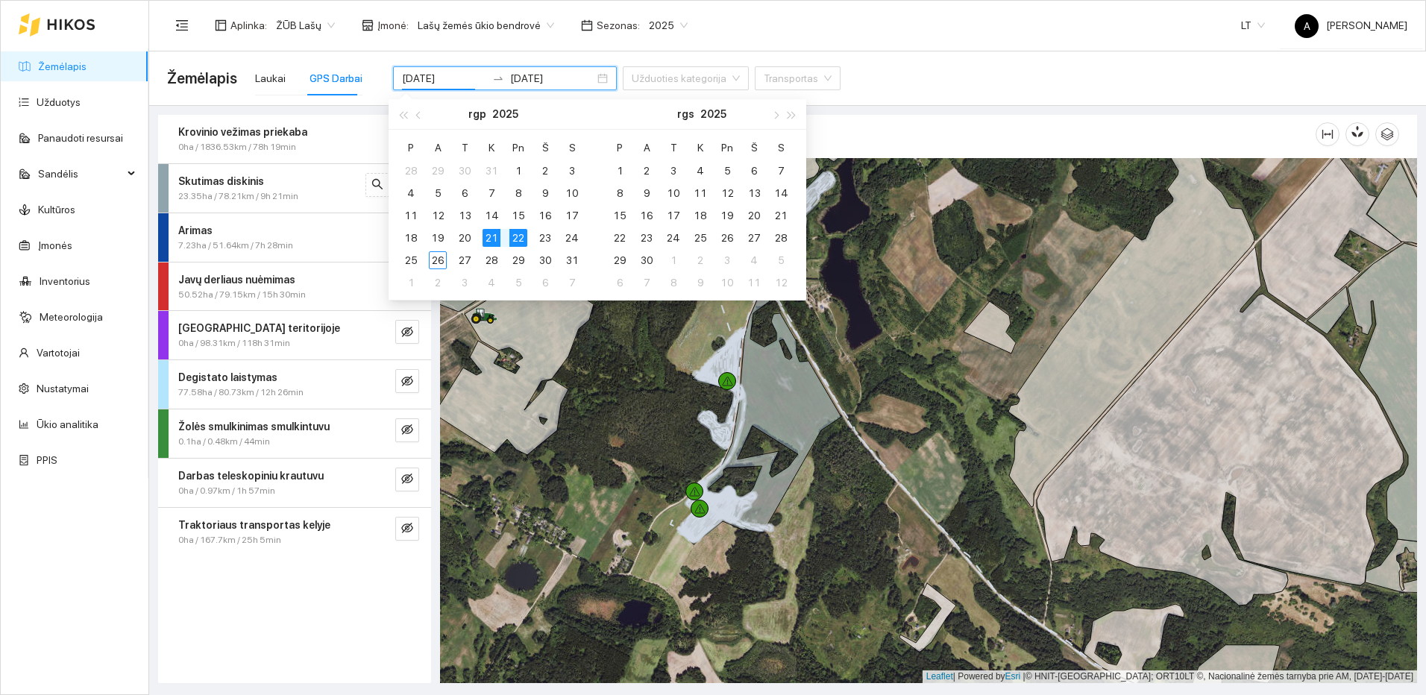
click at [517, 236] on div "22" at bounding box center [518, 238] width 18 height 18
click at [520, 237] on div "22" at bounding box center [518, 238] width 18 height 18
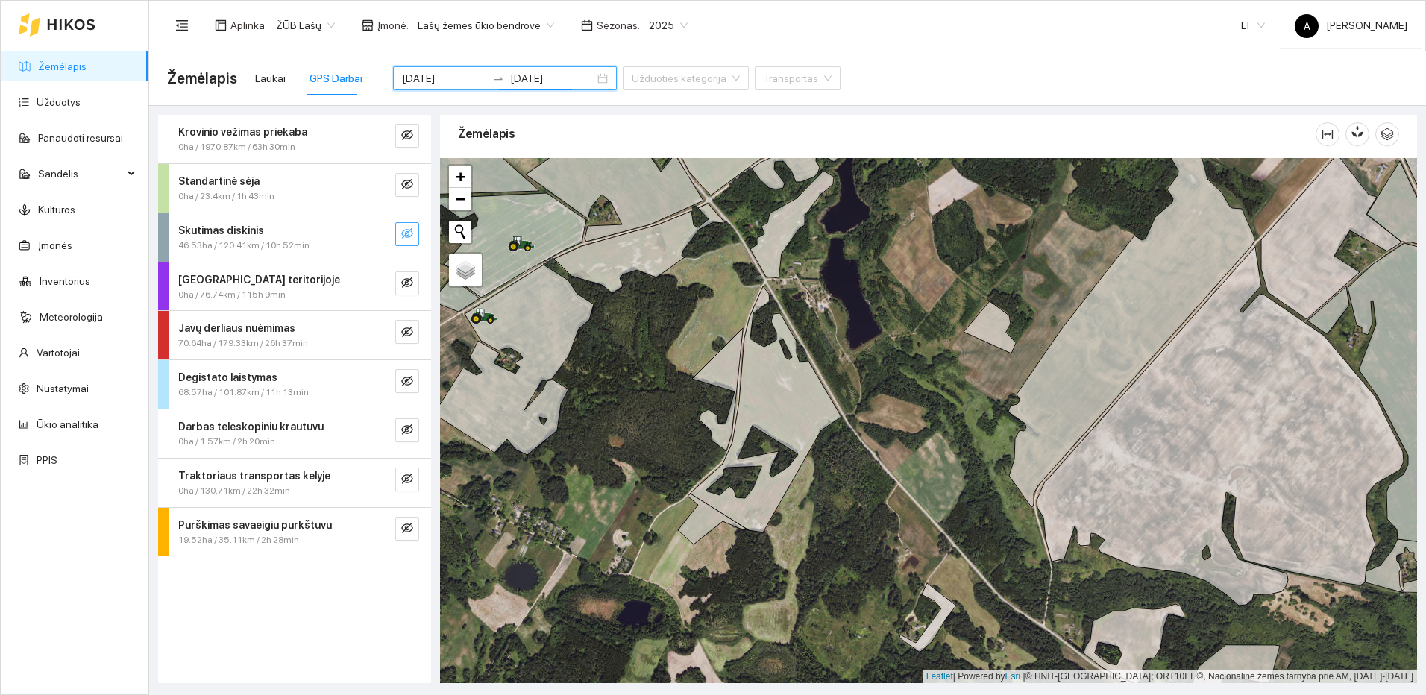
click at [891, 28] on div "Aplinka : ŽŪB Lašų Įmonė : Lašų žemės ūkio bendrovė Sezonas : 2025 LT A Agro La…" at bounding box center [787, 25] width 1240 height 48
click at [413, 224] on button "button" at bounding box center [407, 234] width 24 height 24
click at [371, 233] on icon "search" at bounding box center [377, 233] width 12 height 12
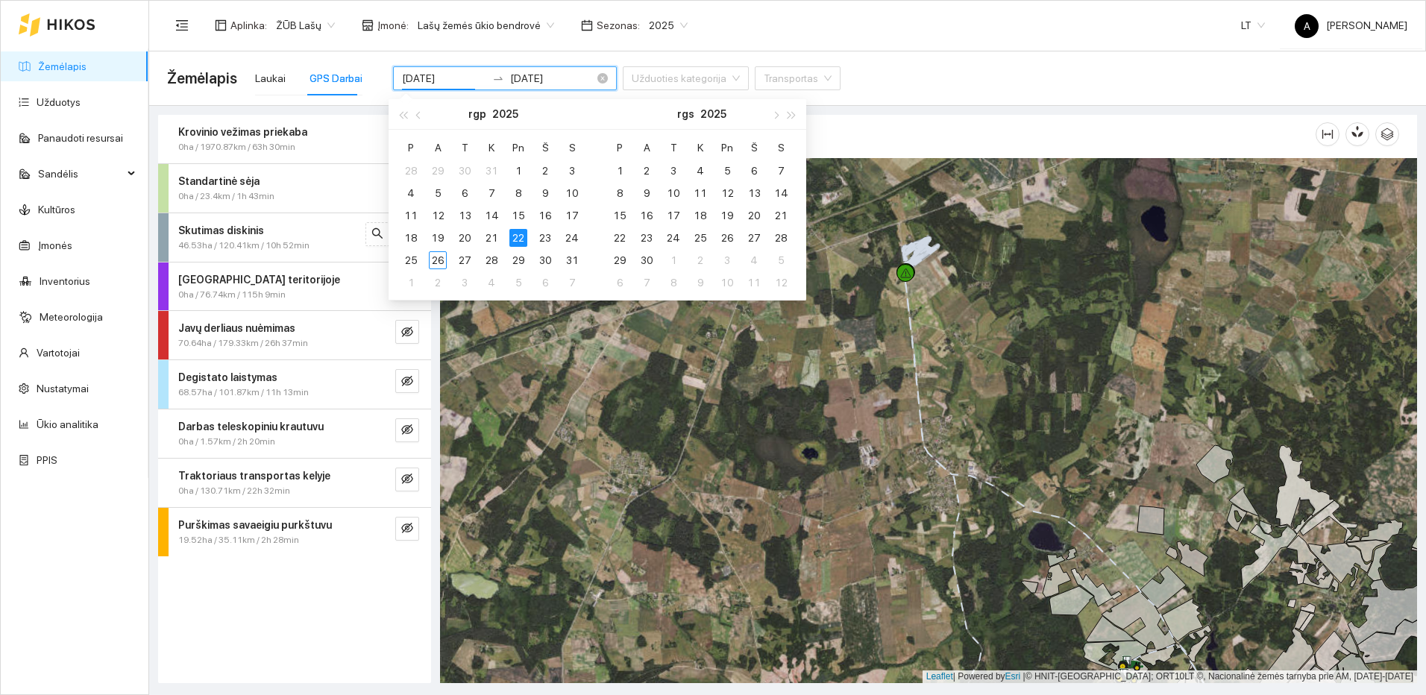
click at [453, 78] on input "[DATE]" at bounding box center [444, 78] width 84 height 16
type input "[DATE]"
click at [545, 237] on div "23" at bounding box center [545, 238] width 18 height 18
type input "[DATE]"
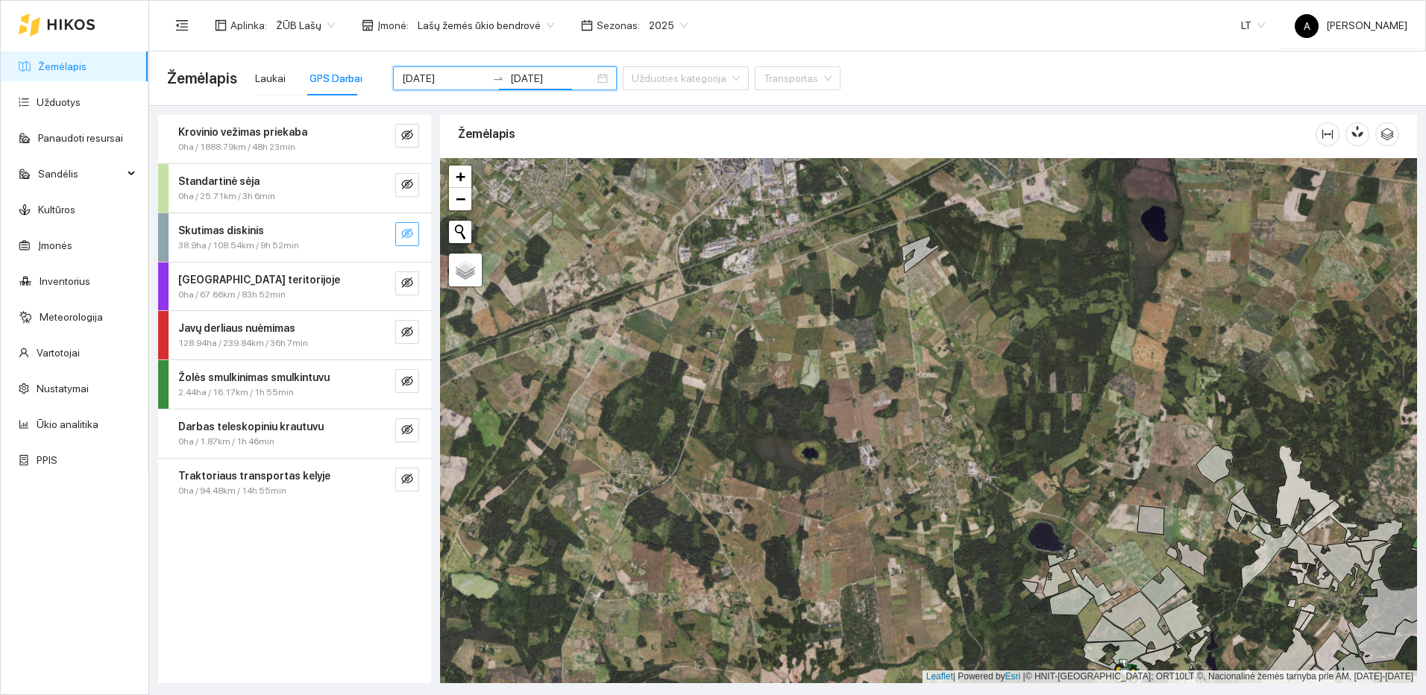
click at [412, 232] on icon "eye-invisible" at bounding box center [407, 233] width 12 height 10
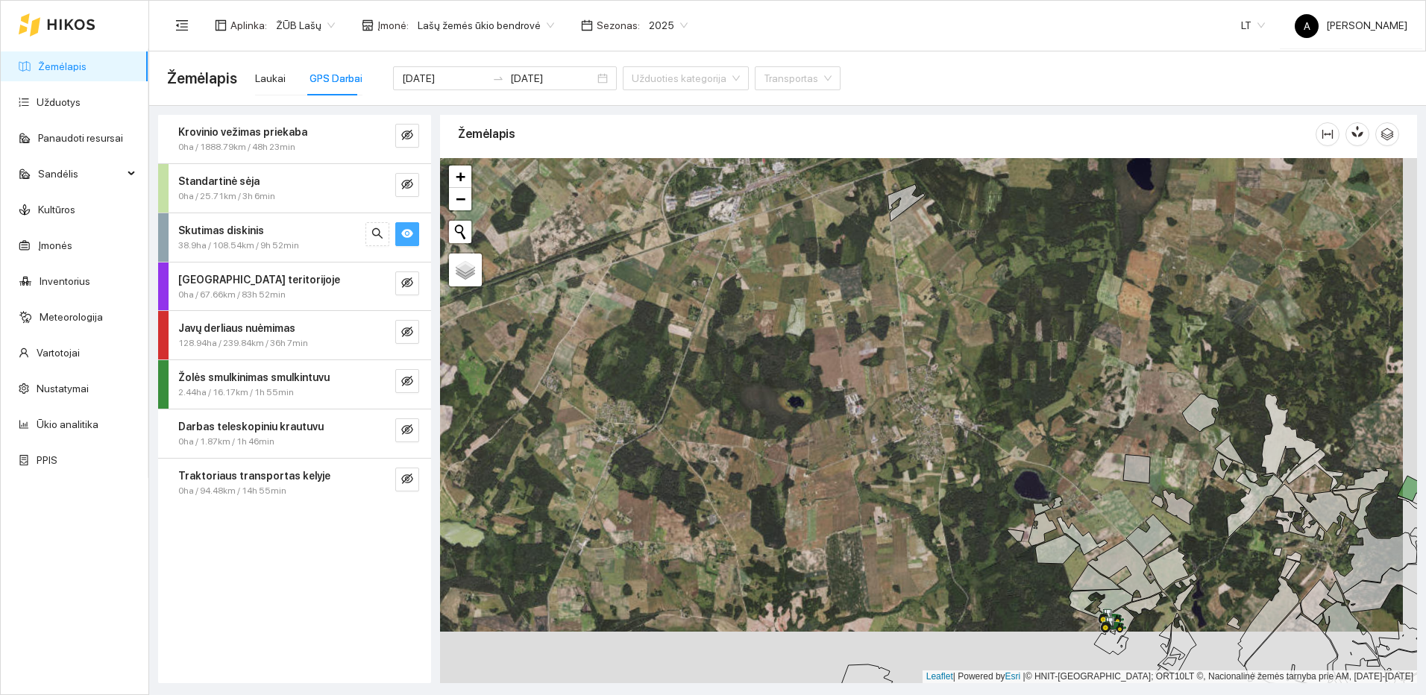
drag, startPoint x: 1069, startPoint y: 524, endPoint x: 887, endPoint y: 292, distance: 295.3
click at [887, 292] on div at bounding box center [928, 420] width 977 height 525
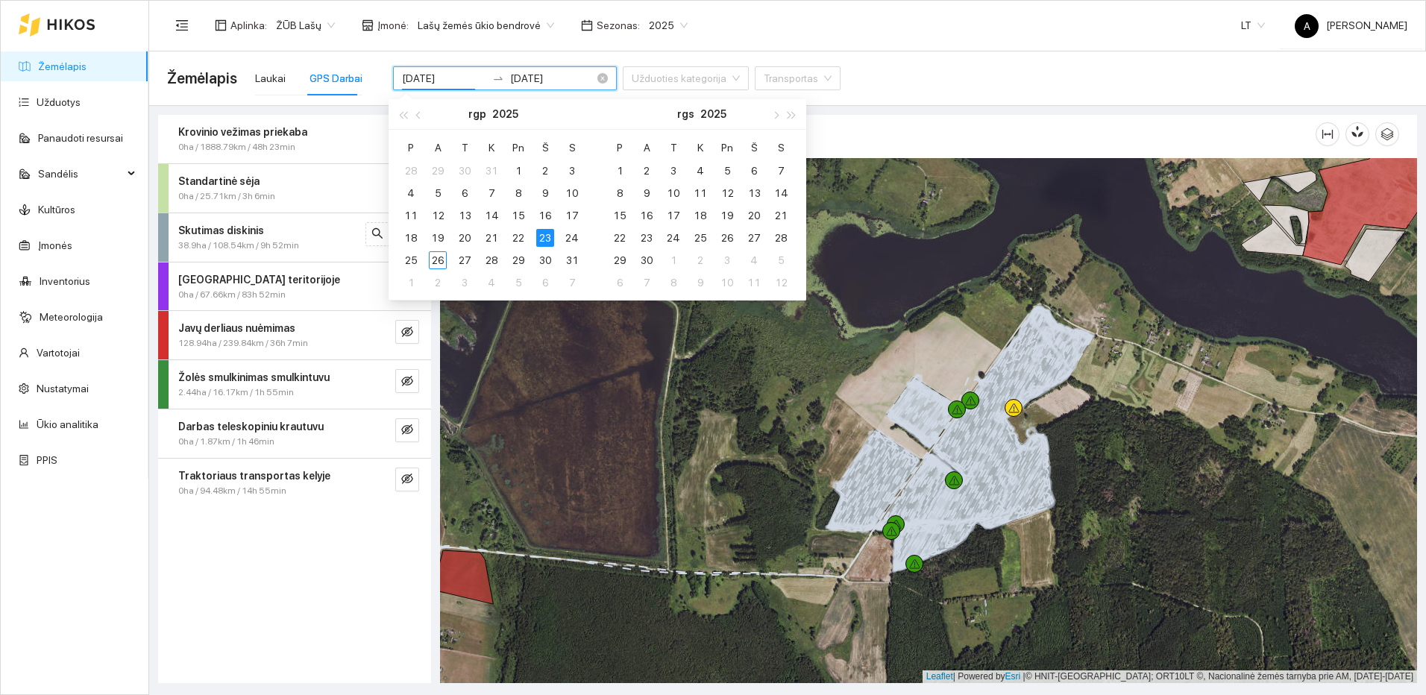
click at [456, 79] on input "[DATE]" at bounding box center [444, 78] width 84 height 16
type input "[DATE]"
click at [410, 258] on div "25" at bounding box center [411, 260] width 18 height 18
type input "[DATE]"
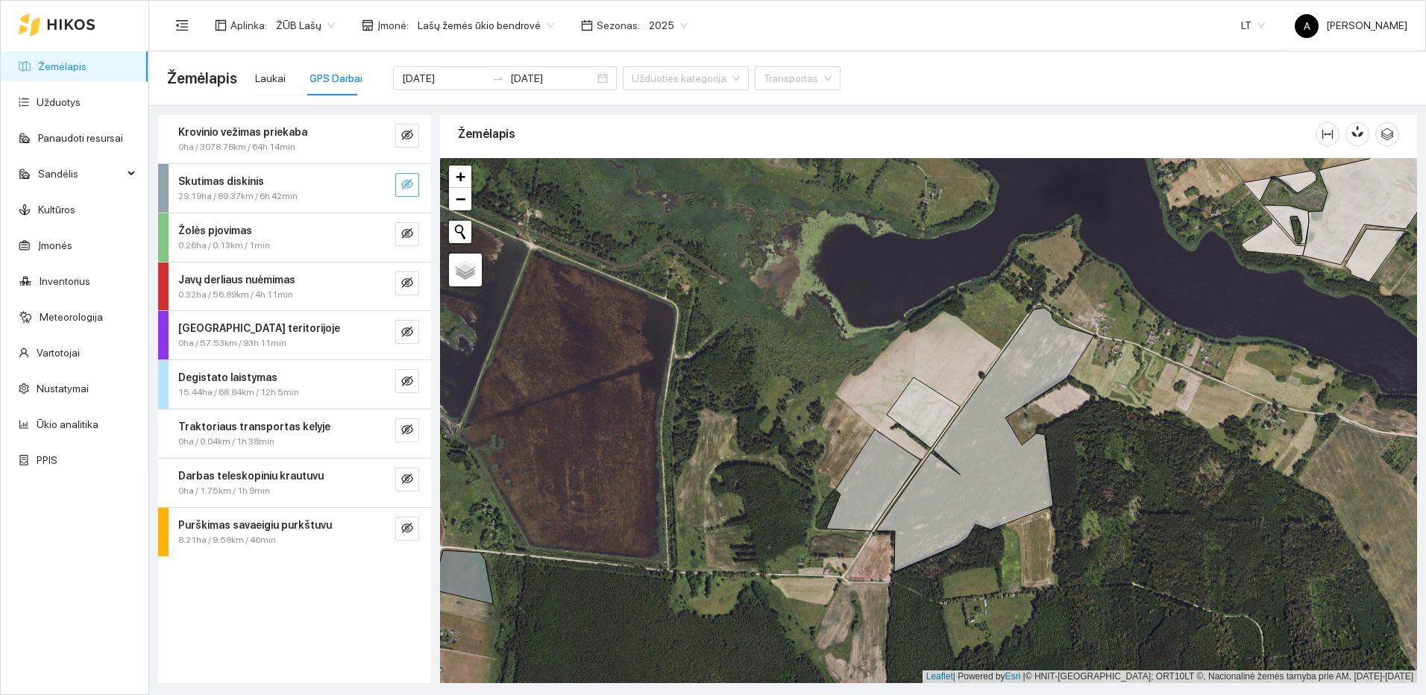
click at [403, 187] on icon "eye-invisible" at bounding box center [407, 184] width 12 height 10
click at [376, 185] on icon "search" at bounding box center [377, 184] width 12 height 12
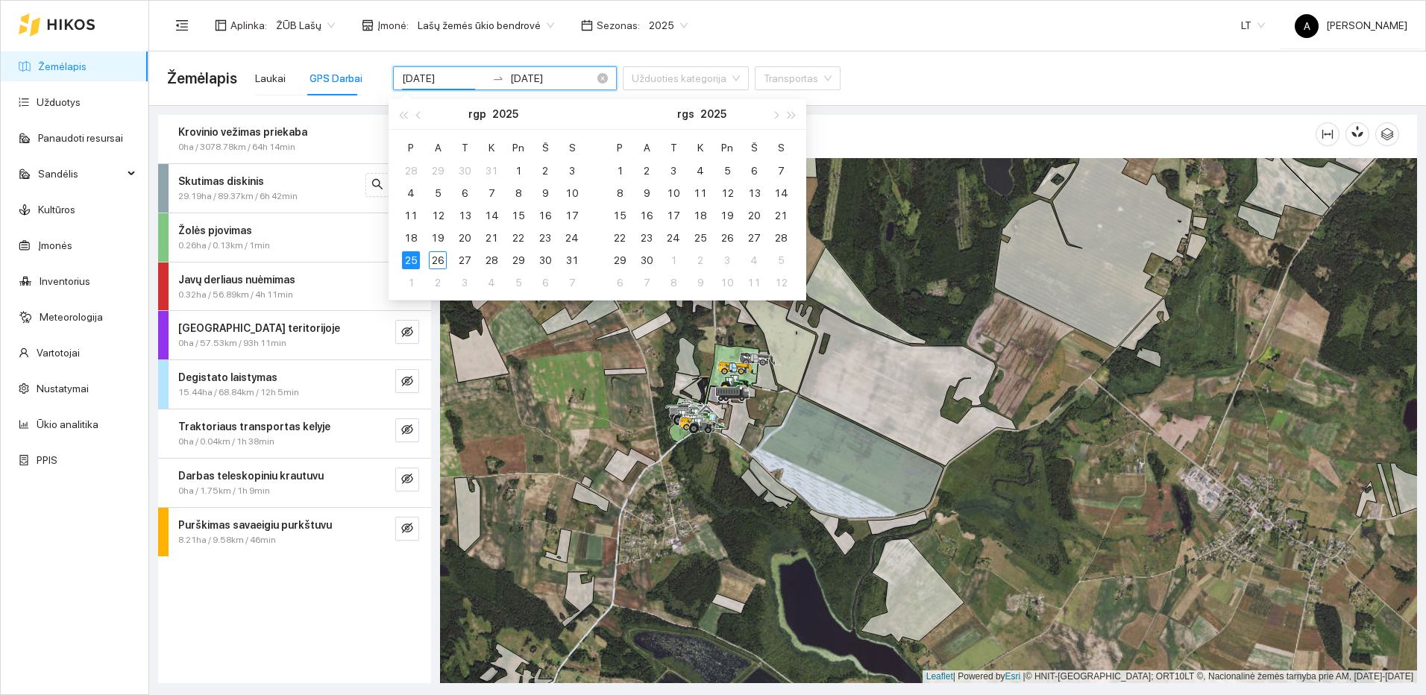
click at [453, 76] on input "[DATE]" at bounding box center [444, 78] width 84 height 16
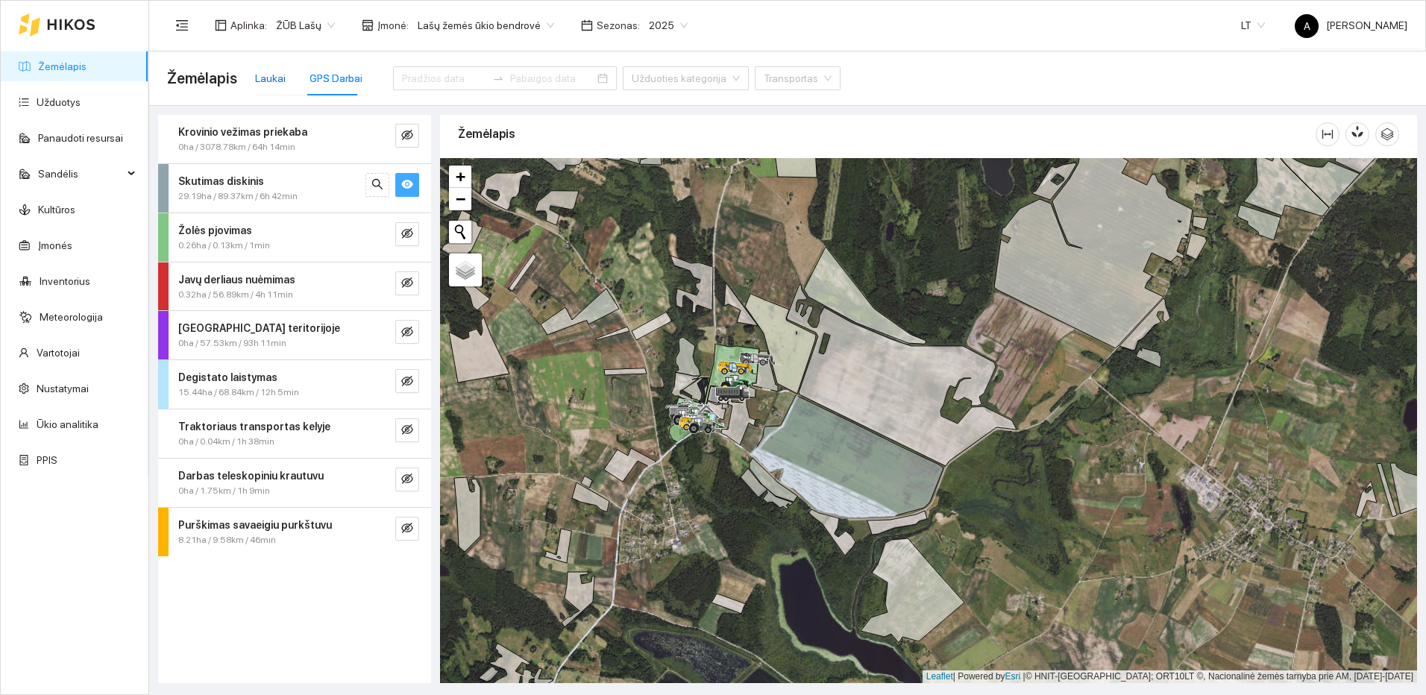
click at [281, 75] on div "Laukai" at bounding box center [270, 78] width 31 height 16
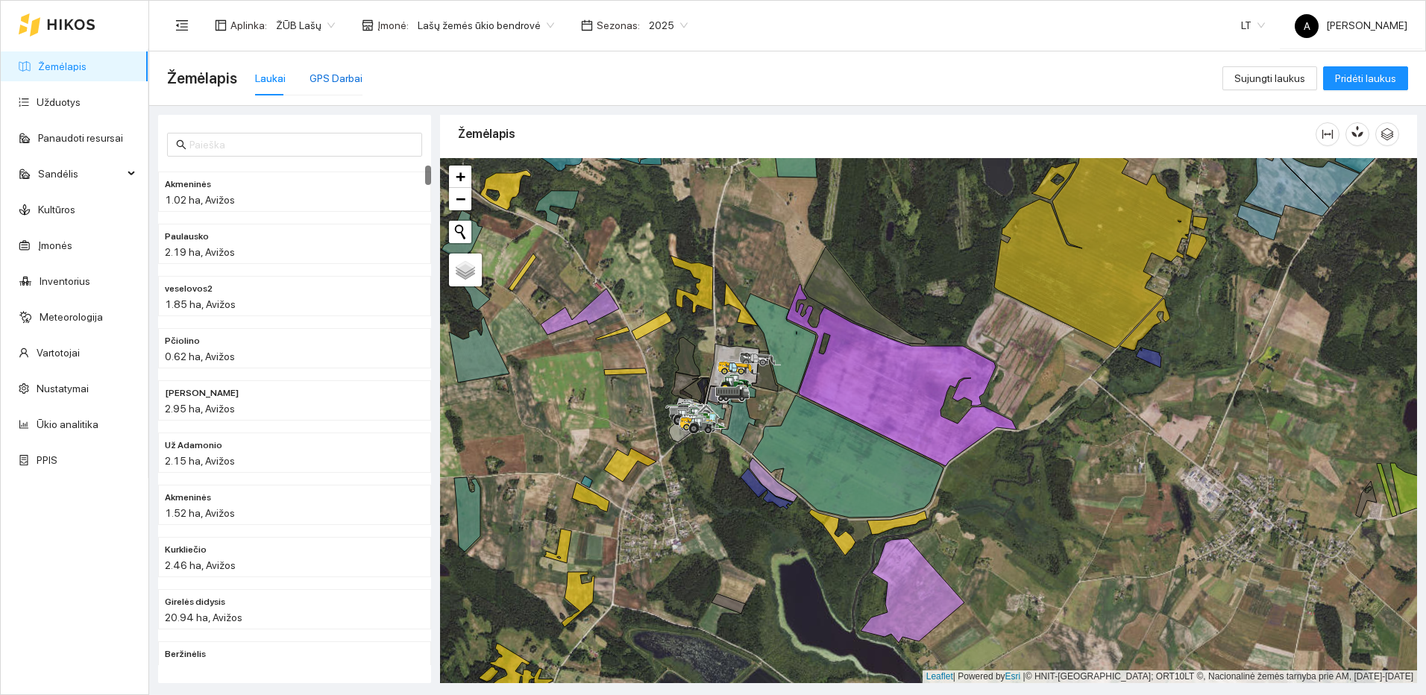
click at [350, 81] on div "GPS Darbai" at bounding box center [335, 78] width 53 height 16
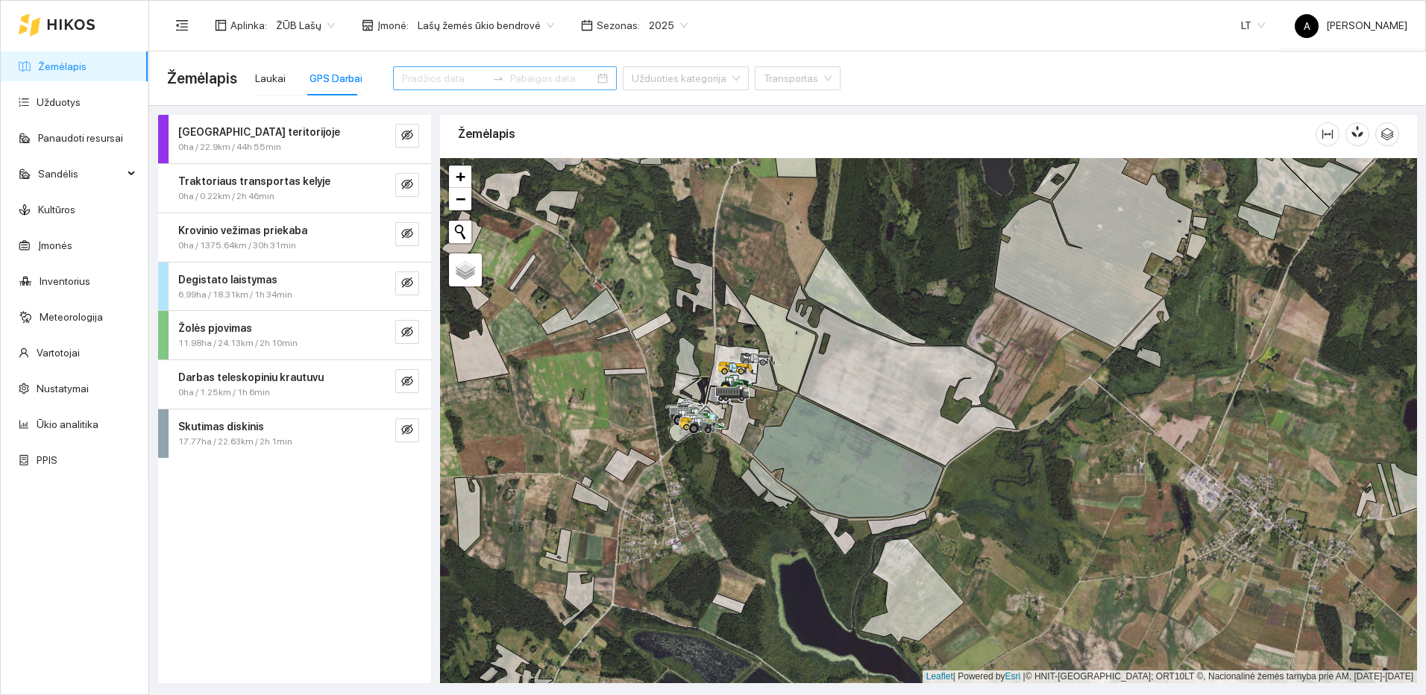
click at [464, 75] on input at bounding box center [444, 78] width 84 height 16
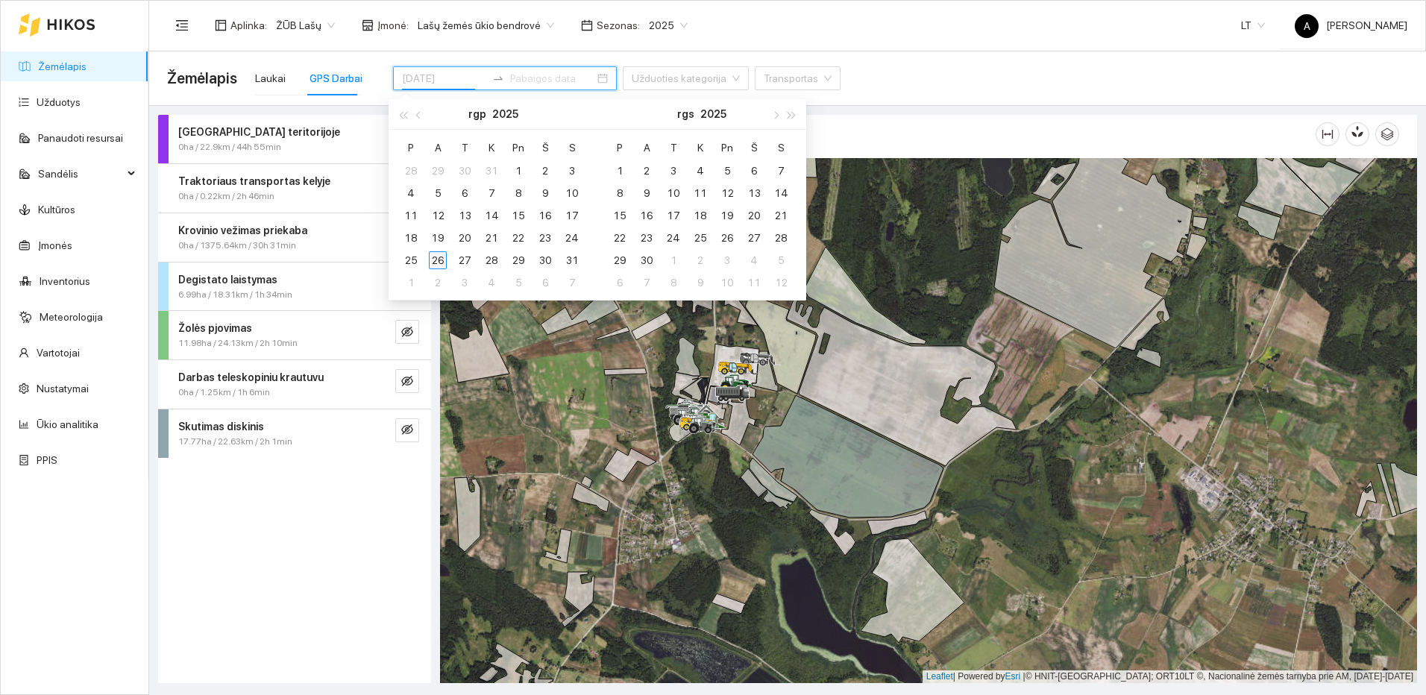
type input "[DATE]"
click at [435, 259] on div "26" at bounding box center [438, 260] width 18 height 18
click at [440, 260] on div "26" at bounding box center [438, 260] width 18 height 18
type input "[DATE]"
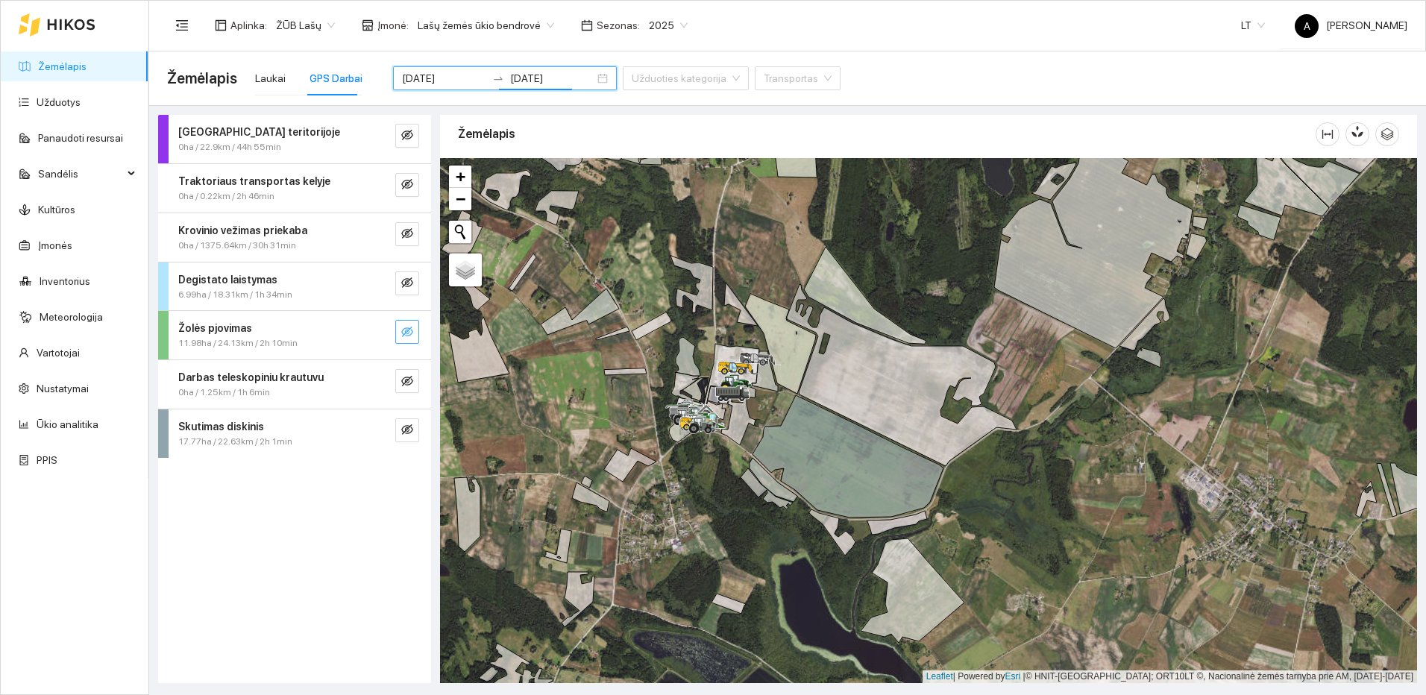
click at [405, 329] on icon "eye-invisible" at bounding box center [407, 332] width 12 height 12
drag, startPoint x: 567, startPoint y: 303, endPoint x: 884, endPoint y: 496, distance: 370.7
click at [884, 494] on div at bounding box center [928, 420] width 977 height 525
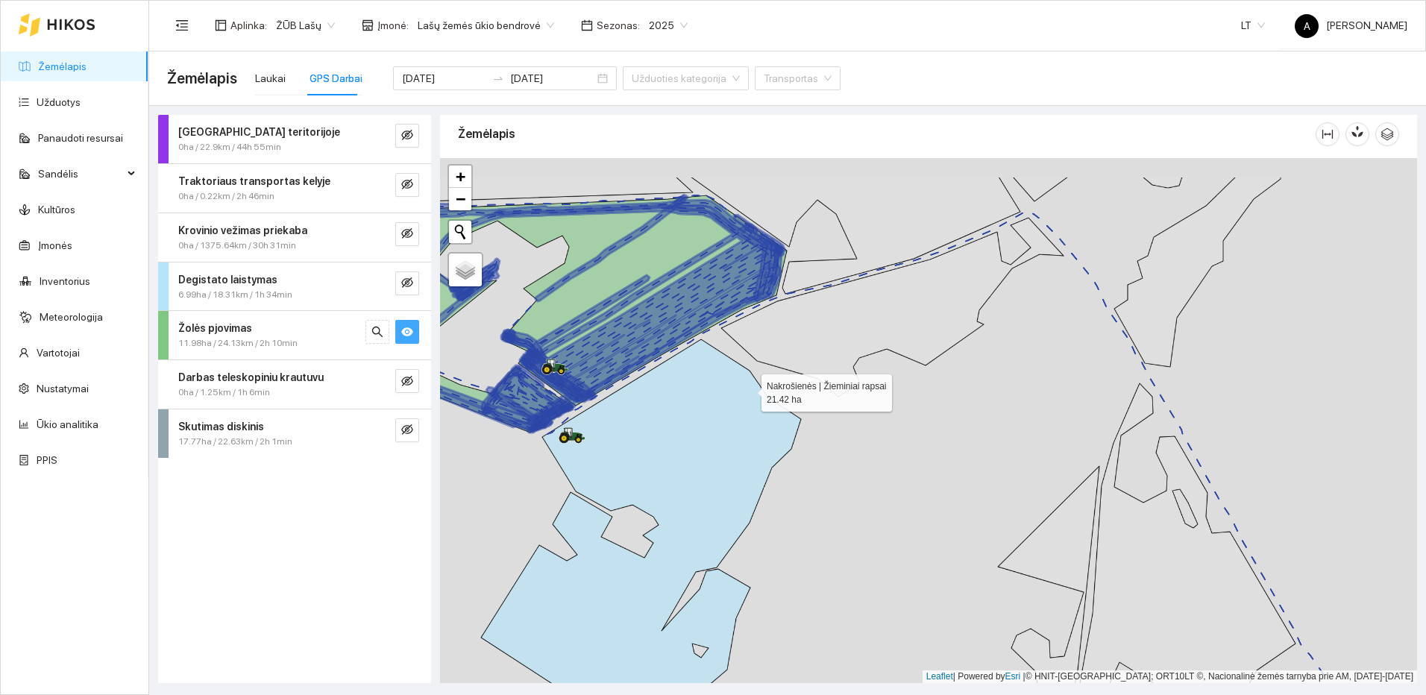
drag, startPoint x: 704, startPoint y: 354, endPoint x: 821, endPoint y: 453, distance: 152.9
click at [801, 453] on icon at bounding box center [641, 529] width 320 height 380
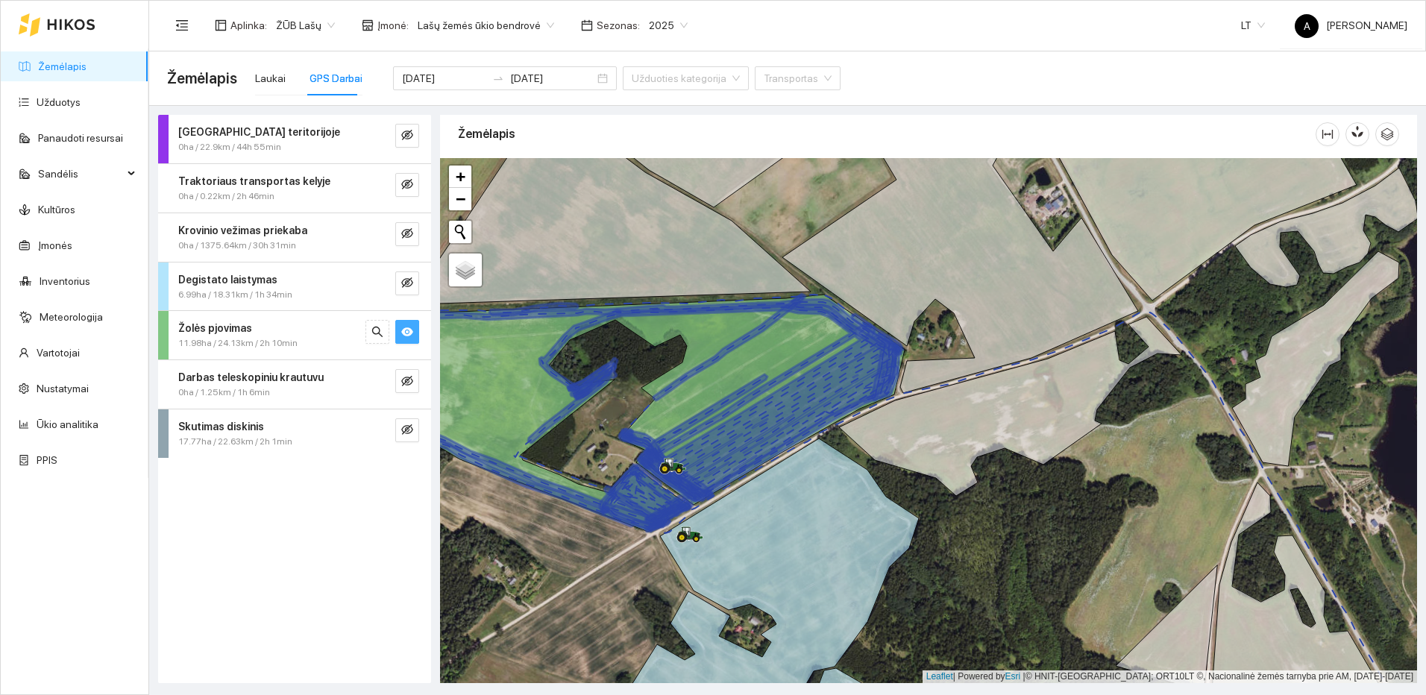
click at [404, 333] on icon "eye" at bounding box center [407, 331] width 12 height 9
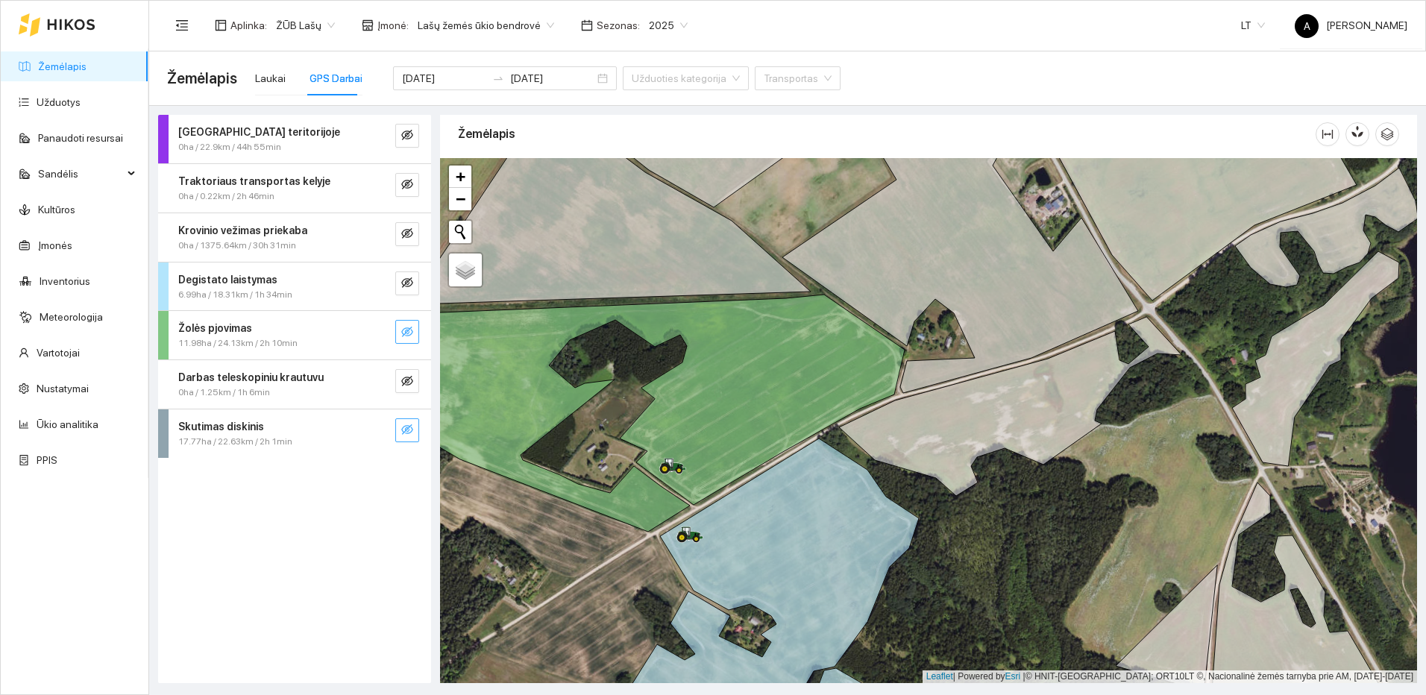
click at [409, 433] on icon "eye-invisible" at bounding box center [407, 429] width 12 height 10
click at [376, 433] on icon "search" at bounding box center [377, 430] width 12 height 12
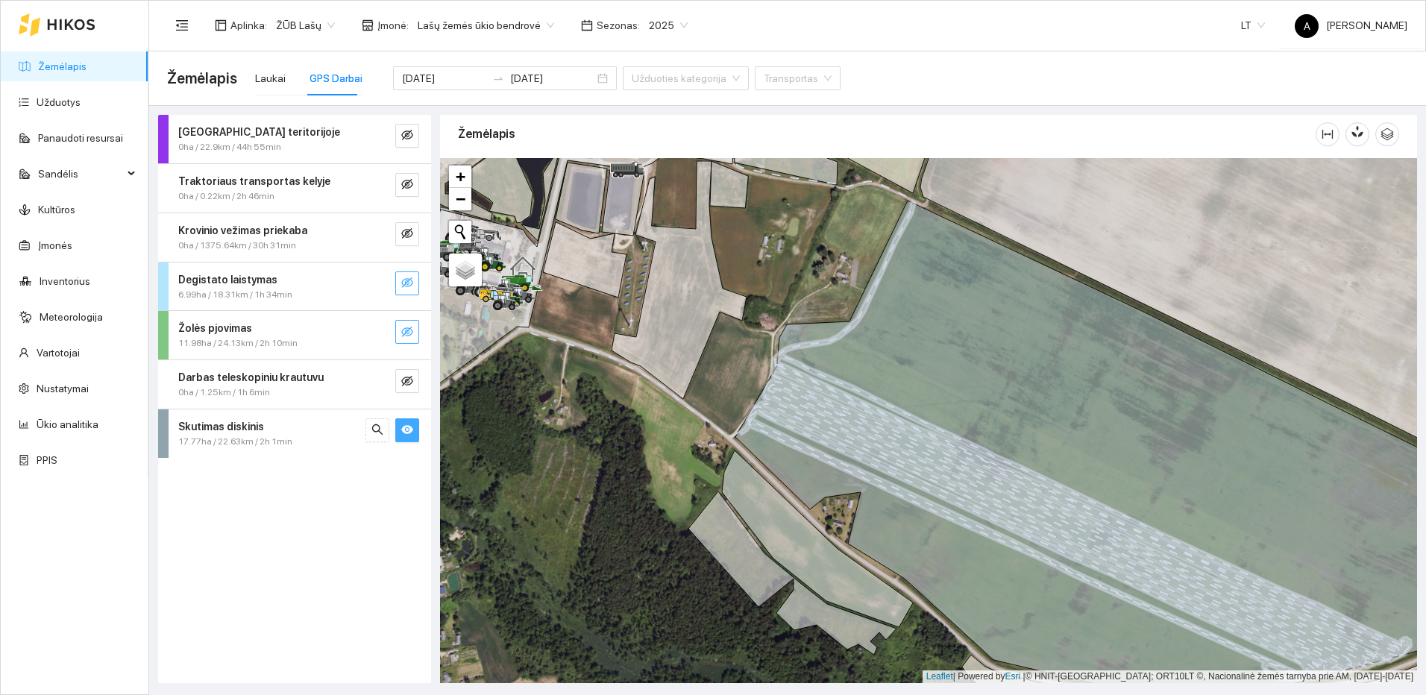
click at [409, 285] on icon "eye-invisible" at bounding box center [407, 283] width 12 height 12
click at [382, 285] on icon "search" at bounding box center [377, 283] width 12 height 12
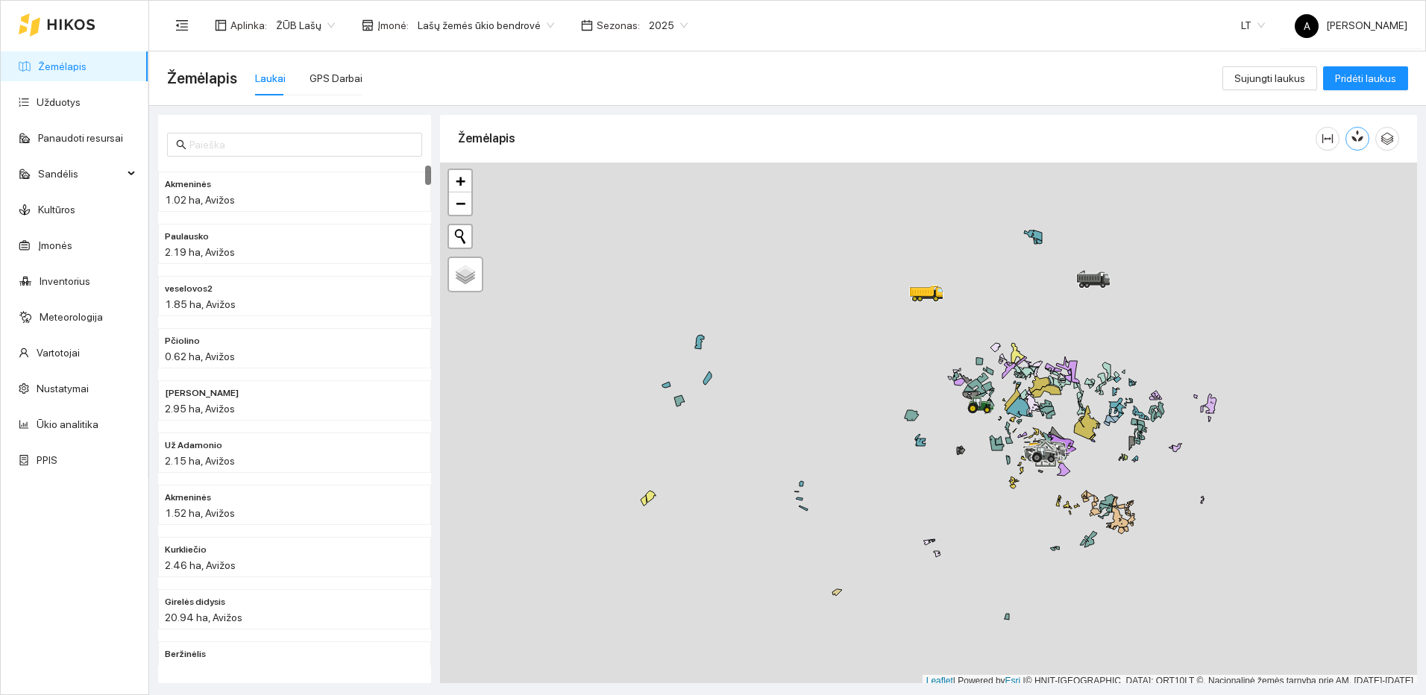
click at [1355, 148] on button "button" at bounding box center [1357, 139] width 24 height 24
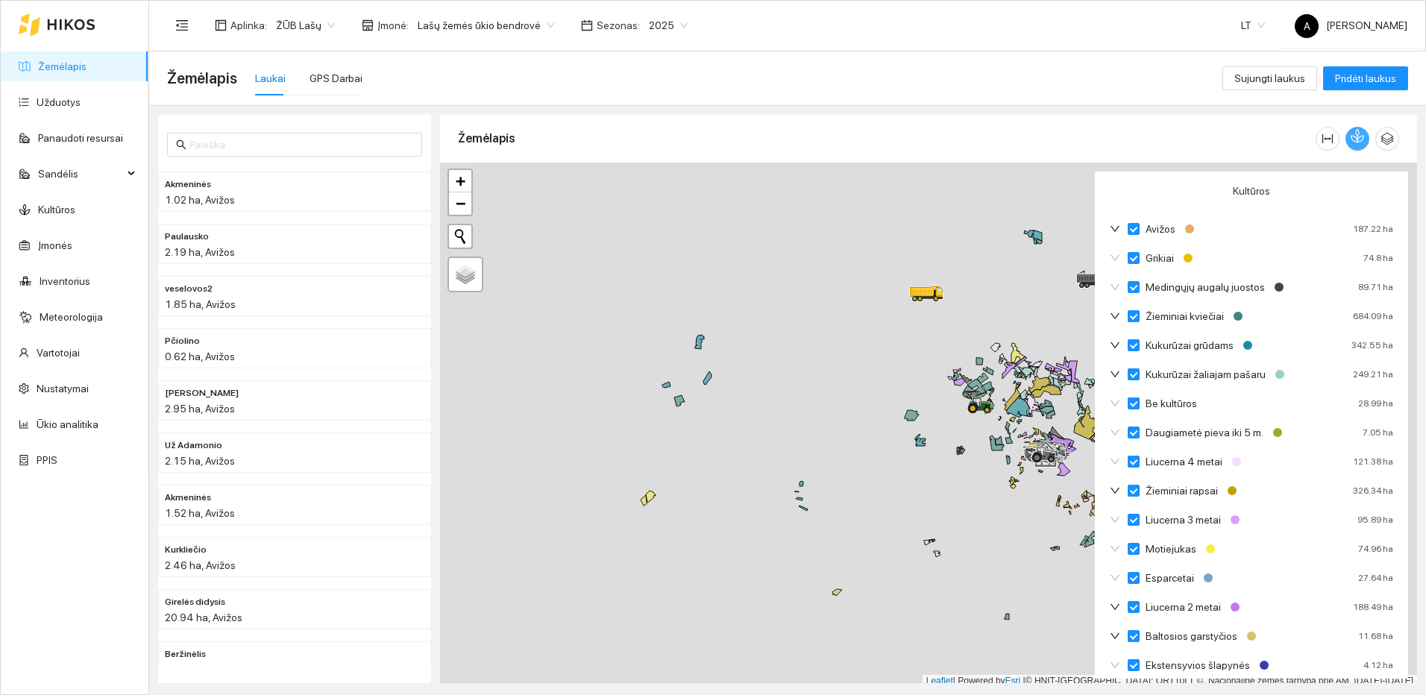
scroll to position [44, 0]
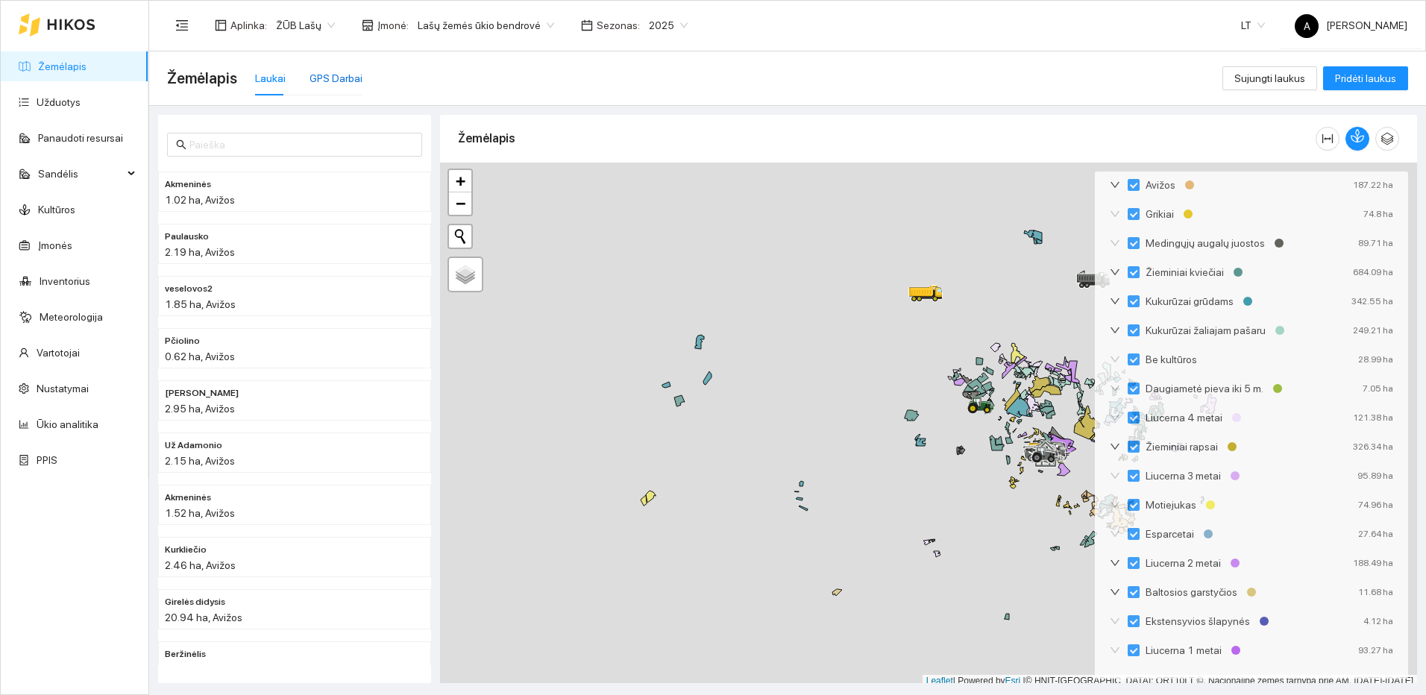
click at [325, 73] on div "GPS Darbai" at bounding box center [335, 78] width 53 height 16
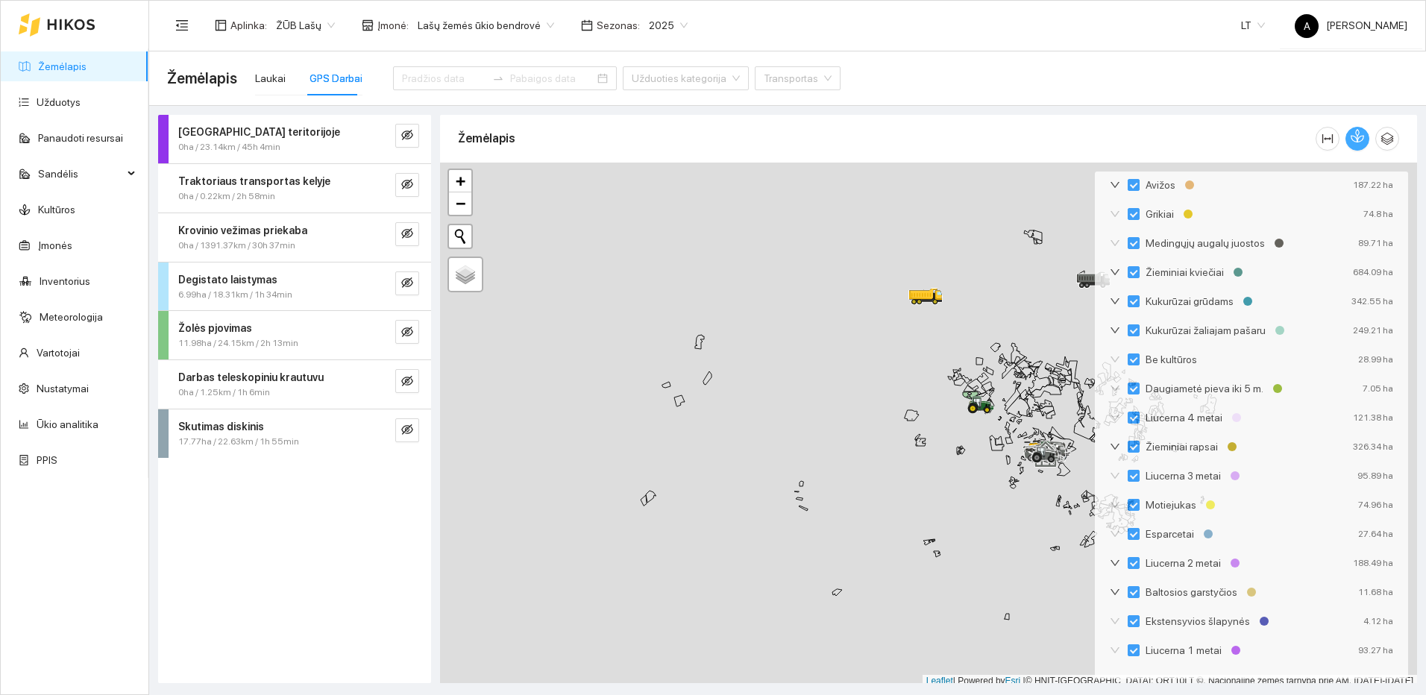
click at [1355, 132] on icon "button" at bounding box center [1356, 135] width 13 height 13
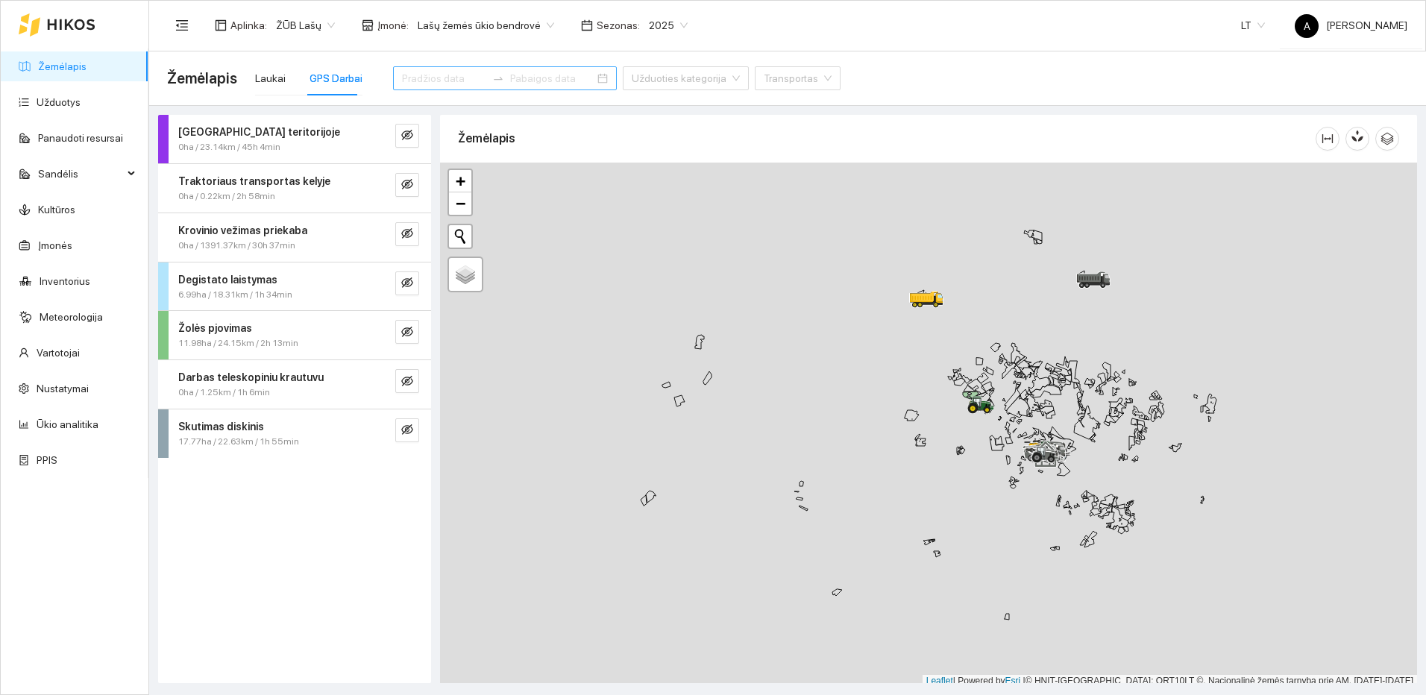
click at [435, 78] on input at bounding box center [444, 78] width 84 height 16
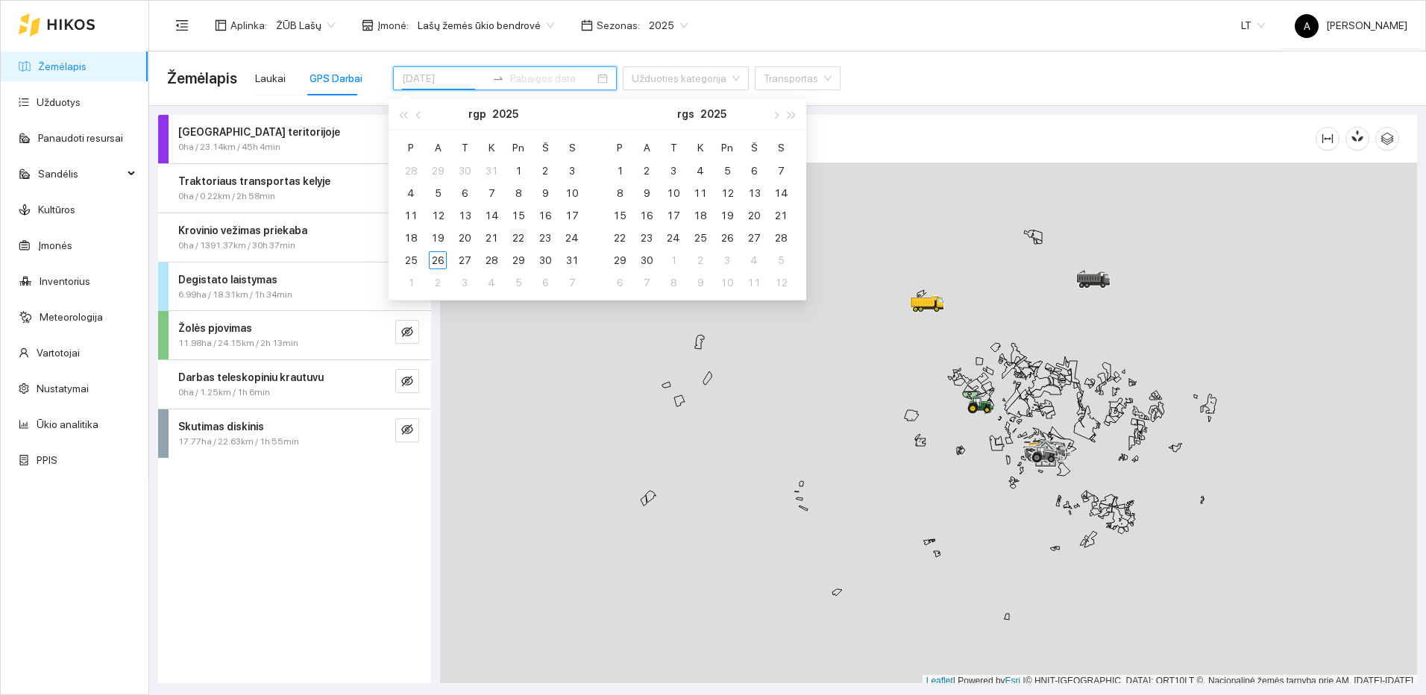
type input "2025-08-22"
click at [513, 236] on div "22" at bounding box center [518, 238] width 18 height 18
click at [514, 236] on div "22" at bounding box center [518, 238] width 18 height 18
type input "2025-08-22"
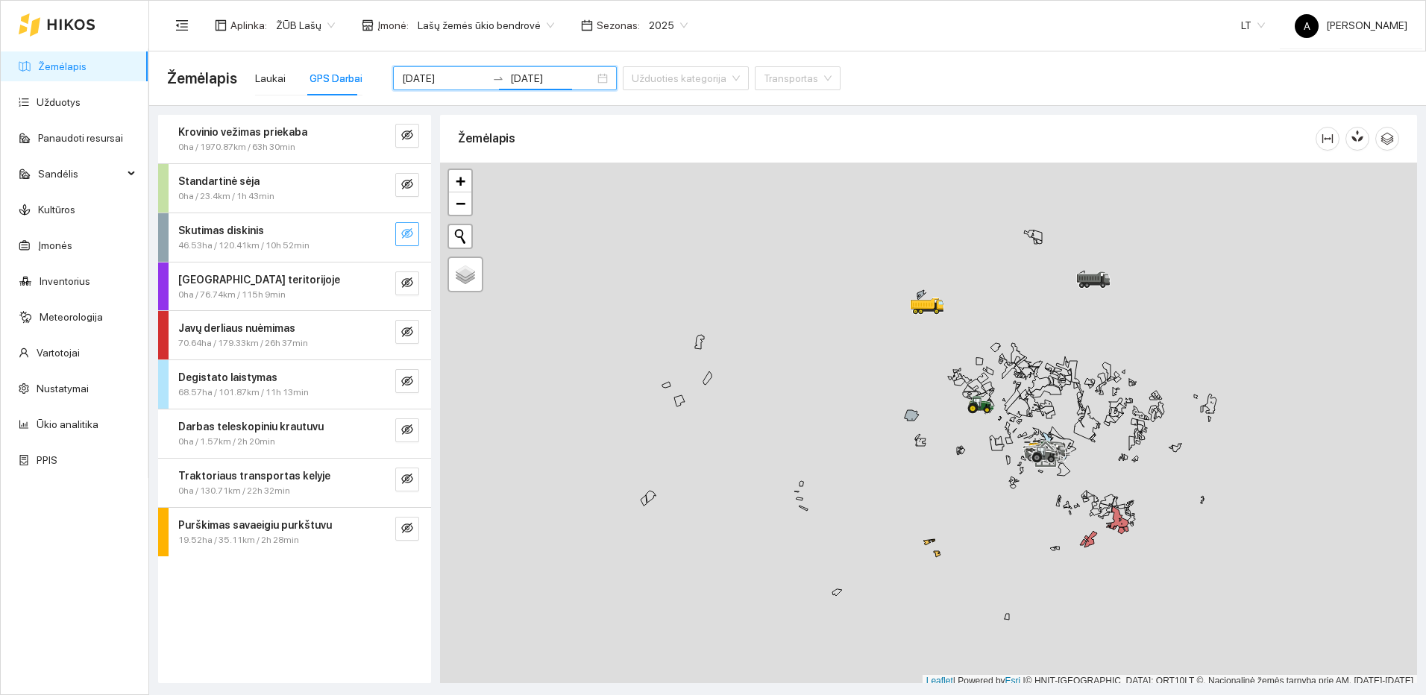
click at [412, 231] on icon "eye-invisible" at bounding box center [407, 233] width 12 height 12
click at [391, 237] on div at bounding box center [392, 234] width 54 height 24
click at [383, 235] on icon "search" at bounding box center [377, 233] width 12 height 12
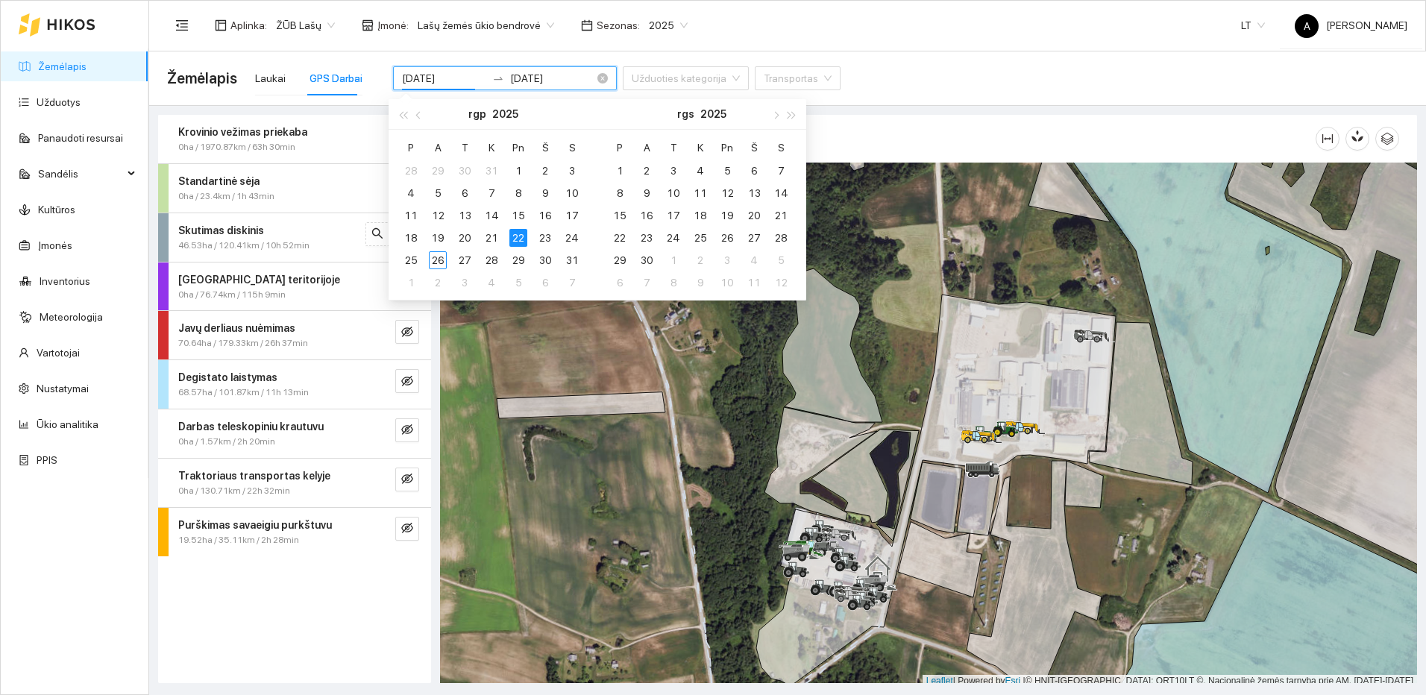
click at [456, 79] on input "2025-08-22" at bounding box center [444, 78] width 84 height 16
type input "2025-08-21"
click at [494, 234] on div "21" at bounding box center [491, 238] width 18 height 18
type input "2025-08-21"
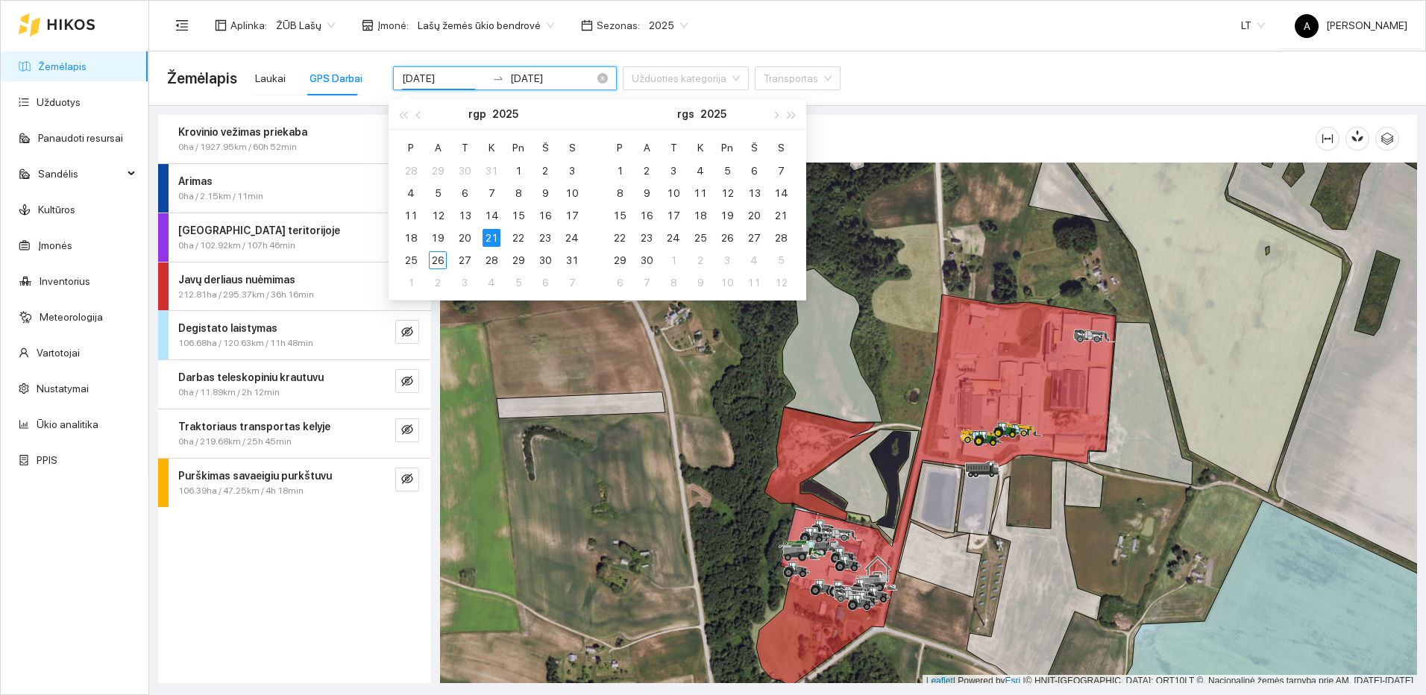
drag, startPoint x: 448, startPoint y: 72, endPoint x: 459, endPoint y: 75, distance: 10.9
click at [459, 75] on input "2025-08-21" at bounding box center [444, 78] width 84 height 16
type input "[DATE]"
click at [441, 235] on div "19" at bounding box center [438, 238] width 18 height 18
type input "[DATE]"
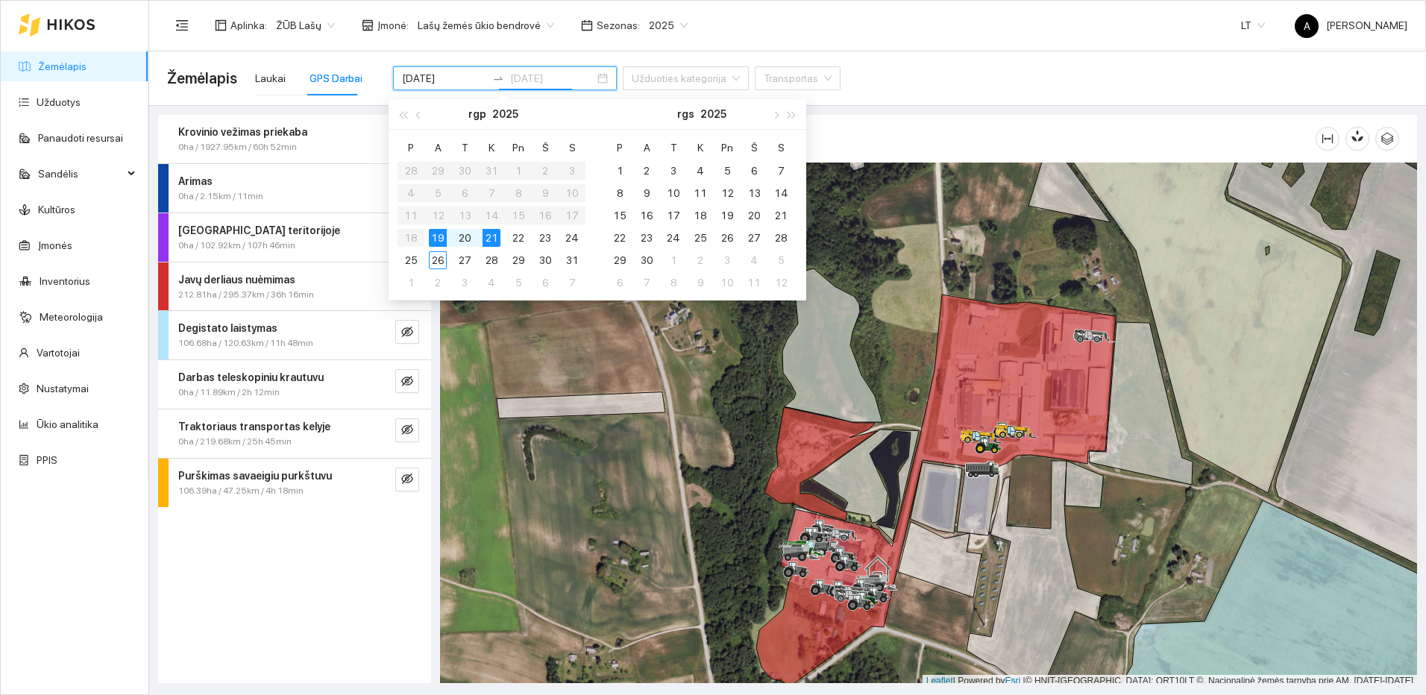
click at [439, 242] on div "19" at bounding box center [438, 238] width 18 height 18
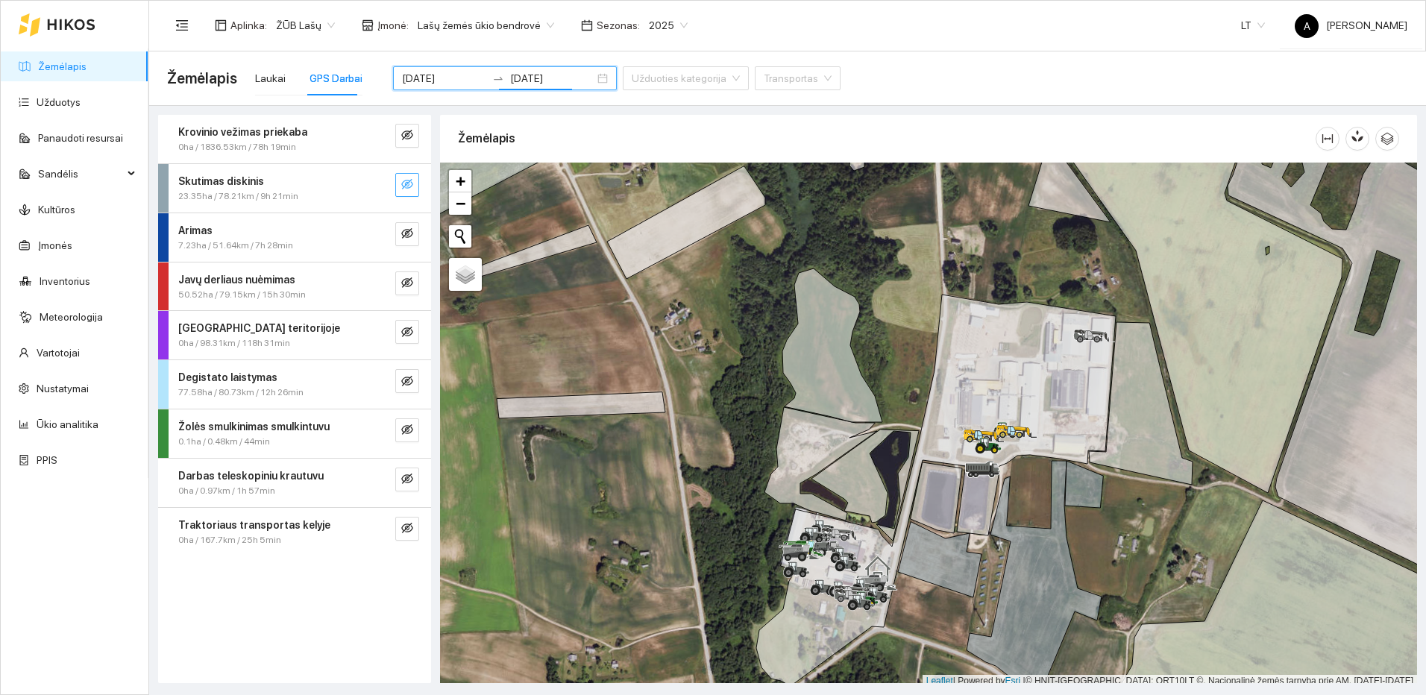
click at [415, 179] on button "button" at bounding box center [407, 185] width 24 height 24
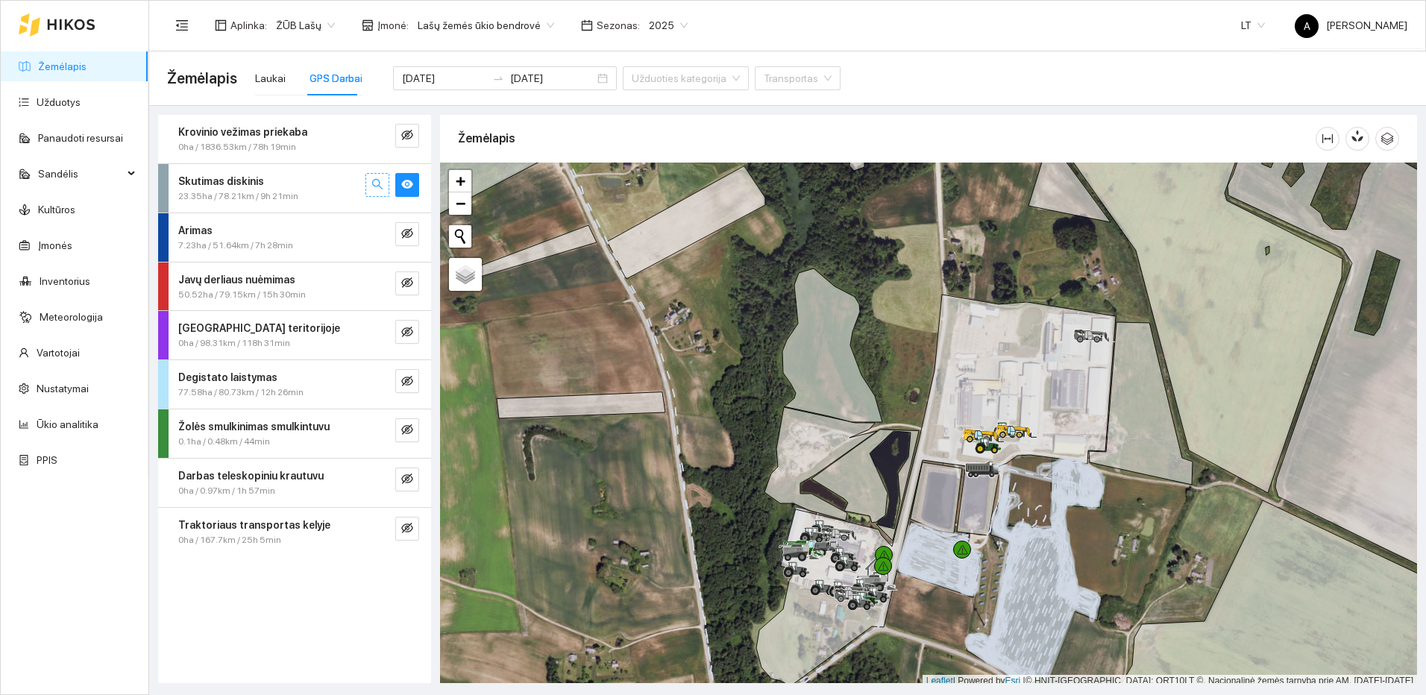
click at [384, 187] on button "button" at bounding box center [377, 185] width 24 height 24
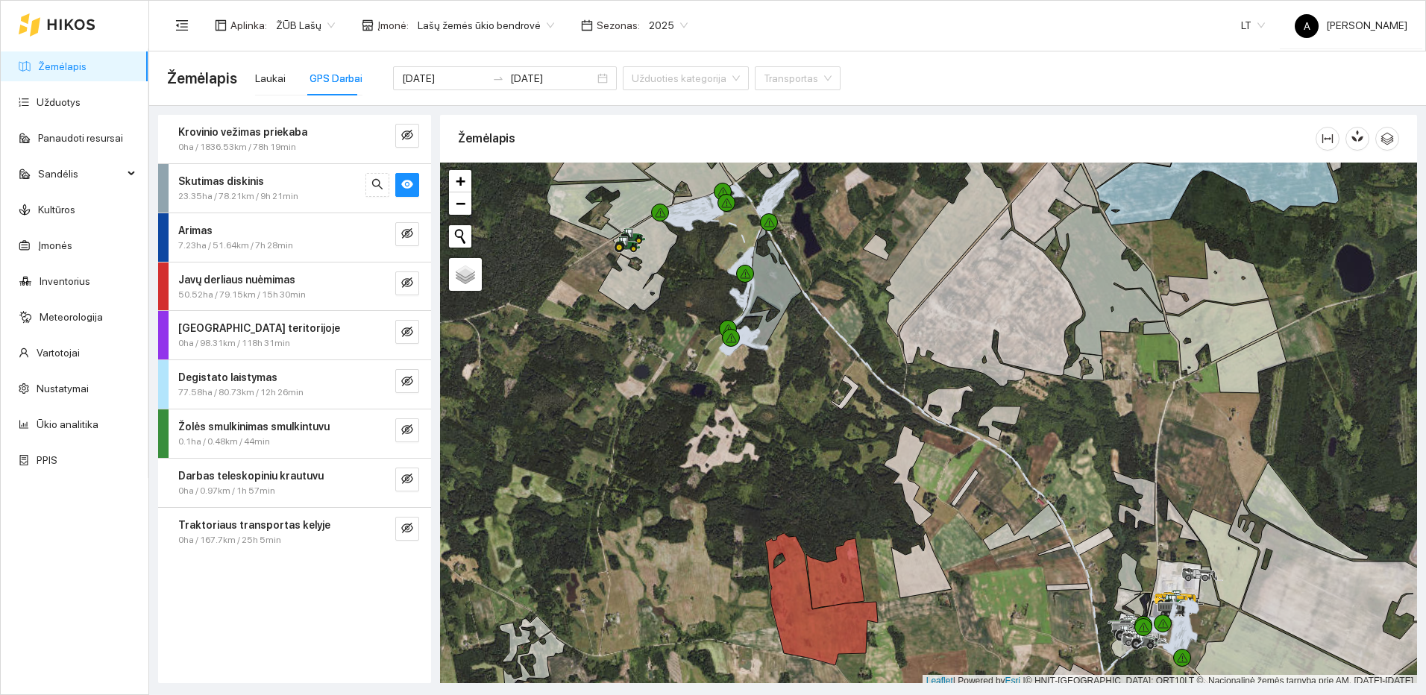
scroll to position [4, 0]
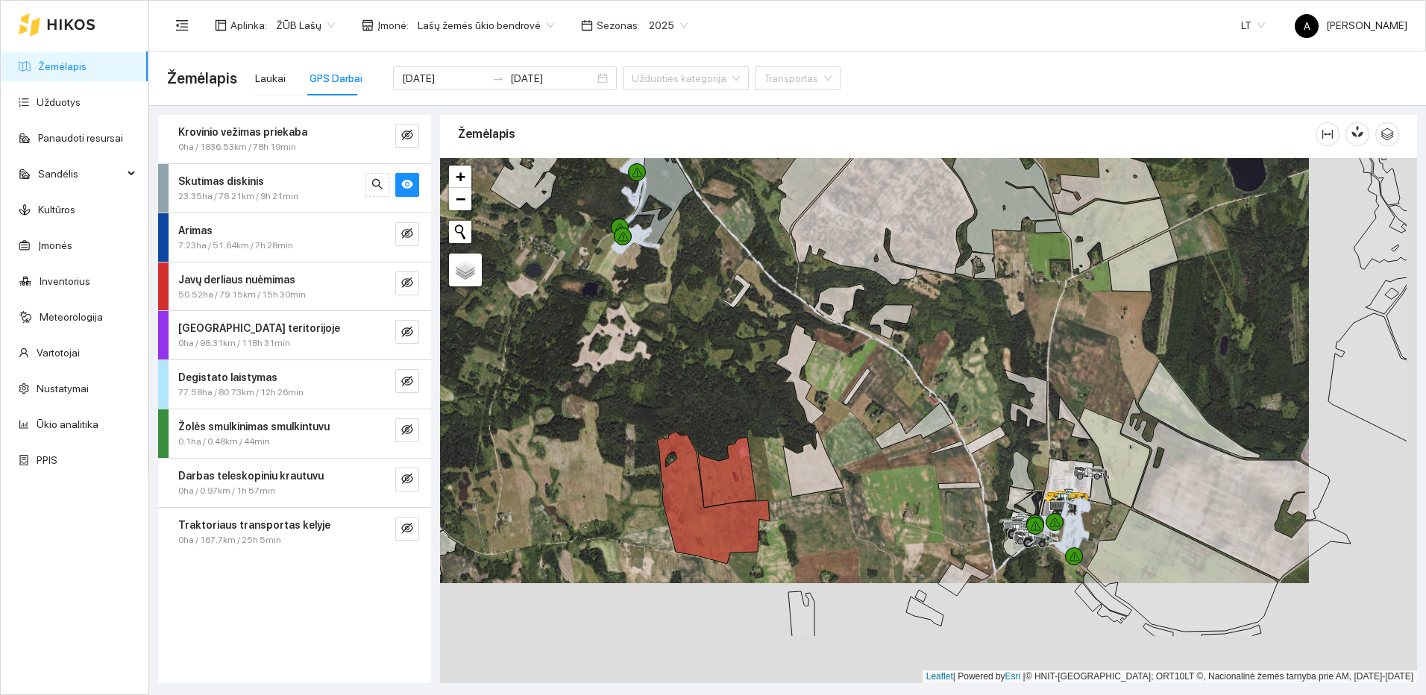
drag, startPoint x: 1145, startPoint y: 586, endPoint x: 994, endPoint y: 428, distance: 218.9
click at [994, 428] on div at bounding box center [928, 420] width 977 height 525
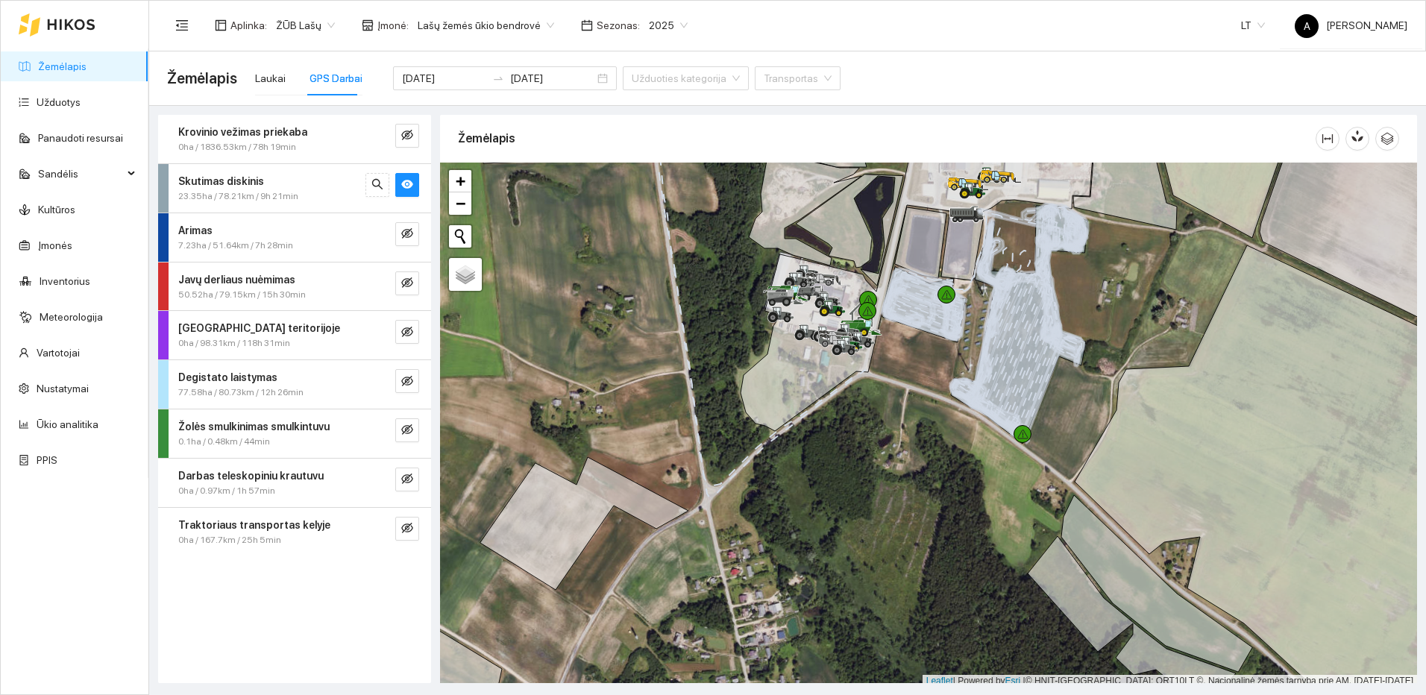
scroll to position [4, 0]
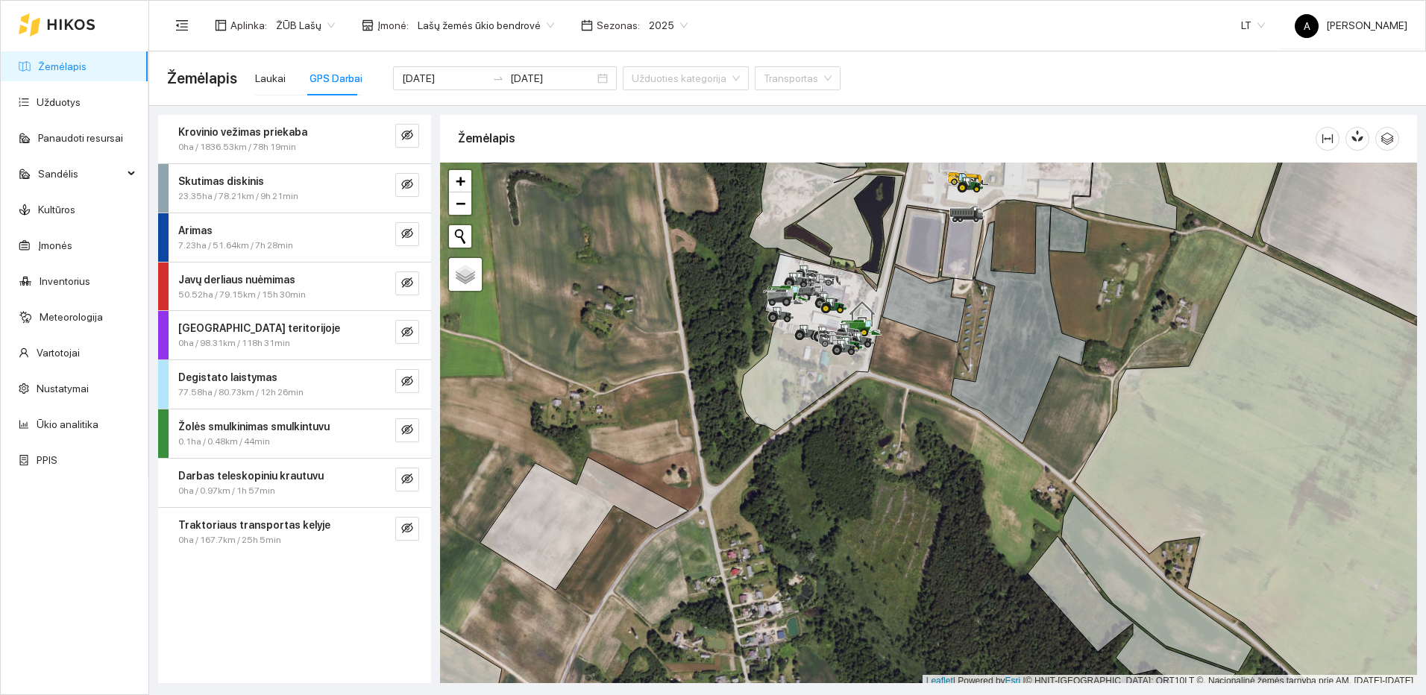
scroll to position [4, 0]
